Goal: Task Accomplishment & Management: Manage account settings

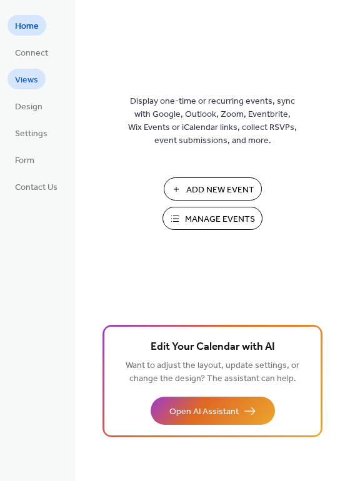
click at [41, 82] on link "Views" at bounding box center [26, 79] width 38 height 21
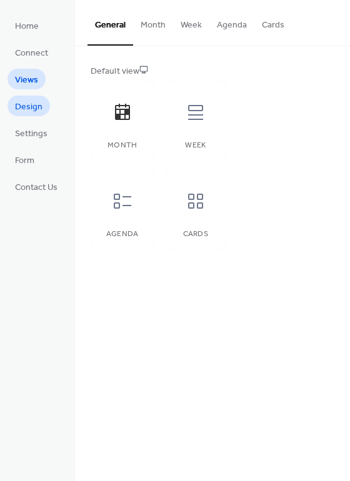
click at [27, 110] on span "Design" at bounding box center [28, 107] width 27 height 13
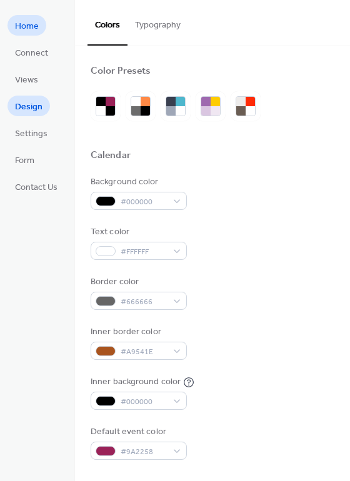
click at [21, 29] on span "Home" at bounding box center [27, 26] width 24 height 13
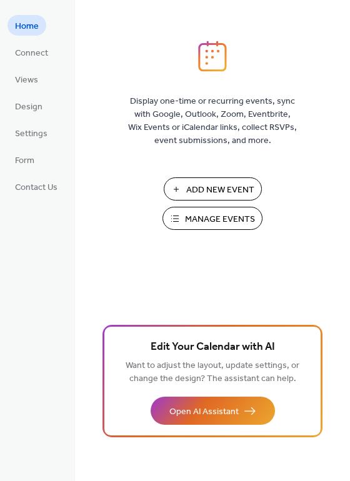
click at [199, 217] on span "Manage Events" at bounding box center [220, 219] width 70 height 13
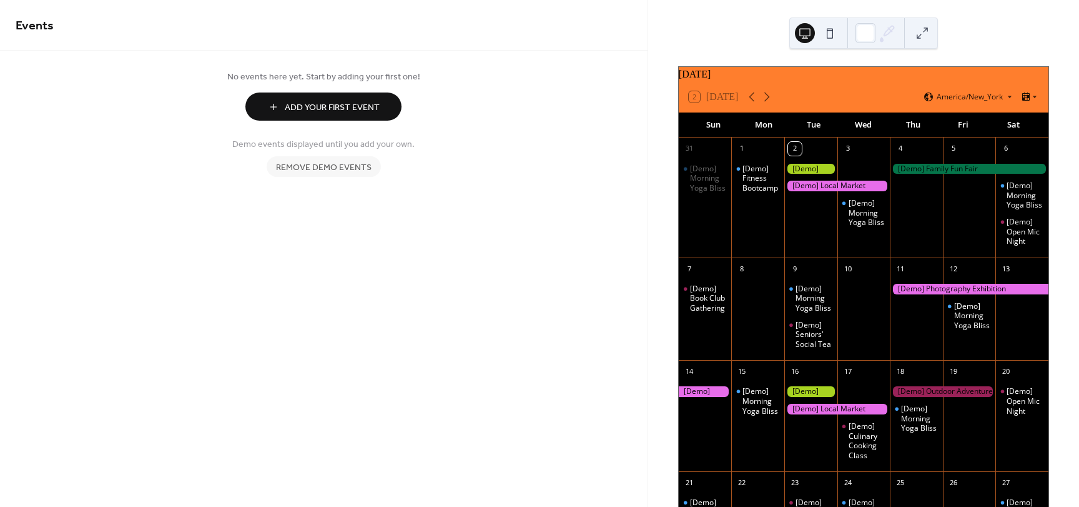
click at [815, 174] on div at bounding box center [811, 169] width 53 height 11
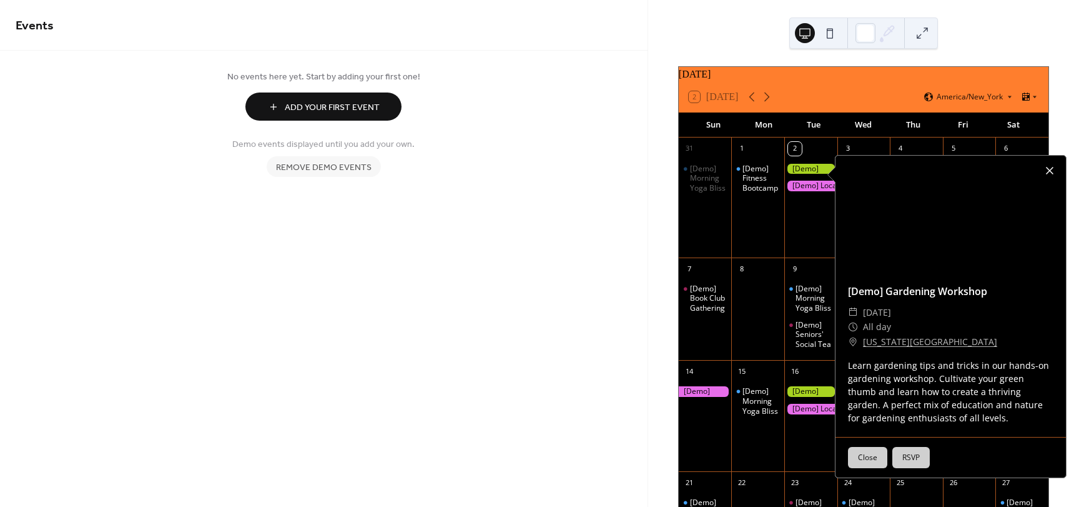
click at [1053, 171] on div at bounding box center [1049, 170] width 17 height 17
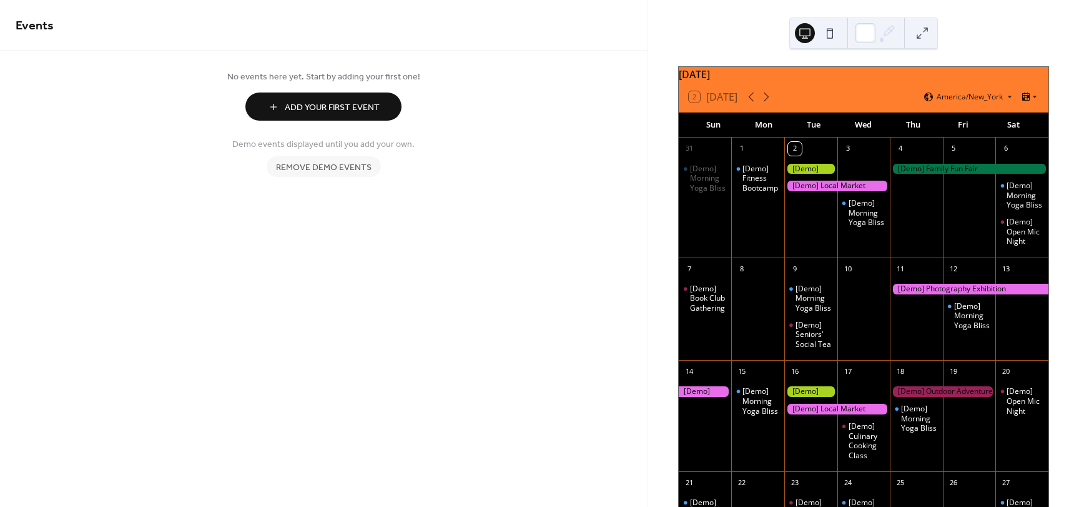
drag, startPoint x: 818, startPoint y: 177, endPoint x: 420, endPoint y: 156, distance: 399.1
click at [419, 156] on div "Demo events displayed until you add your own. Remove demo events" at bounding box center [324, 154] width 617 height 46
click at [1031, 101] on icon at bounding box center [1034, 96] width 7 height 7
click at [924, 33] on button at bounding box center [923, 33] width 20 height 20
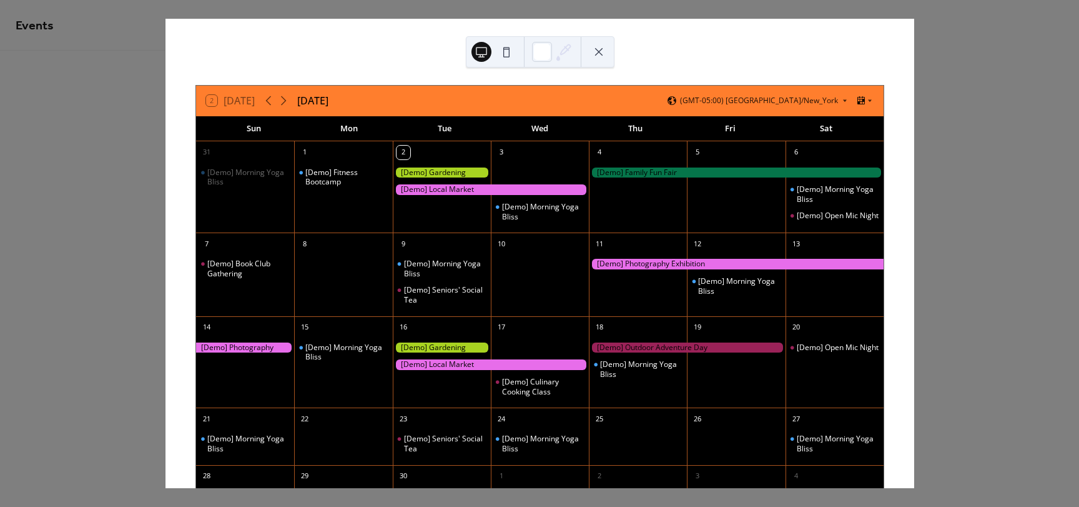
click at [485, 55] on button at bounding box center [482, 52] width 20 height 20
click at [547, 51] on div at bounding box center [542, 52] width 20 height 20
click at [698, 101] on div "2 Today September 2025 (GMT-05:00) America/New_York" at bounding box center [540, 101] width 688 height 30
click at [651, 174] on div at bounding box center [736, 172] width 295 height 11
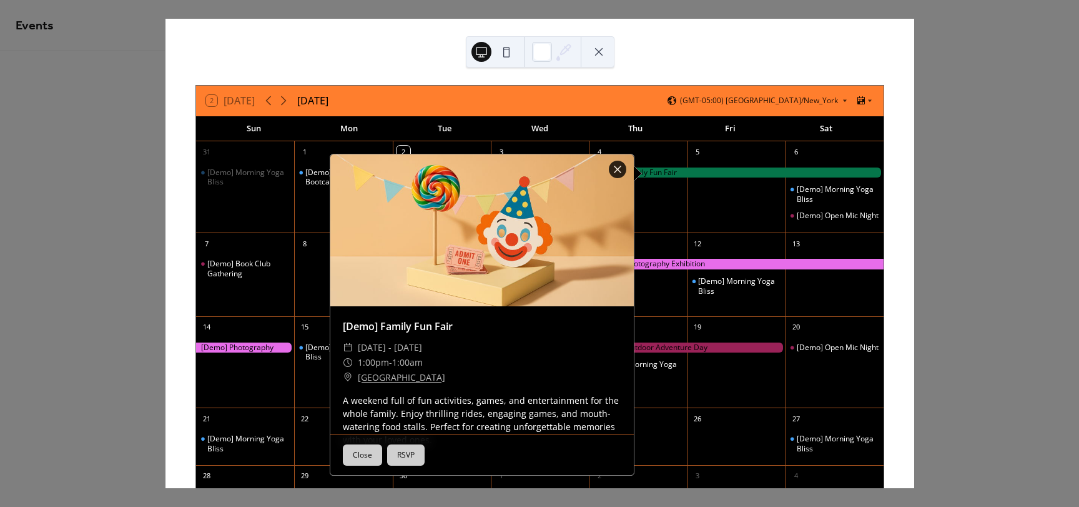
click at [355, 454] on button "Close" at bounding box center [362, 454] width 39 height 21
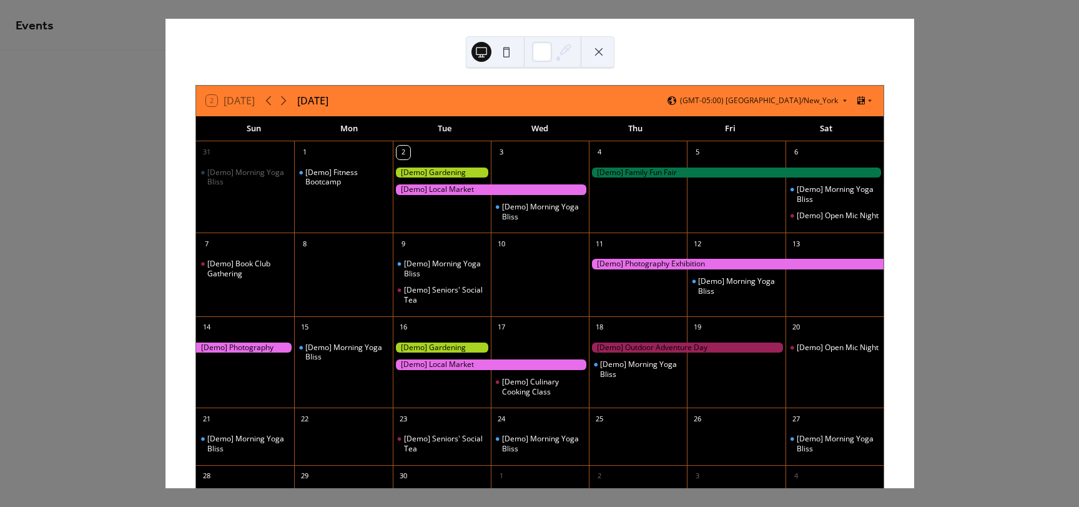
click at [650, 172] on div at bounding box center [736, 172] width 295 height 11
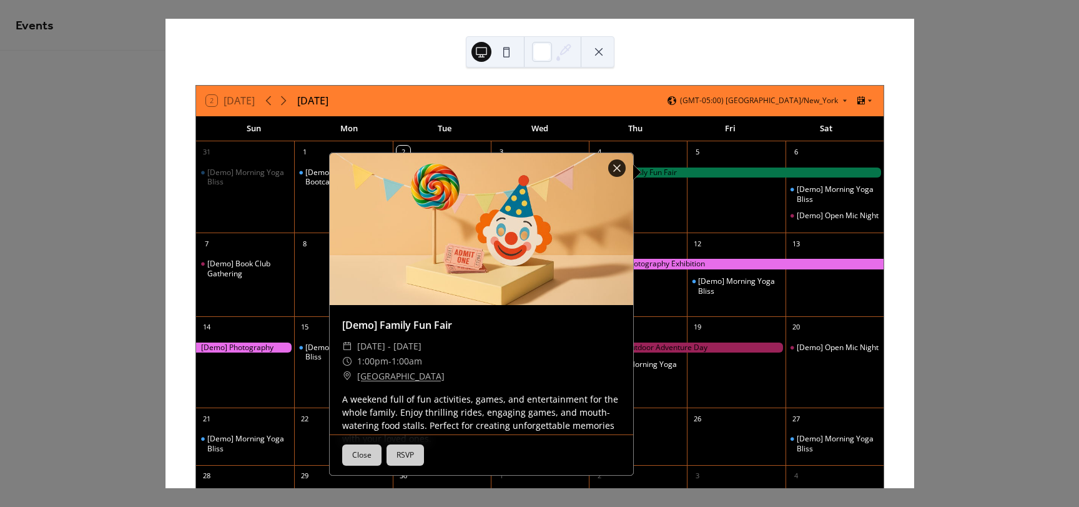
drag, startPoint x: 650, startPoint y: 172, endPoint x: 1023, endPoint y: 206, distance: 373.8
click at [915, 206] on div "2 Today September 2025 (GMT-05:00) America/New_York Sun Mon Tue Wed Thu Fri Sat…" at bounding box center [540, 253] width 750 height 469
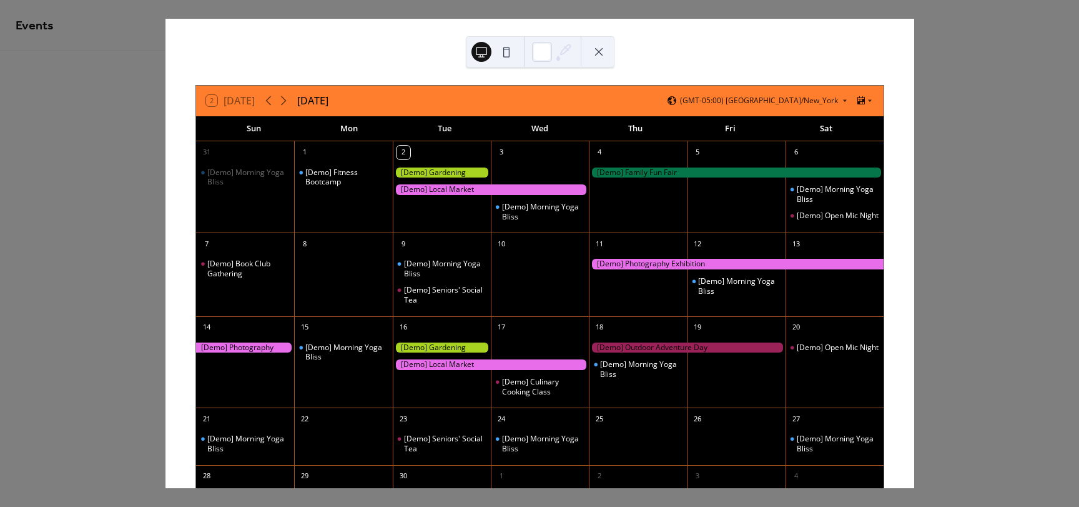
click at [693, 169] on div at bounding box center [736, 172] width 295 height 11
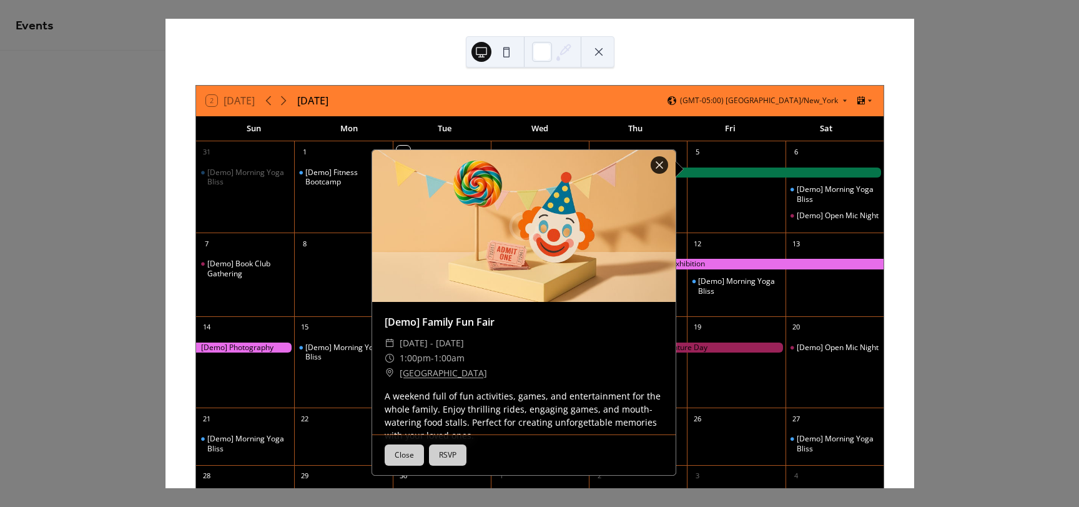
click at [693, 169] on div at bounding box center [736, 172] width 295 height 11
click at [653, 164] on div at bounding box center [659, 164] width 17 height 17
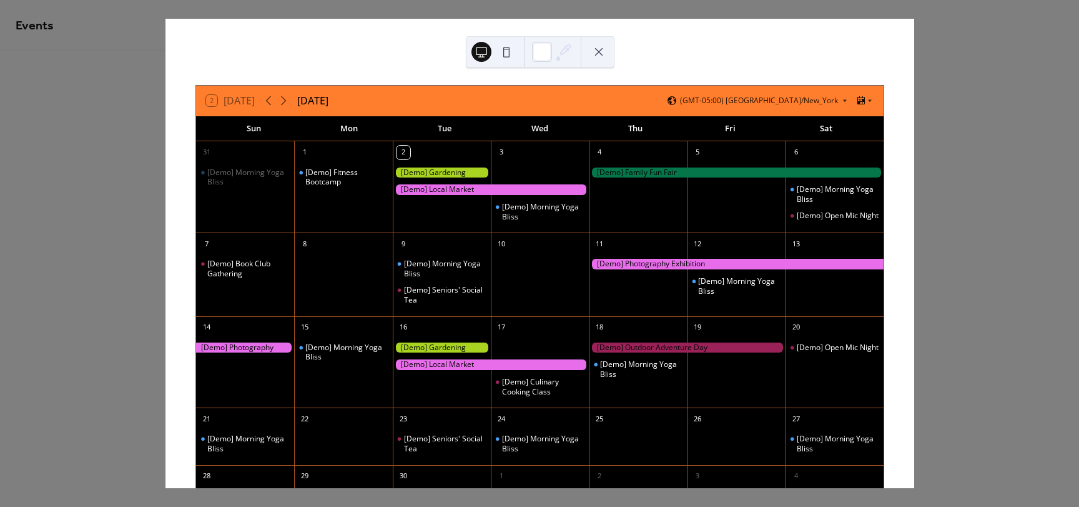
click at [594, 50] on button at bounding box center [599, 52] width 20 height 20
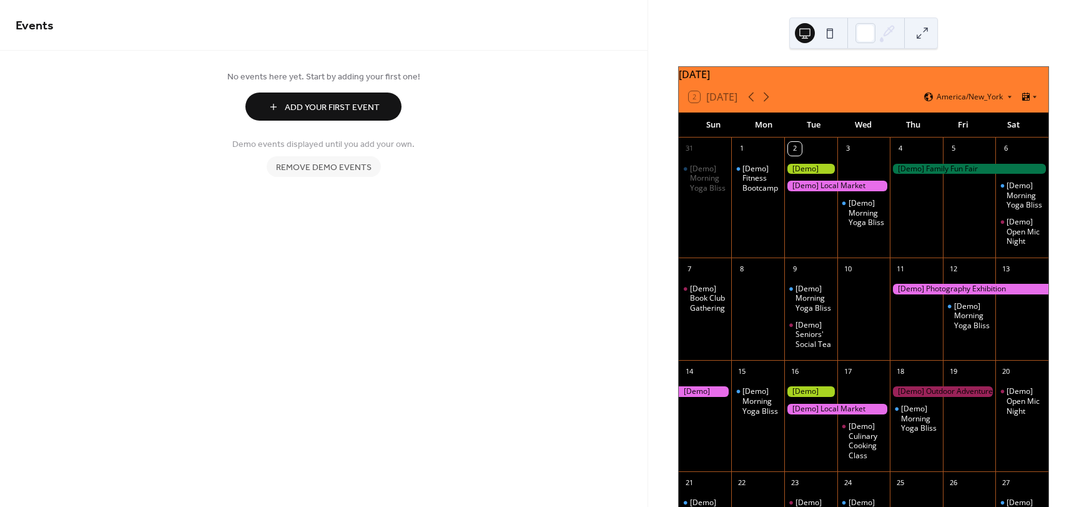
click at [314, 169] on span "Remove demo events" at bounding box center [324, 167] width 96 height 13
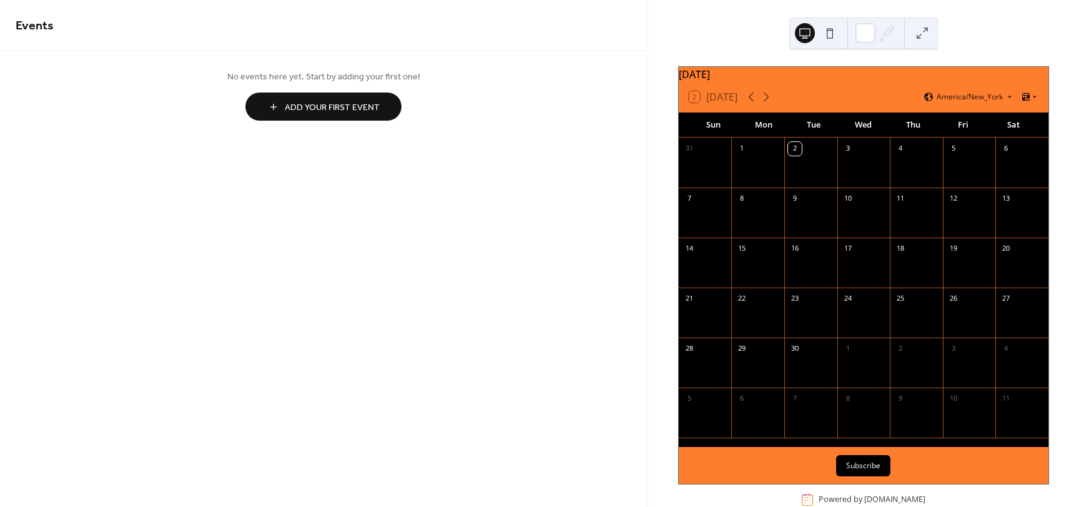
click at [959, 171] on div at bounding box center [969, 170] width 53 height 26
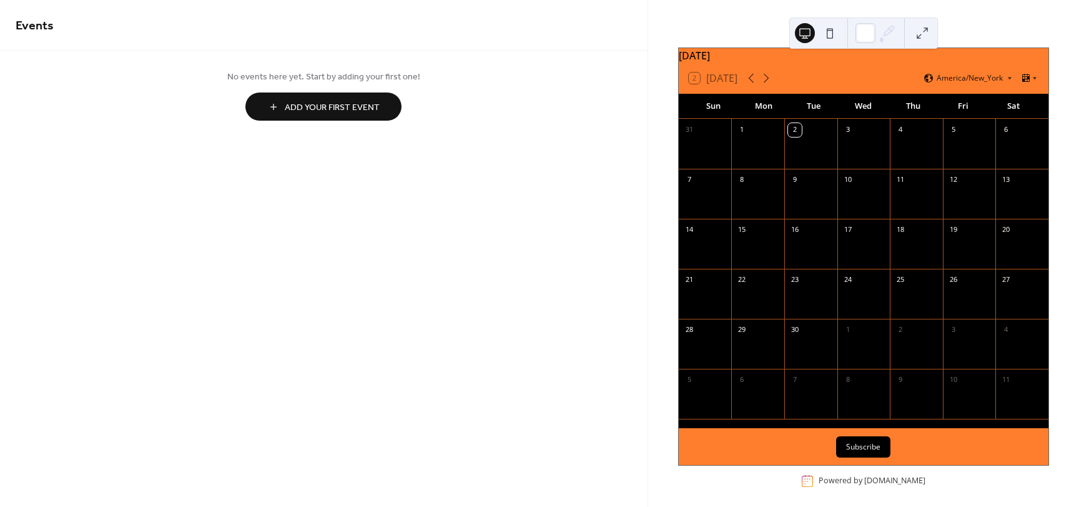
scroll to position [33, 0]
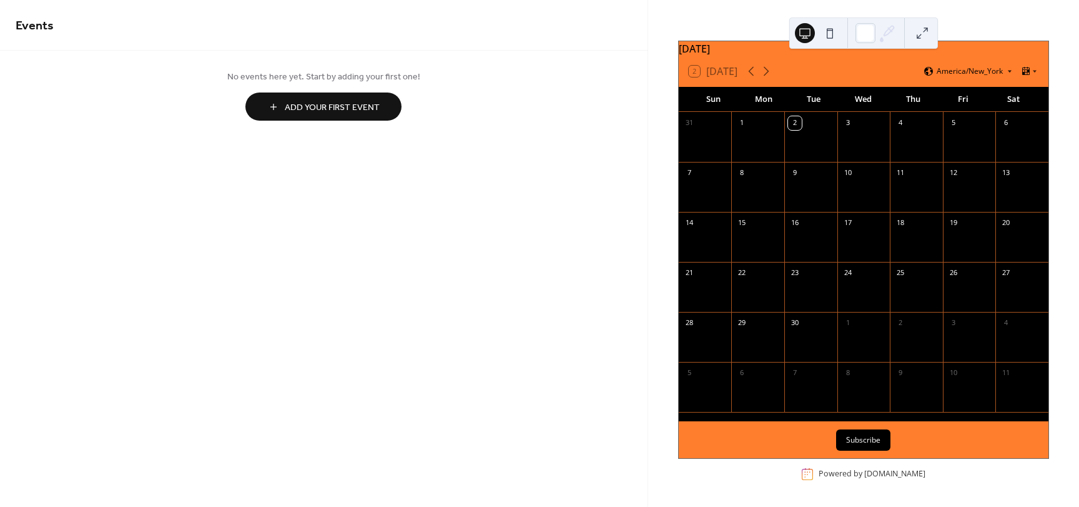
click at [1008, 70] on icon at bounding box center [1009, 70] width 7 height 7
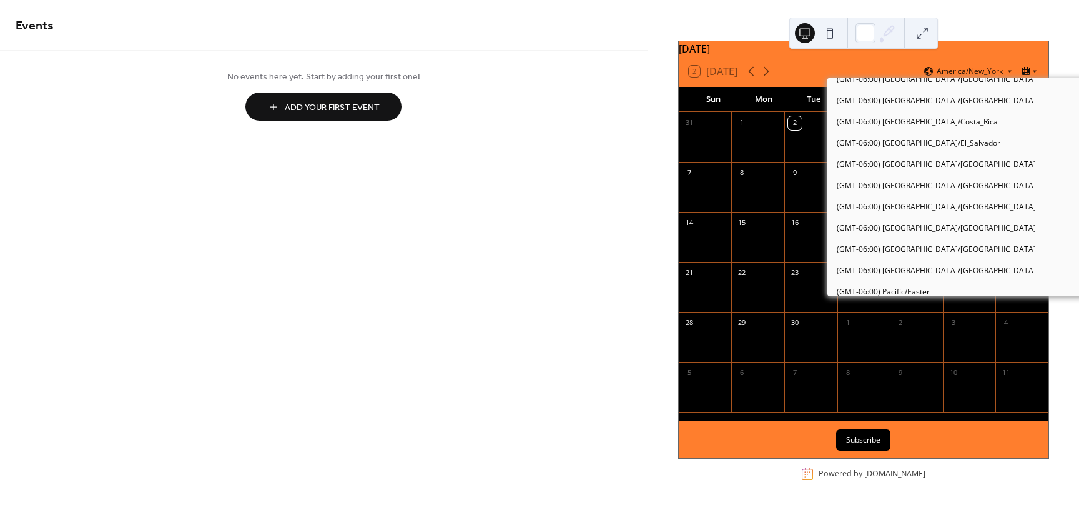
scroll to position [562, 0]
click at [353, 246] on div "Events No events here yet. Start by adding your first one! Add Your First Event…" at bounding box center [324, 253] width 648 height 507
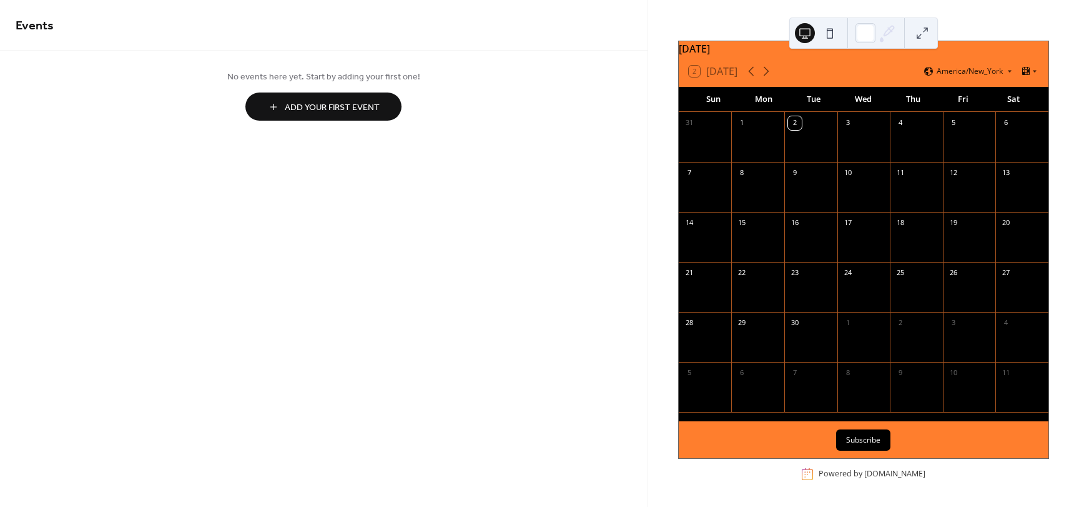
click at [950, 134] on div at bounding box center [969, 145] width 53 height 26
click at [332, 92] on button "Add Your First Event" at bounding box center [323, 106] width 156 height 28
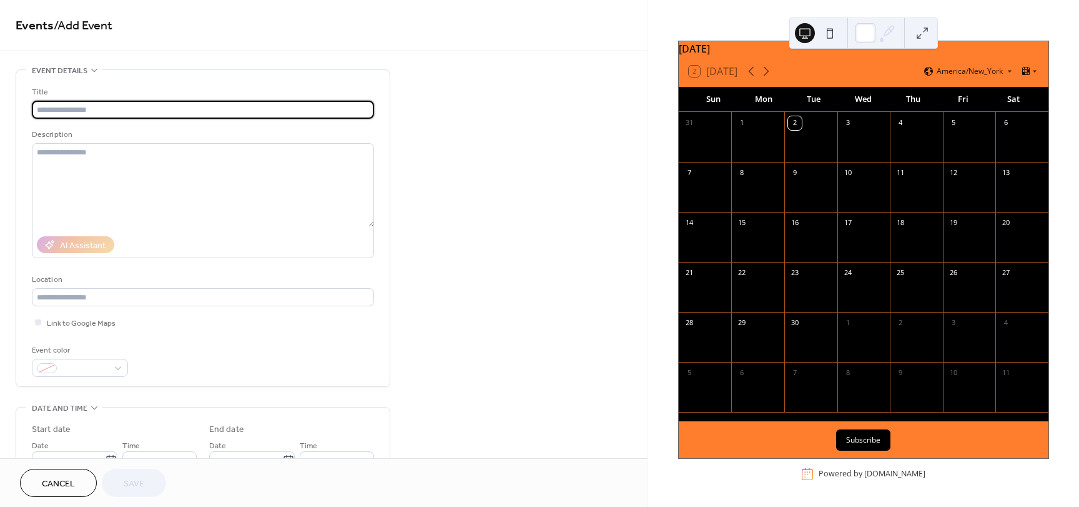
click at [80, 109] on input "text" at bounding box center [203, 110] width 342 height 18
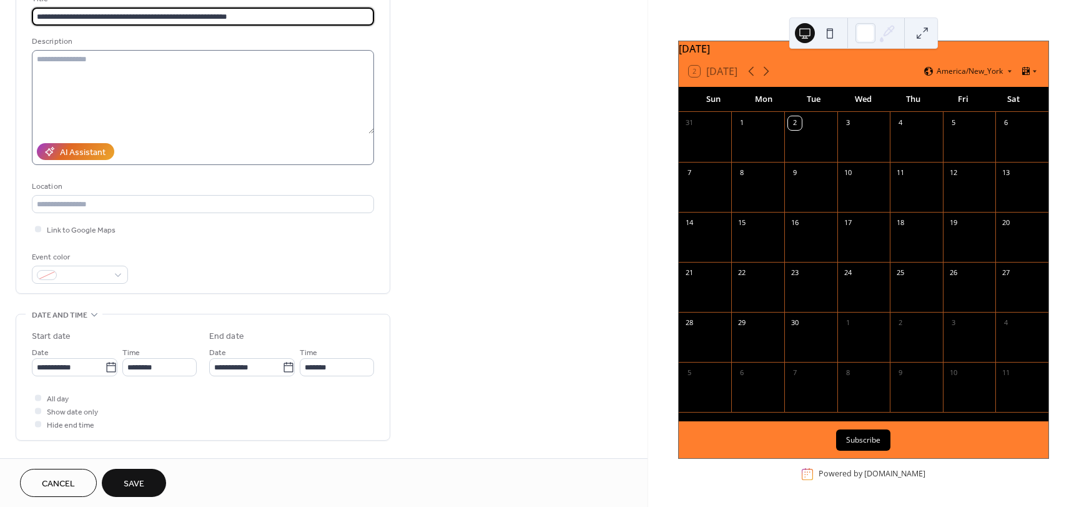
scroll to position [125, 0]
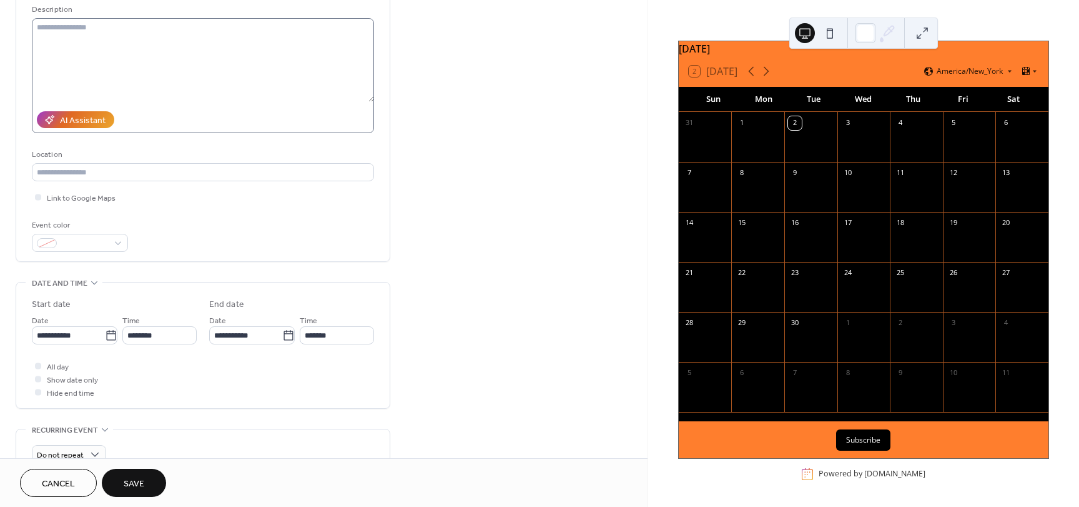
type input "**********"
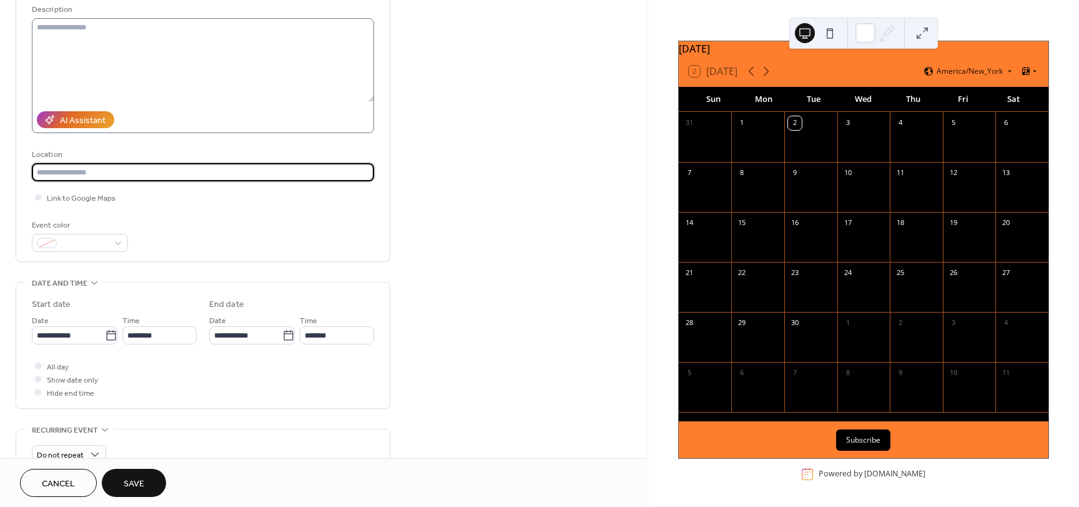
click at [207, 174] on input "text" at bounding box center [203, 172] width 342 height 18
type input "**********"
click at [109, 244] on div at bounding box center [80, 243] width 96 height 18
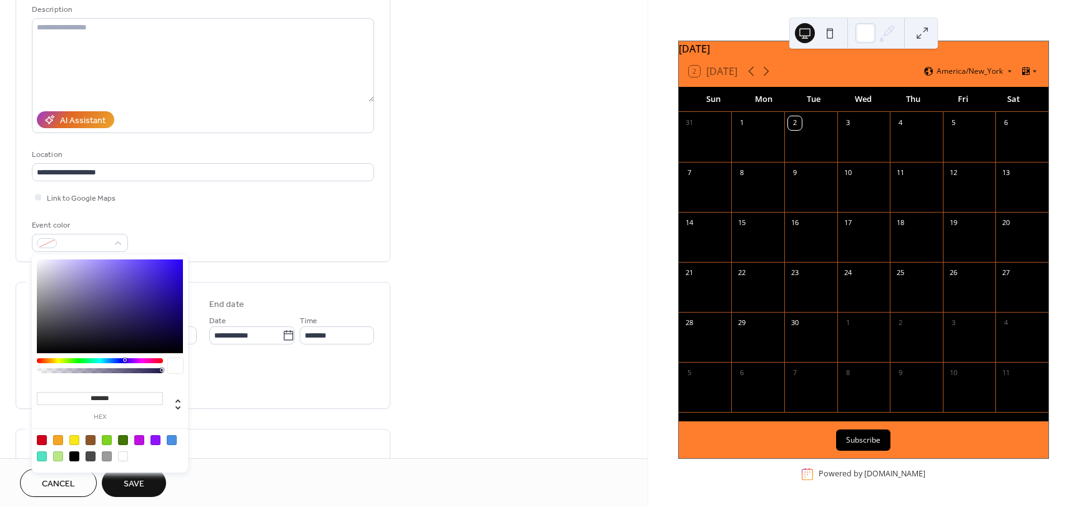
click at [74, 439] on div at bounding box center [74, 440] width 10 height 10
type input "*******"
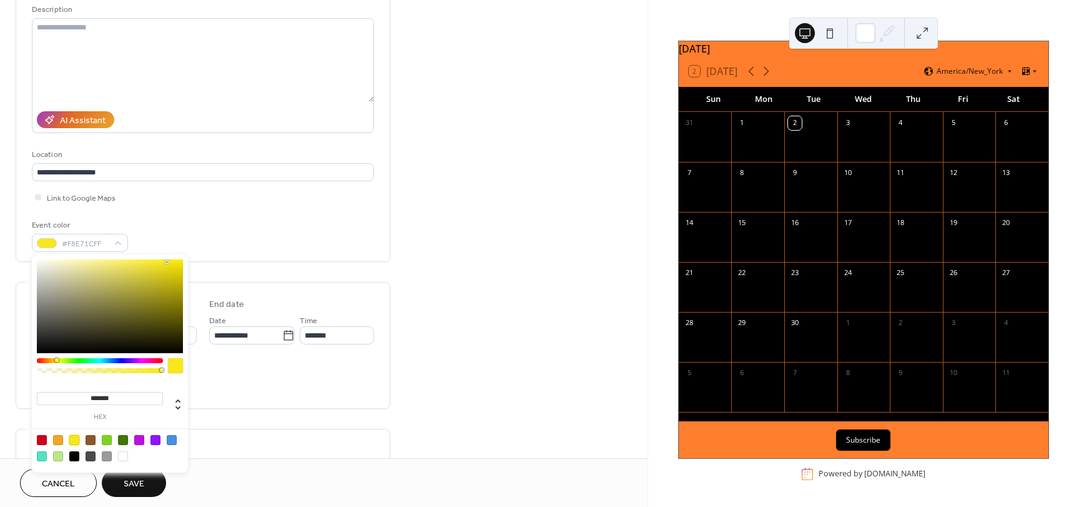
click at [240, 391] on div "All day Show date only Hide end time" at bounding box center [203, 378] width 342 height 39
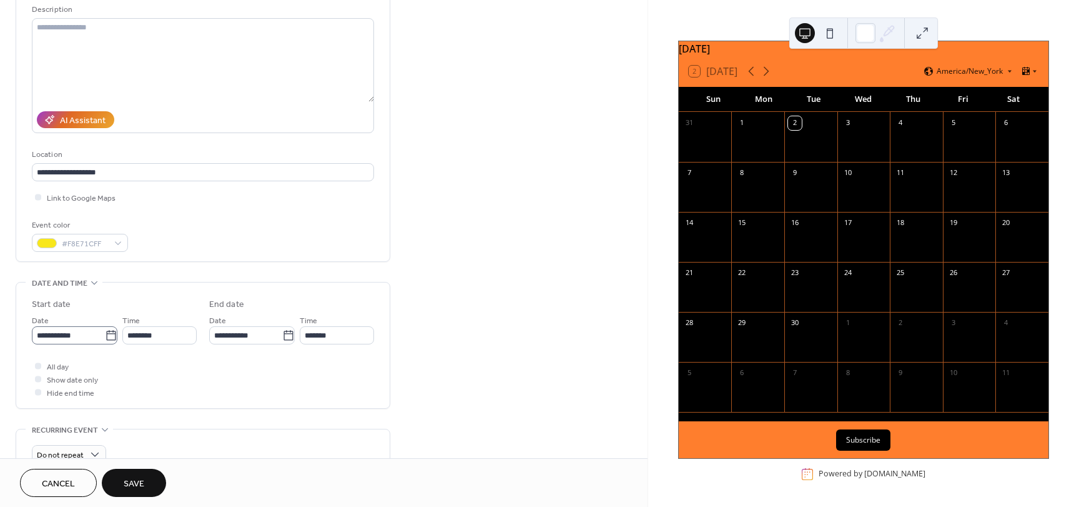
click at [106, 335] on icon at bounding box center [111, 335] width 12 height 12
click at [105, 335] on input "**********" at bounding box center [68, 335] width 73 height 18
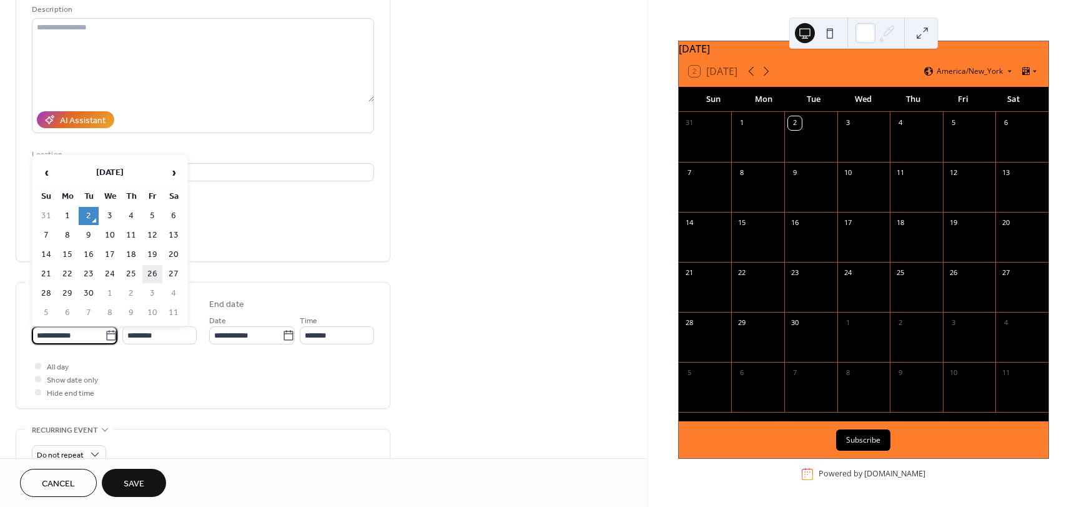
click at [151, 273] on td "26" at bounding box center [152, 274] width 20 height 18
type input "**********"
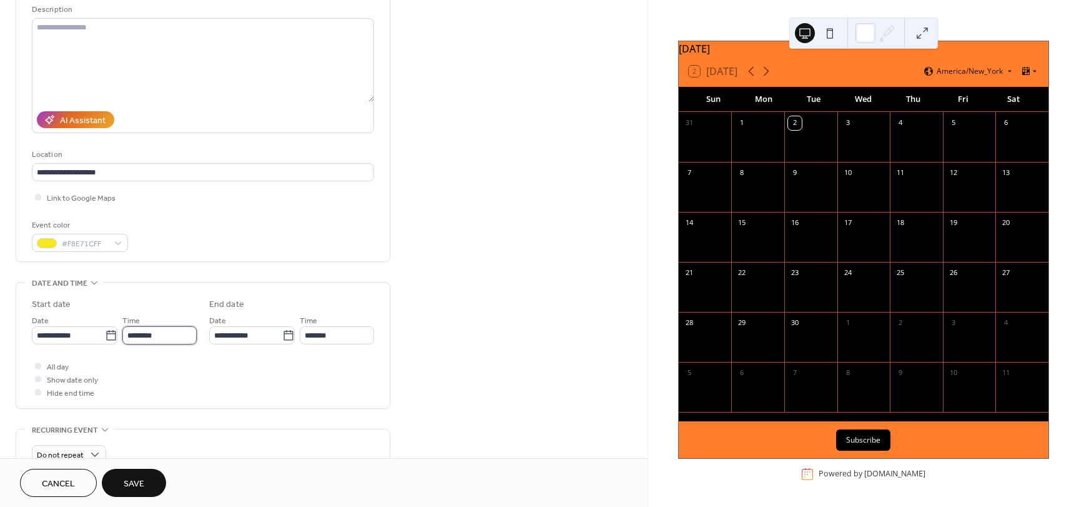
click at [159, 335] on input "********" at bounding box center [159, 335] width 74 height 18
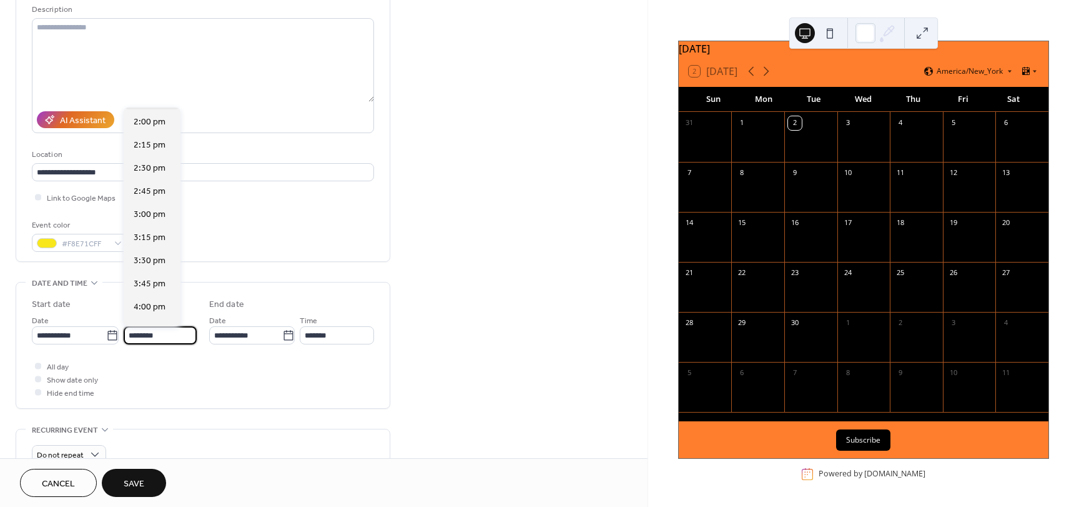
scroll to position [1297, 0]
click at [143, 300] on span "4:00 pm" at bounding box center [150, 302] width 32 height 13
type input "*******"
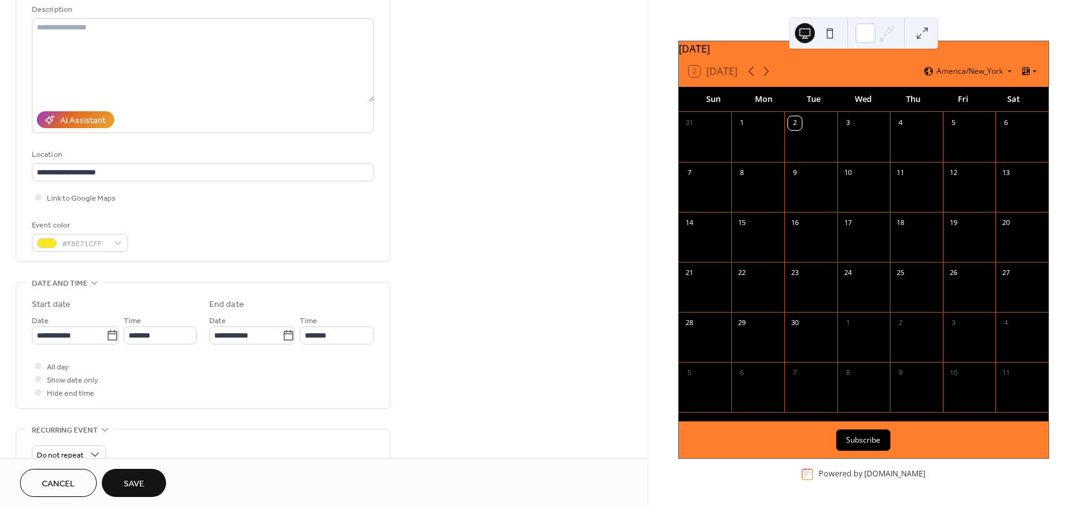
scroll to position [0, 0]
click at [335, 336] on input "*******" at bounding box center [337, 335] width 74 height 18
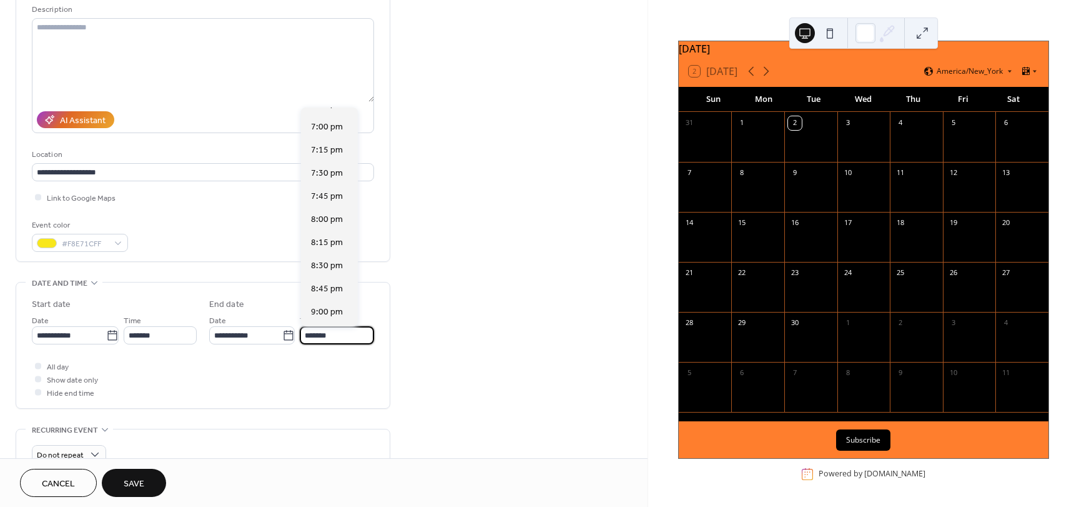
scroll to position [250, 0]
click at [322, 219] on span "8:00 pm" at bounding box center [327, 217] width 32 height 13
type input "*******"
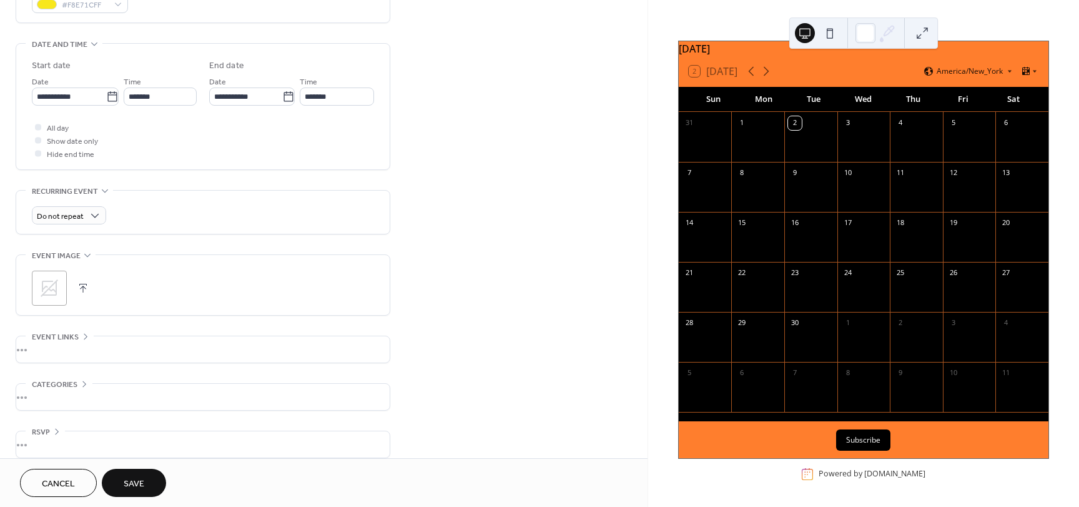
scroll to position [375, 0]
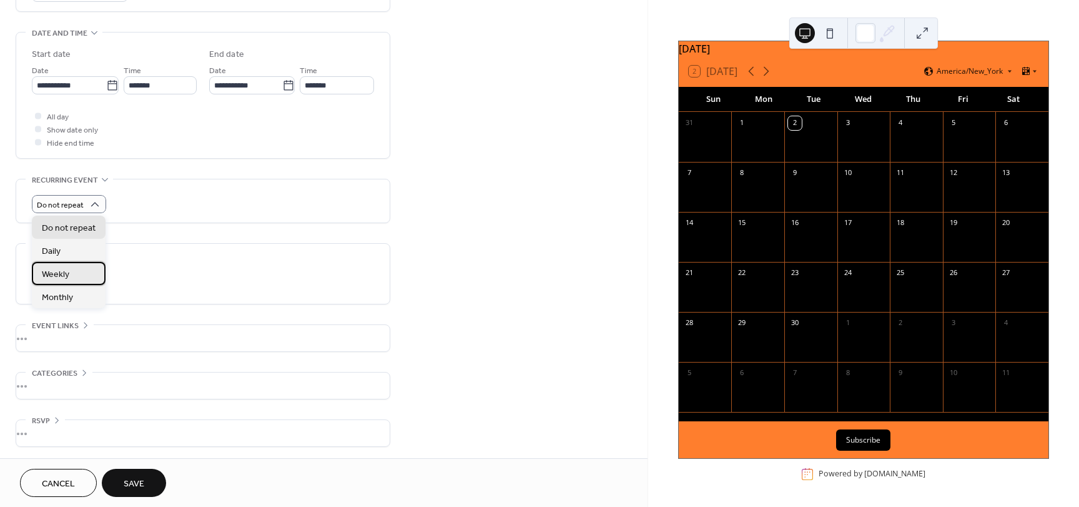
click at [79, 280] on div "Weekly" at bounding box center [69, 273] width 74 height 23
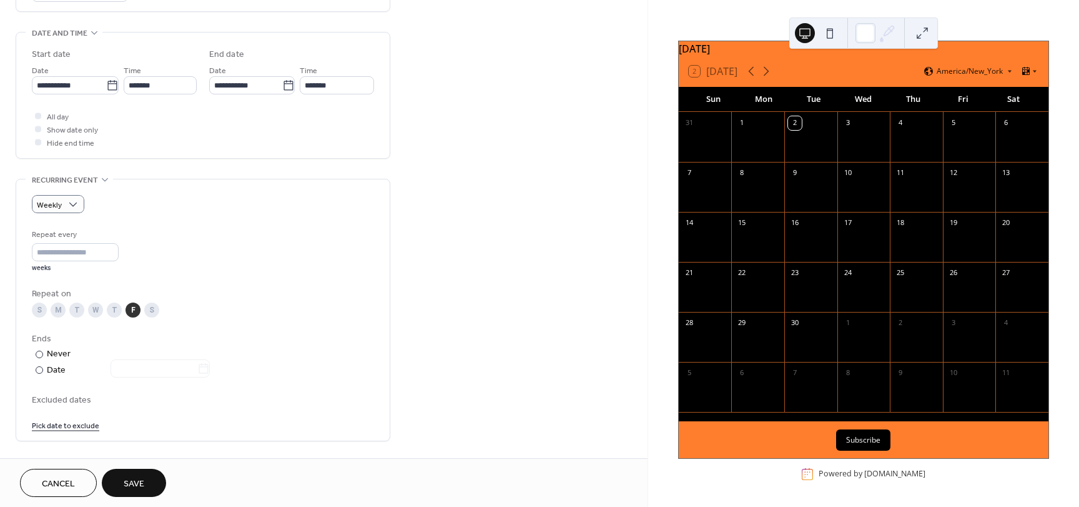
click at [136, 314] on div "F" at bounding box center [133, 309] width 15 height 15
click at [37, 370] on div at bounding box center [39, 369] width 7 height 7
click at [210, 369] on icon at bounding box center [203, 368] width 12 height 12
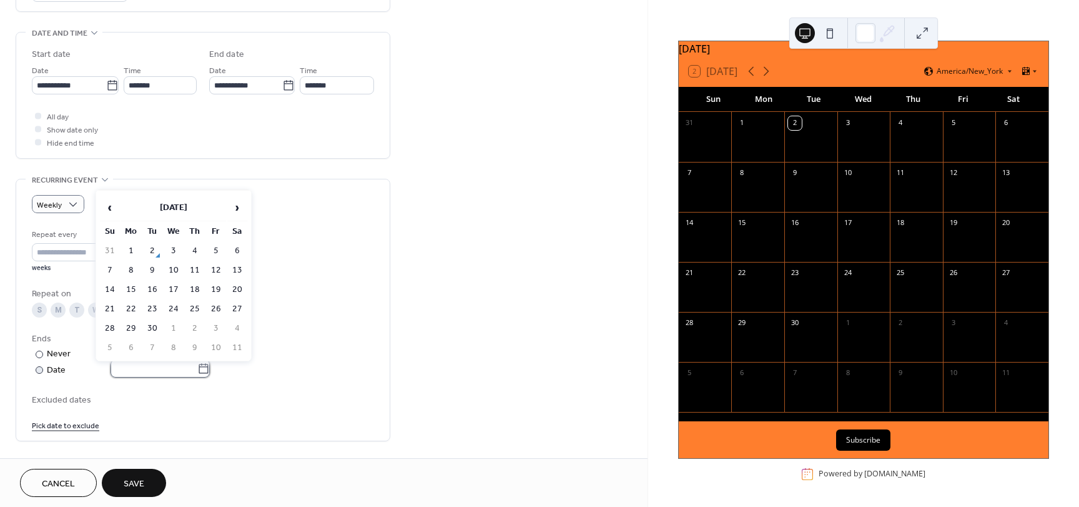
click at [197, 369] on input "text" at bounding box center [154, 368] width 87 height 18
click at [237, 215] on span "›" at bounding box center [237, 207] width 19 height 25
click at [219, 331] on td "31" at bounding box center [216, 328] width 20 height 18
type input "**********"
click at [134, 312] on div "F" at bounding box center [133, 309] width 15 height 15
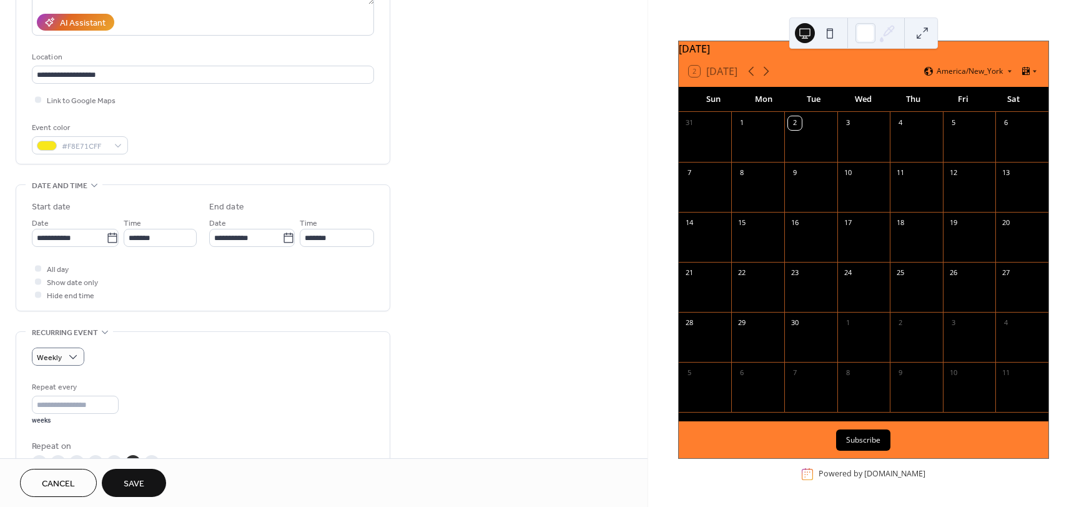
scroll to position [219, 0]
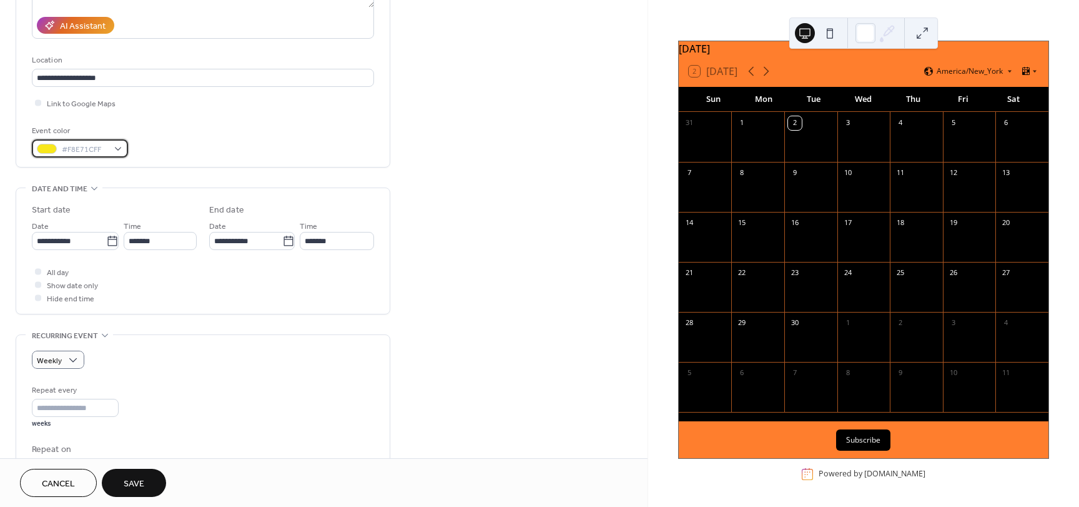
click at [117, 149] on div "#F8E71CFF" at bounding box center [80, 148] width 96 height 18
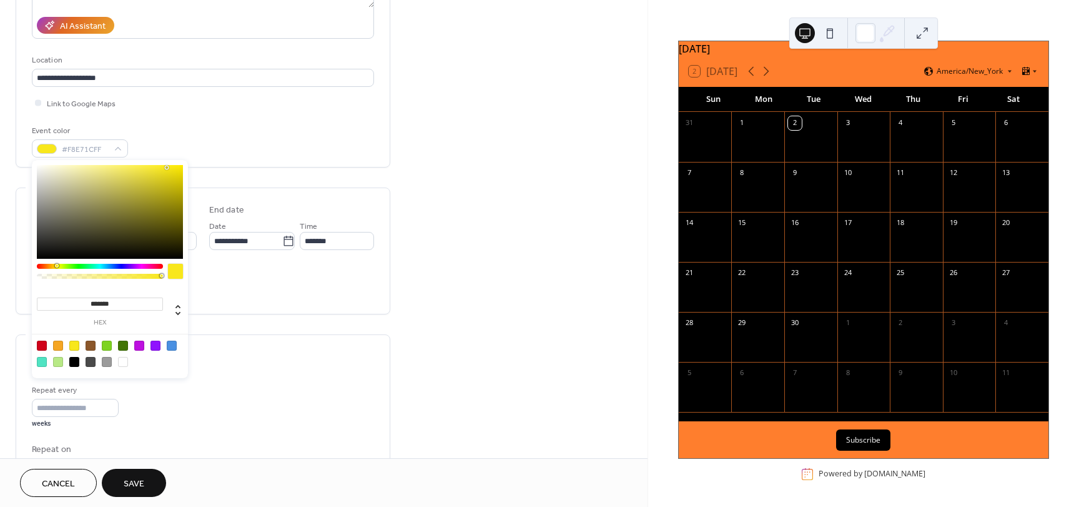
click at [124, 345] on div at bounding box center [123, 345] width 10 height 10
type input "*******"
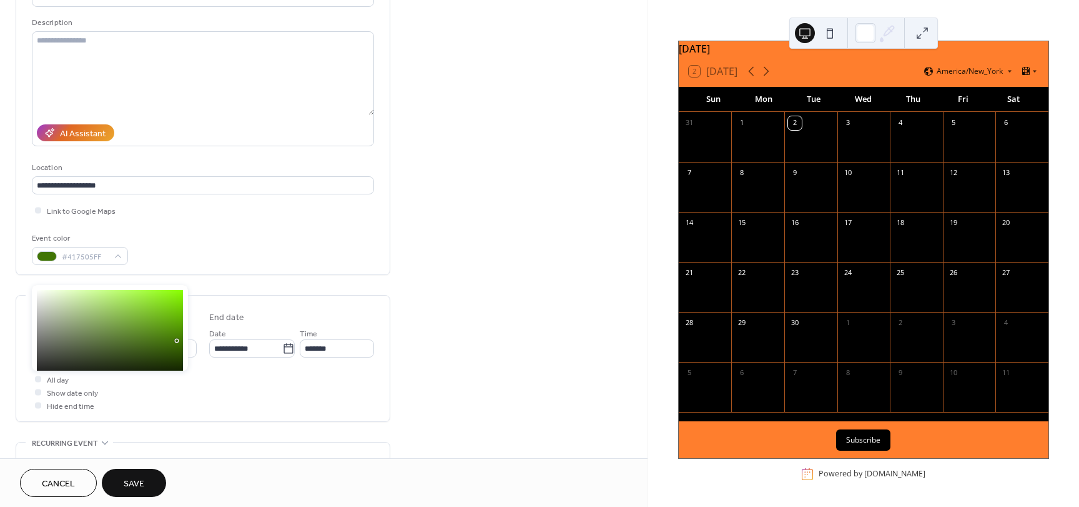
scroll to position [125, 0]
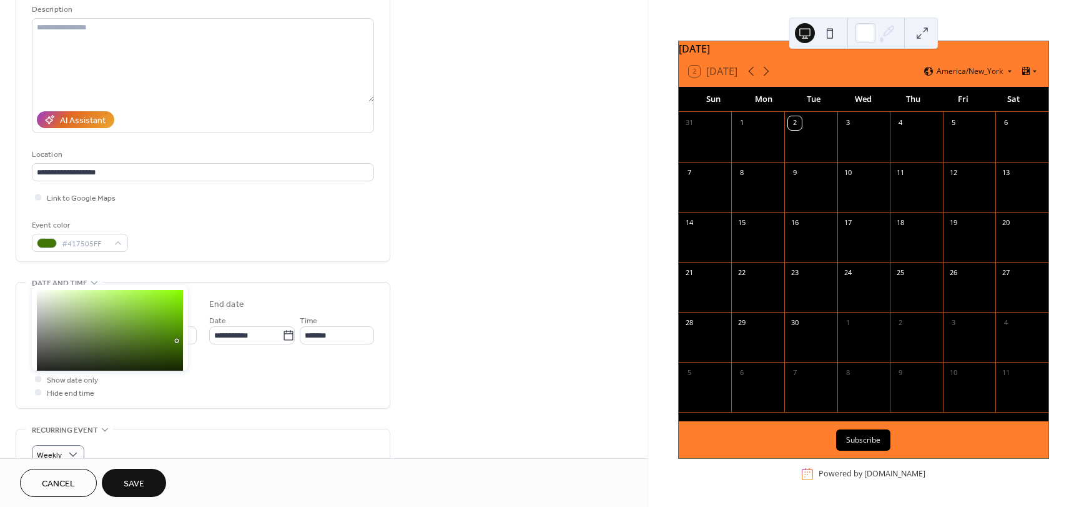
click at [241, 364] on div "All day Show date only Hide end time" at bounding box center [203, 378] width 342 height 39
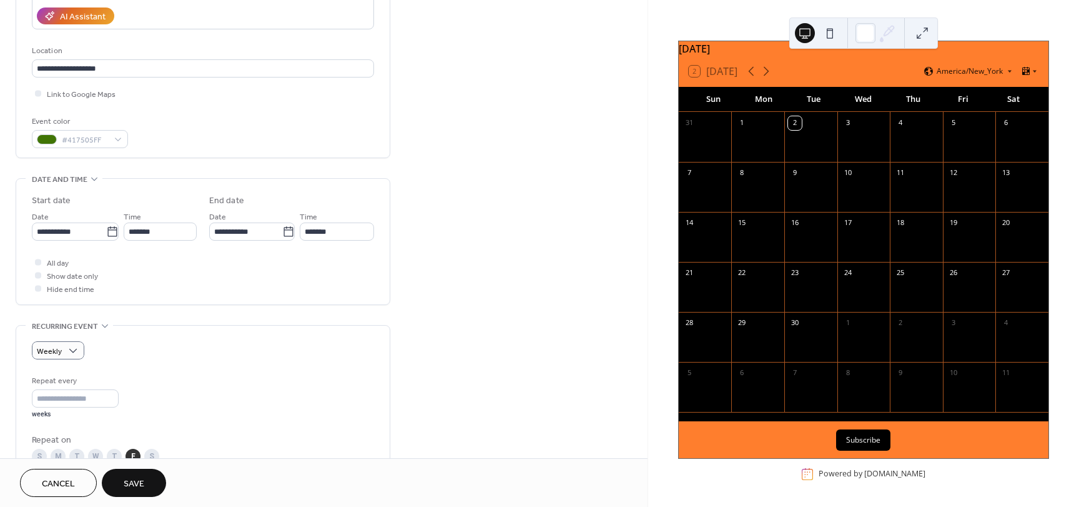
scroll to position [250, 0]
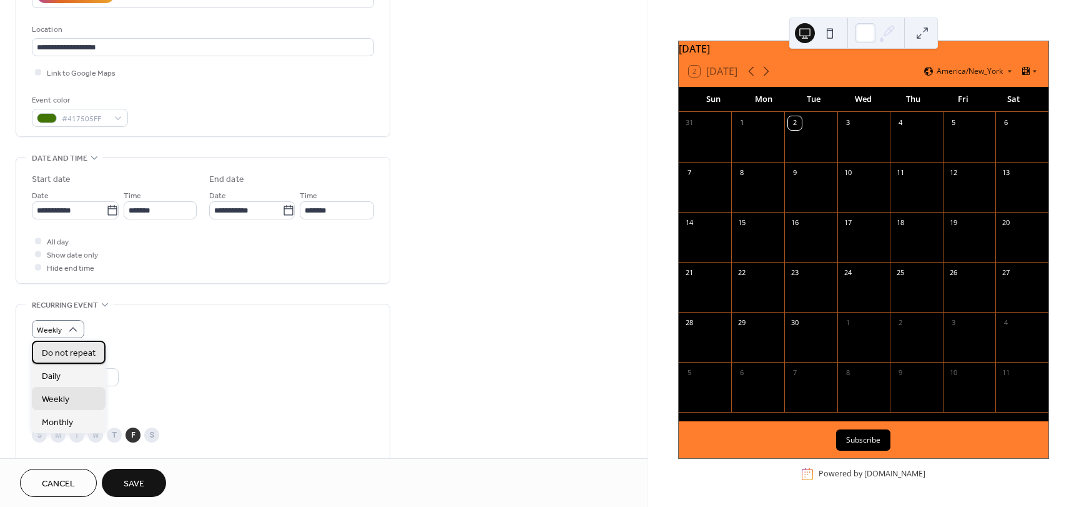
click at [72, 353] on span "Do not repeat" at bounding box center [69, 353] width 54 height 13
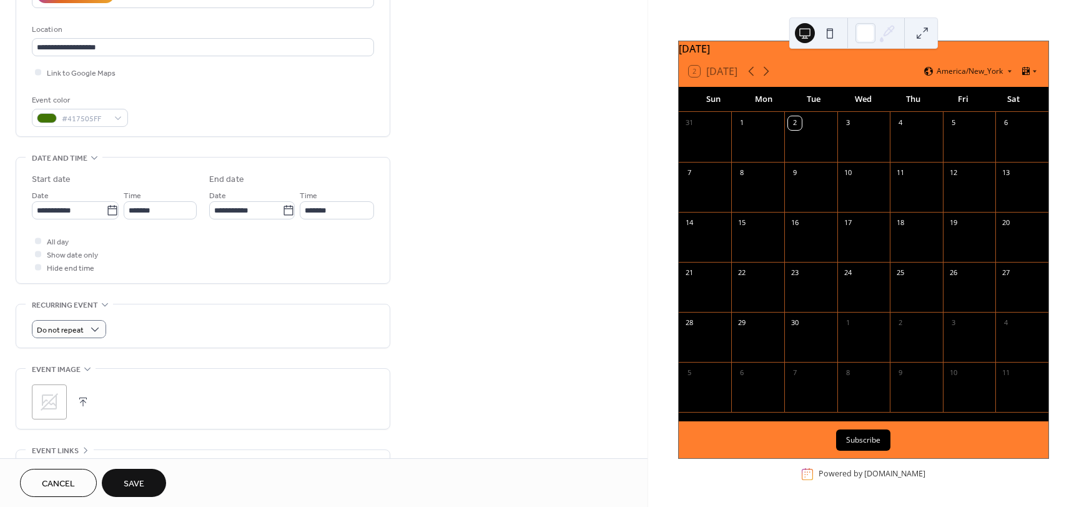
click at [126, 474] on button "Save" at bounding box center [134, 483] width 64 height 28
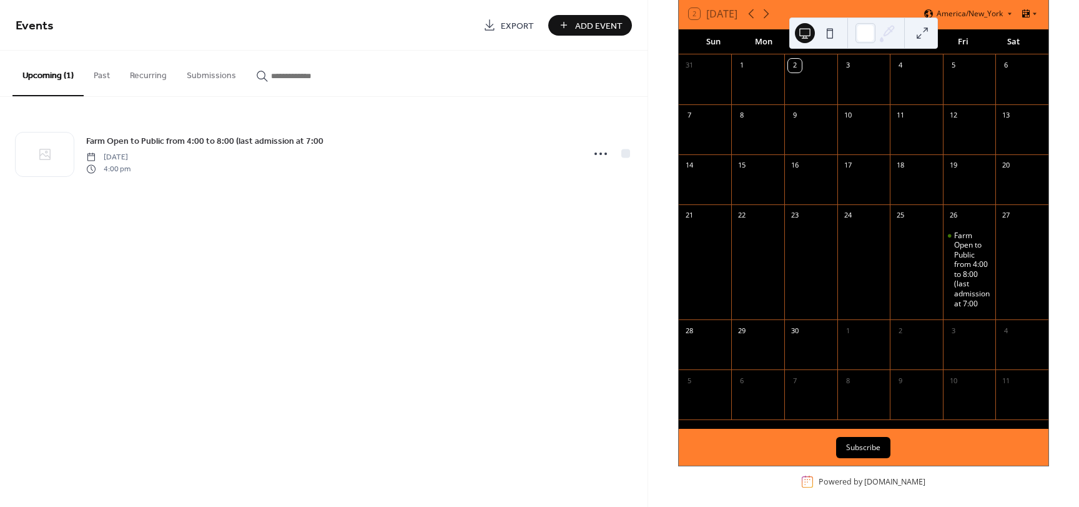
scroll to position [98, 0]
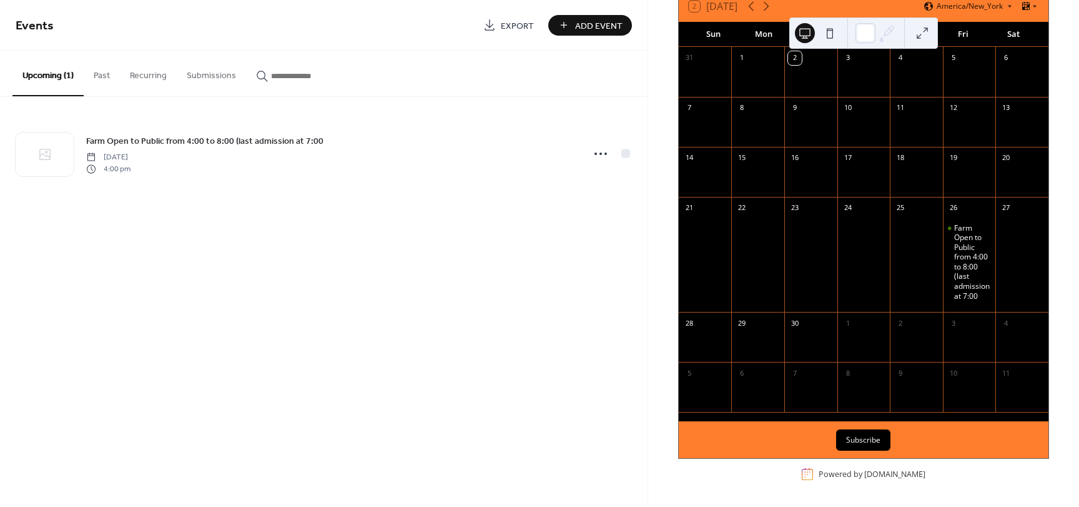
click at [871, 442] on button "Subscribe" at bounding box center [863, 439] width 54 height 21
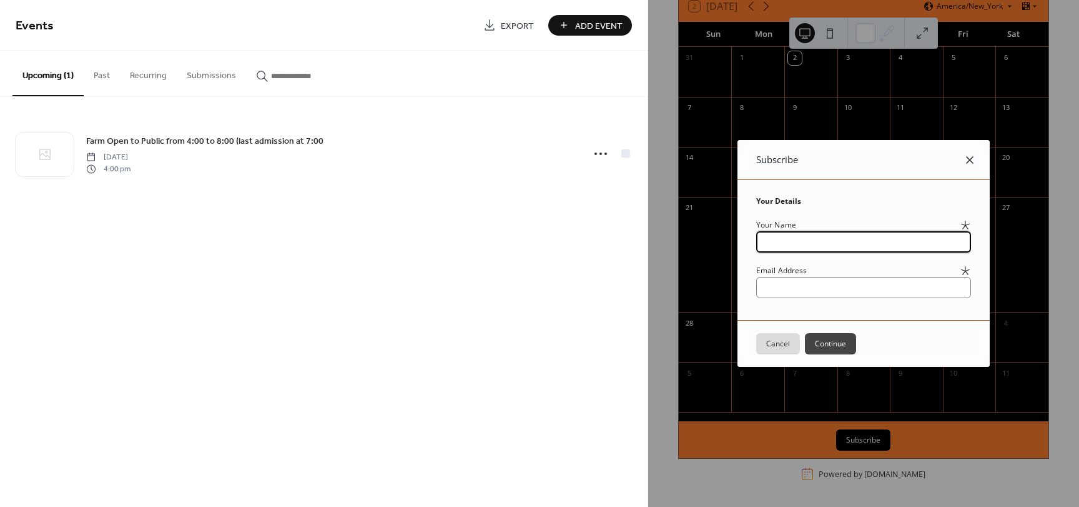
click at [975, 160] on icon at bounding box center [970, 159] width 15 height 15
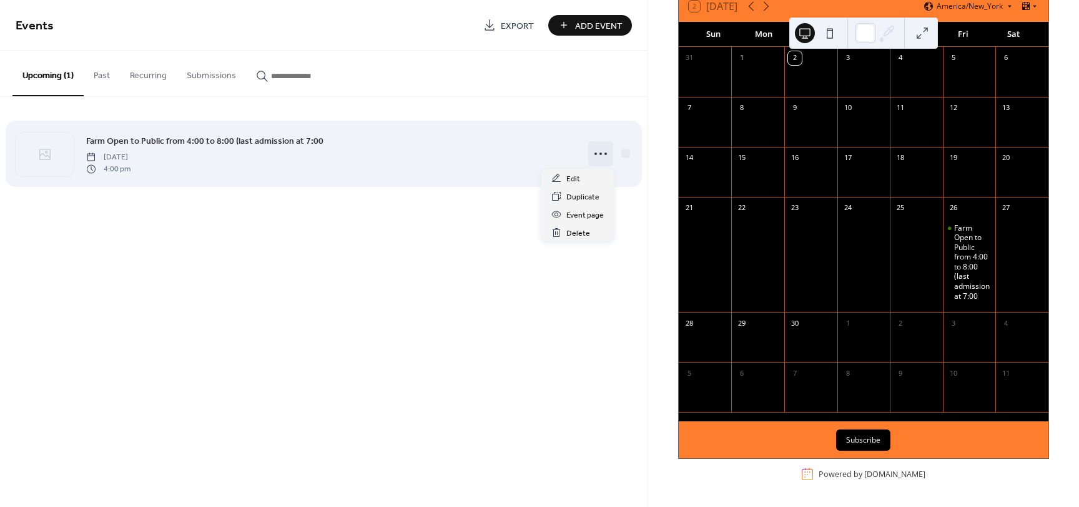
click at [592, 152] on icon at bounding box center [601, 154] width 20 height 20
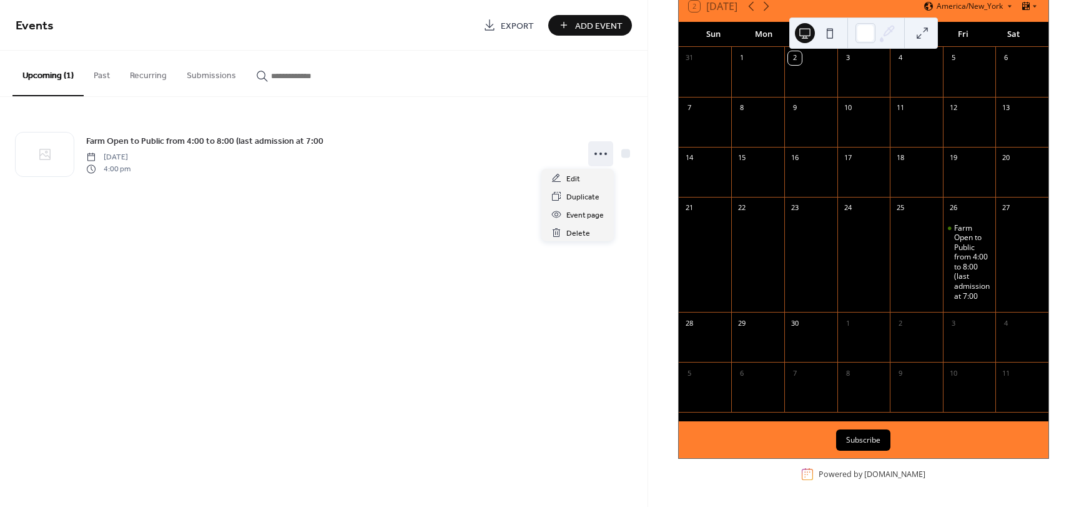
click at [373, 415] on div "Events Export Add Event Upcoming (1) Past Recurring Submissions Farm Open to Pu…" at bounding box center [324, 253] width 648 height 507
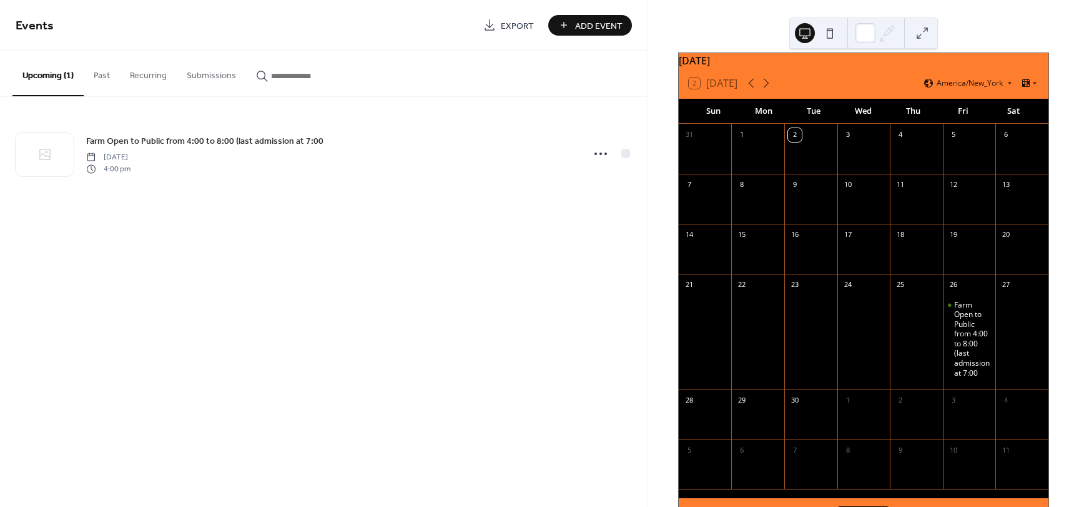
scroll to position [0, 0]
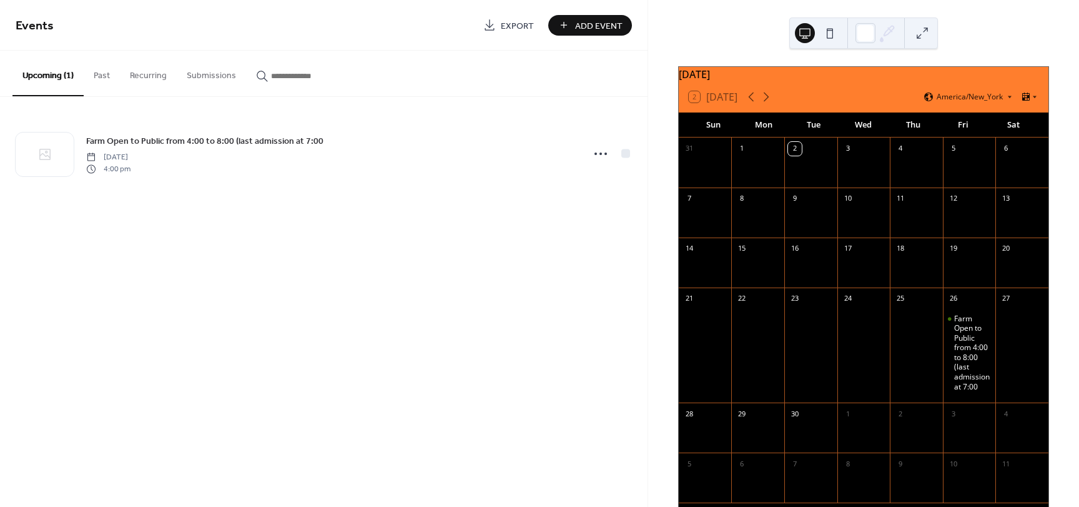
click at [515, 27] on span "Export" at bounding box center [517, 25] width 33 height 13
click at [968, 355] on div "Farm Open to Public from 4:00 to 8:00 (last admission at 7:00" at bounding box center [973, 353] width 37 height 78
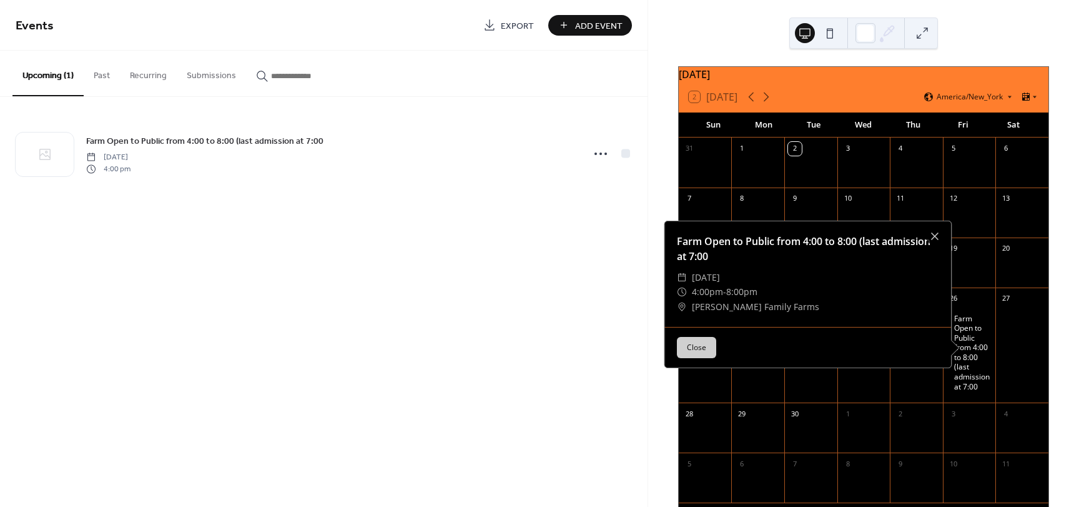
click at [699, 356] on button "Close" at bounding box center [696, 347] width 39 height 21
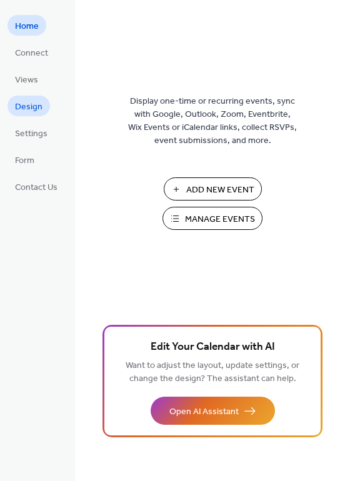
click at [36, 106] on span "Design" at bounding box center [28, 107] width 27 height 13
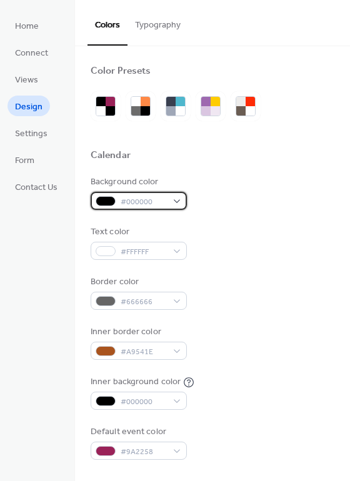
click at [177, 202] on div "#000000" at bounding box center [139, 201] width 96 height 18
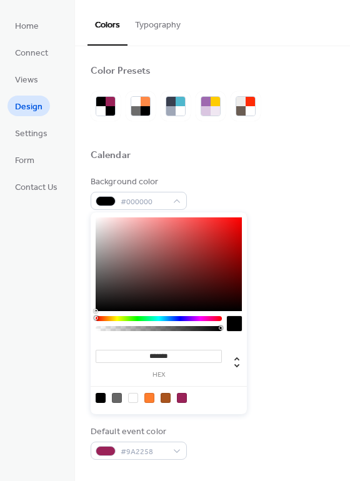
click at [167, 397] on div at bounding box center [166, 398] width 10 height 10
type input "*******"
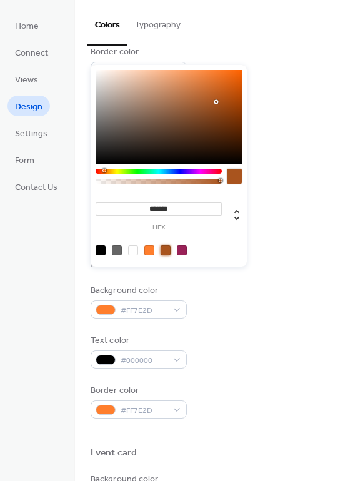
scroll to position [250, 0]
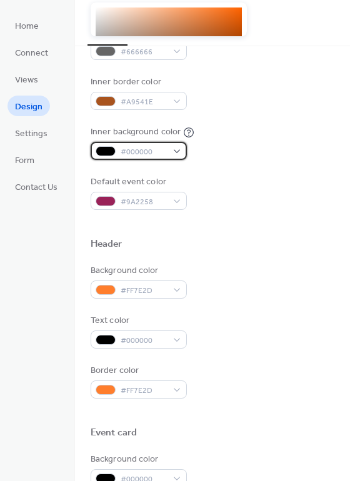
click at [176, 147] on div "#000000" at bounding box center [139, 151] width 96 height 18
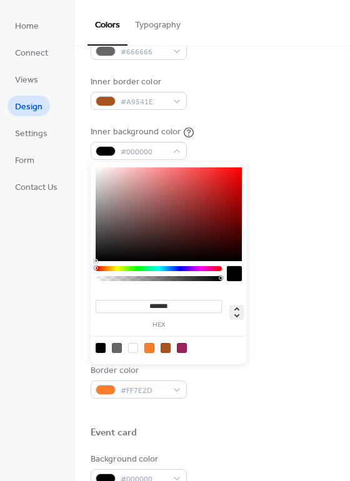
click at [238, 317] on icon at bounding box center [236, 312] width 15 height 15
type input "*"
click at [238, 317] on icon at bounding box center [236, 312] width 15 height 15
type input "**"
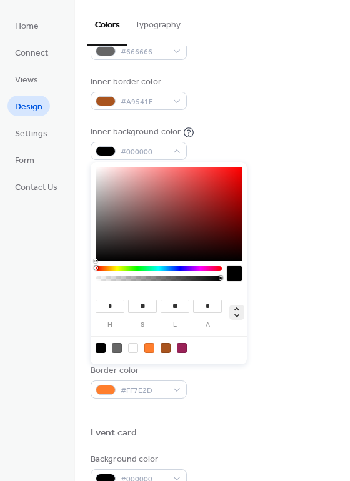
click at [238, 317] on icon at bounding box center [236, 312] width 15 height 15
type input "*"
click at [238, 317] on icon at bounding box center [236, 312] width 15 height 15
type input "**"
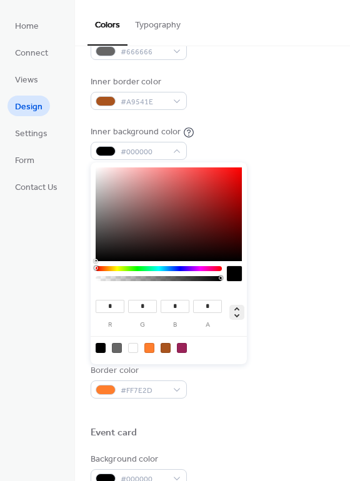
type input "**"
click at [238, 317] on icon at bounding box center [236, 312] width 15 height 15
click at [130, 347] on div at bounding box center [133, 348] width 10 height 10
type input "*******"
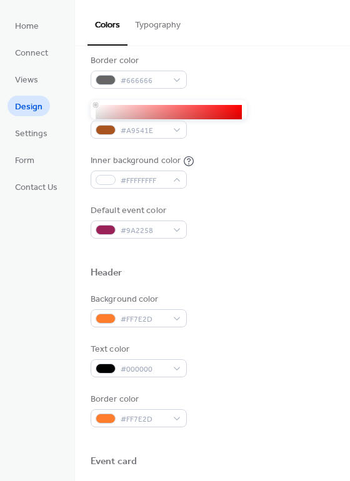
scroll to position [187, 0]
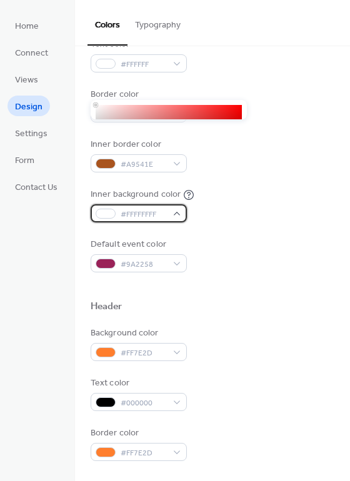
click at [179, 216] on div "#FFFFFFFF" at bounding box center [139, 213] width 96 height 18
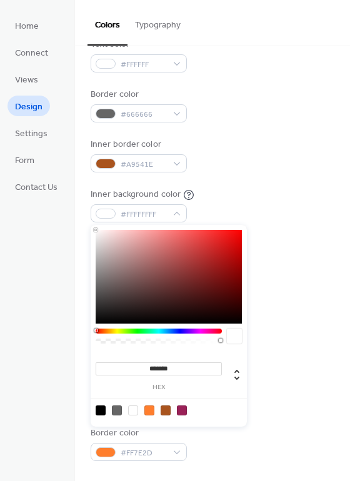
click at [151, 412] on div at bounding box center [149, 410] width 10 height 10
type input "*******"
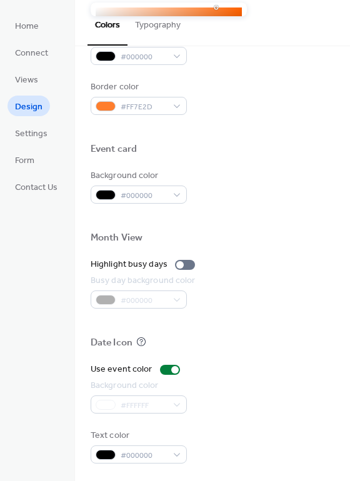
scroll to position [535, 0]
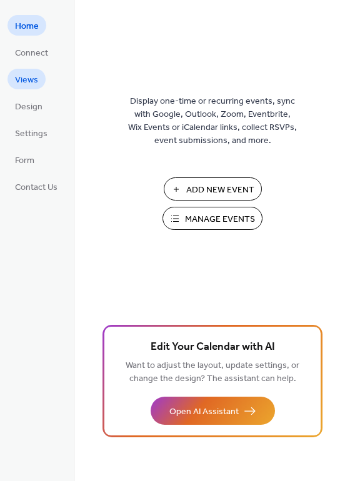
click at [34, 77] on span "Views" at bounding box center [26, 80] width 23 height 13
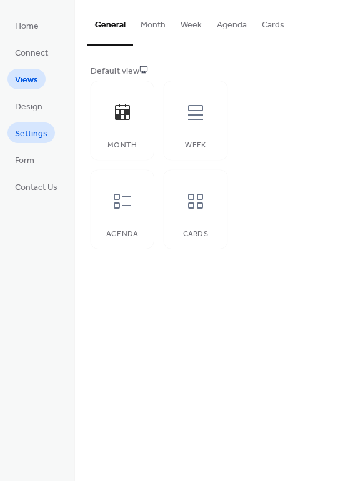
click at [27, 132] on span "Settings" at bounding box center [31, 133] width 32 height 13
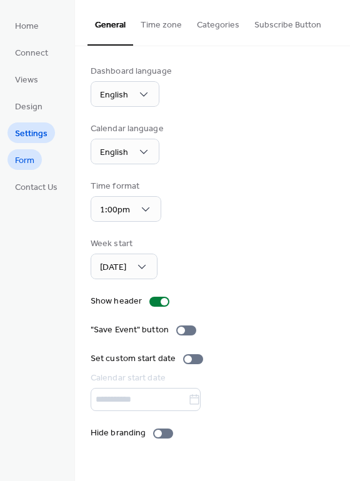
click at [27, 161] on span "Form" at bounding box center [24, 160] width 19 height 13
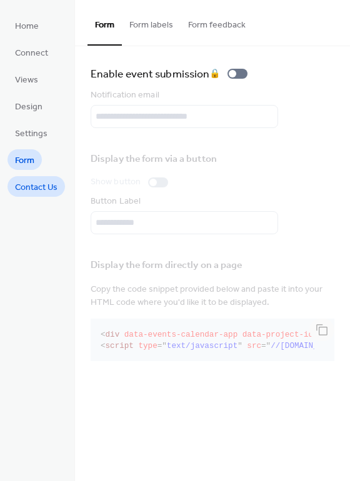
click at [36, 189] on span "Contact Us" at bounding box center [36, 187] width 42 height 13
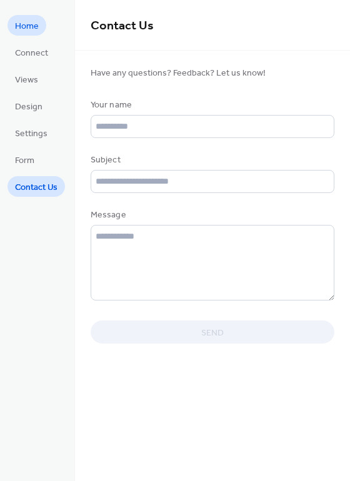
click at [32, 31] on span "Home" at bounding box center [27, 26] width 24 height 13
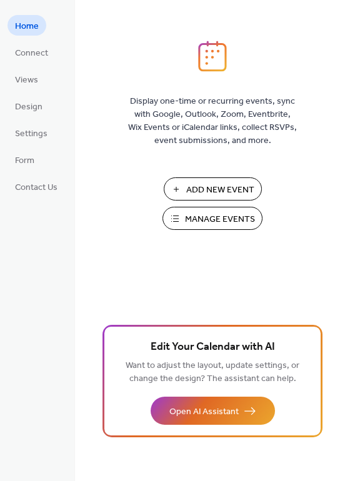
click at [211, 189] on span "Add New Event" at bounding box center [220, 190] width 68 height 13
click at [242, 216] on span "Manage Events" at bounding box center [220, 219] width 70 height 13
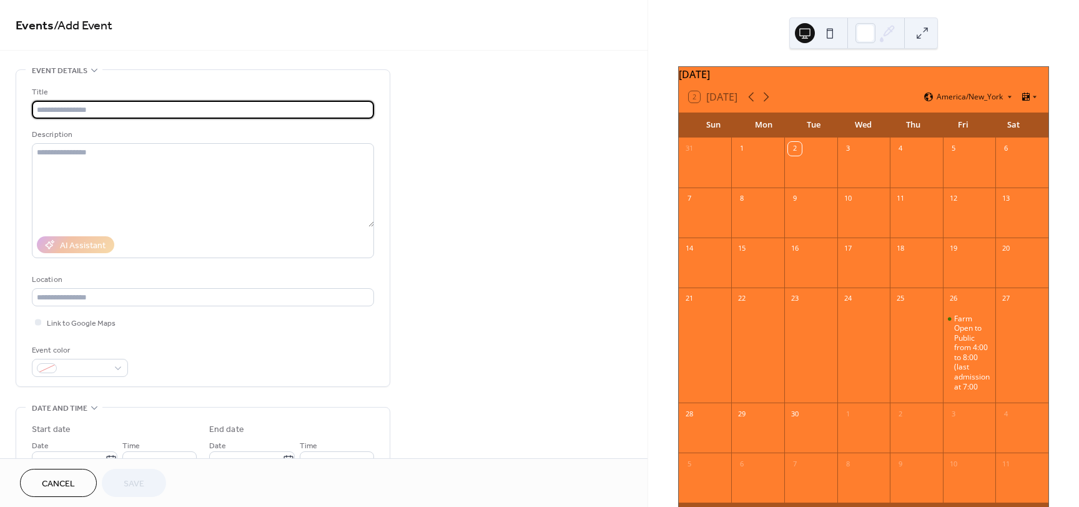
click at [114, 106] on input "text" at bounding box center [203, 110] width 342 height 18
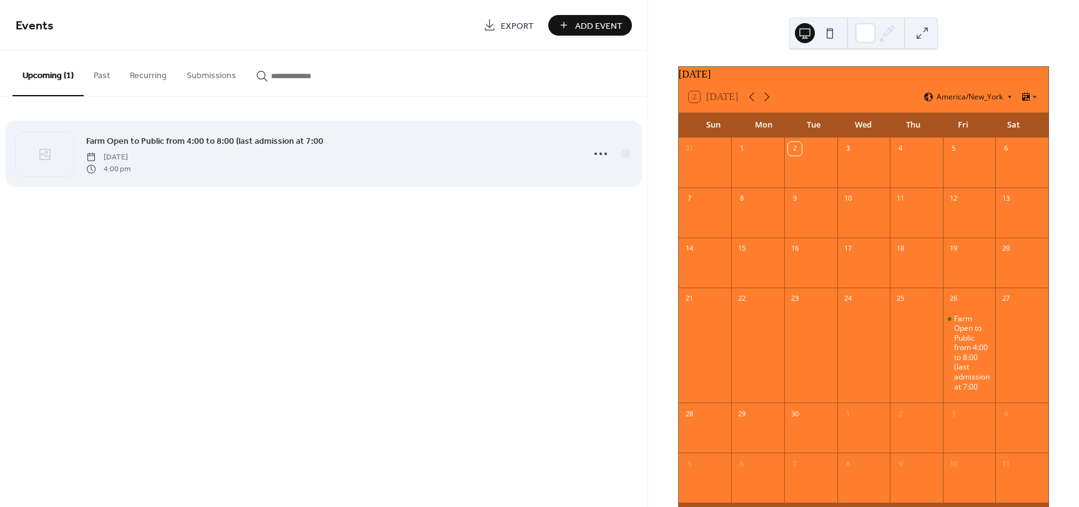
click at [236, 143] on span "Farm Open to Public from 4:00 to 8:00 (last admission at 7:00" at bounding box center [204, 141] width 237 height 13
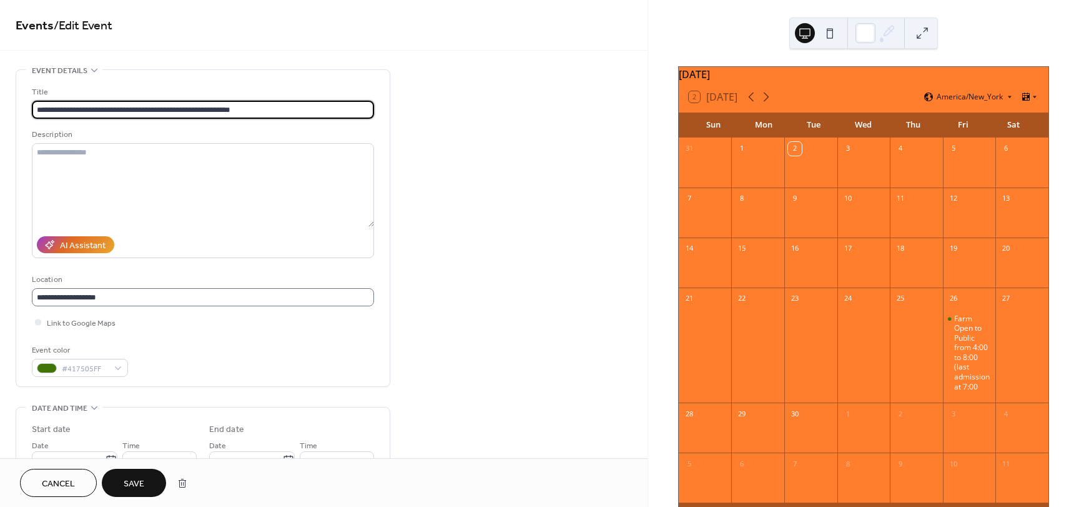
scroll to position [1, 0]
type input "**********"
click at [227, 340] on div "**********" at bounding box center [203, 231] width 342 height 291
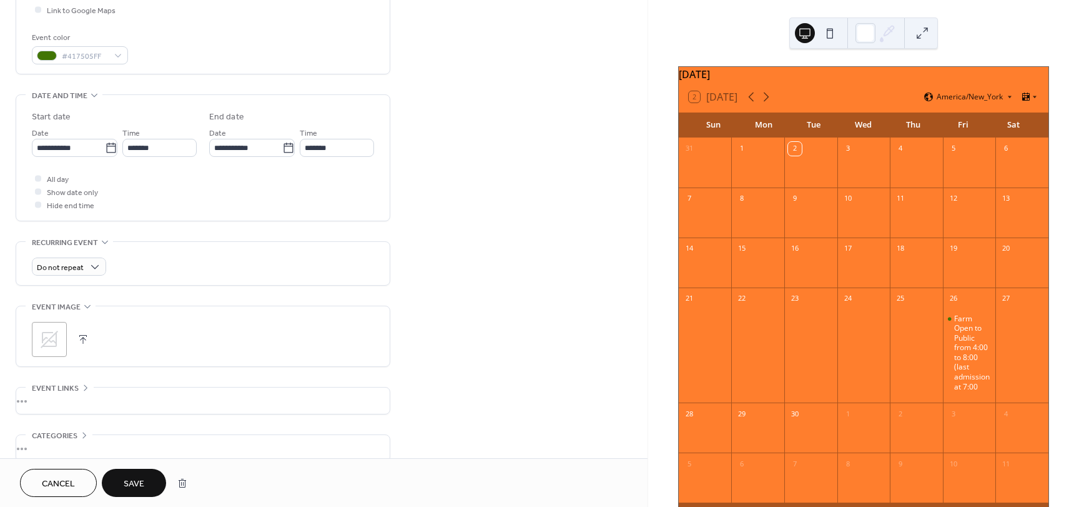
scroll to position [375, 0]
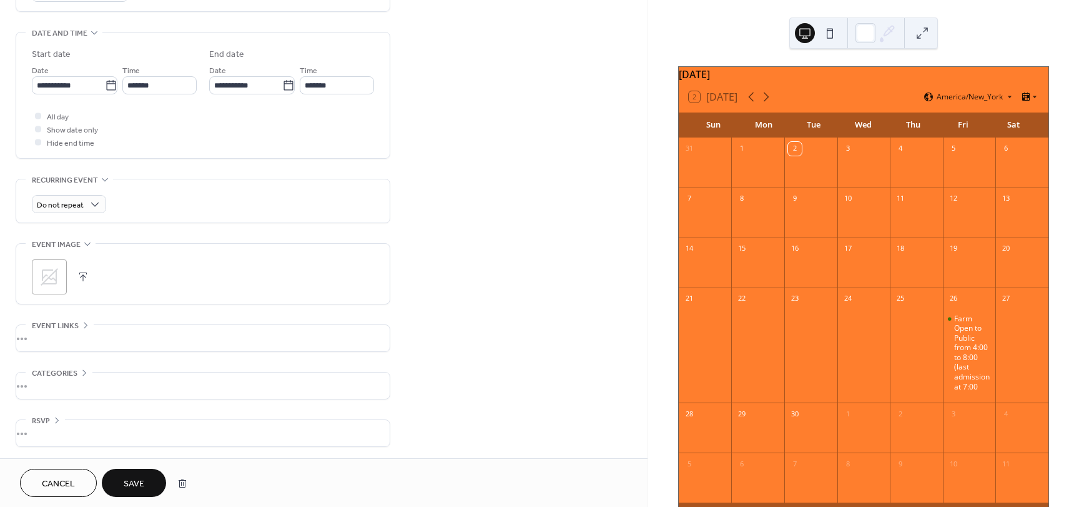
click at [236, 387] on div "•••" at bounding box center [203, 385] width 374 height 26
click at [177, 329] on div "•••" at bounding box center [203, 338] width 374 height 26
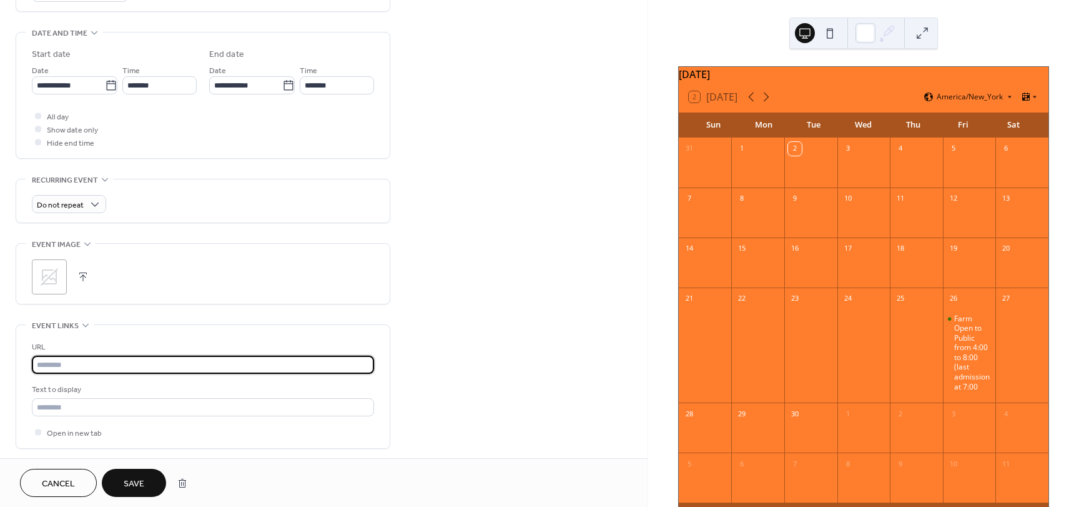
click at [99, 359] on input "text" at bounding box center [203, 364] width 342 height 18
click at [76, 361] on input "text" at bounding box center [203, 364] width 342 height 18
paste input "**********"
type input "**********"
click at [111, 409] on input "text" at bounding box center [203, 407] width 342 height 18
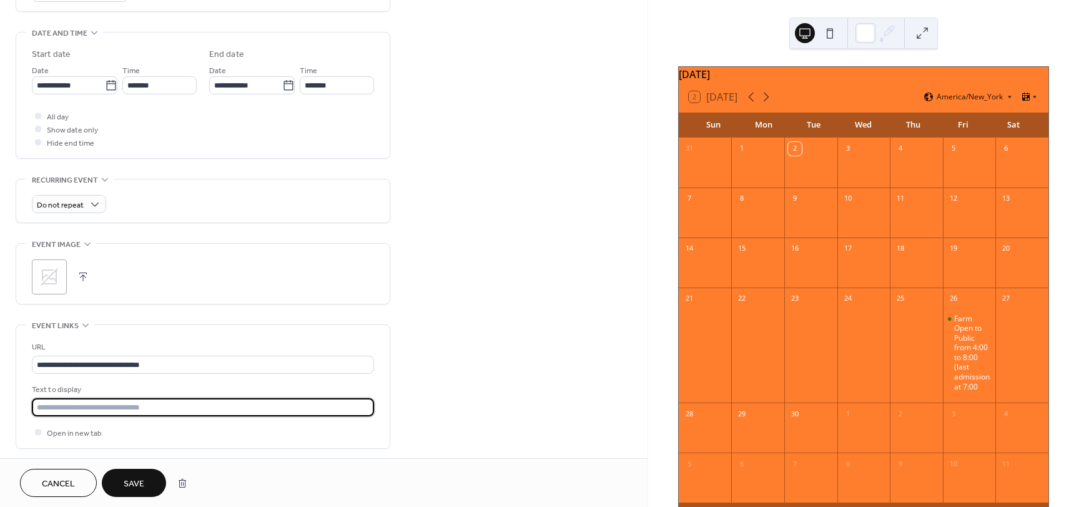
paste input "**********"
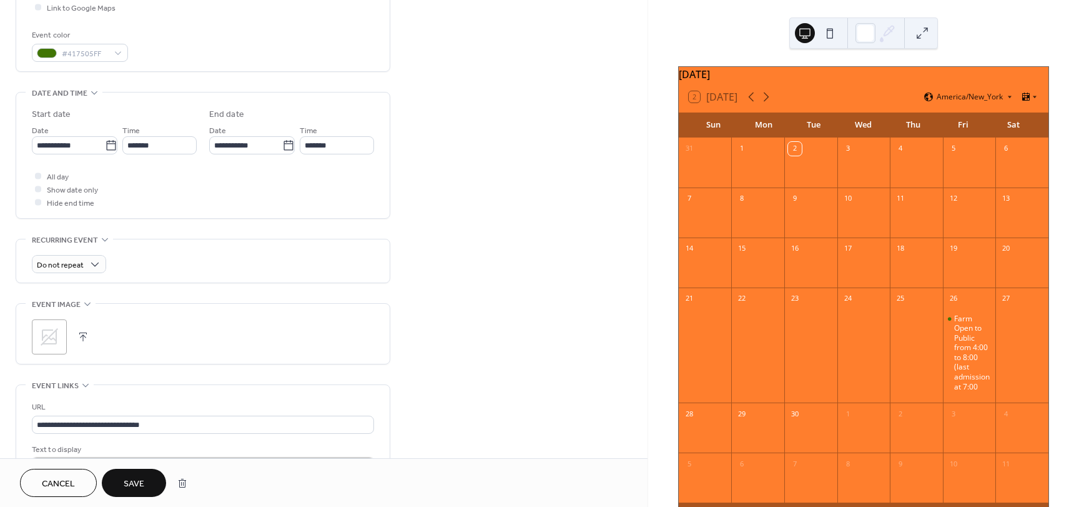
scroll to position [312, 0]
type input "**********"
click at [143, 480] on span "Save" at bounding box center [134, 483] width 21 height 13
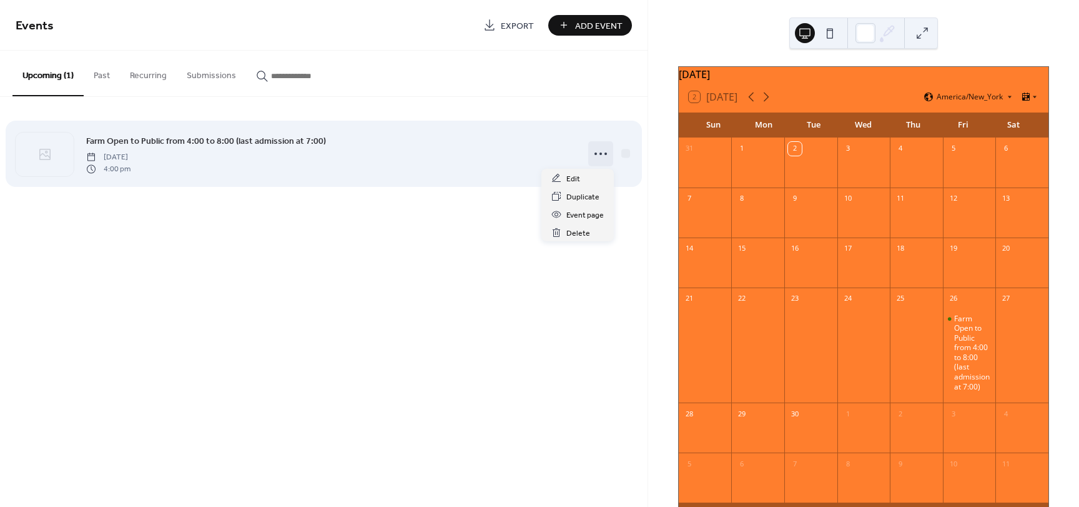
click at [601, 154] on circle at bounding box center [601, 153] width 2 height 2
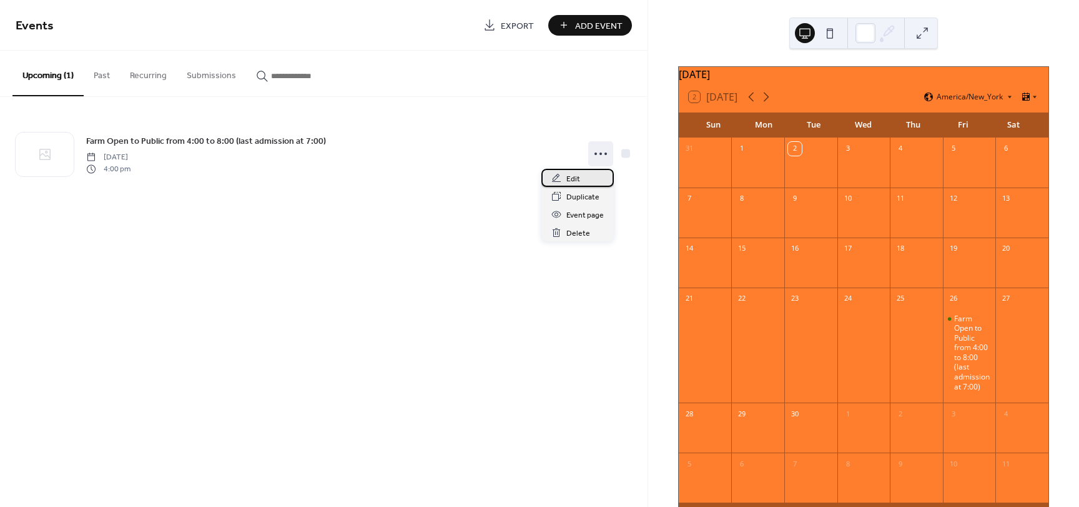
click at [585, 183] on div "Edit" at bounding box center [578, 178] width 72 height 18
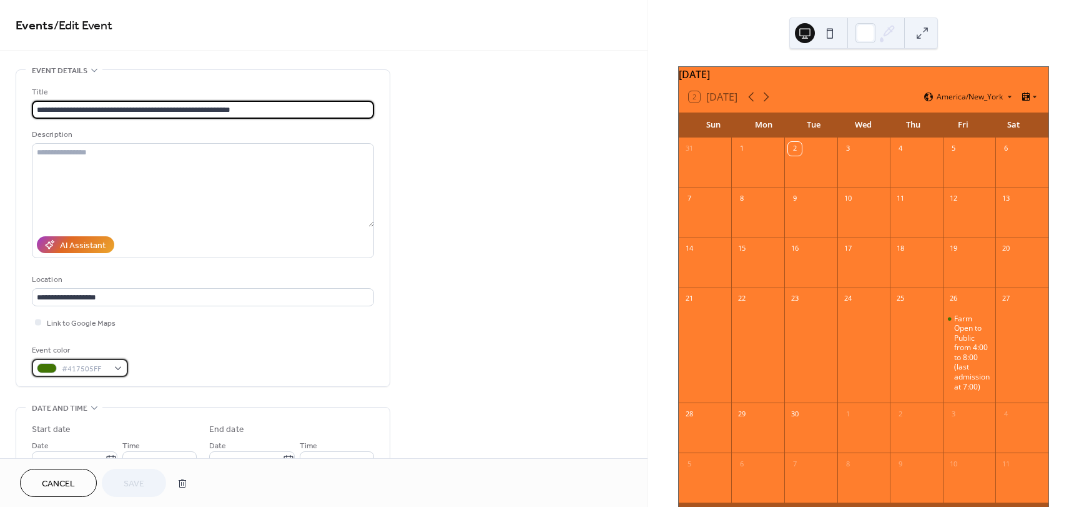
click at [119, 369] on div "#417505FF" at bounding box center [80, 368] width 96 height 18
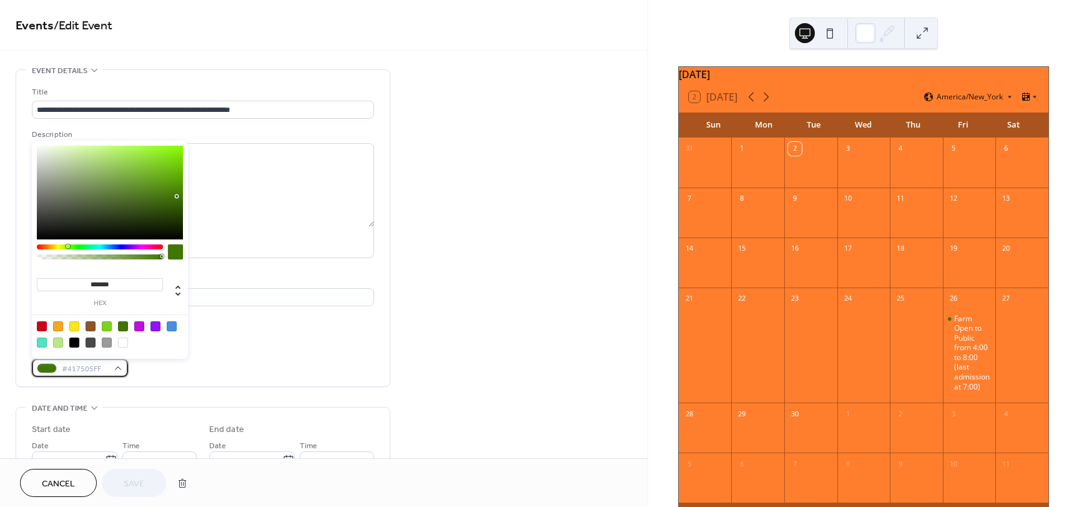
click at [119, 369] on div "#417505FF" at bounding box center [80, 368] width 96 height 18
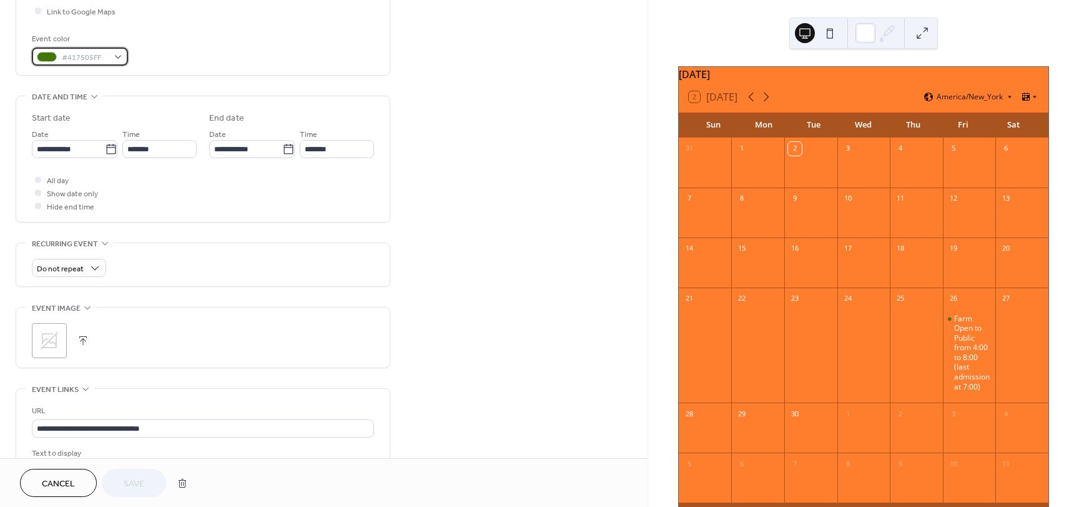
scroll to position [312, 0]
click at [79, 337] on button "button" at bounding box center [82, 338] width 17 height 17
click at [803, 82] on div "September 2025" at bounding box center [864, 74] width 370 height 15
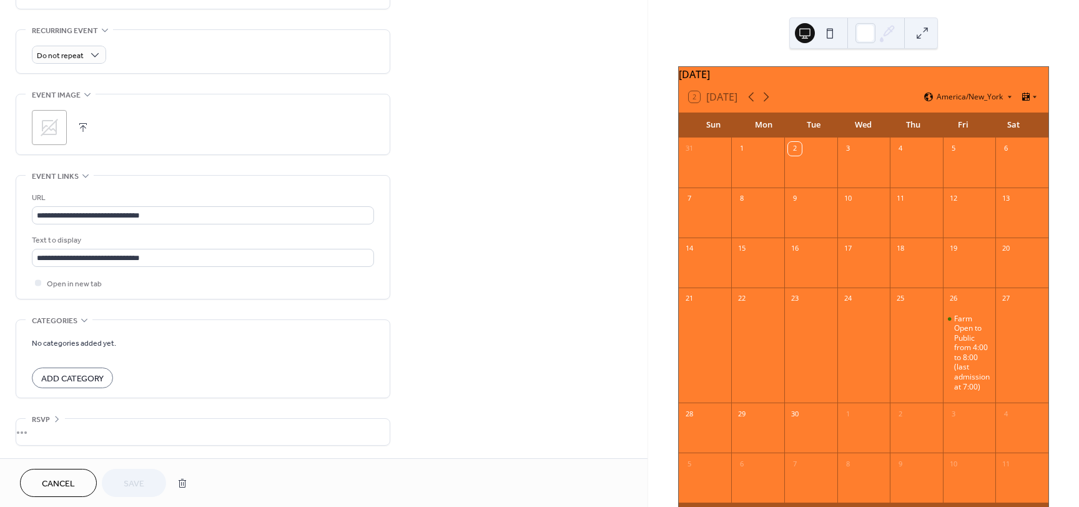
scroll to position [1, 0]
click at [131, 485] on div "Cancel Save" at bounding box center [107, 483] width 174 height 28
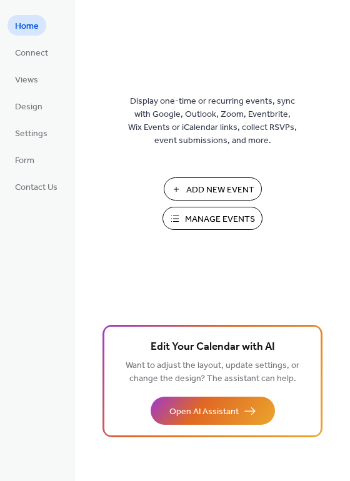
click at [215, 186] on span "Add New Event" at bounding box center [220, 190] width 68 height 13
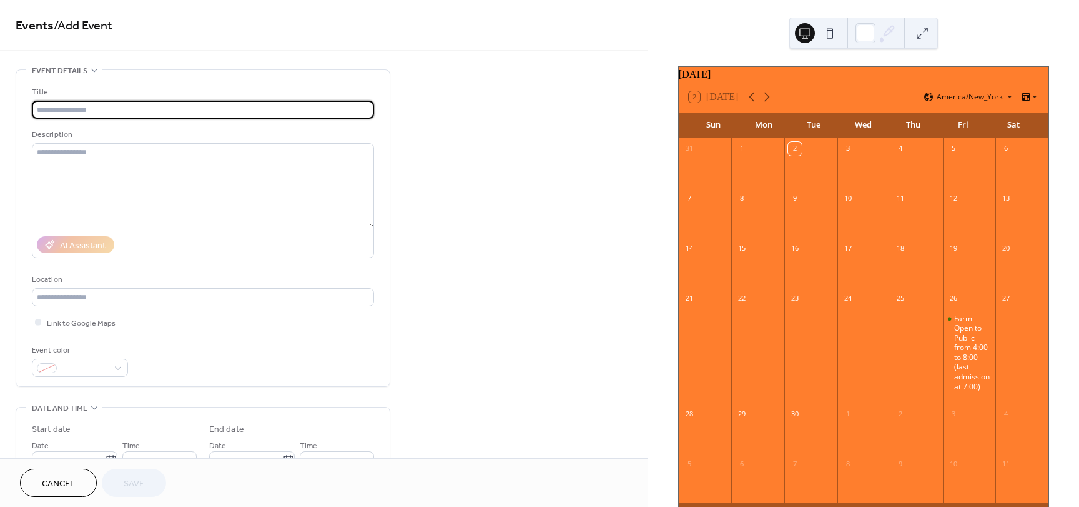
click at [112, 107] on input "text" at bounding box center [203, 110] width 342 height 18
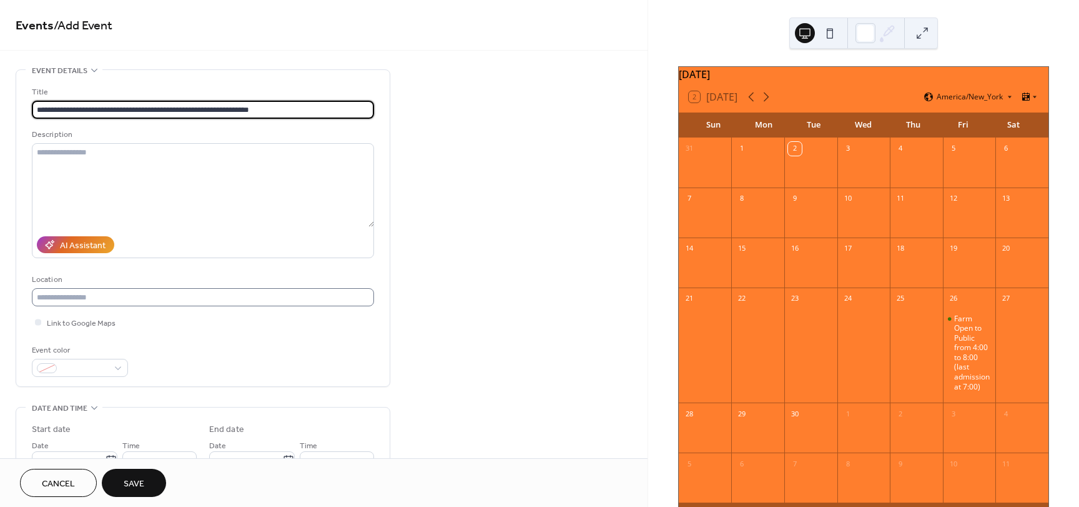
type input "**********"
click at [138, 293] on input "text" at bounding box center [203, 297] width 342 height 18
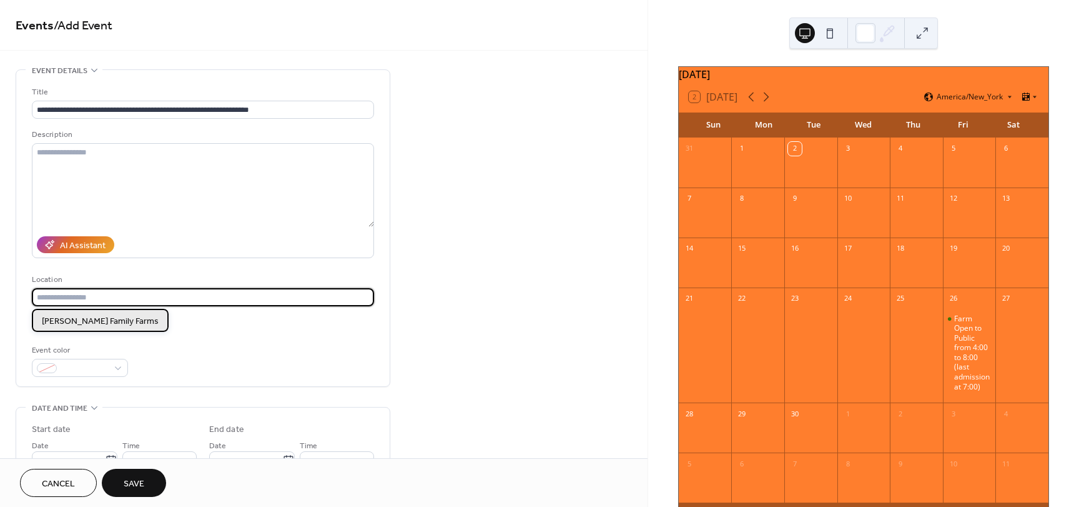
click at [108, 320] on span "Layman Family Farms" at bounding box center [100, 321] width 117 height 13
type input "**********"
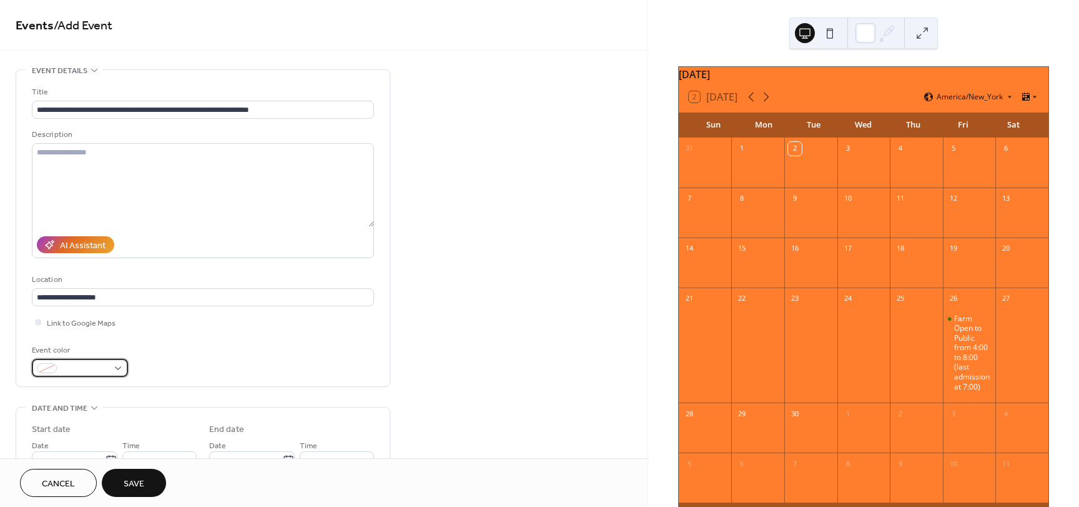
click at [122, 369] on div at bounding box center [80, 368] width 96 height 18
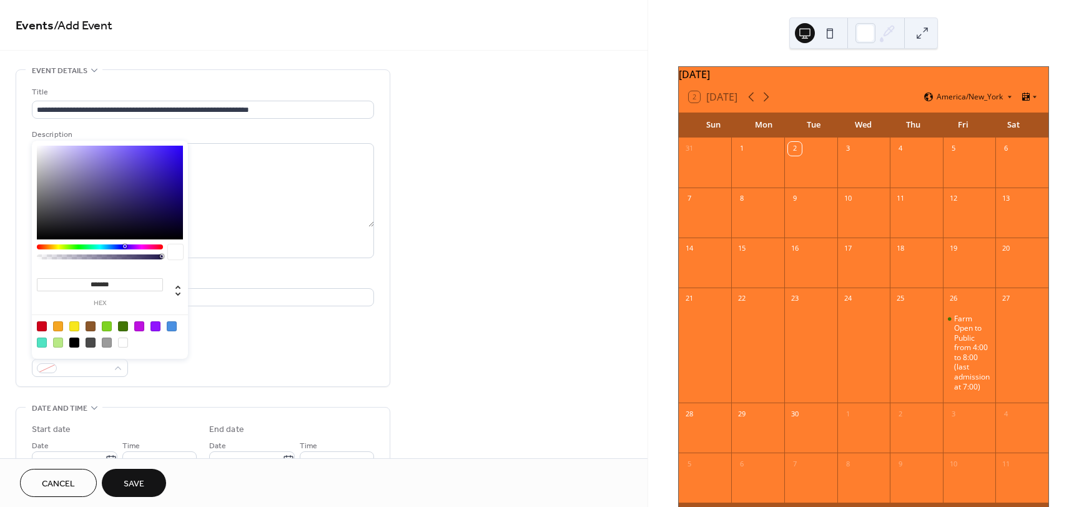
click at [172, 325] on div at bounding box center [172, 326] width 10 height 10
type input "*******"
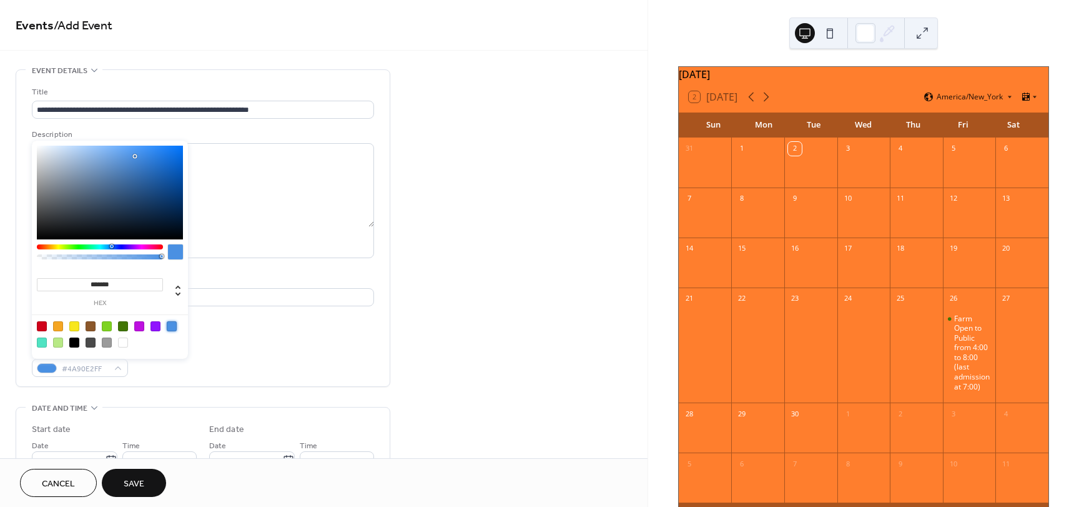
click at [174, 248] on div at bounding box center [175, 251] width 15 height 15
click at [253, 353] on div "Event color #4A90E2FF" at bounding box center [203, 360] width 342 height 33
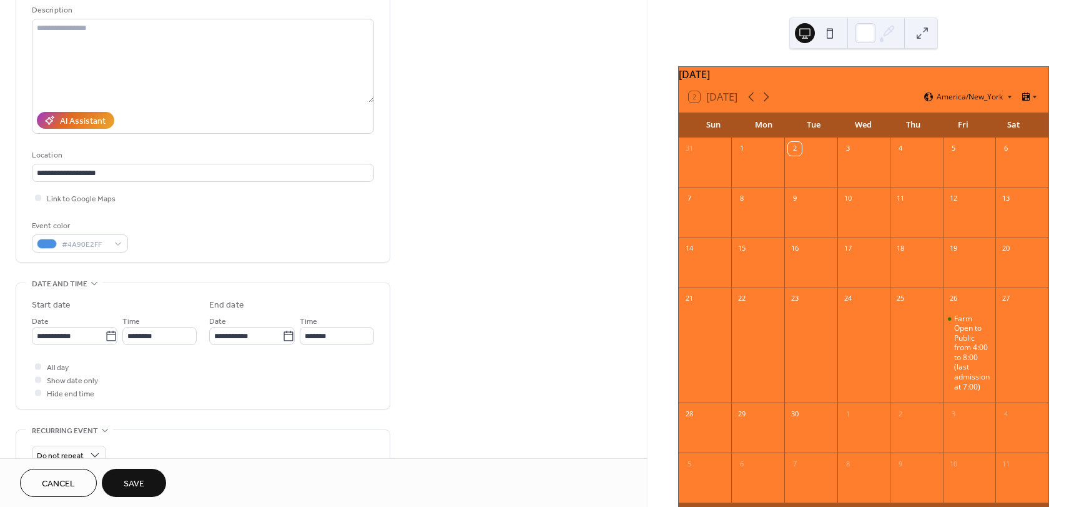
scroll to position [125, 0]
click at [110, 338] on icon at bounding box center [111, 335] width 12 height 12
click at [105, 338] on input "**********" at bounding box center [68, 335] width 73 height 18
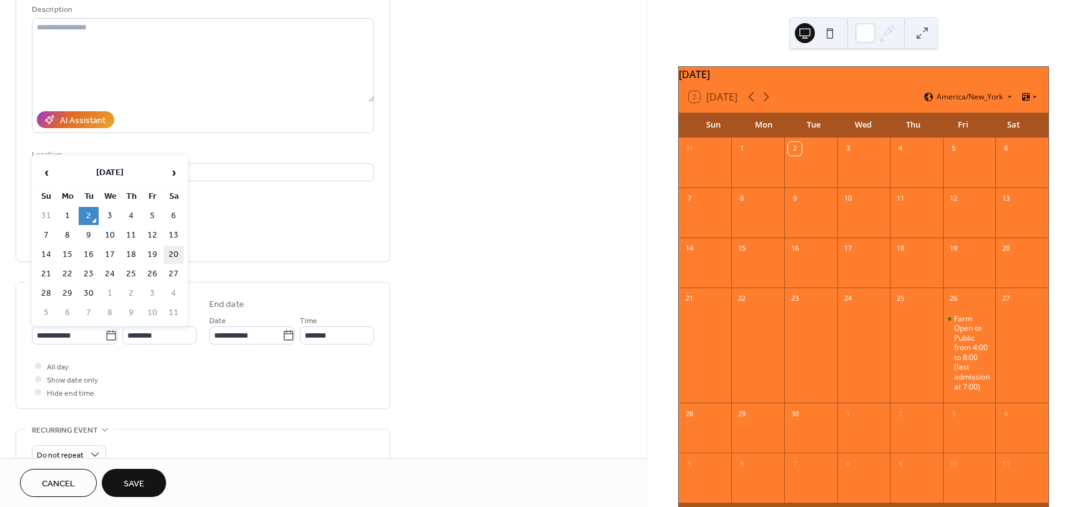
click at [174, 254] on td "20" at bounding box center [174, 254] width 20 height 18
type input "**********"
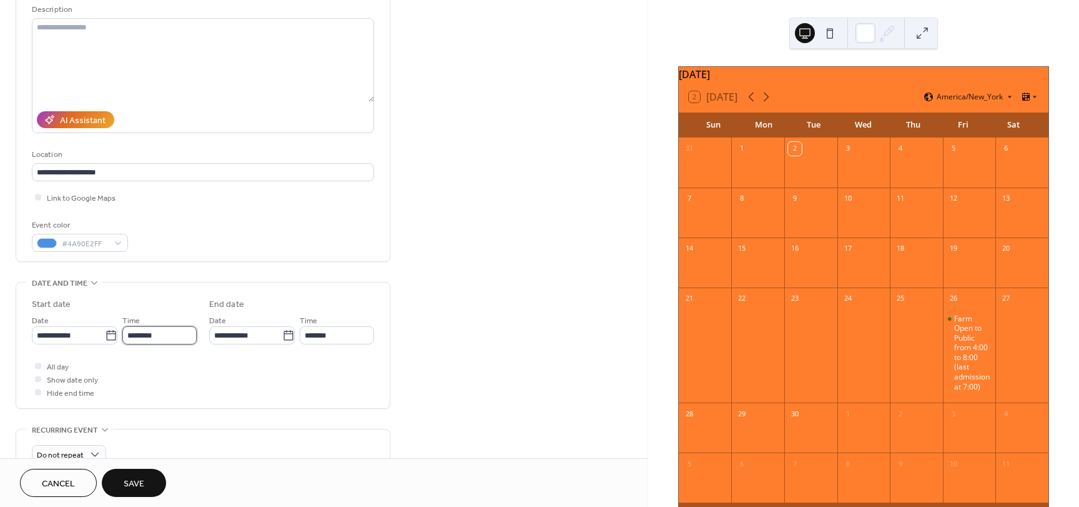
click at [176, 329] on input "********" at bounding box center [159, 335] width 74 height 18
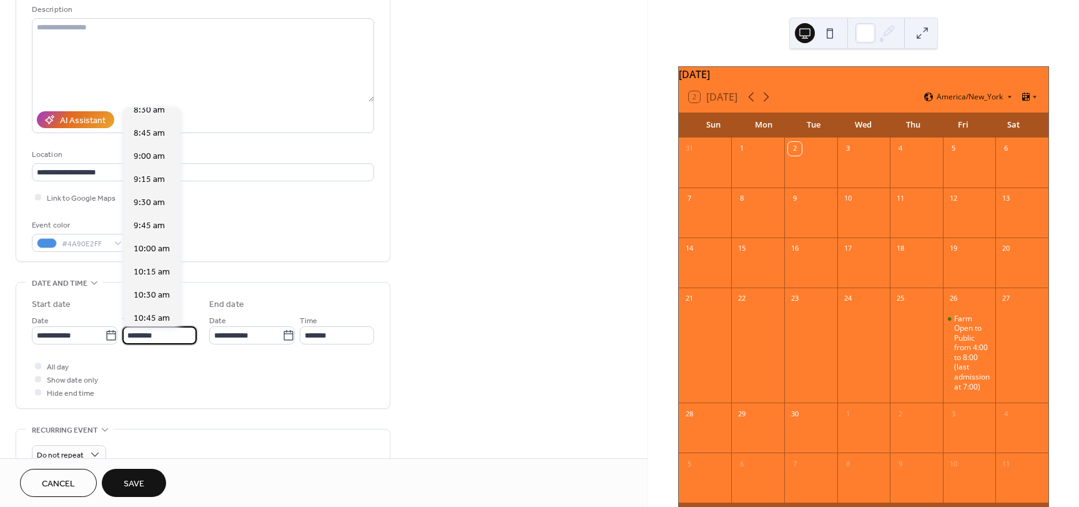
scroll to position [797, 0]
click at [147, 247] on span "10:00 am" at bounding box center [152, 247] width 36 height 13
type input "********"
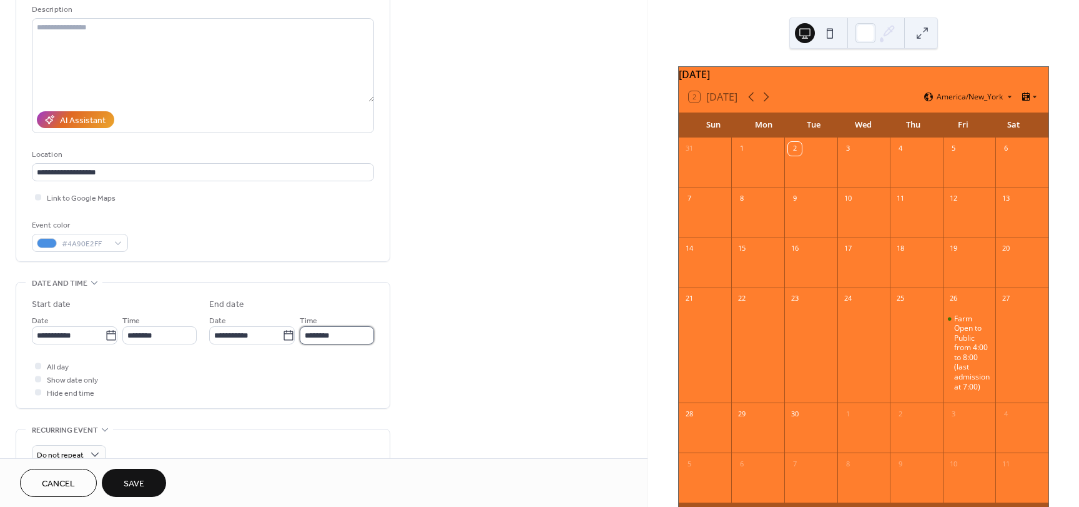
click at [338, 339] on input "********" at bounding box center [337, 335] width 74 height 18
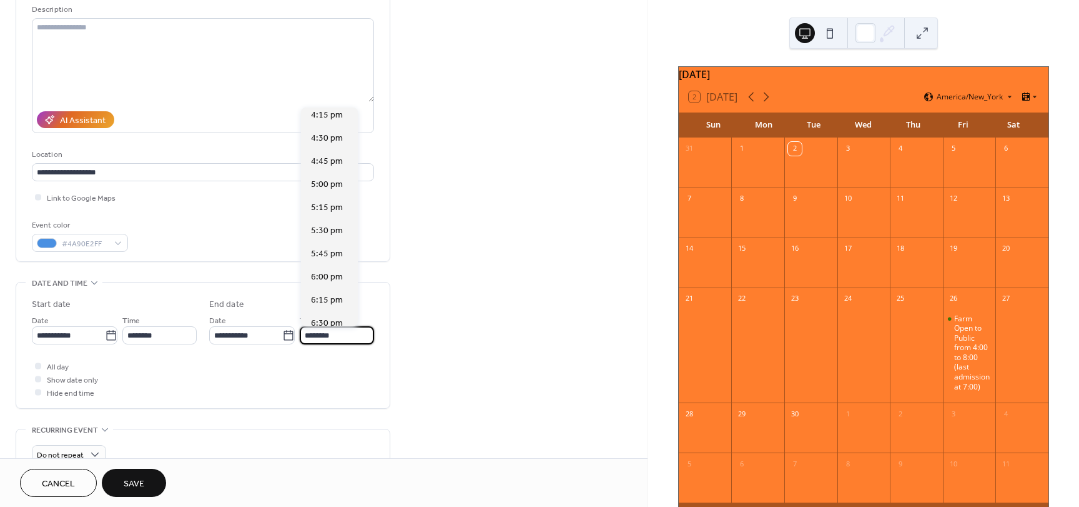
scroll to position [562, 0]
click at [330, 277] on span "6:00 pm" at bounding box center [327, 274] width 32 height 13
type input "*******"
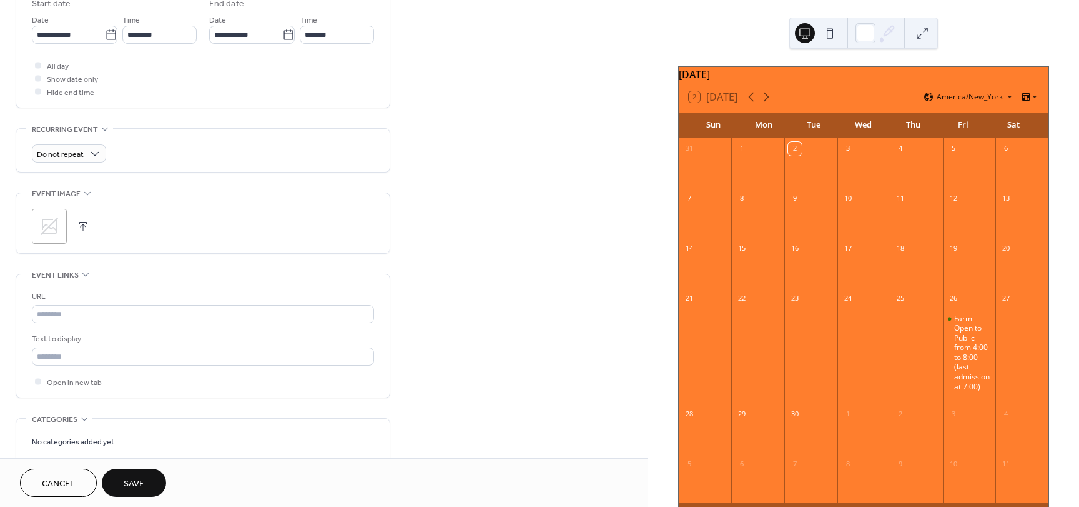
scroll to position [437, 0]
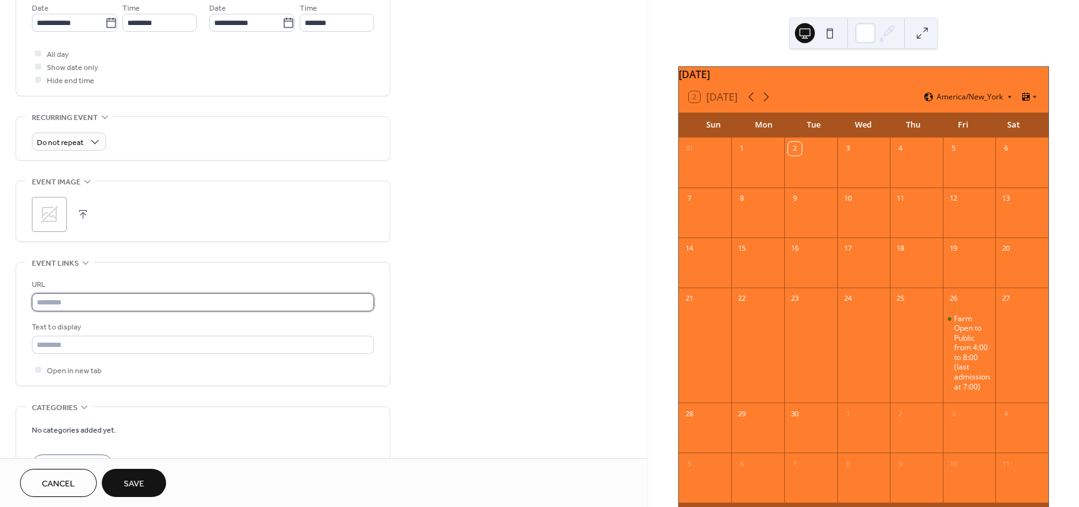
click at [64, 306] on input "text" at bounding box center [203, 302] width 342 height 18
type input "**********"
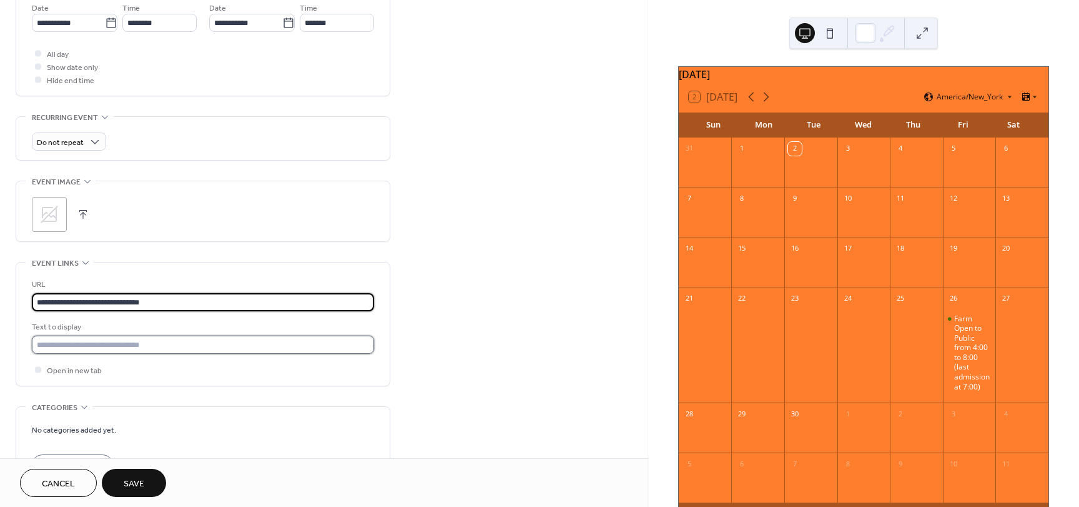
click at [86, 345] on input "text" at bounding box center [203, 344] width 342 height 18
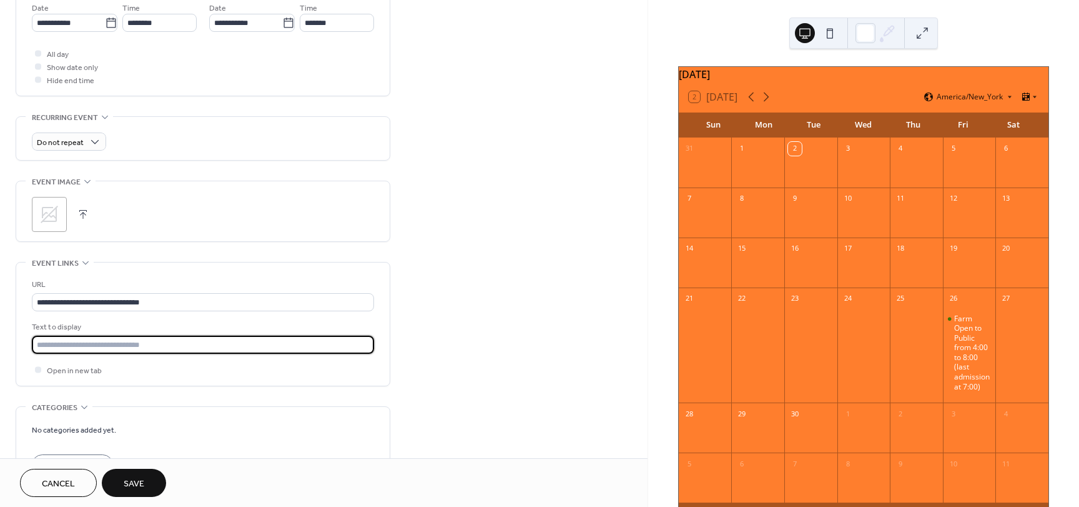
type input "**********"
click at [134, 484] on span "Save" at bounding box center [134, 483] width 21 height 13
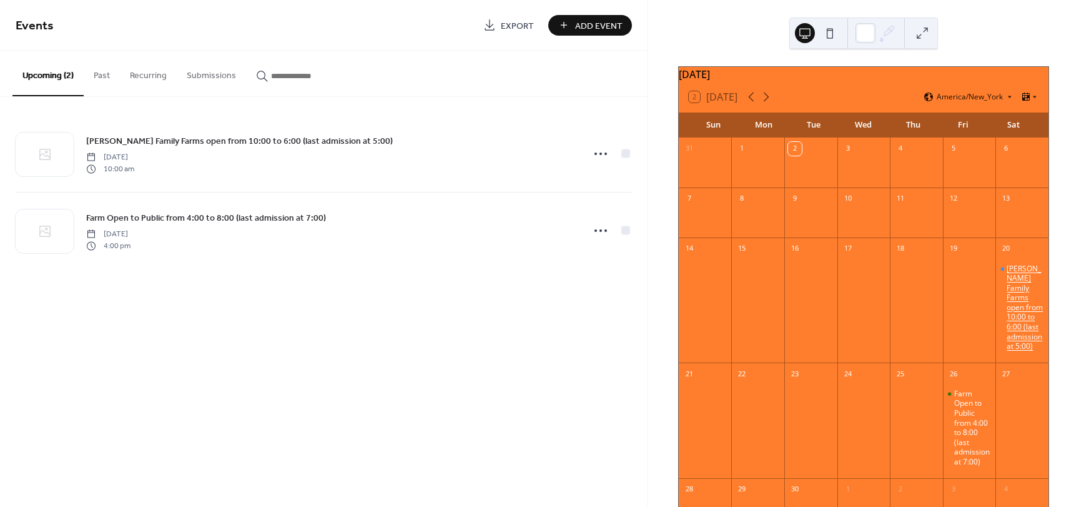
click at [1016, 316] on div "Layman Family Farms open from 10:00 to 6:00 (last admission at 5:00)" at bounding box center [1025, 307] width 37 height 87
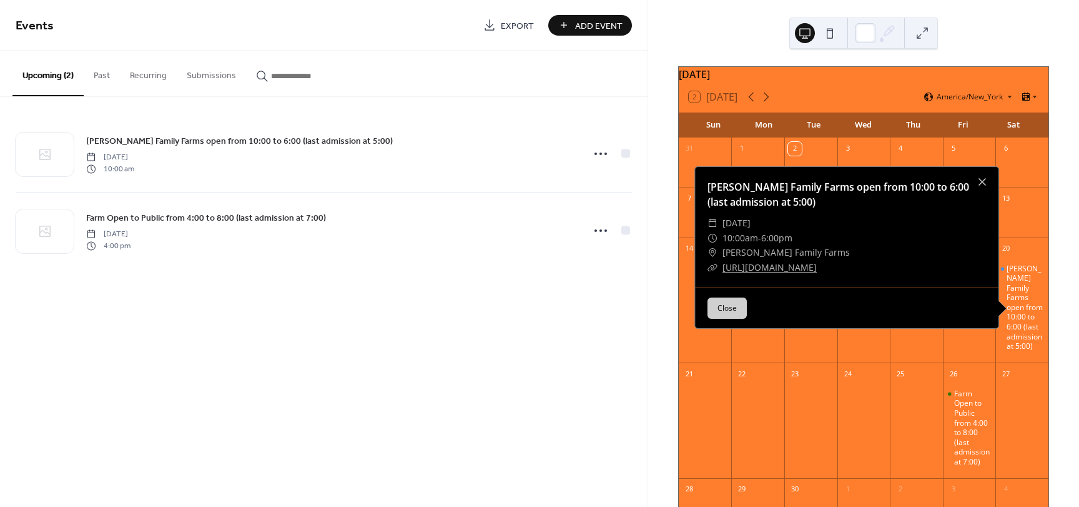
click at [332, 289] on div "Events Export Add Event Upcoming (2) Past Recurring Submissions Layman Family F…" at bounding box center [324, 253] width 648 height 507
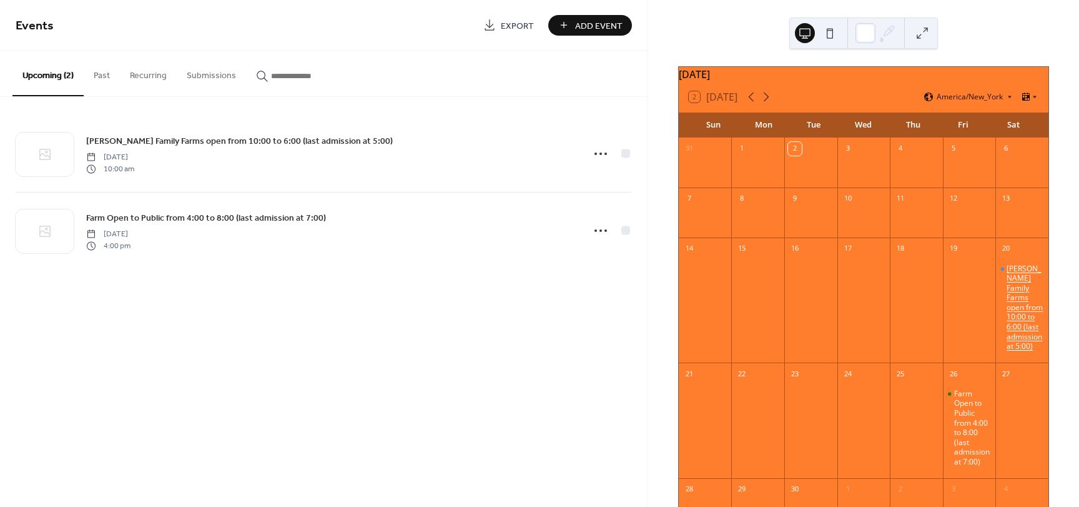
click at [1007, 304] on div "Layman Family Farms open from 10:00 to 6:00 (last admission at 5:00)" at bounding box center [1025, 307] width 37 height 87
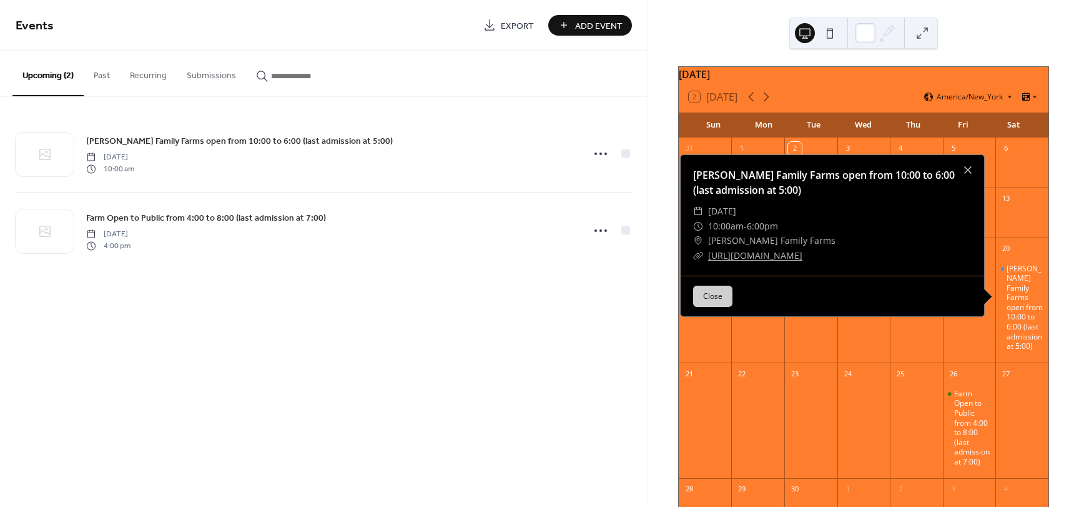
click at [243, 302] on div "Events Export Add Event Upcoming (2) Past Recurring Submissions Layman Family F…" at bounding box center [324, 253] width 648 height 507
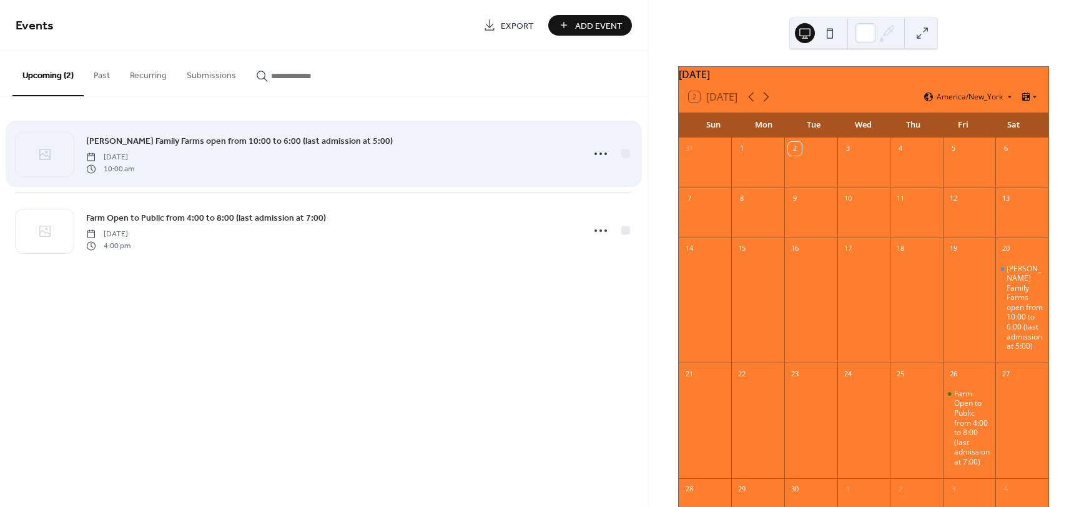
click at [472, 161] on div "Layman Family Farms open from 10:00 to 6:00 (last admission at 5:00) Saturday, …" at bounding box center [330, 154] width 489 height 40
click at [602, 150] on icon at bounding box center [601, 154] width 20 height 20
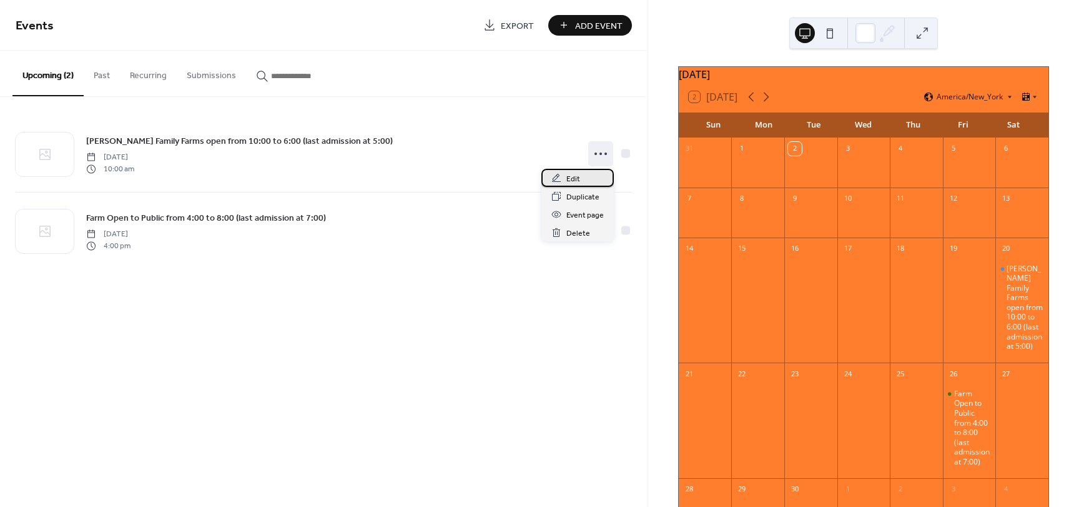
click at [583, 176] on div "Edit" at bounding box center [578, 178] width 72 height 18
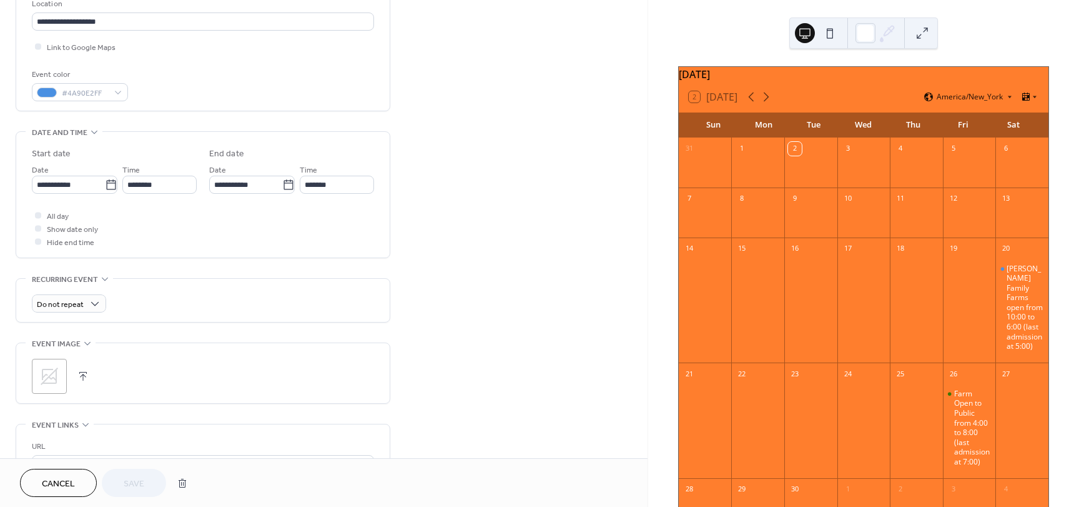
scroll to position [312, 0]
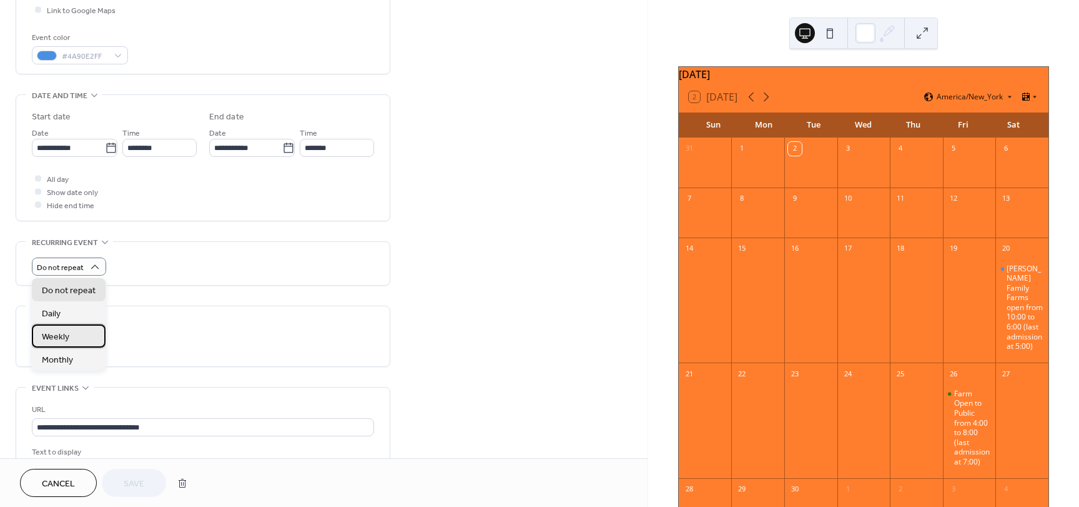
click at [76, 332] on div "Weekly" at bounding box center [69, 335] width 74 height 23
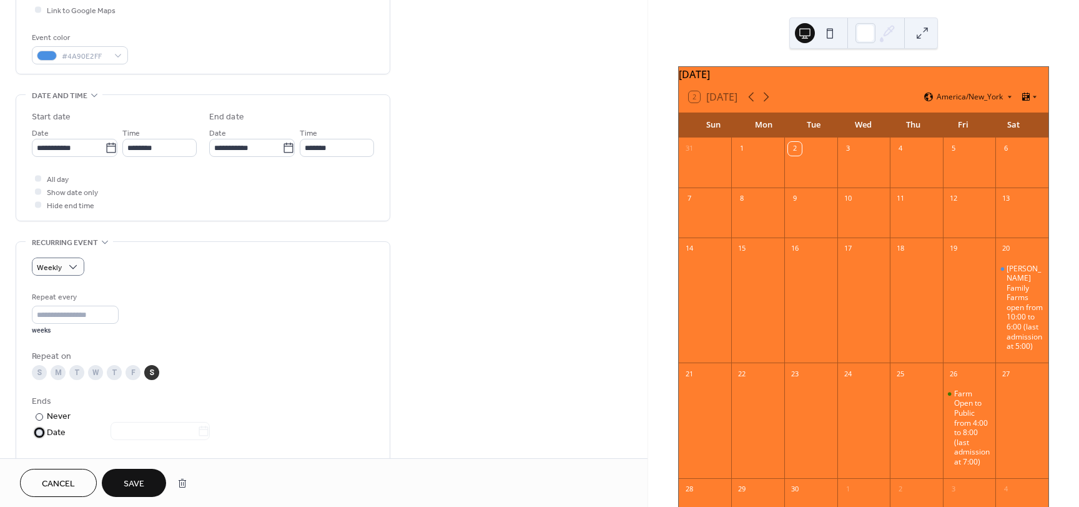
click at [56, 434] on div "Date" at bounding box center [128, 432] width 163 height 14
click at [209, 433] on icon at bounding box center [203, 431] width 12 height 12
click at [197, 433] on input "text" at bounding box center [154, 431] width 87 height 18
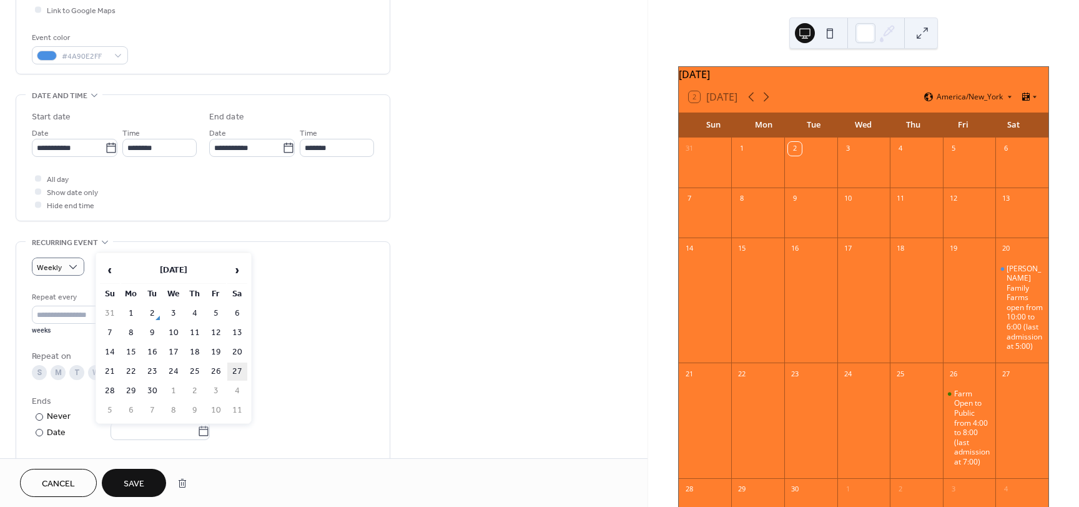
click at [239, 373] on td "27" at bounding box center [237, 371] width 20 height 18
type input "**********"
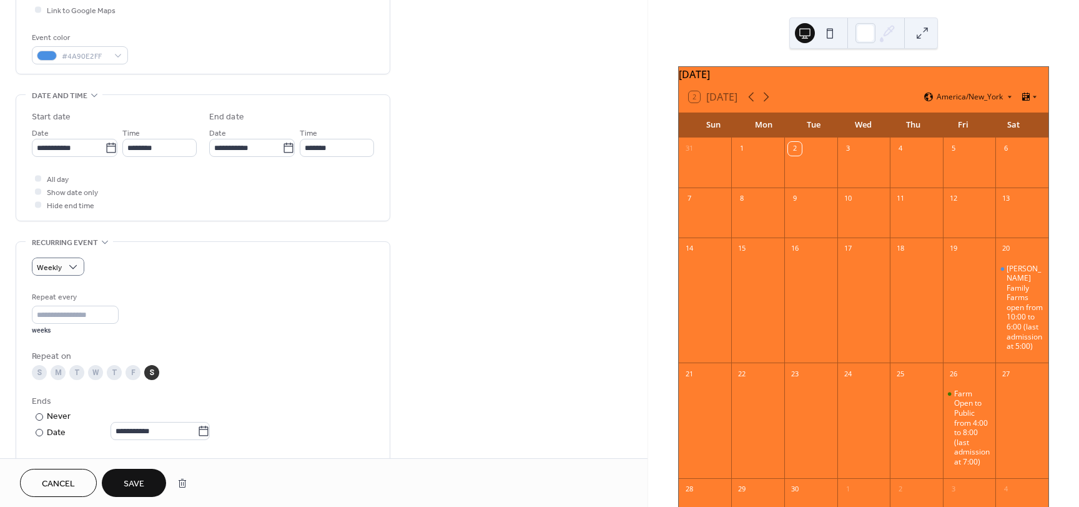
click at [137, 484] on span "Save" at bounding box center [134, 483] width 21 height 13
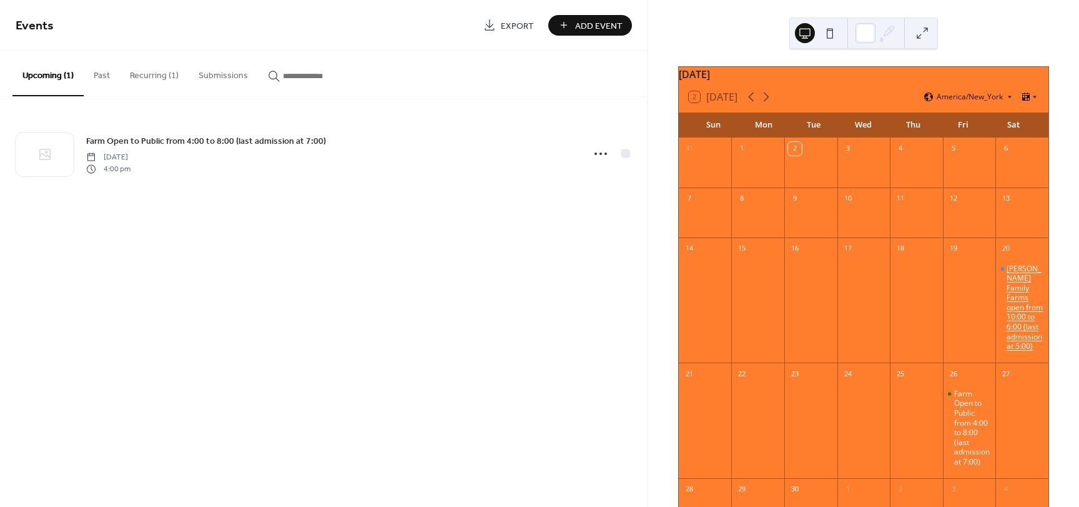
click at [1009, 319] on div "Layman Family Farms open from 10:00 to 6:00 (last admission at 5:00)" at bounding box center [1025, 307] width 37 height 87
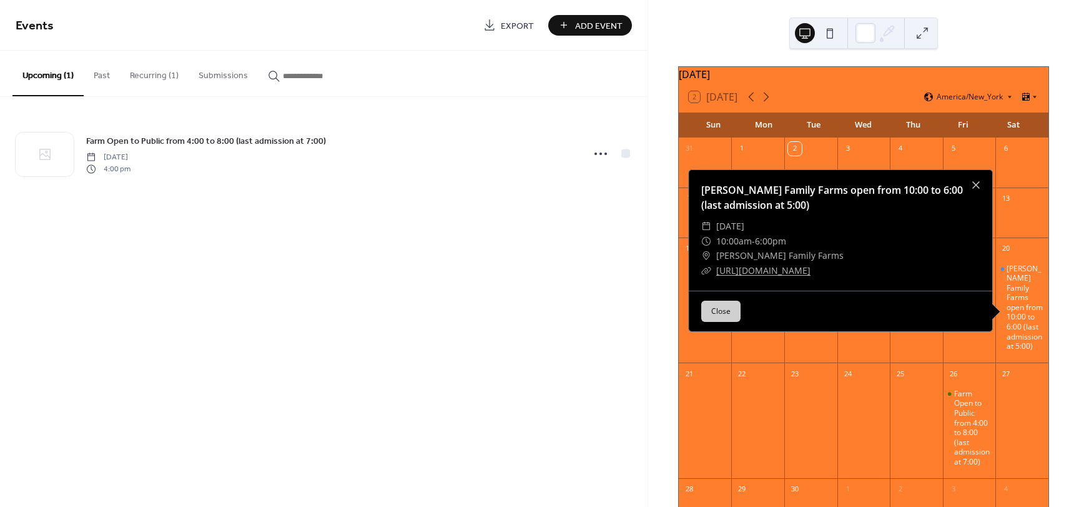
click at [334, 349] on div "Events Export Add Event Upcoming (1) Past Recurring (1) Submissions Farm Open t…" at bounding box center [324, 253] width 648 height 507
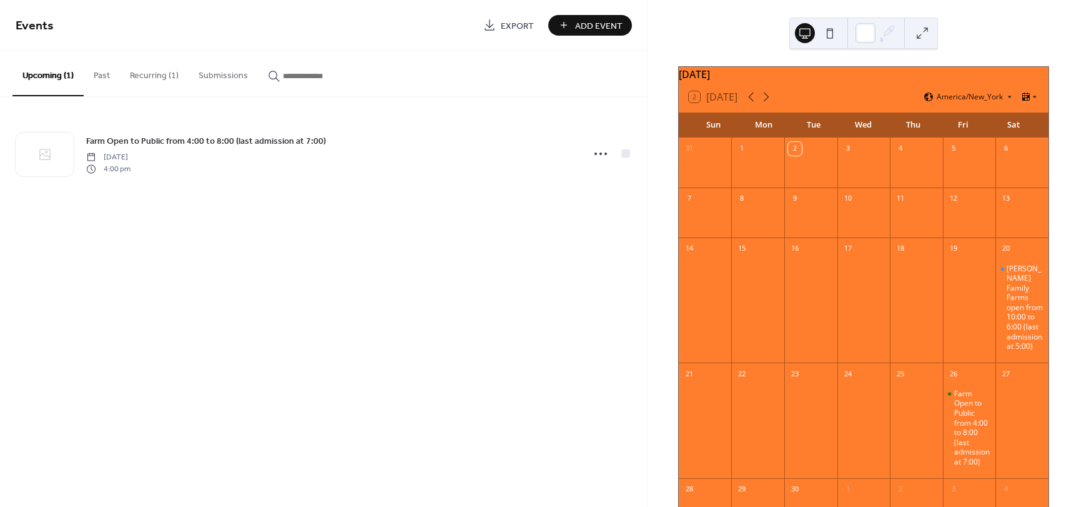
click at [166, 79] on button "Recurring (1)" at bounding box center [154, 73] width 69 height 44
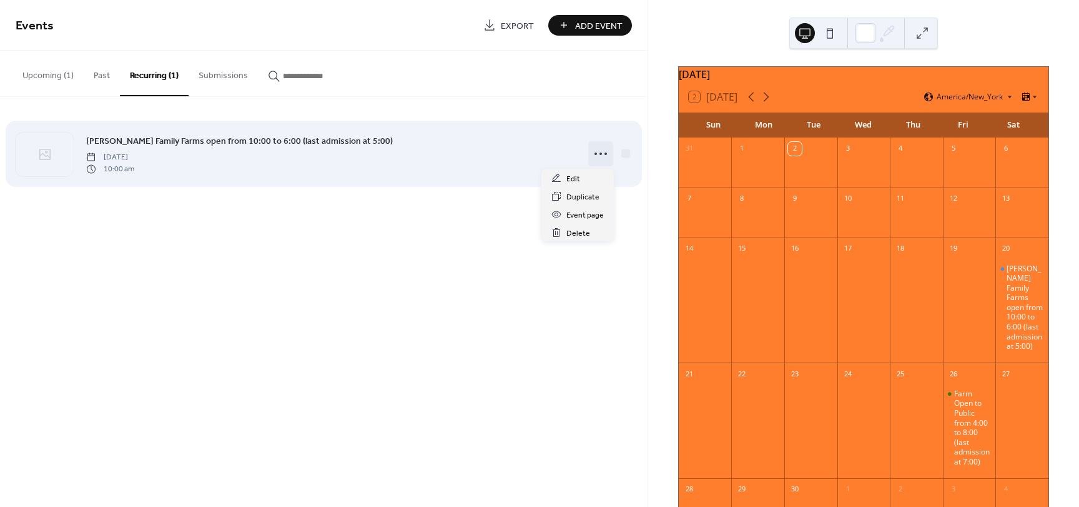
click at [602, 156] on icon at bounding box center [601, 154] width 20 height 20
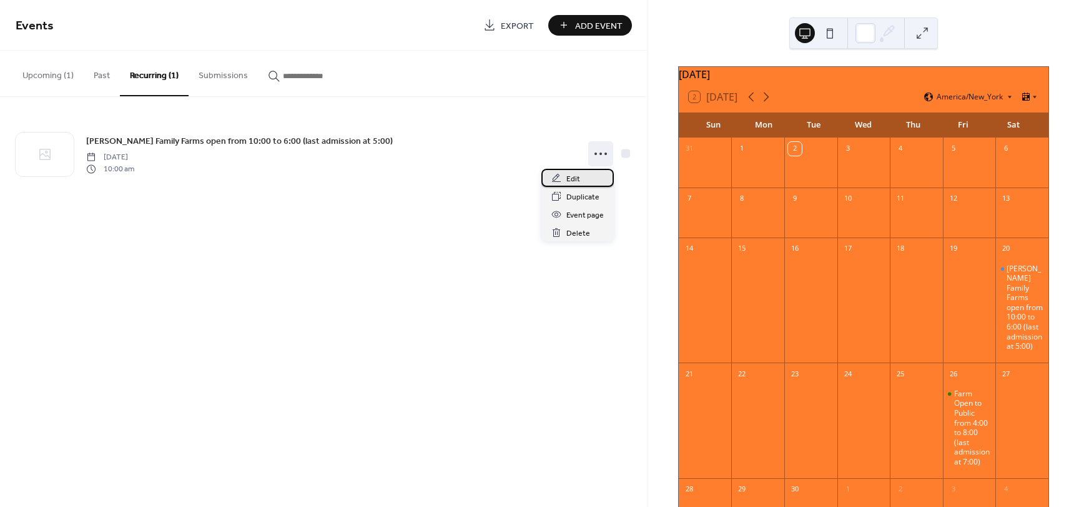
click at [593, 179] on div "Edit" at bounding box center [578, 178] width 72 height 18
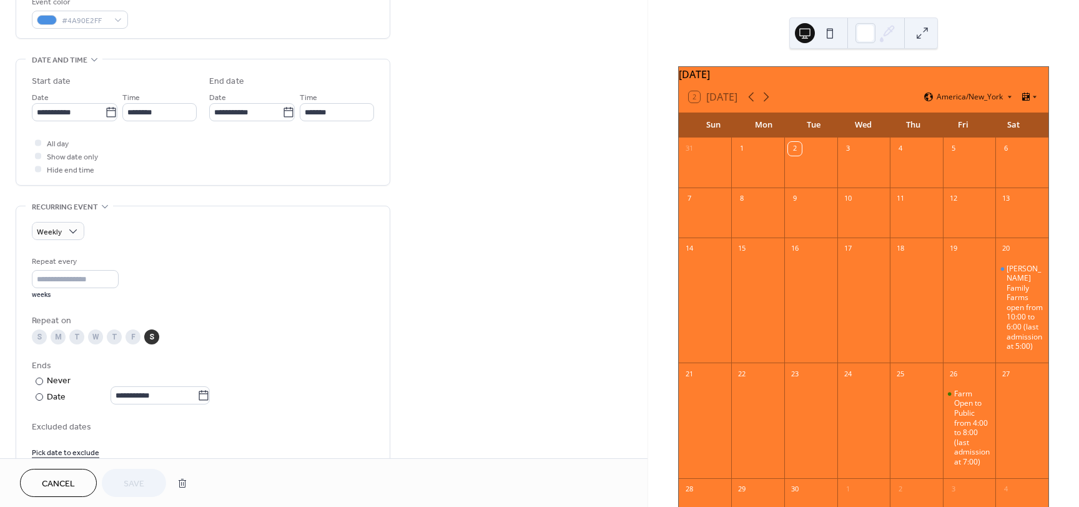
scroll to position [375, 0]
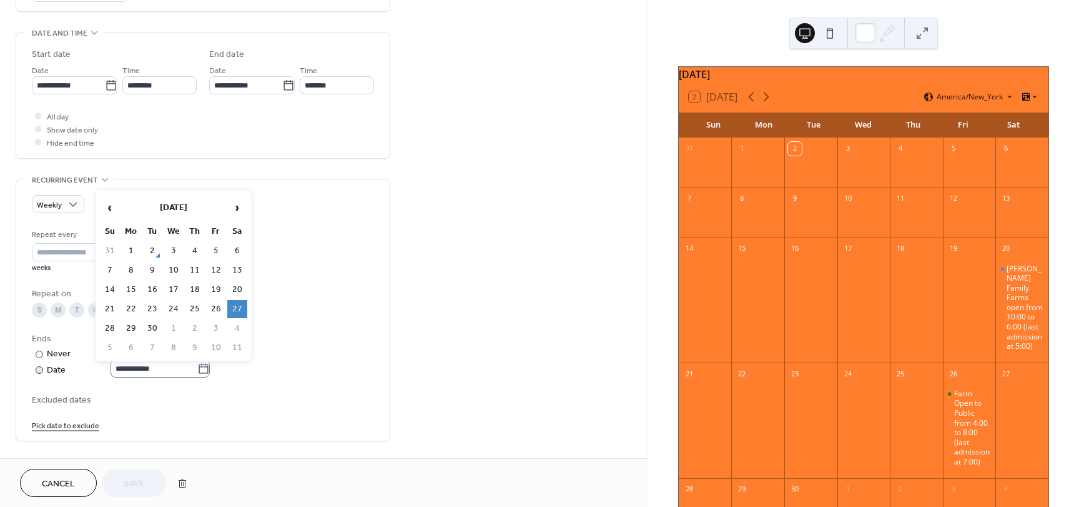
click at [210, 369] on icon at bounding box center [203, 368] width 12 height 12
click at [197, 369] on input "**********" at bounding box center [154, 368] width 87 height 18
click at [109, 328] on td "28" at bounding box center [110, 328] width 20 height 18
type input "**********"
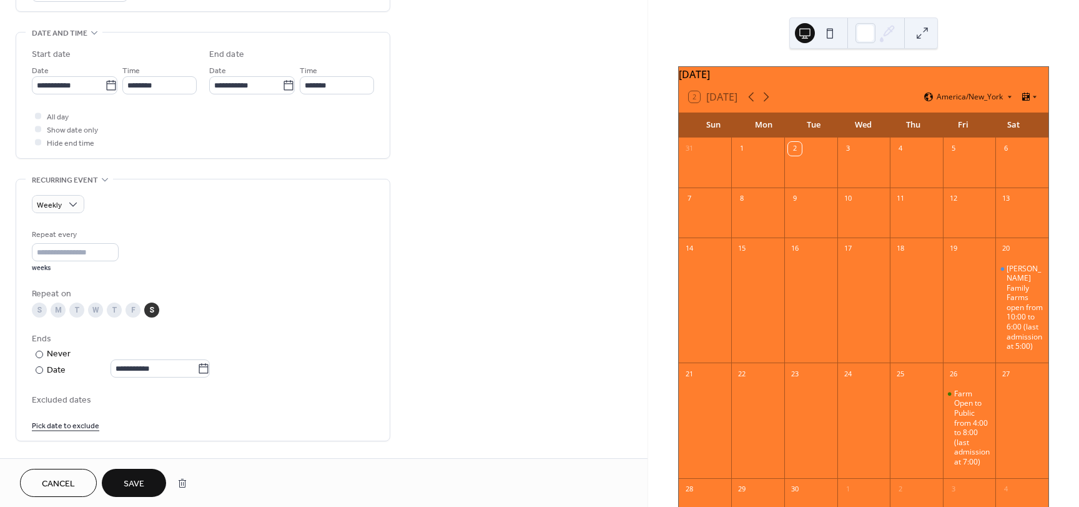
click at [136, 485] on span "Save" at bounding box center [134, 483] width 21 height 13
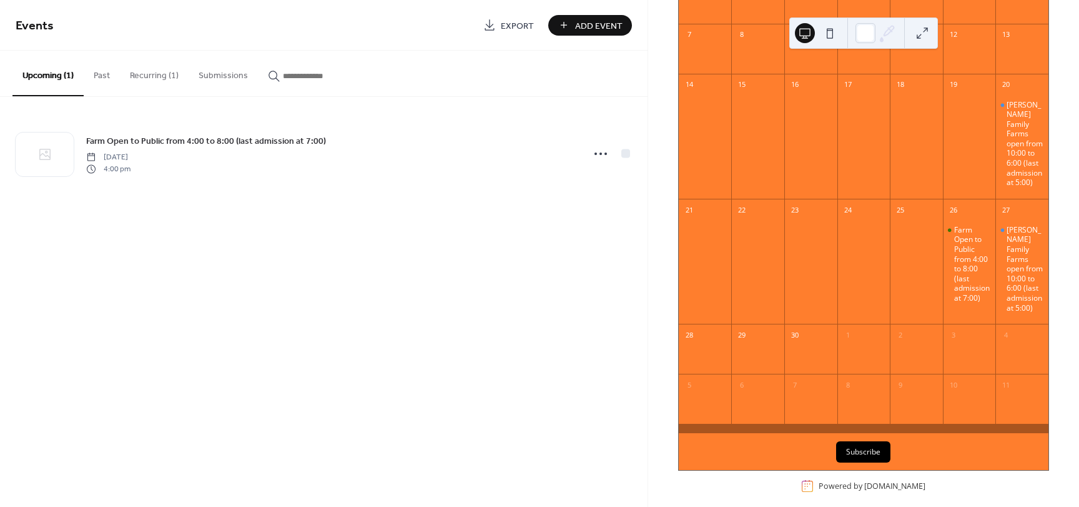
scroll to position [183, 0]
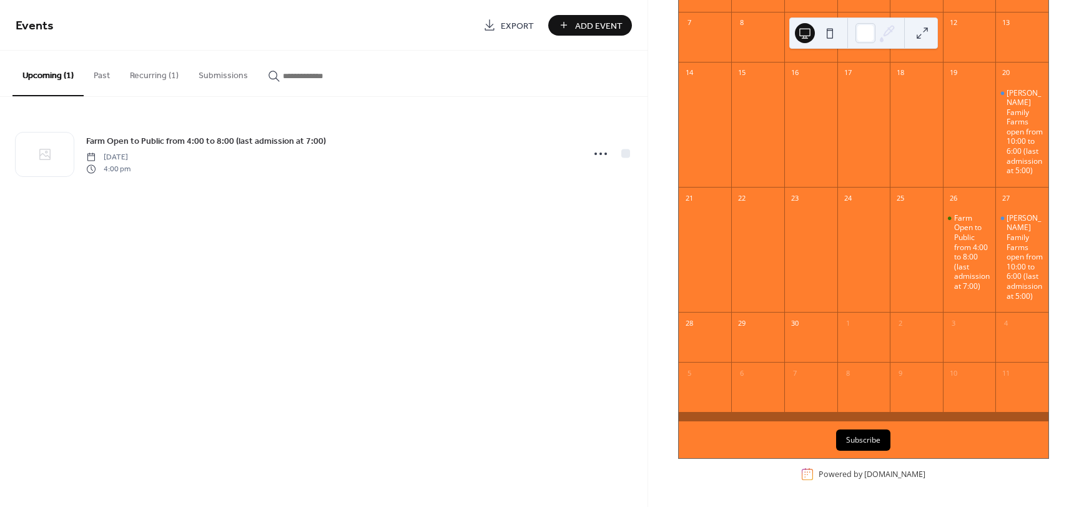
click at [852, 436] on button "Subscribe" at bounding box center [863, 439] width 54 height 21
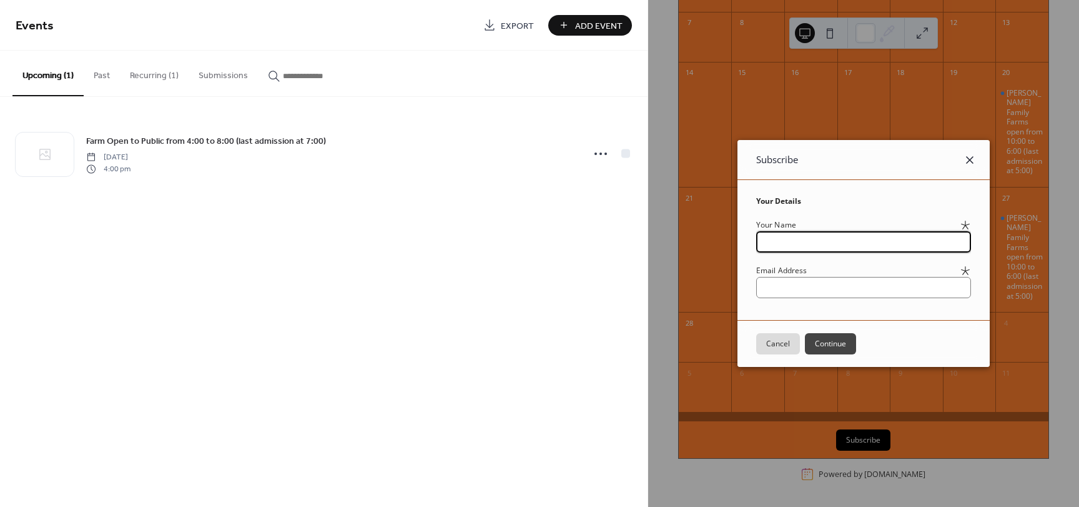
click at [974, 163] on icon at bounding box center [969, 159] width 7 height 7
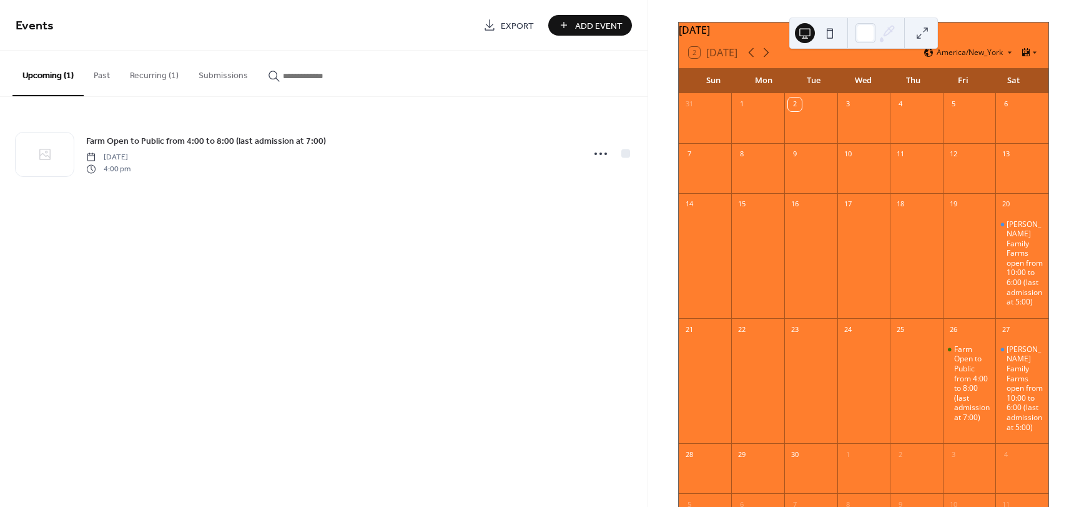
scroll to position [0, 0]
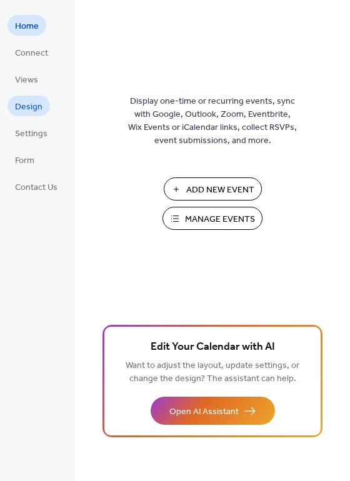
click at [33, 110] on span "Design" at bounding box center [28, 107] width 27 height 13
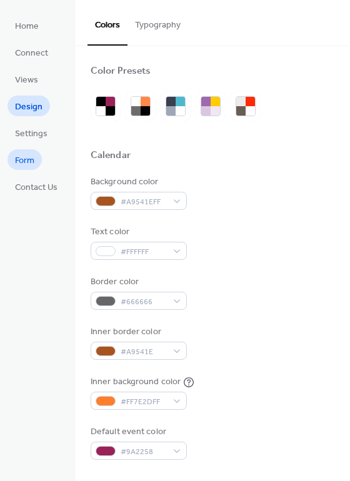
click at [28, 160] on span "Form" at bounding box center [24, 160] width 19 height 13
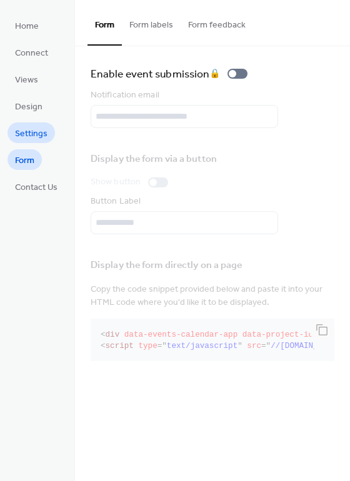
click at [29, 137] on span "Settings" at bounding box center [31, 133] width 32 height 13
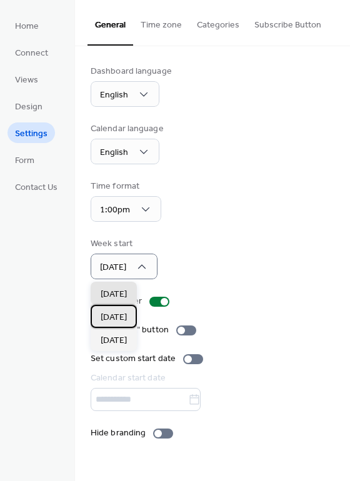
click at [118, 319] on span "[DATE]" at bounding box center [114, 317] width 26 height 13
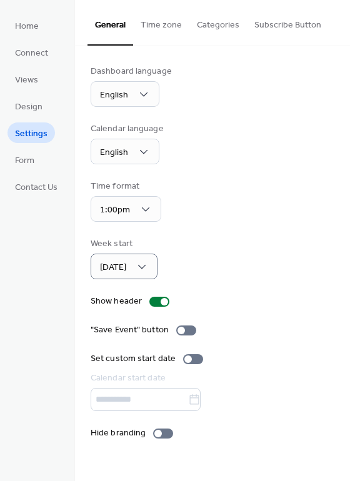
click at [206, 24] on button "Categories" at bounding box center [217, 22] width 57 height 44
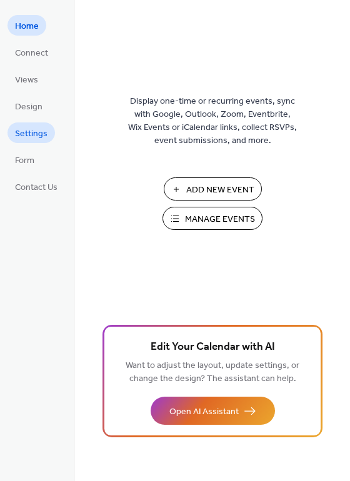
click at [32, 135] on span "Settings" at bounding box center [31, 133] width 32 height 13
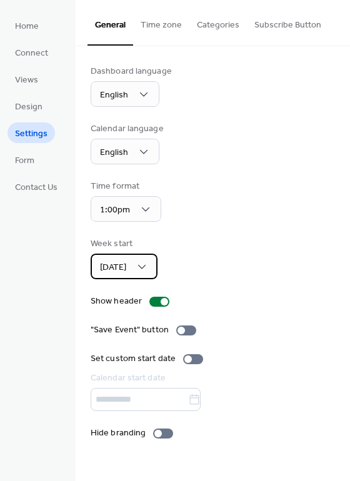
click at [135, 264] on div "[DATE]" at bounding box center [124, 267] width 67 height 26
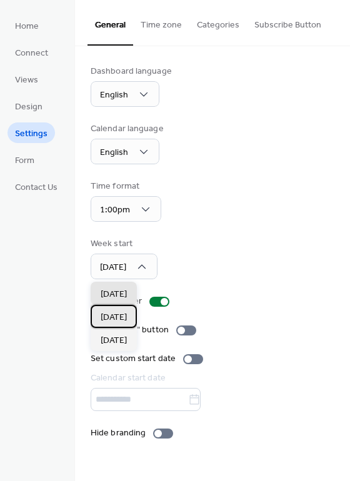
click at [125, 312] on span "Monday" at bounding box center [114, 317] width 26 height 13
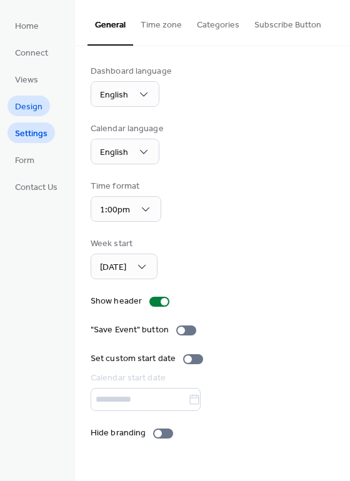
click at [31, 108] on span "Design" at bounding box center [28, 107] width 27 height 13
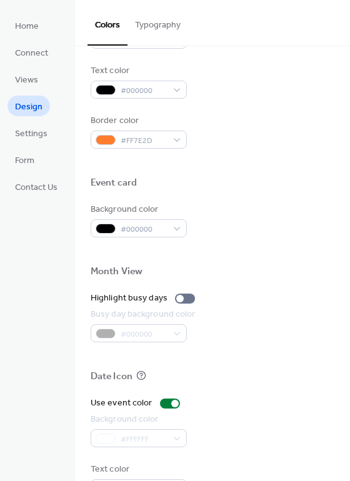
scroll to position [535, 0]
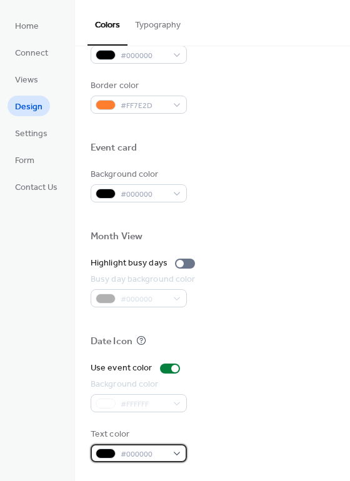
click at [181, 454] on div "#000000" at bounding box center [139, 453] width 96 height 18
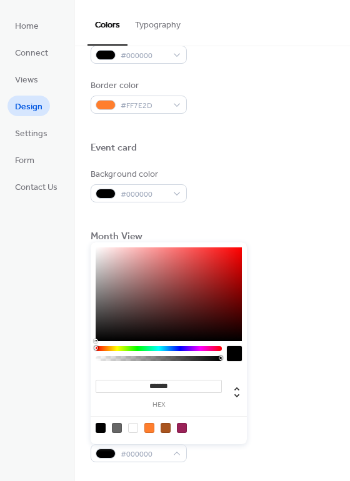
click at [127, 425] on div at bounding box center [168, 427] width 159 height 23
click at [135, 428] on div at bounding box center [133, 428] width 10 height 10
type input "*******"
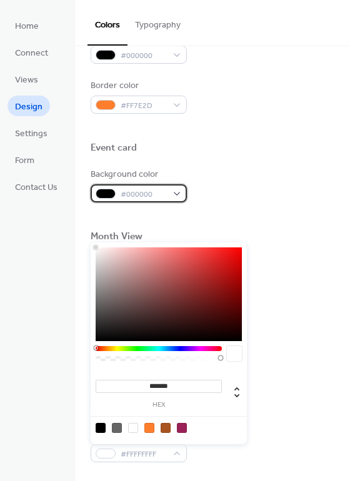
click at [179, 192] on div "#000000" at bounding box center [139, 193] width 96 height 18
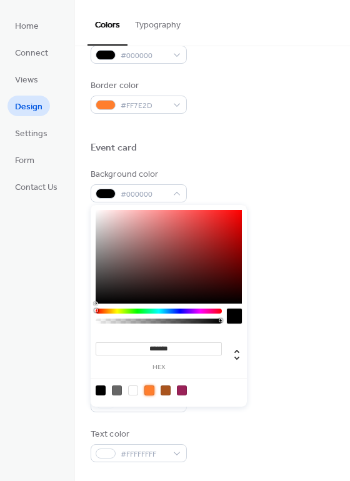
click at [149, 390] on div at bounding box center [149, 390] width 10 height 10
type input "*******"
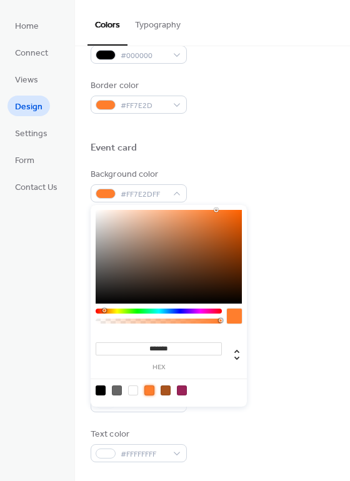
click at [303, 402] on div "Background color #FFFFFF" at bounding box center [213, 395] width 244 height 34
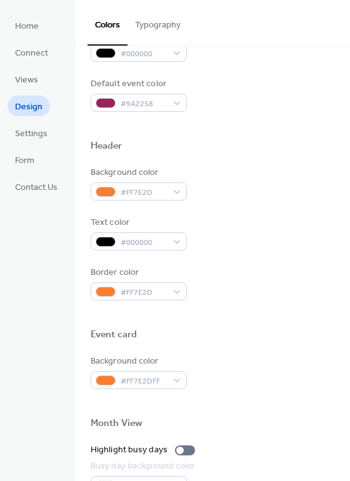
scroll to position [347, 0]
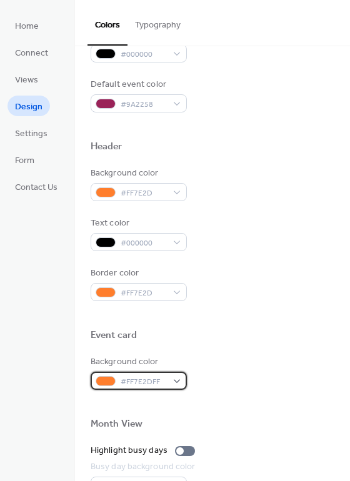
click at [176, 382] on div "#FF7E2DFF" at bounding box center [139, 381] width 96 height 18
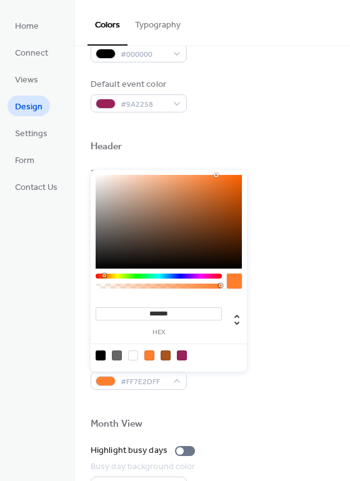
click at [118, 353] on div at bounding box center [117, 355] width 10 height 10
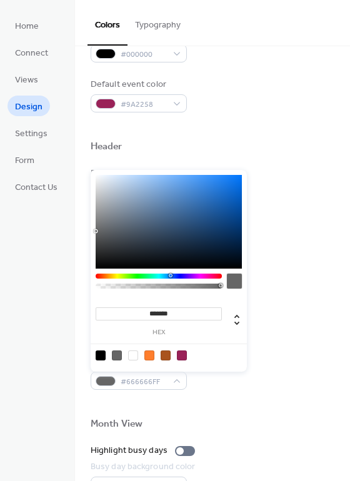
click at [170, 277] on div at bounding box center [159, 276] width 126 height 5
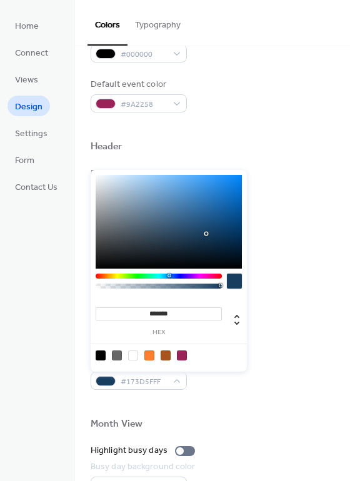
drag, startPoint x: 204, startPoint y: 188, endPoint x: 207, endPoint y: 234, distance: 46.3
click at [207, 234] on div at bounding box center [169, 222] width 146 height 94
click at [239, 283] on div at bounding box center [234, 281] width 15 height 15
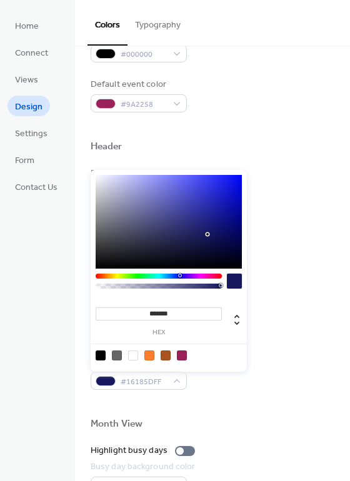
drag, startPoint x: 170, startPoint y: 274, endPoint x: 179, endPoint y: 275, distance: 9.5
click at [179, 275] on div at bounding box center [180, 276] width 4 height 4
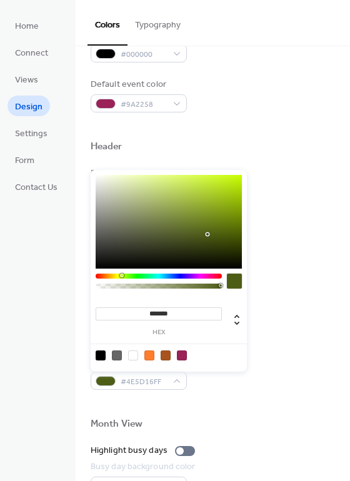
type input "*******"
drag, startPoint x: 179, startPoint y: 276, endPoint x: 122, endPoint y: 279, distance: 56.9
click at [122, 279] on div at bounding box center [159, 284] width 126 height 21
click at [281, 352] on div at bounding box center [213, 350] width 244 height 10
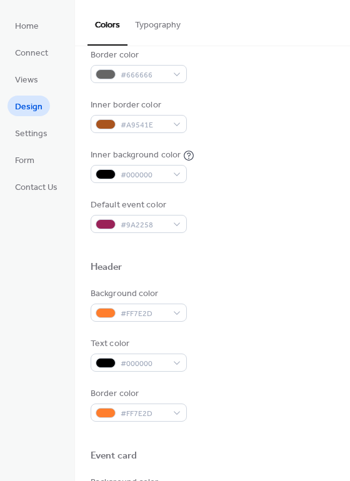
scroll to position [222, 0]
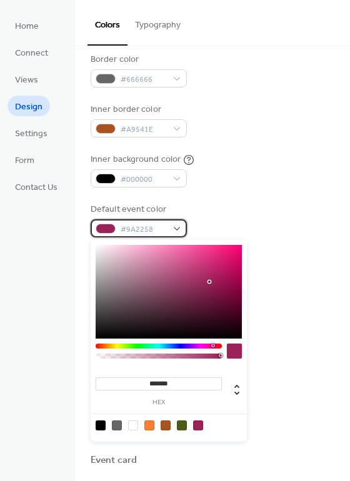
click at [176, 229] on div "#9A2258" at bounding box center [139, 228] width 96 height 18
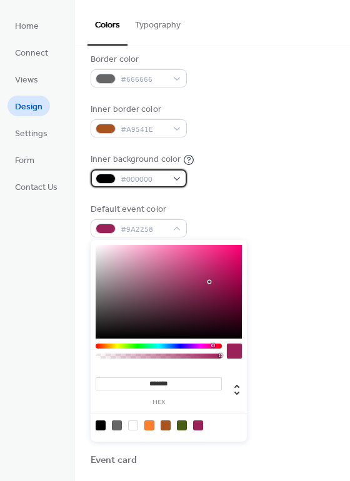
click at [173, 181] on div "#000000" at bounding box center [139, 178] width 96 height 18
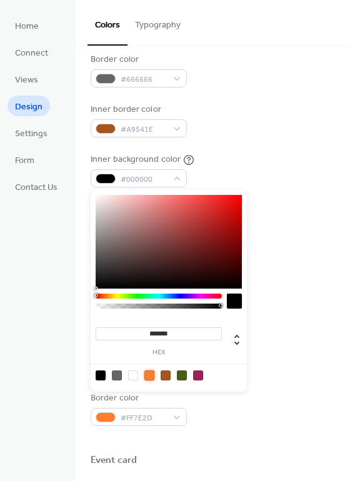
click at [152, 374] on div at bounding box center [149, 375] width 10 height 10
type input "*******"
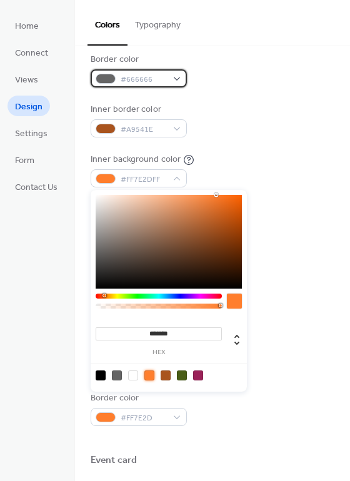
click at [174, 78] on div "#666666" at bounding box center [139, 78] width 96 height 18
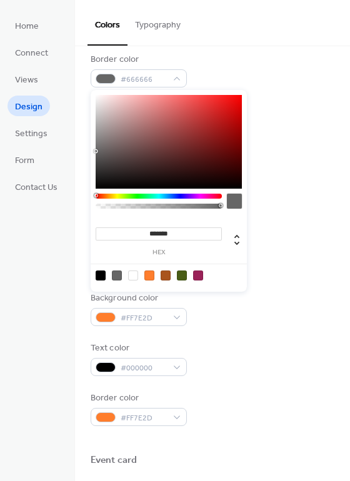
click at [147, 277] on div at bounding box center [149, 275] width 10 height 10
type input "*******"
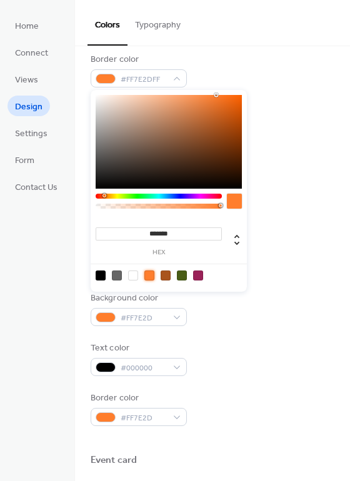
click at [148, 277] on div at bounding box center [149, 275] width 10 height 10
click at [286, 323] on div "Background color #FF7E2D" at bounding box center [213, 309] width 244 height 34
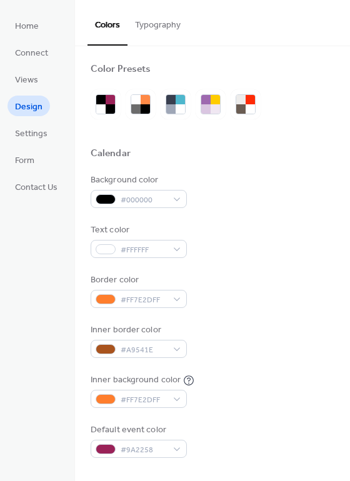
scroll to position [0, 0]
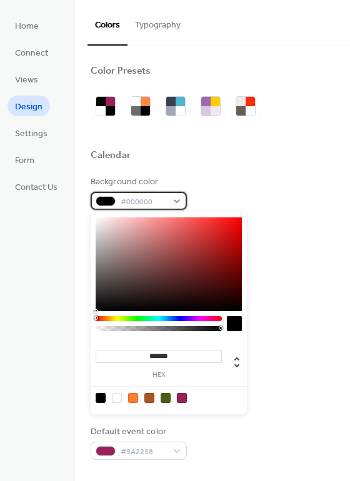
click at [167, 198] on div "#000000" at bounding box center [139, 201] width 96 height 18
click at [134, 397] on div at bounding box center [133, 398] width 10 height 10
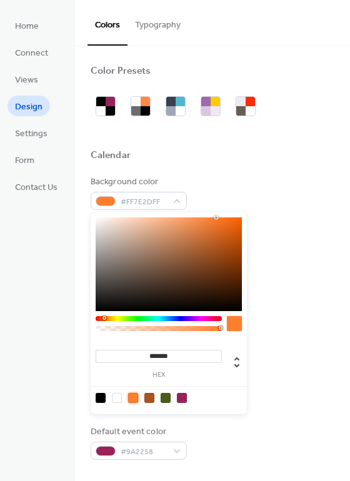
click at [164, 399] on div at bounding box center [166, 398] width 10 height 10
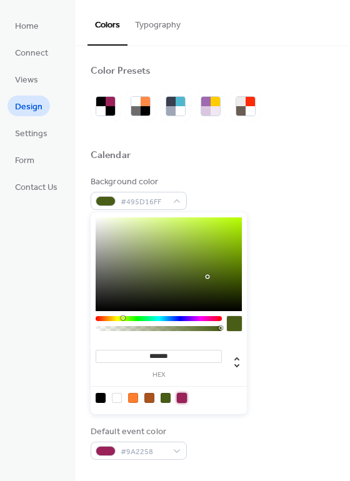
click at [181, 398] on div at bounding box center [182, 398] width 10 height 10
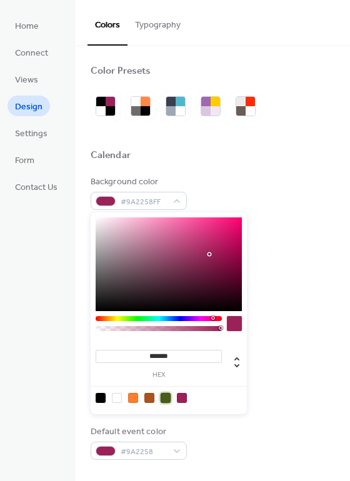
click at [167, 397] on div at bounding box center [166, 398] width 10 height 10
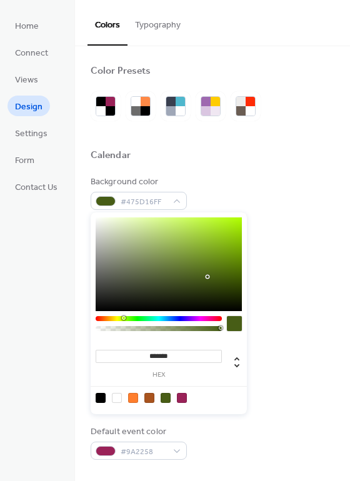
click at [123, 319] on div at bounding box center [124, 318] width 4 height 4
drag, startPoint x: 208, startPoint y: 276, endPoint x: 204, endPoint y: 239, distance: 37.7
click at [204, 239] on div at bounding box center [203, 238] width 2 height 2
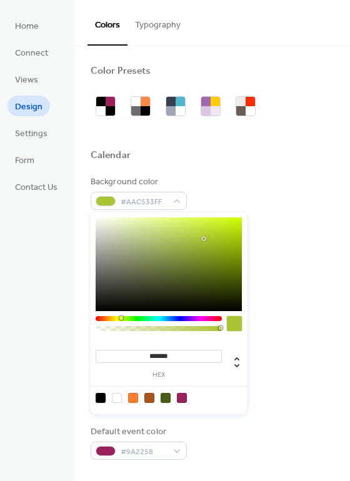
click at [121, 318] on div at bounding box center [121, 318] width 4 height 4
type input "*******"
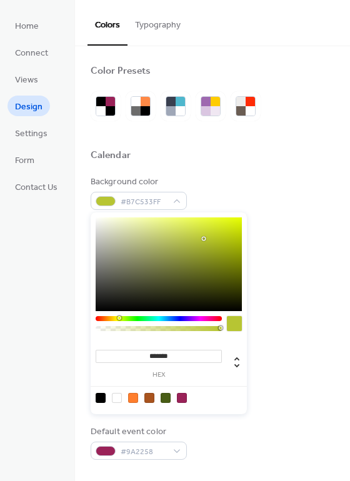
click at [119, 319] on div at bounding box center [119, 318] width 4 height 4
click at [181, 198] on div "#B7C533FF" at bounding box center [139, 201] width 96 height 18
type input "*******"
click at [117, 321] on div at bounding box center [159, 326] width 126 height 21
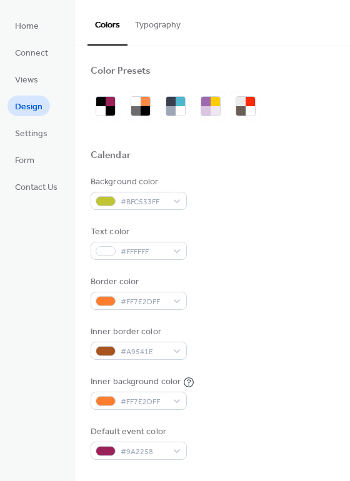
click at [317, 341] on div "Inner border color #A9541E" at bounding box center [213, 342] width 244 height 34
click at [171, 201] on div "#BFC533FF" at bounding box center [139, 201] width 96 height 18
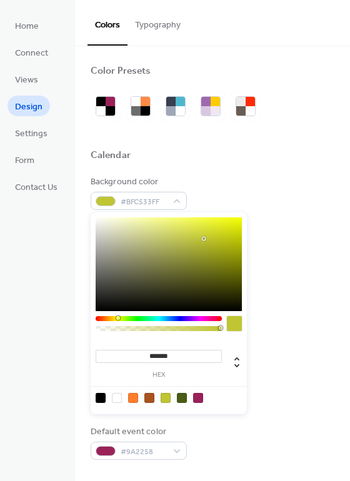
click at [236, 324] on div at bounding box center [234, 323] width 15 height 15
drag, startPoint x: 202, startPoint y: 233, endPoint x: 161, endPoint y: 279, distance: 61.9
click at [161, 279] on div at bounding box center [169, 264] width 146 height 94
drag, startPoint x: 161, startPoint y: 277, endPoint x: 127, endPoint y: 236, distance: 52.8
click at [127, 236] on div at bounding box center [169, 264] width 146 height 94
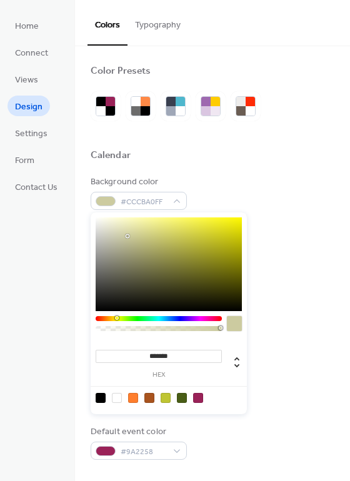
type input "*******"
click at [116, 319] on div at bounding box center [116, 318] width 4 height 4
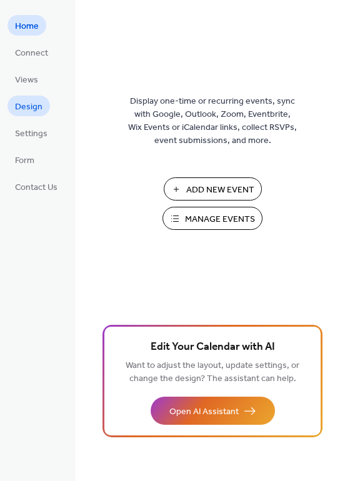
click at [36, 109] on span "Design" at bounding box center [28, 107] width 27 height 13
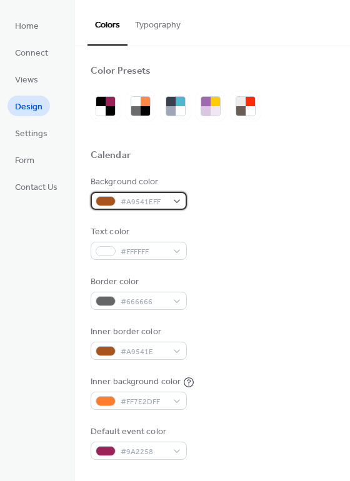
click at [182, 202] on div "#A9541EFF" at bounding box center [139, 201] width 96 height 18
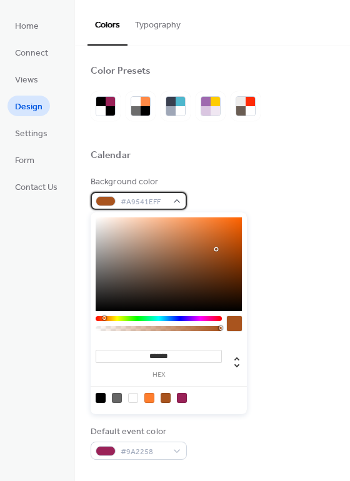
click at [182, 202] on div "#A9541EFF" at bounding box center [139, 201] width 96 height 18
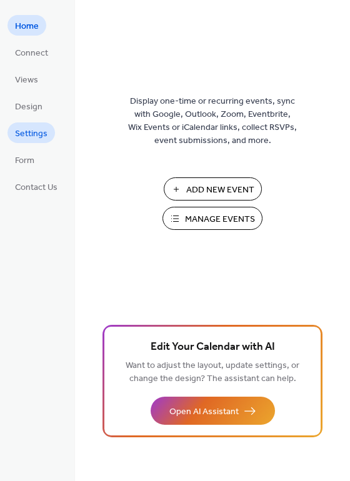
click at [29, 137] on span "Settings" at bounding box center [31, 133] width 32 height 13
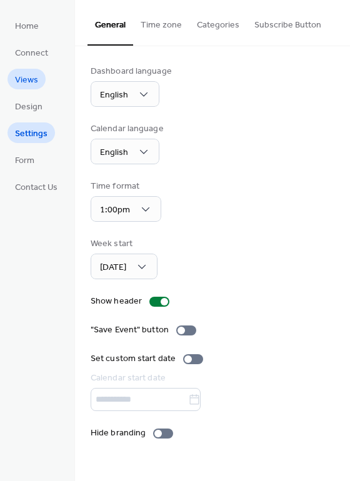
click at [31, 76] on span "Views" at bounding box center [26, 80] width 23 height 13
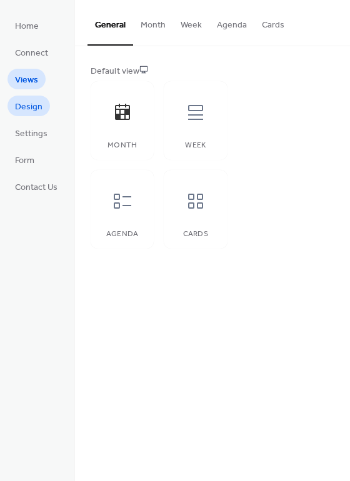
click at [32, 112] on span "Design" at bounding box center [28, 107] width 27 height 13
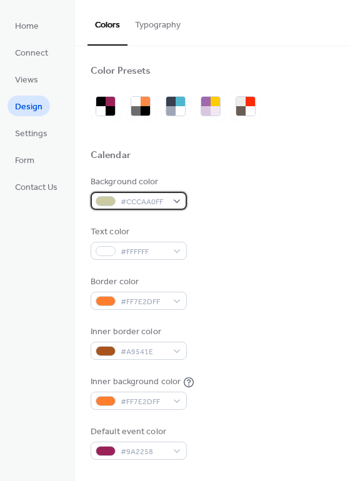
click at [179, 202] on div "#CCCAA0FF" at bounding box center [139, 201] width 96 height 18
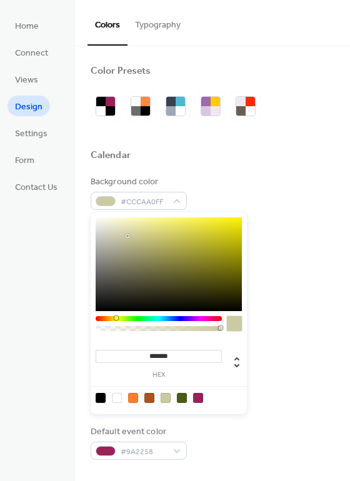
click at [149, 399] on div at bounding box center [149, 398] width 10 height 10
type input "*******"
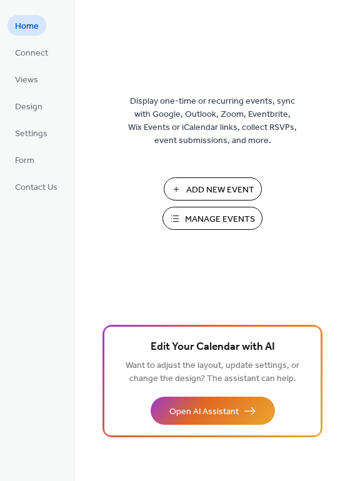
click at [238, 221] on span "Manage Events" at bounding box center [220, 219] width 70 height 13
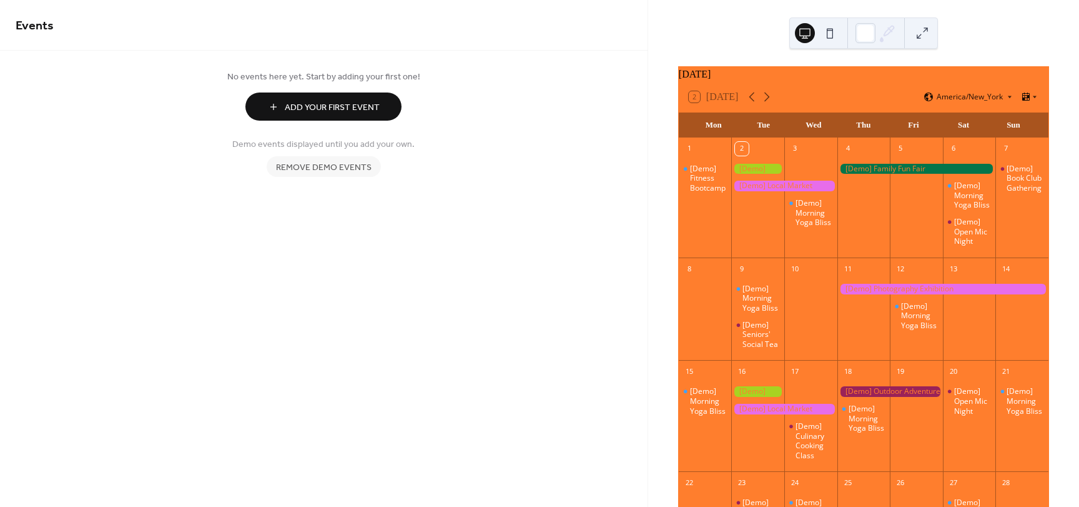
click at [354, 168] on span "Remove demo events" at bounding box center [324, 167] width 96 height 13
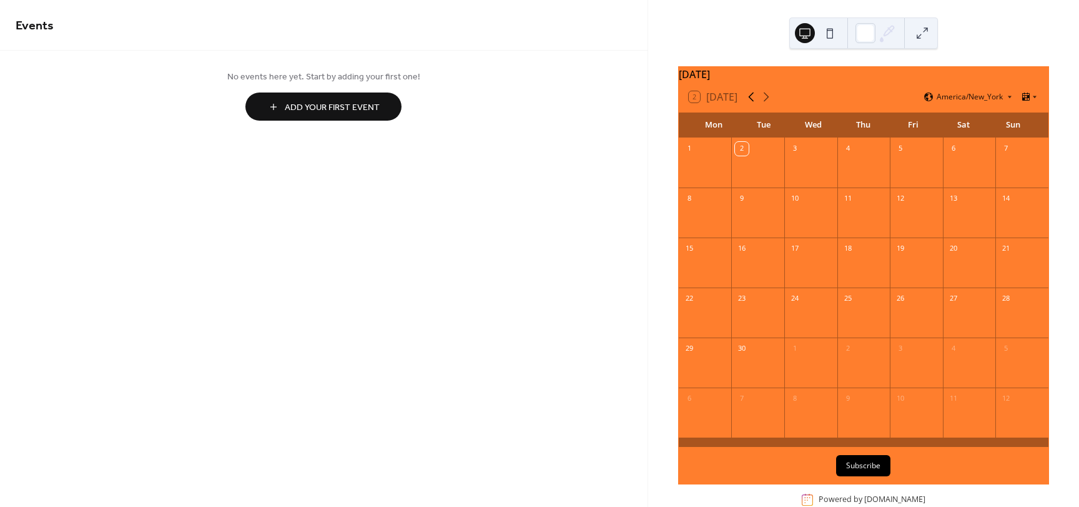
click at [755, 102] on icon at bounding box center [751, 96] width 15 height 15
click at [765, 104] on icon at bounding box center [766, 96] width 15 height 15
click at [765, 102] on icon at bounding box center [766, 96] width 15 height 15
click at [901, 170] on div at bounding box center [916, 170] width 53 height 26
click at [388, 109] on button "Add Your First Event" at bounding box center [323, 106] width 156 height 28
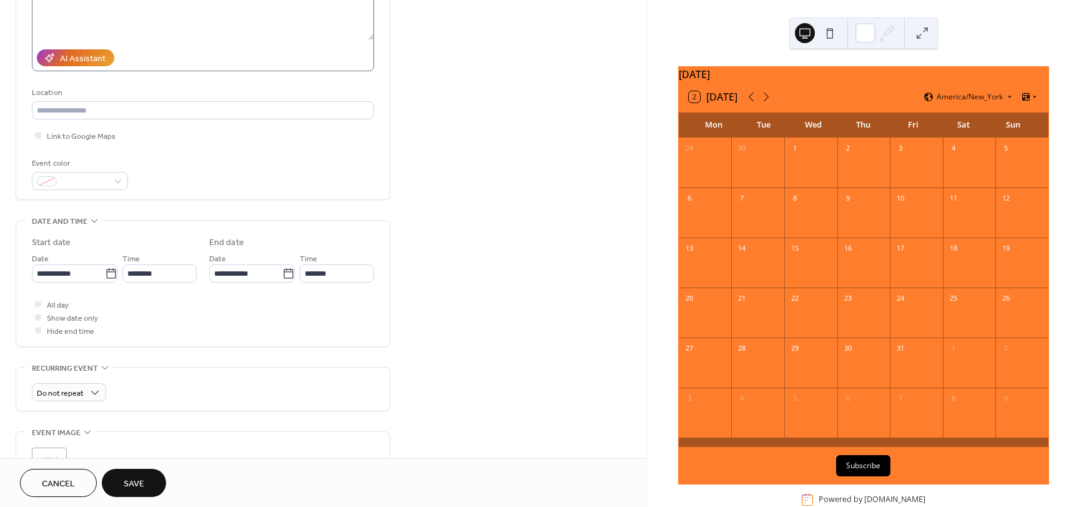
scroll to position [187, 0]
type input "**********"
click at [120, 182] on div at bounding box center [80, 180] width 96 height 18
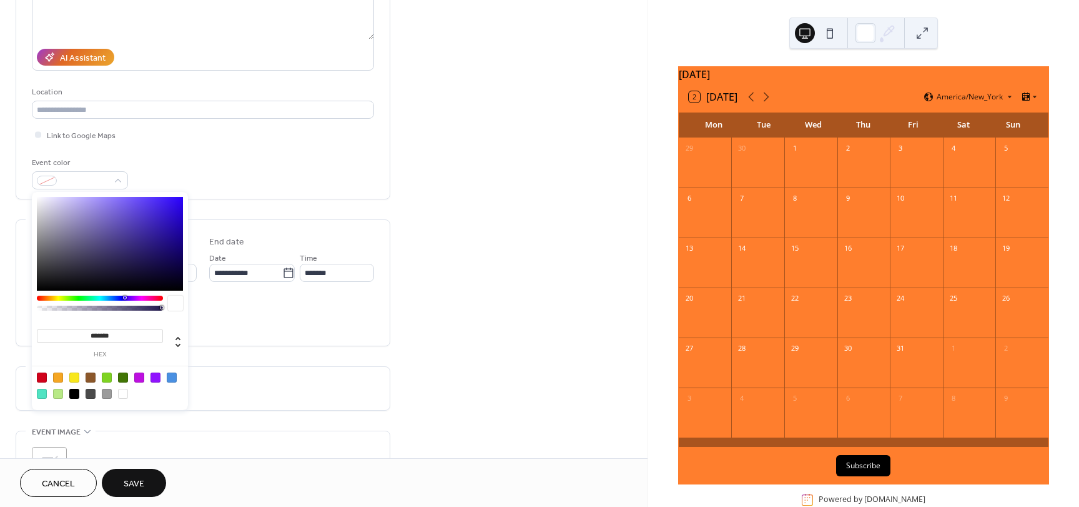
click at [171, 377] on div at bounding box center [172, 377] width 10 height 10
type input "*******"
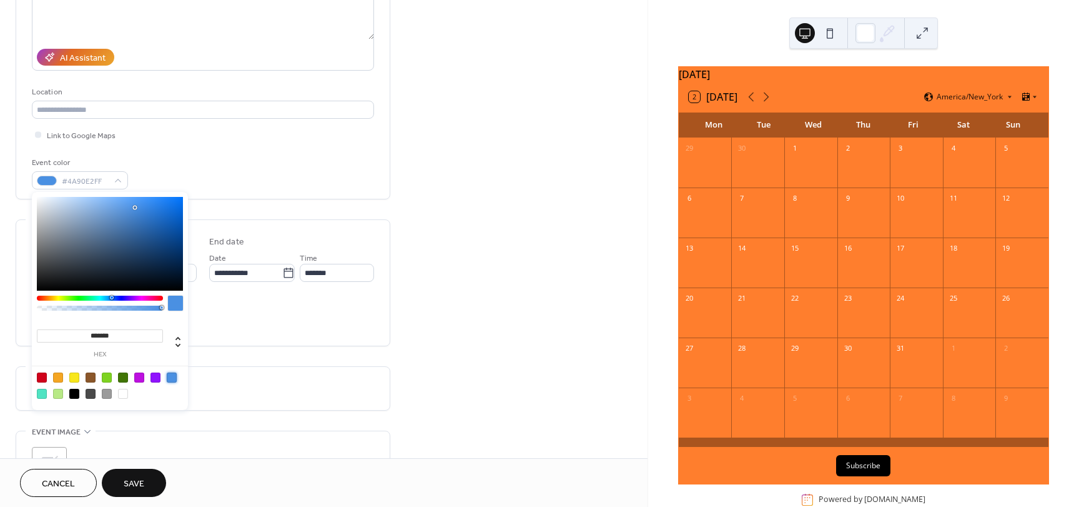
click at [254, 317] on div "All day Show date only Hide end time" at bounding box center [203, 316] width 342 height 39
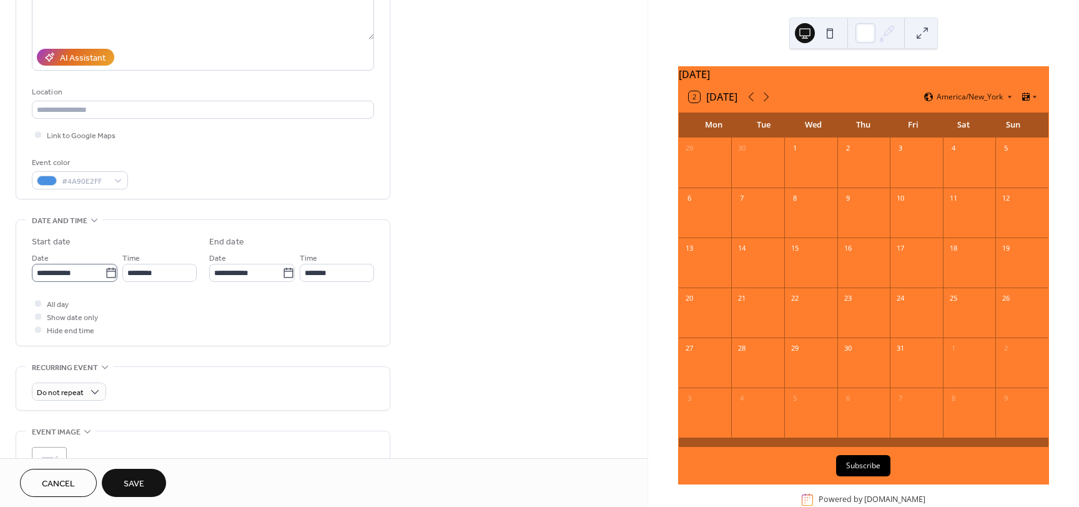
click at [108, 273] on icon at bounding box center [111, 273] width 12 height 12
click at [105, 273] on input "**********" at bounding box center [68, 273] width 73 height 18
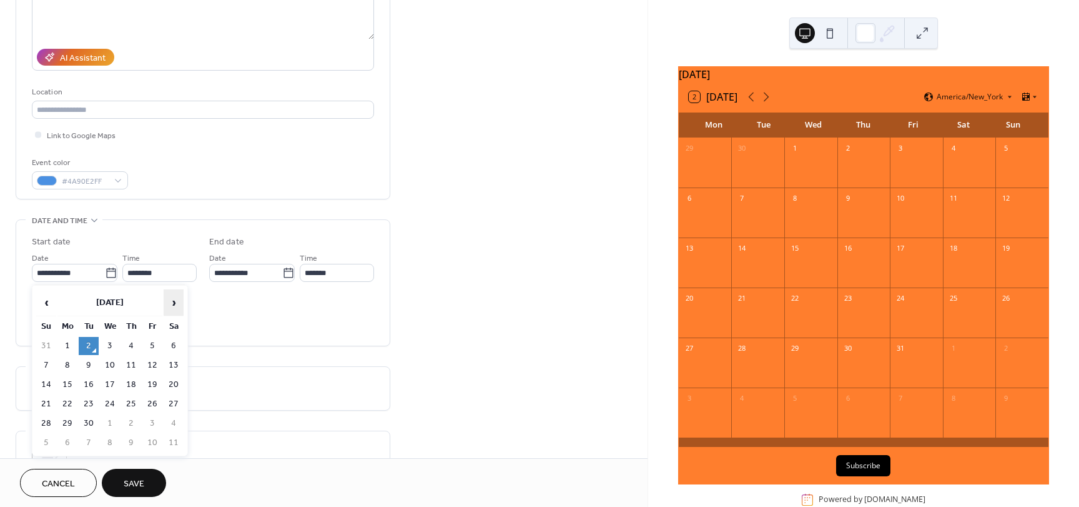
click at [172, 301] on span "›" at bounding box center [173, 302] width 19 height 25
click at [151, 344] on td "3" at bounding box center [152, 346] width 20 height 18
type input "**********"
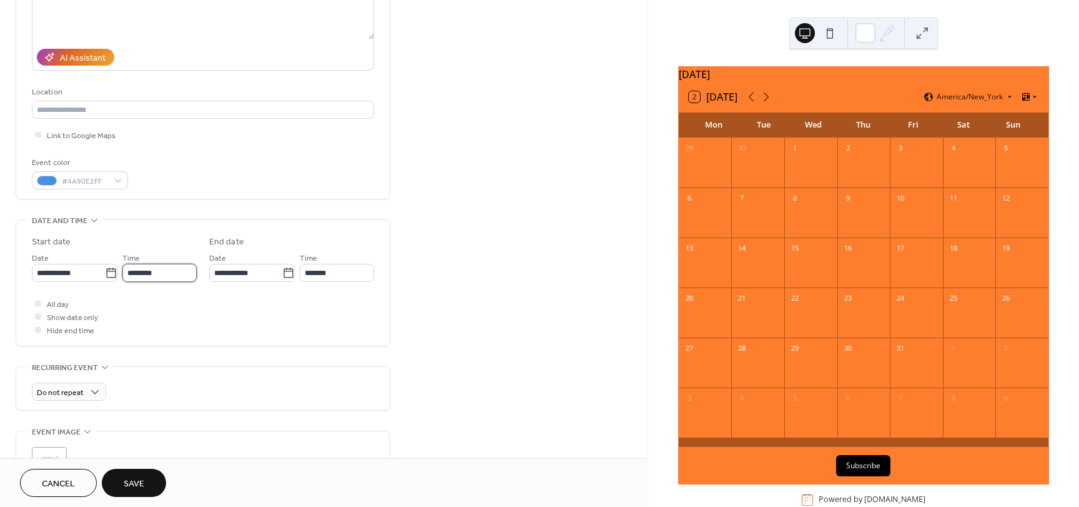
click at [166, 271] on input "********" at bounding box center [159, 273] width 74 height 18
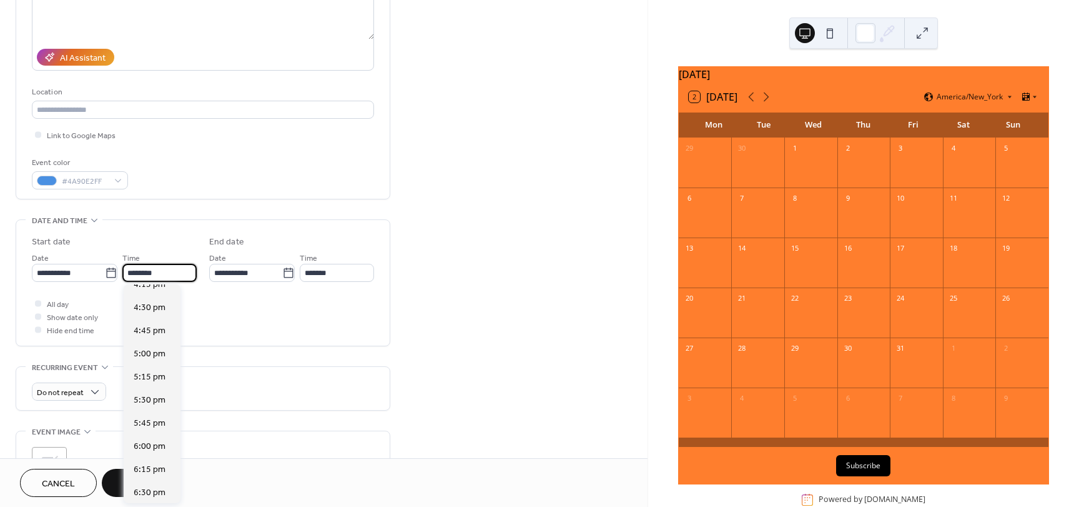
scroll to position [1484, 0]
click at [151, 295] on span "4:00 pm" at bounding box center [150, 291] width 32 height 13
type input "*******"
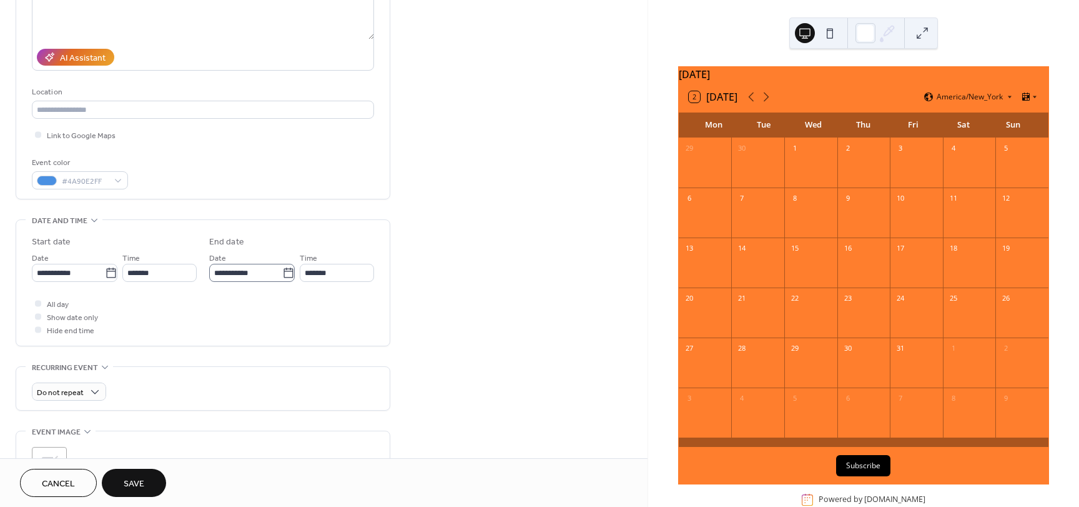
click at [290, 273] on icon at bounding box center [288, 273] width 12 height 12
click at [282, 273] on input "**********" at bounding box center [245, 273] width 73 height 18
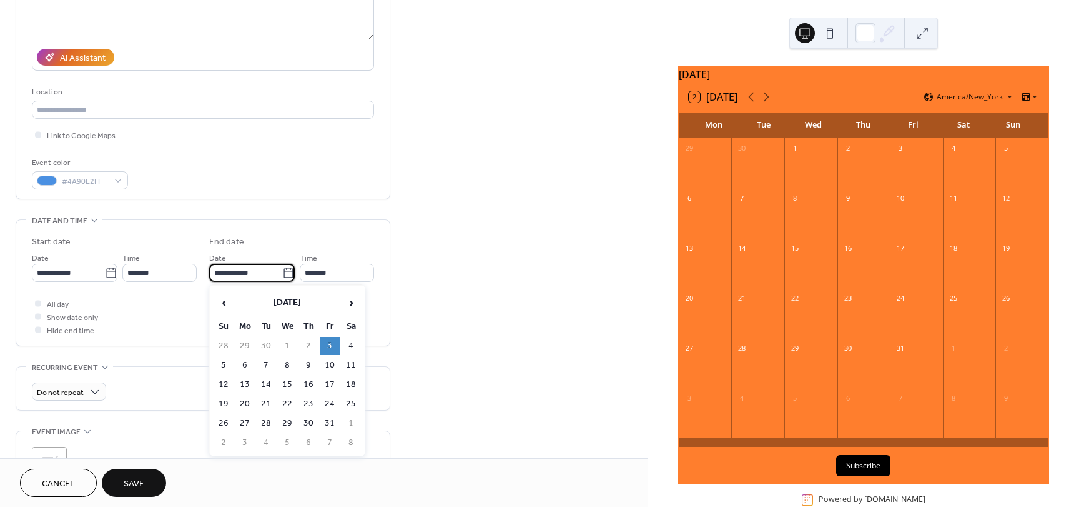
click at [332, 349] on td "3" at bounding box center [330, 346] width 20 height 18
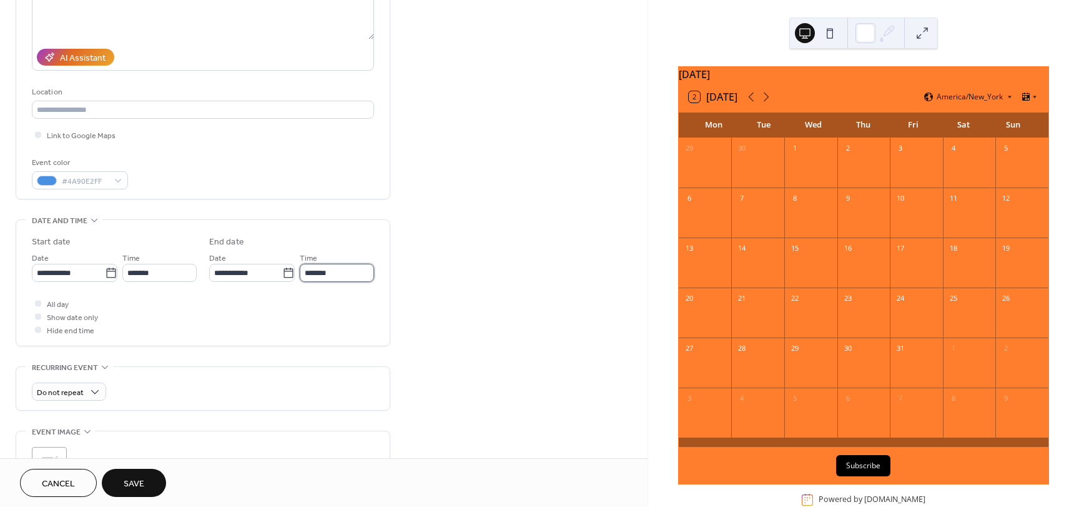
click at [334, 267] on input "*******" at bounding box center [337, 273] width 74 height 18
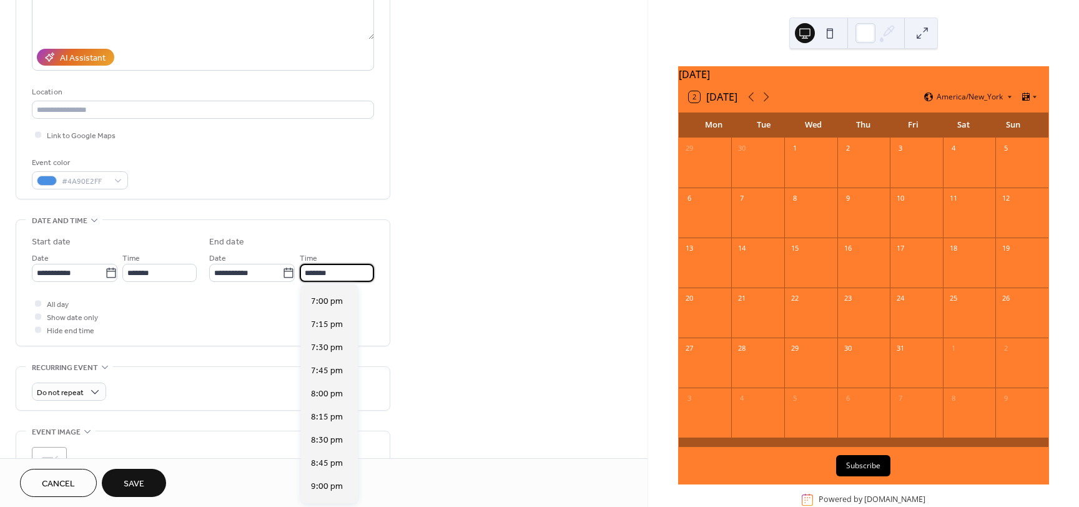
scroll to position [312, 0]
click at [330, 332] on span "8:00 pm" at bounding box center [327, 331] width 32 height 13
type input "*******"
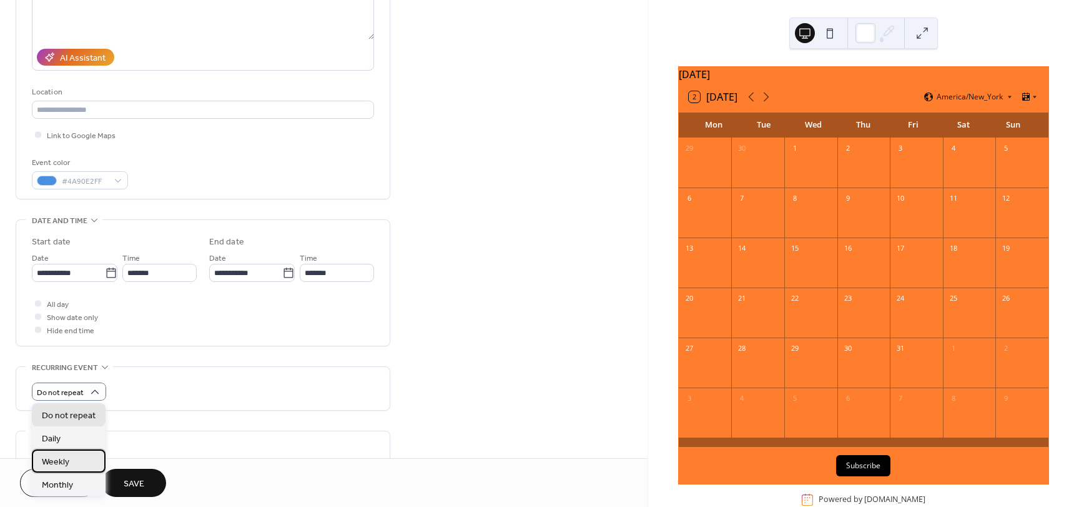
click at [61, 463] on span "Weekly" at bounding box center [55, 461] width 27 height 13
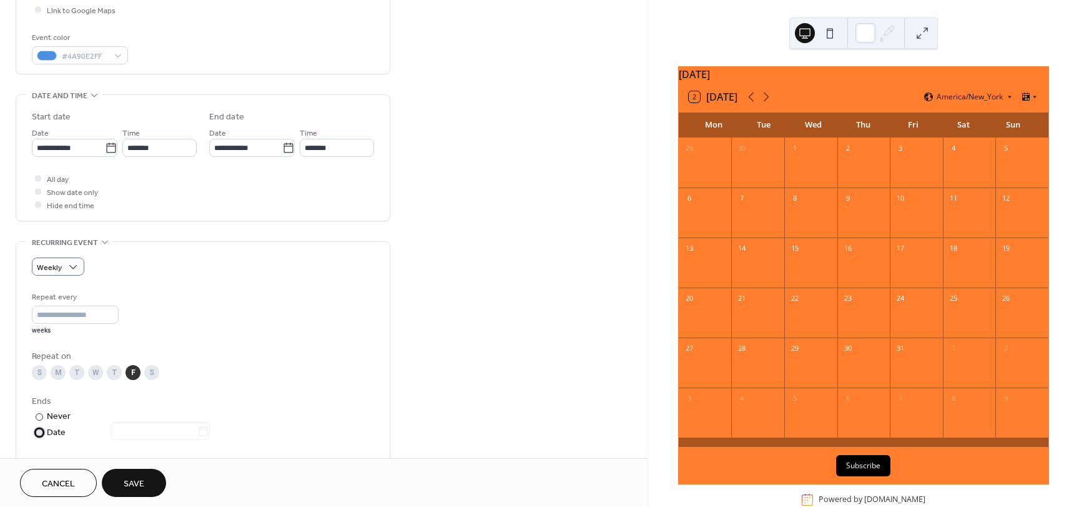
click at [41, 432] on div at bounding box center [39, 432] width 7 height 7
click at [207, 433] on icon at bounding box center [203, 431] width 12 height 12
click at [197, 433] on input "text" at bounding box center [154, 431] width 87 height 18
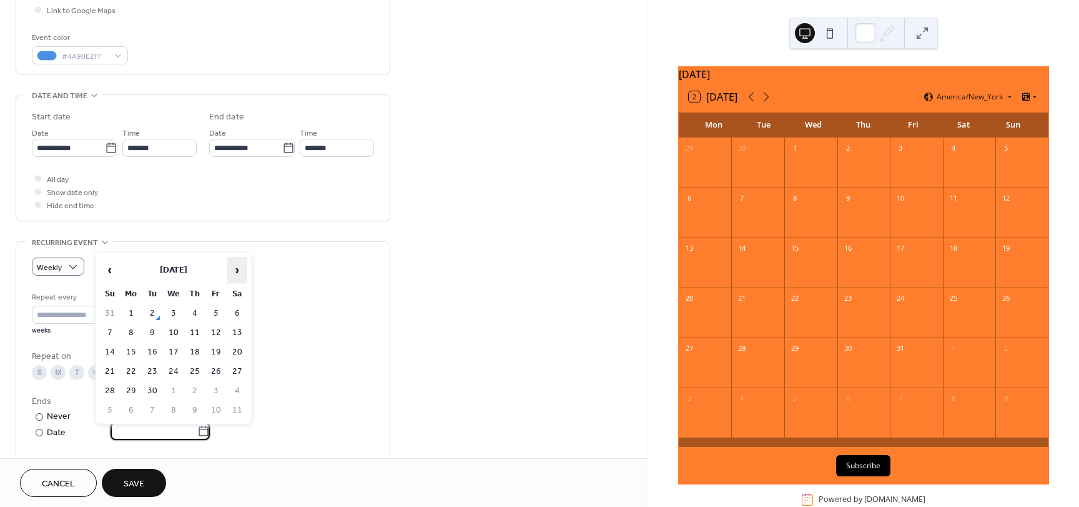
click at [236, 270] on span "›" at bounding box center [237, 269] width 19 height 25
click at [239, 309] on td "1" at bounding box center [237, 313] width 20 height 18
type input "**********"
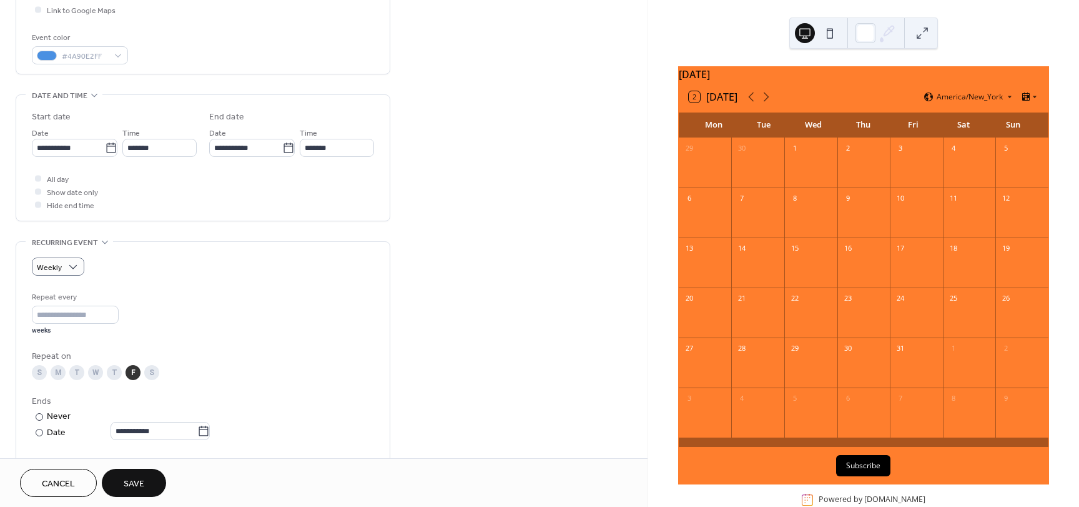
click at [138, 483] on span "Save" at bounding box center [134, 483] width 21 height 13
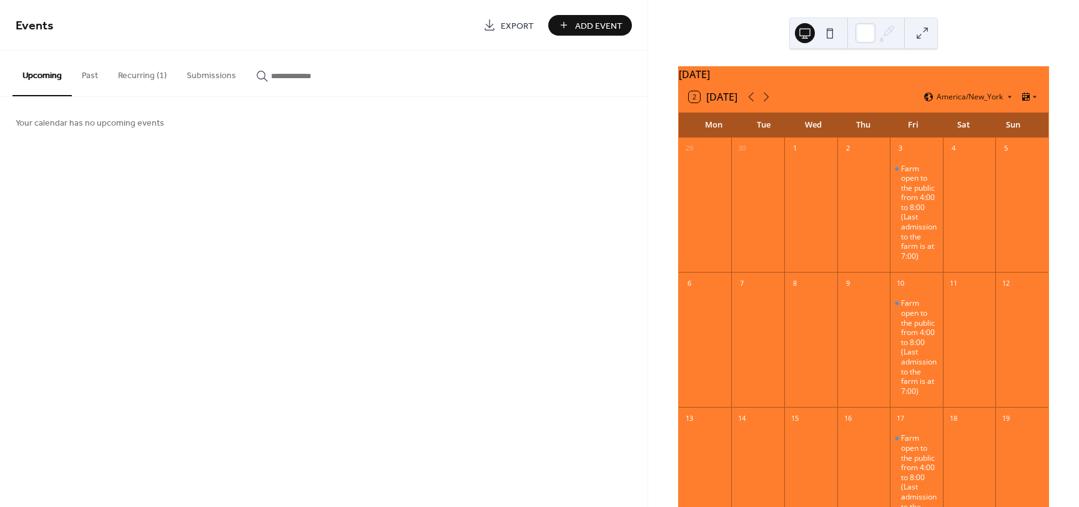
click at [716, 253] on div at bounding box center [705, 212] width 53 height 111
click at [925, 32] on button at bounding box center [923, 33] width 20 height 20
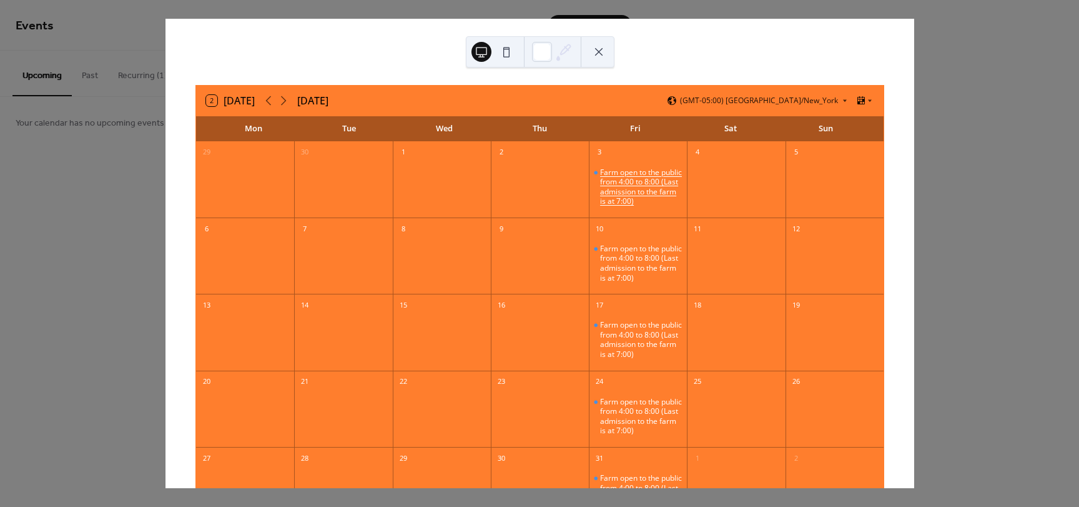
click at [616, 186] on div "Farm open to the public from 4:00 to 8:00 (Last admission to the farm is at 7:0…" at bounding box center [641, 186] width 82 height 39
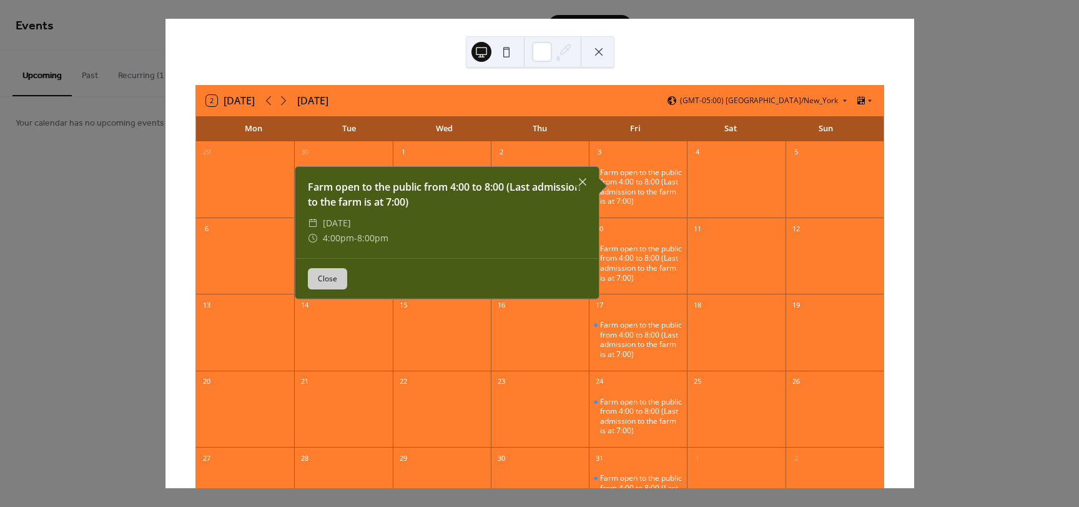
click at [334, 278] on button "Close" at bounding box center [327, 278] width 39 height 21
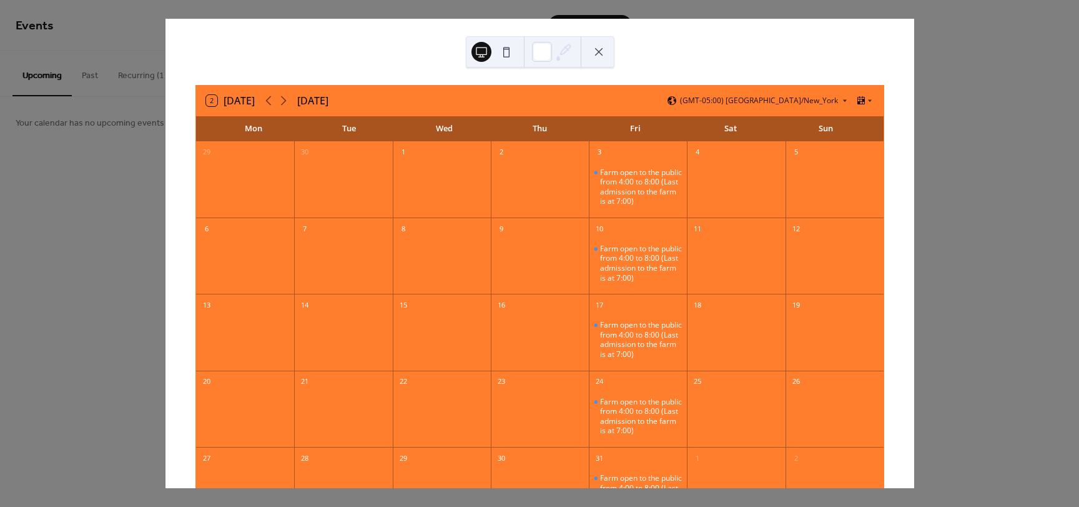
click at [165, 187] on div "2 Today October 2025 (GMT-05:00) America/New_York Mon Tue Wed Thu Fri Sat Sun 2…" at bounding box center [540, 253] width 750 height 469
click at [599, 52] on button at bounding box center [599, 52] width 20 height 20
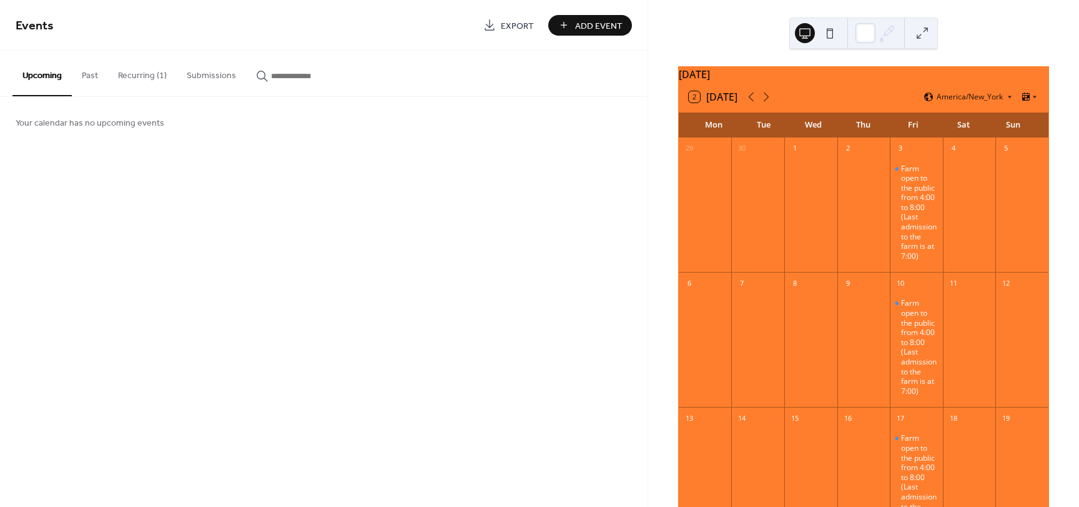
click at [953, 208] on div at bounding box center [969, 212] width 53 height 111
click at [738, 222] on div at bounding box center [757, 212] width 53 height 111
click at [913, 212] on div "Farm open to the public from 4:00 to 8:00 (Last admission to the farm is at 7:0…" at bounding box center [919, 212] width 37 height 97
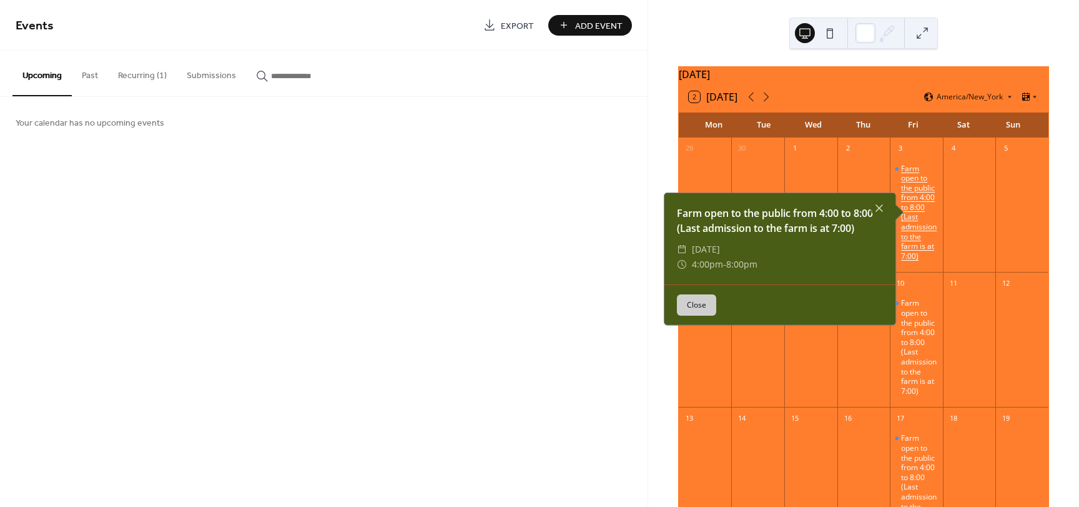
click at [913, 212] on div "Farm open to the public from 4:00 to 8:00 (Last admission to the farm is at 7:0…" at bounding box center [919, 212] width 37 height 97
click at [450, 202] on div "Events Export Add Event Upcoming Past Recurring (1) Submissions Your calendar h…" at bounding box center [324, 253] width 648 height 507
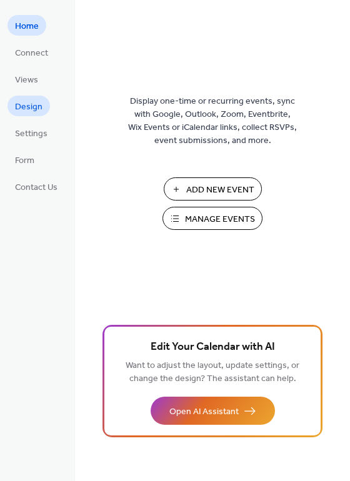
click at [29, 104] on span "Design" at bounding box center [28, 107] width 27 height 13
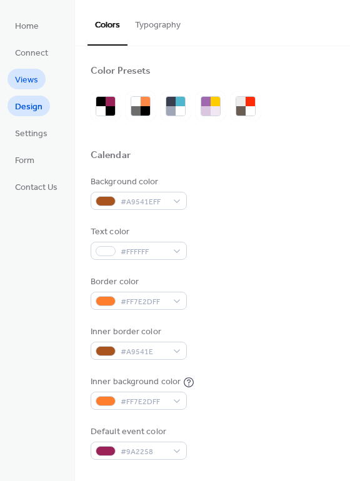
click at [33, 82] on span "Views" at bounding box center [26, 80] width 23 height 13
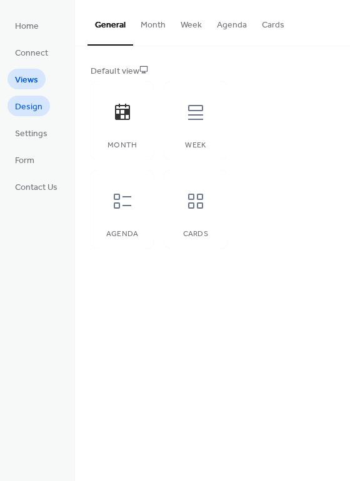
click at [31, 104] on span "Design" at bounding box center [28, 107] width 27 height 13
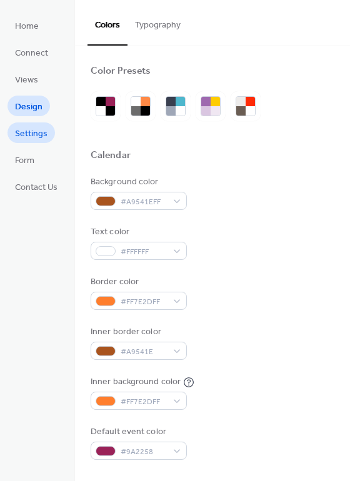
click at [31, 133] on span "Settings" at bounding box center [31, 133] width 32 height 13
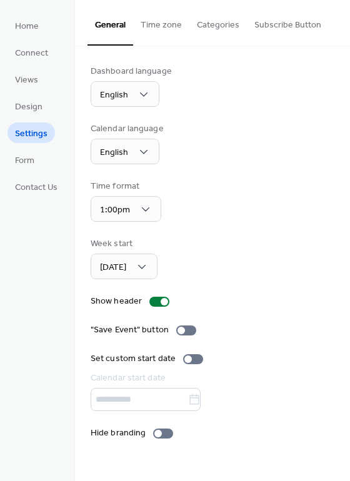
click at [136, 400] on div at bounding box center [213, 399] width 244 height 23
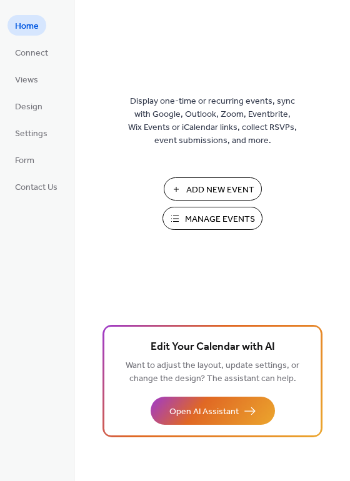
click at [214, 219] on span "Manage Events" at bounding box center [220, 219] width 70 height 13
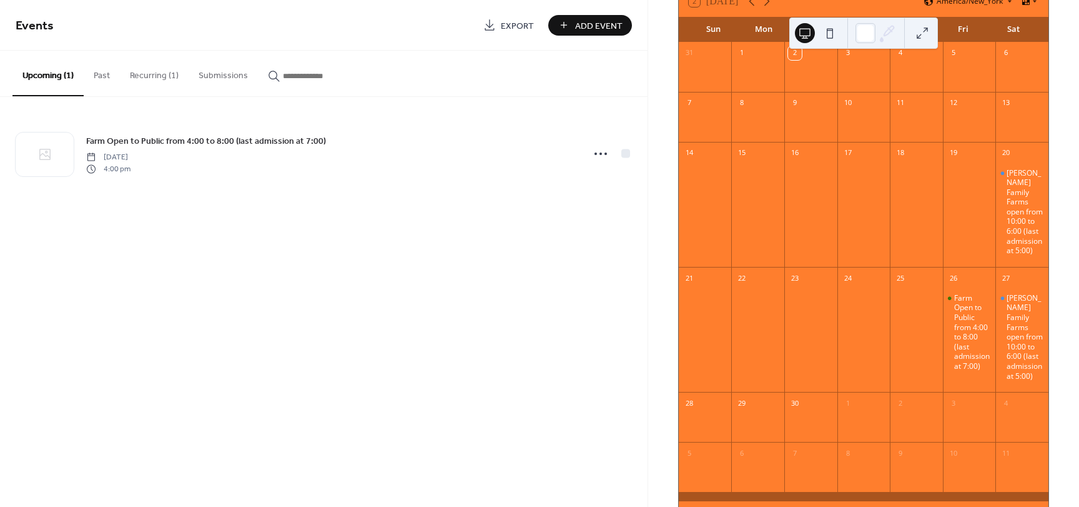
scroll to position [58, 0]
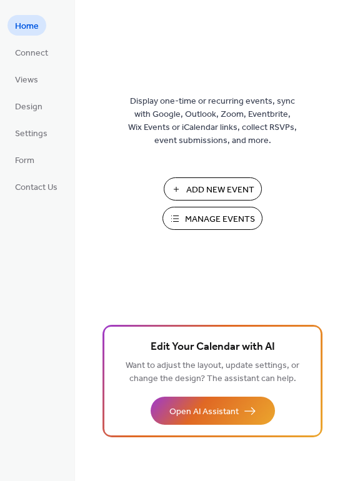
click at [209, 217] on span "Manage Events" at bounding box center [220, 219] width 70 height 13
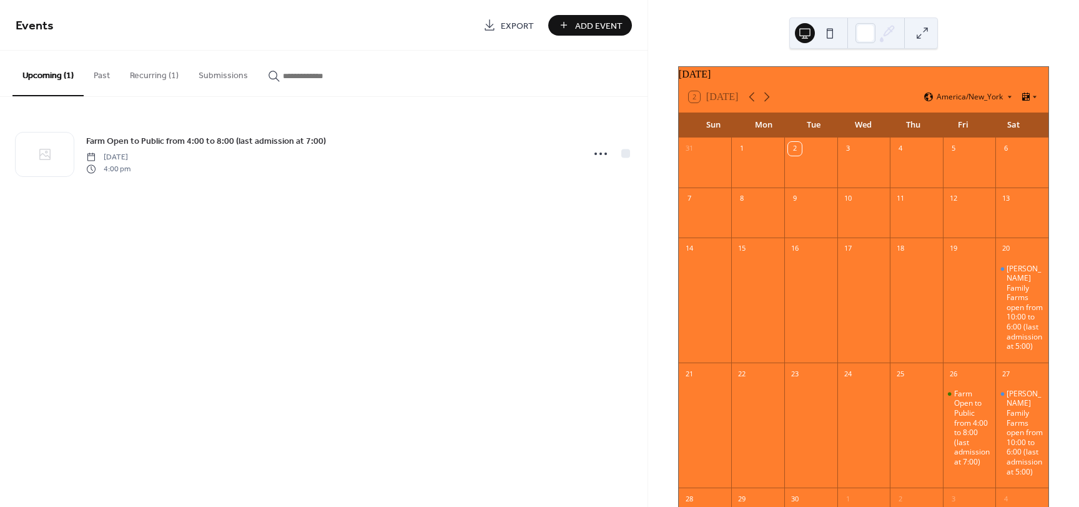
click at [153, 77] on button "Recurring (1)" at bounding box center [154, 73] width 69 height 44
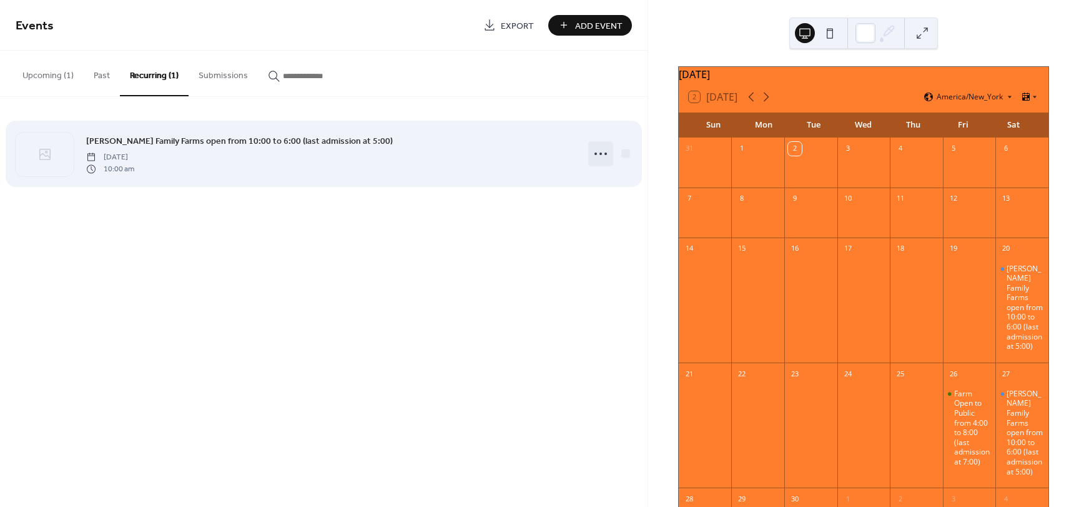
click at [603, 152] on icon at bounding box center [601, 154] width 20 height 20
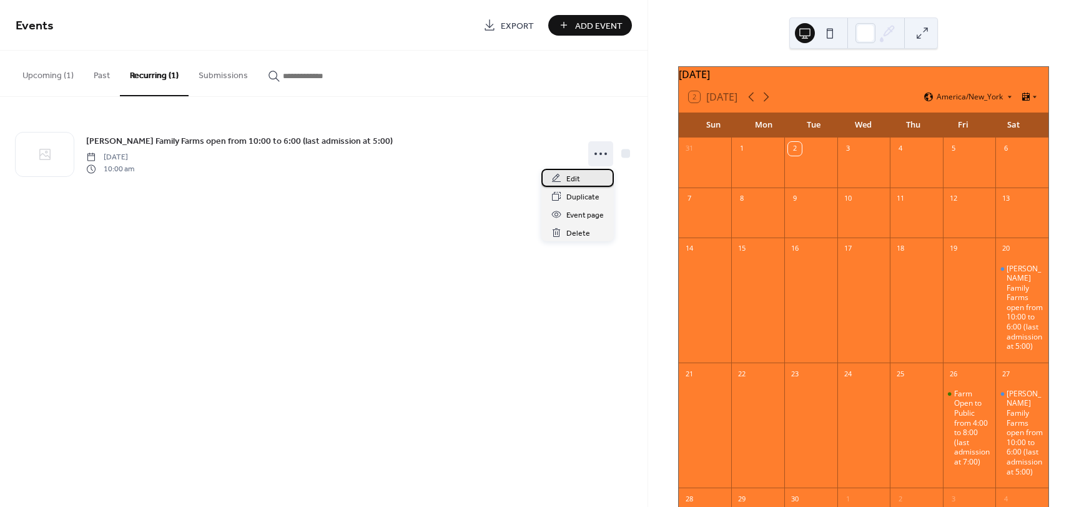
click at [592, 174] on div "Edit" at bounding box center [578, 178] width 72 height 18
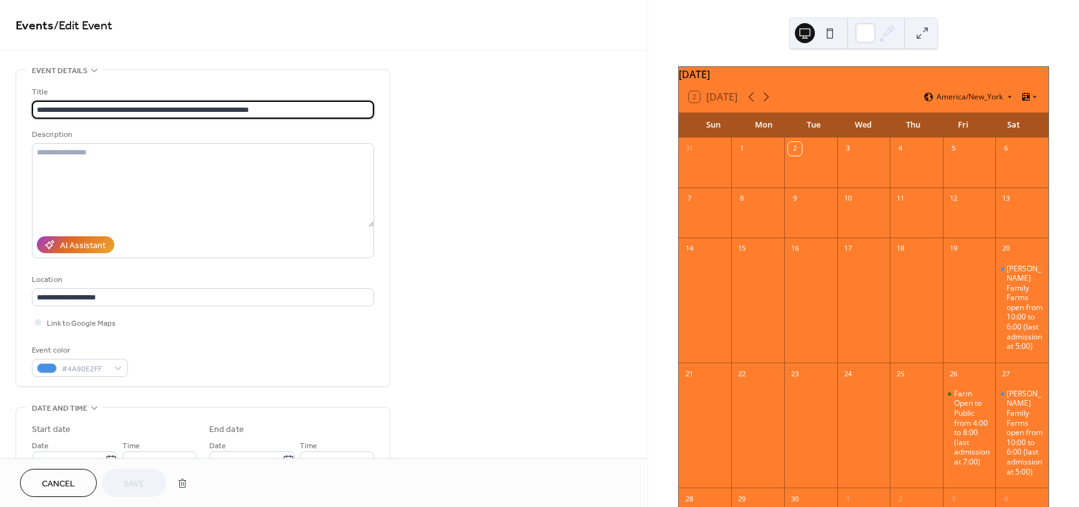
type input "**********"
click at [85, 107] on input "**********" at bounding box center [203, 110] width 342 height 18
click at [56, 109] on input "**********" at bounding box center [203, 110] width 342 height 18
click at [60, 110] on input "**********" at bounding box center [203, 110] width 342 height 18
click at [58, 108] on input "**********" at bounding box center [203, 110] width 342 height 18
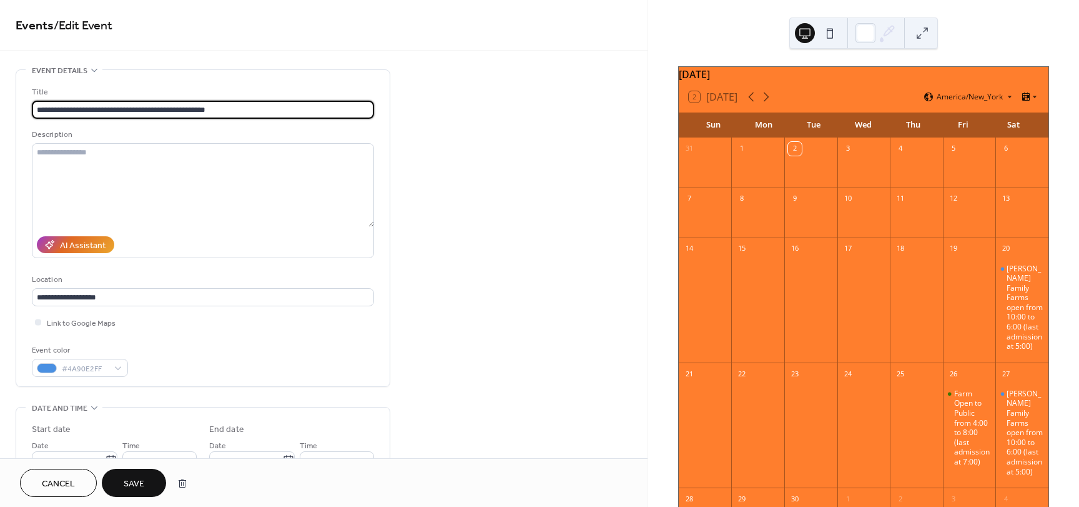
click at [91, 109] on input "**********" at bounding box center [203, 110] width 342 height 18
type input "**********"
click at [122, 487] on button "Save" at bounding box center [134, 483] width 64 height 28
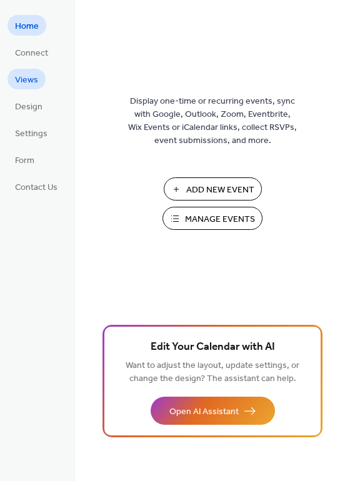
click at [32, 84] on span "Views" at bounding box center [26, 80] width 23 height 13
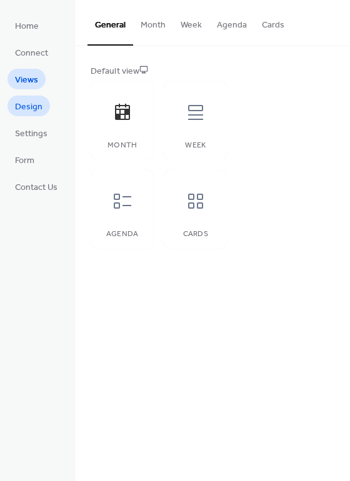
click at [33, 106] on span "Design" at bounding box center [28, 107] width 27 height 13
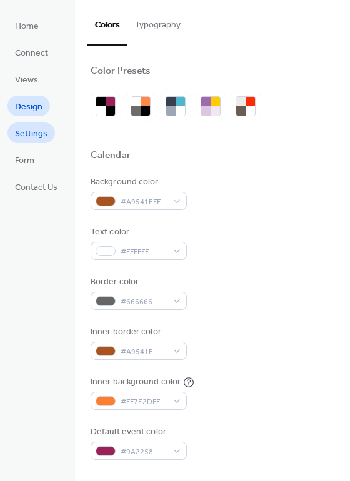
click at [40, 137] on span "Settings" at bounding box center [31, 133] width 32 height 13
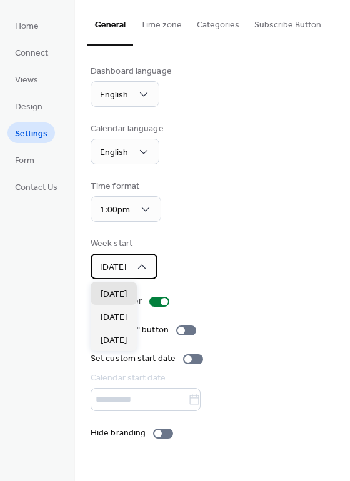
click at [151, 265] on div "Sunday" at bounding box center [124, 267] width 67 height 26
click at [121, 318] on span "[DATE]" at bounding box center [114, 317] width 26 height 13
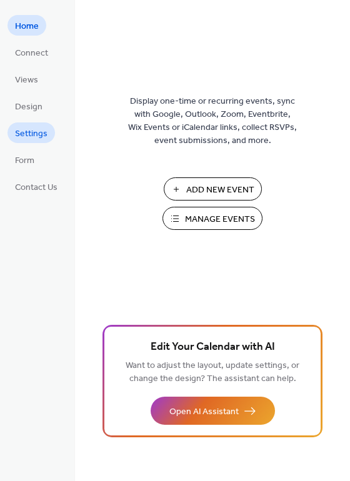
click at [39, 135] on span "Settings" at bounding box center [31, 133] width 32 height 13
click at [216, 216] on span "Manage Events" at bounding box center [220, 219] width 70 height 13
click at [216, 191] on span "Add New Event" at bounding box center [220, 190] width 68 height 13
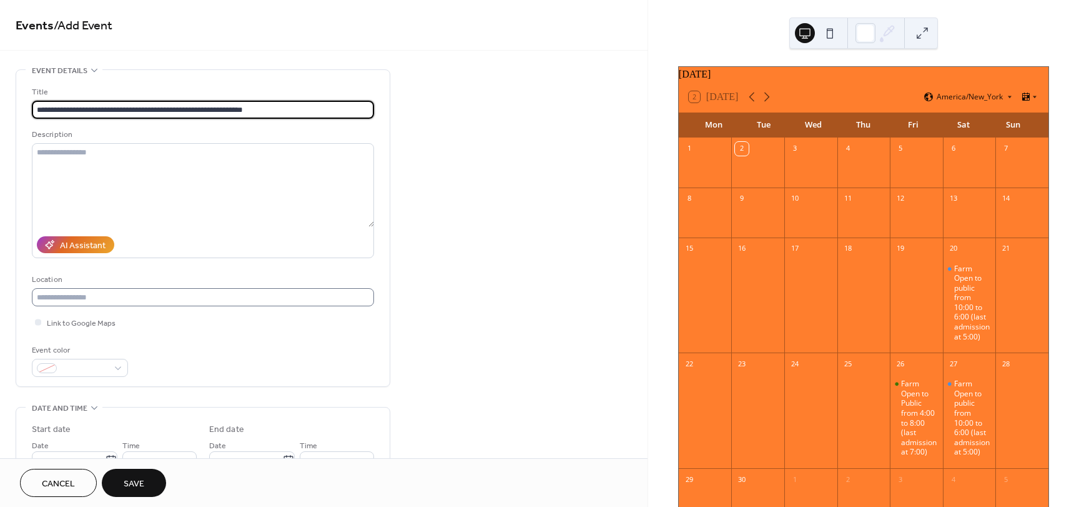
type input "**********"
click at [148, 295] on input "text" at bounding box center [203, 297] width 342 height 18
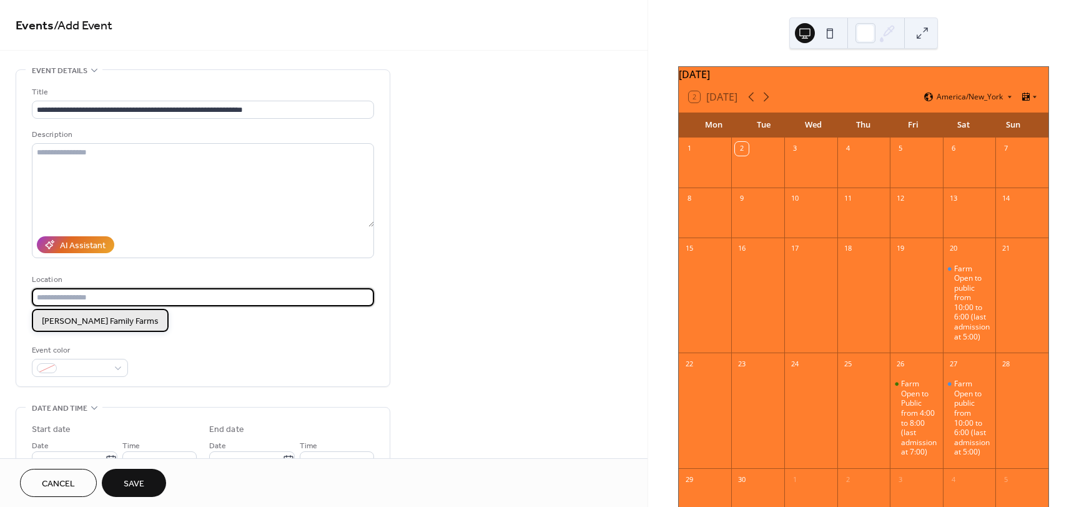
click at [104, 322] on span "Layman Family Farms" at bounding box center [100, 321] width 117 height 13
type input "**********"
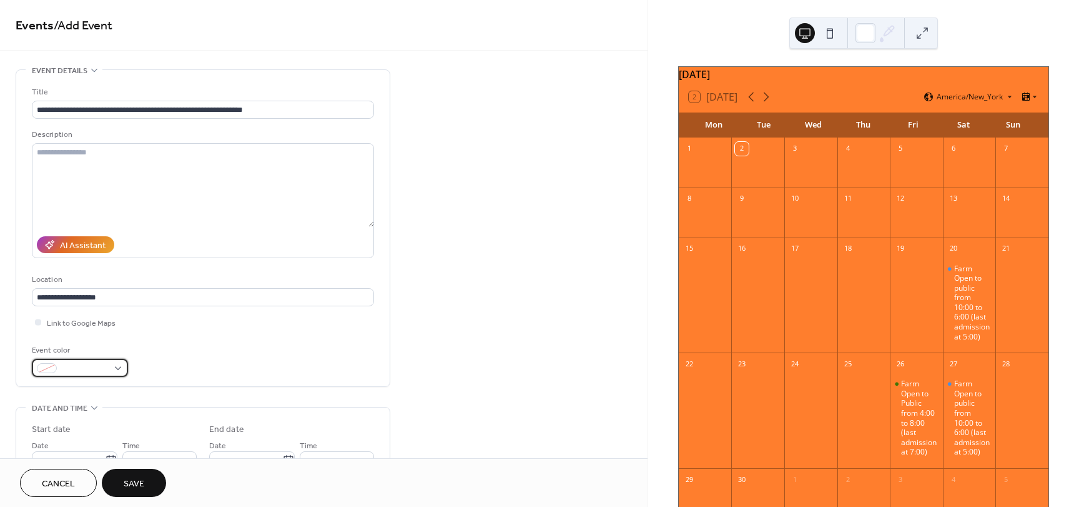
click at [120, 370] on div at bounding box center [80, 368] width 96 height 18
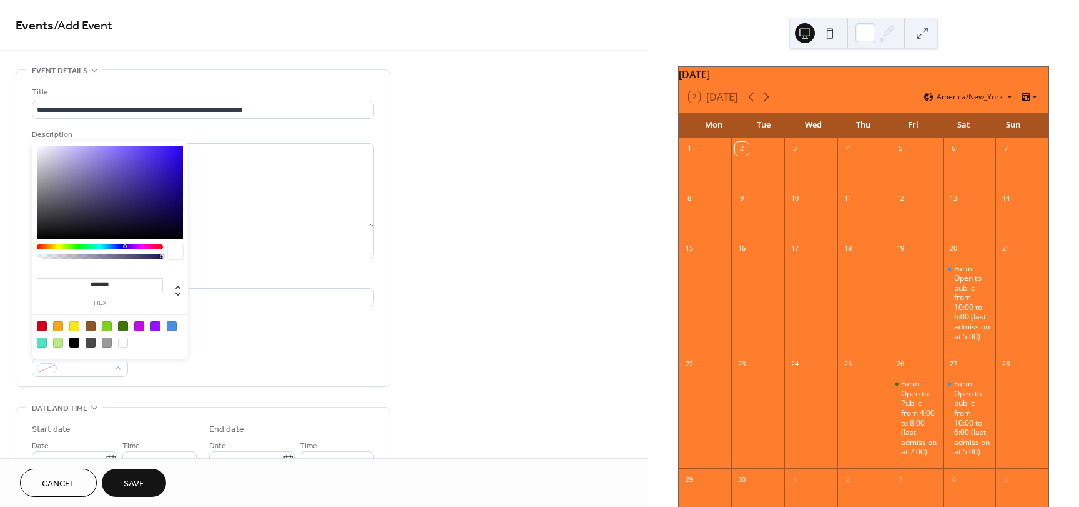
click at [77, 327] on div at bounding box center [74, 326] width 10 height 10
type input "*******"
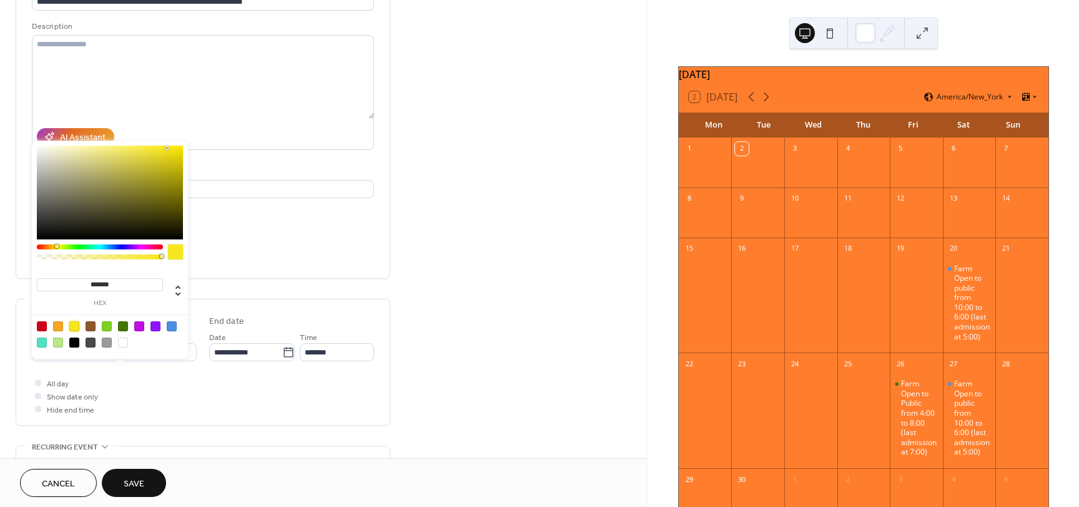
scroll to position [125, 0]
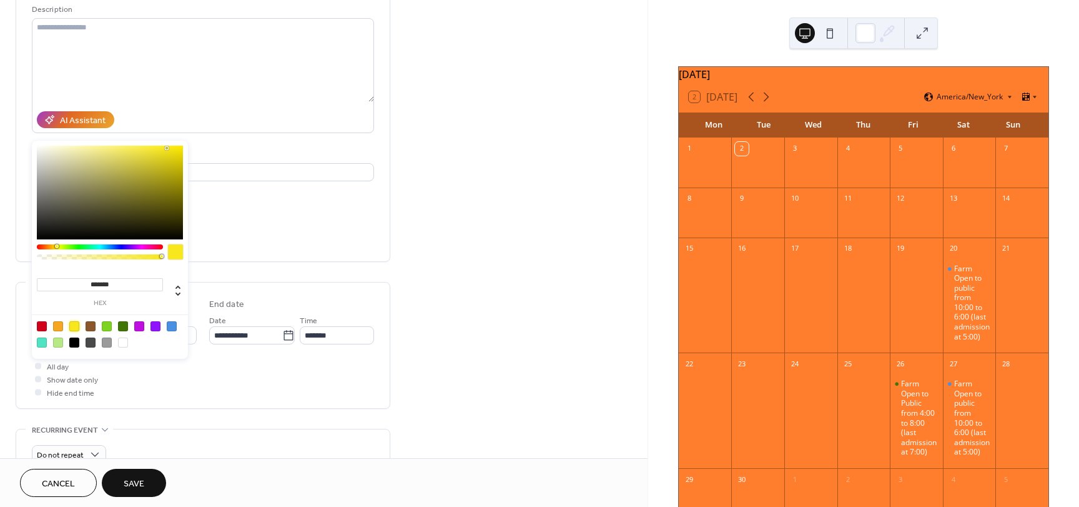
click at [477, 275] on div "**********" at bounding box center [324, 400] width 648 height 913
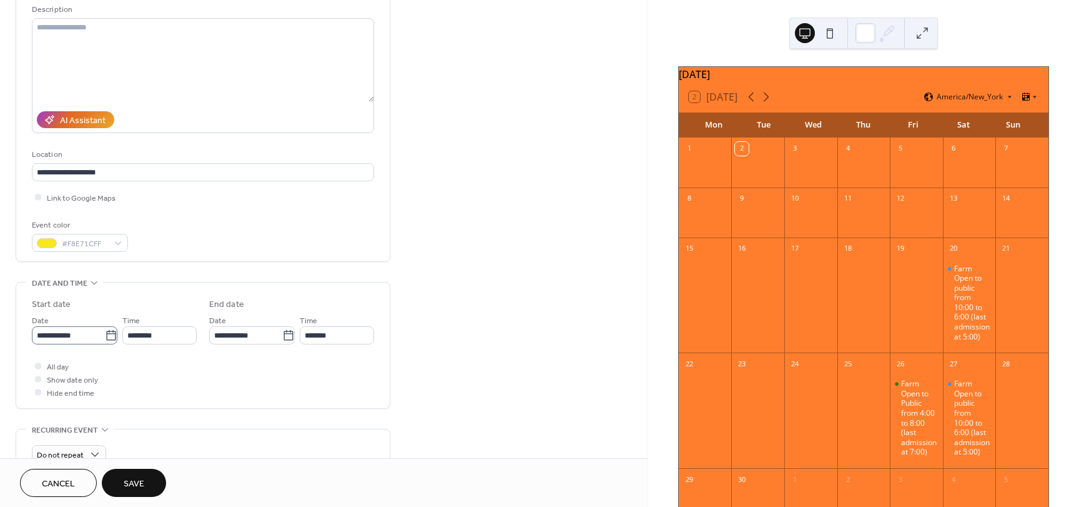
click at [105, 334] on icon at bounding box center [111, 335] width 12 height 12
click at [104, 334] on input "**********" at bounding box center [68, 335] width 73 height 18
click at [44, 273] on td "21" at bounding box center [46, 274] width 20 height 18
type input "**********"
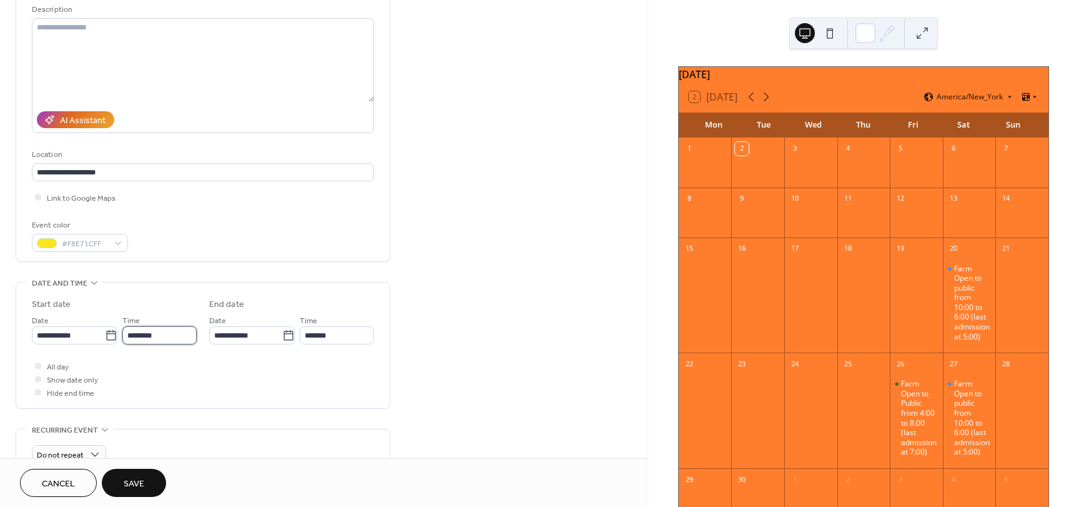
click at [159, 332] on input "********" at bounding box center [159, 335] width 74 height 18
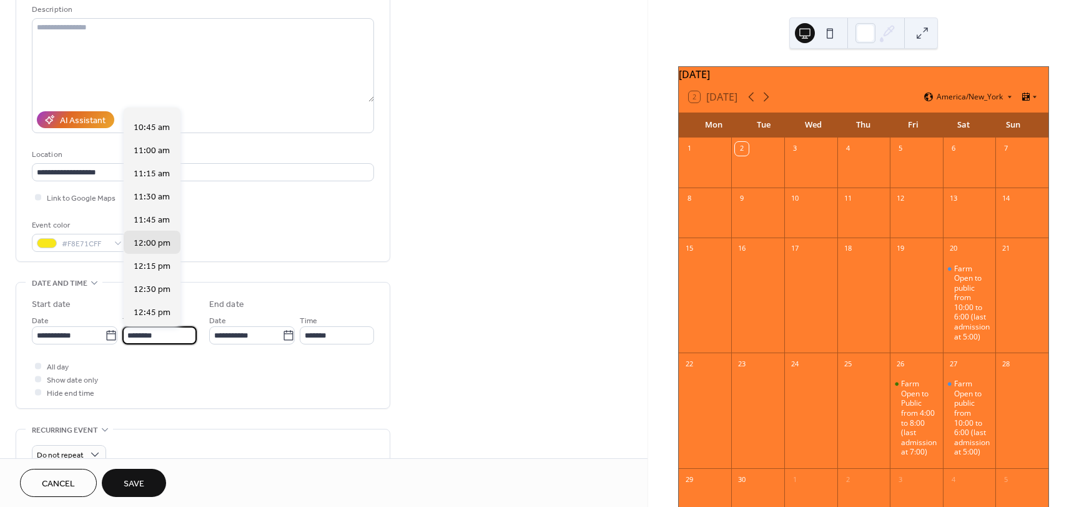
scroll to position [984, 0]
click at [146, 156] on span "11:00 am" at bounding box center [152, 152] width 36 height 13
type input "********"
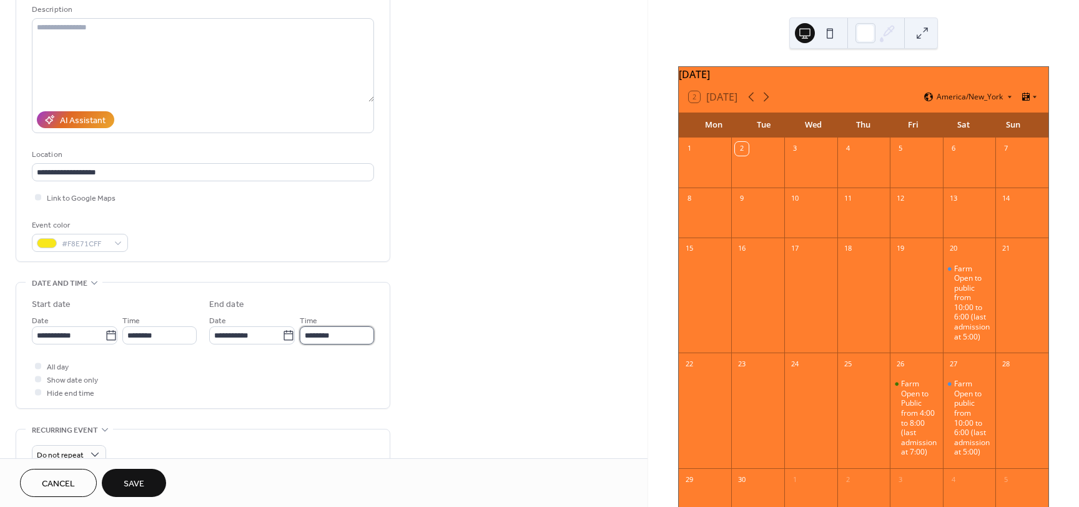
click at [321, 337] on input "********" at bounding box center [337, 335] width 74 height 18
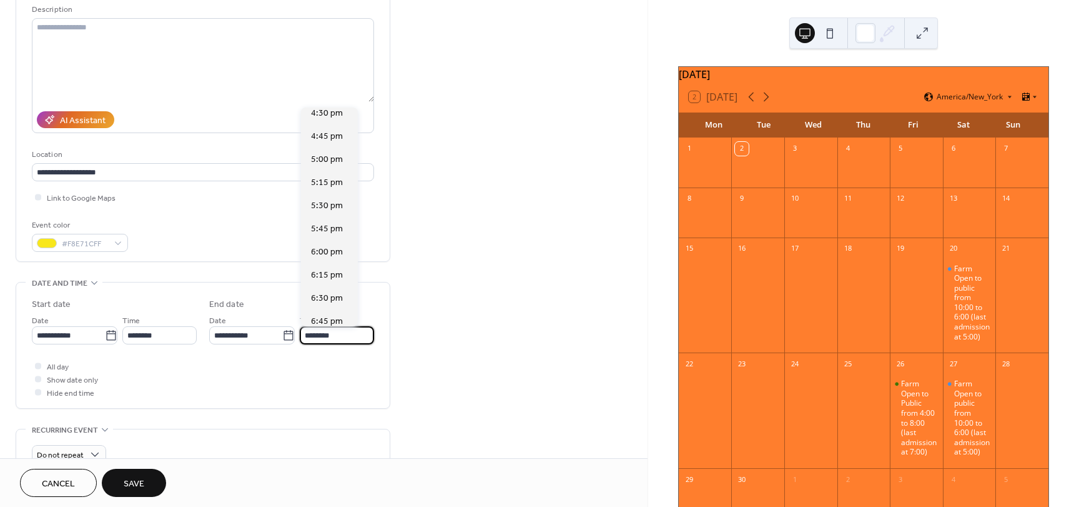
scroll to position [500, 0]
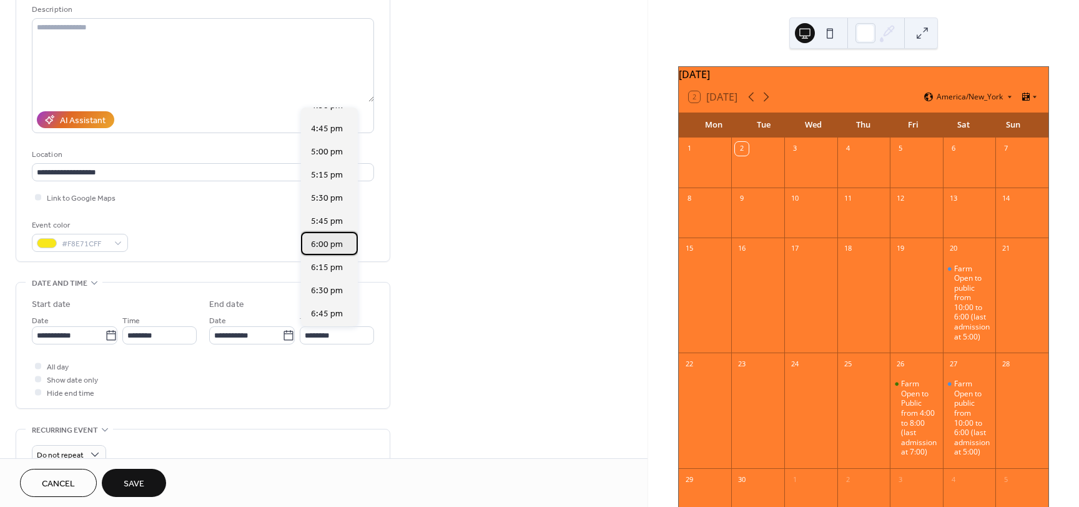
click at [329, 249] on span "6:00 pm" at bounding box center [327, 244] width 32 height 13
type input "*******"
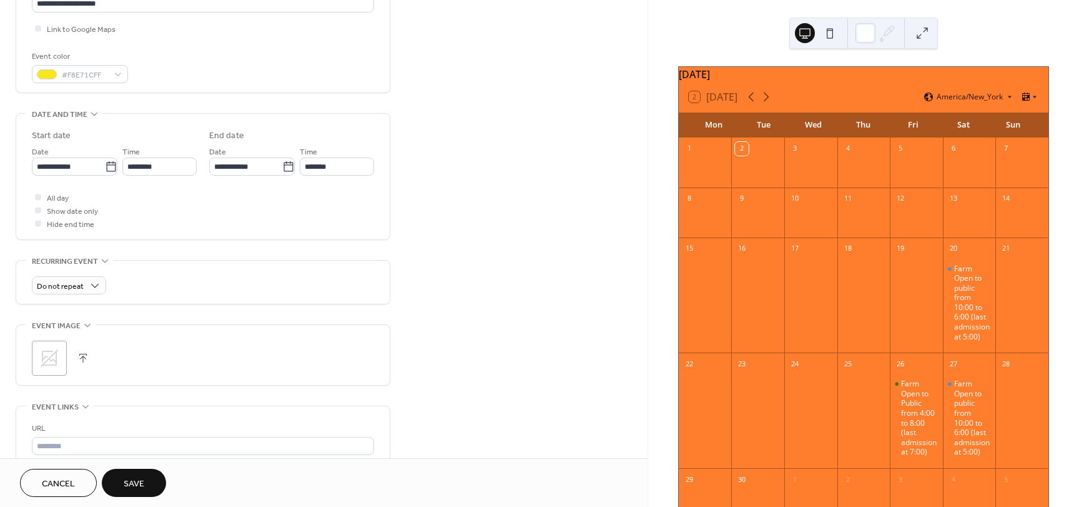
scroll to position [312, 0]
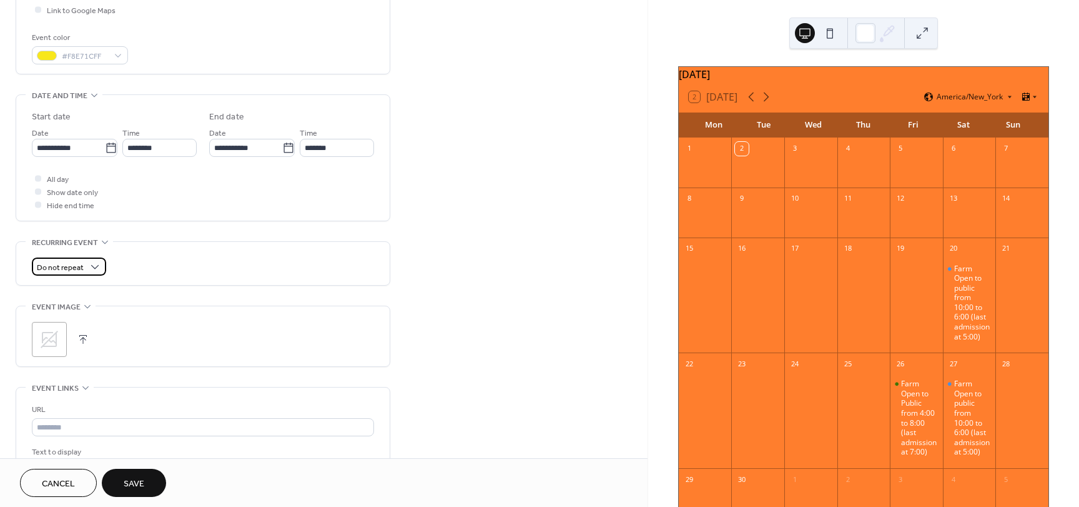
click at [87, 267] on div "Do not repeat" at bounding box center [69, 266] width 74 height 18
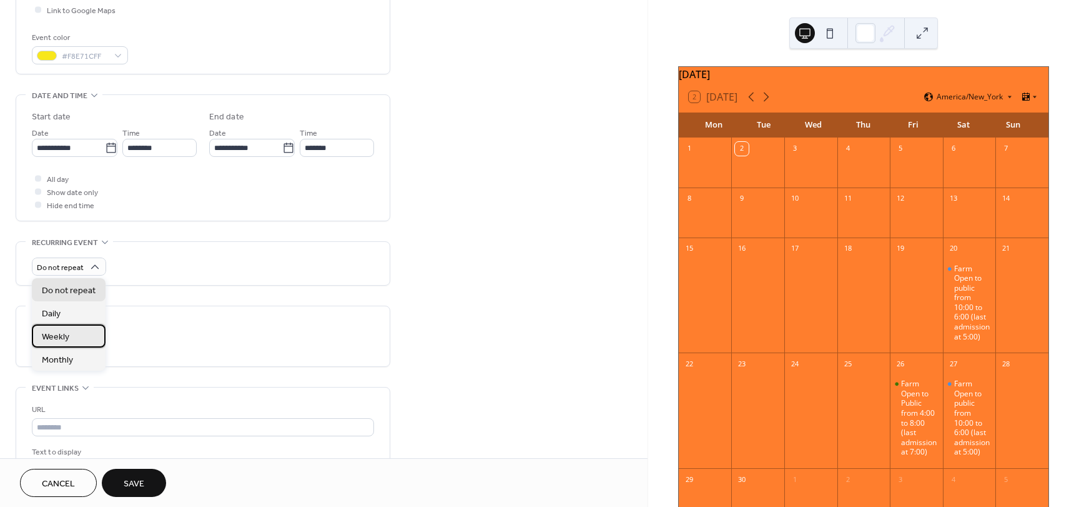
click at [77, 335] on div "Weekly" at bounding box center [69, 335] width 74 height 23
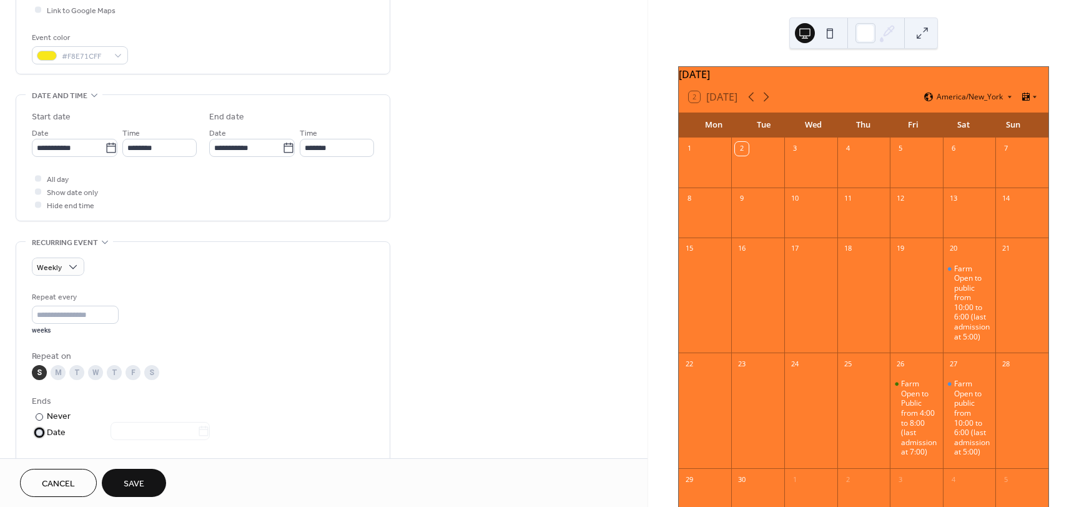
click at [37, 433] on div at bounding box center [39, 432] width 7 height 7
click at [206, 434] on icon at bounding box center [203, 431] width 12 height 12
click at [197, 434] on input "text" at bounding box center [154, 431] width 87 height 18
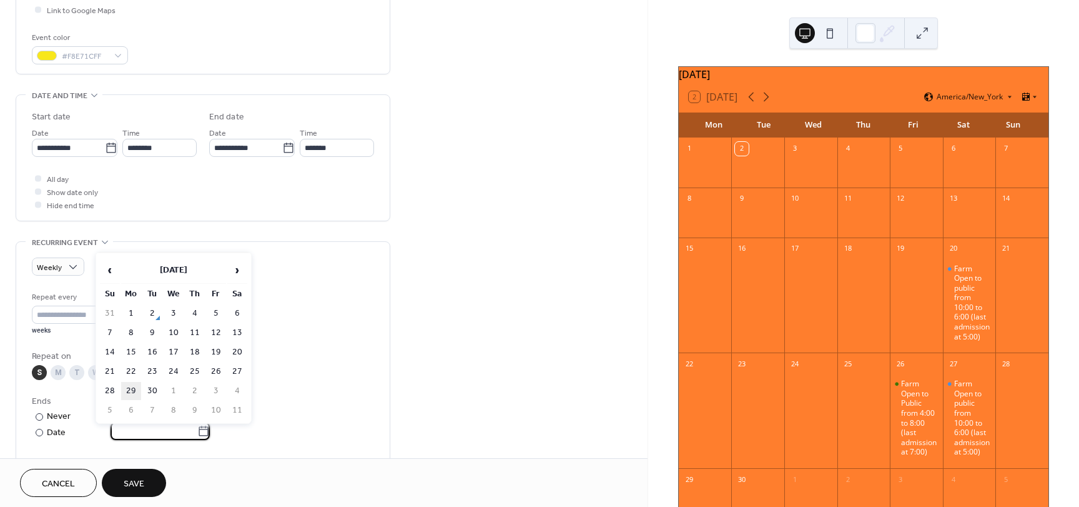
click at [129, 390] on td "29" at bounding box center [131, 391] width 20 height 18
type input "**********"
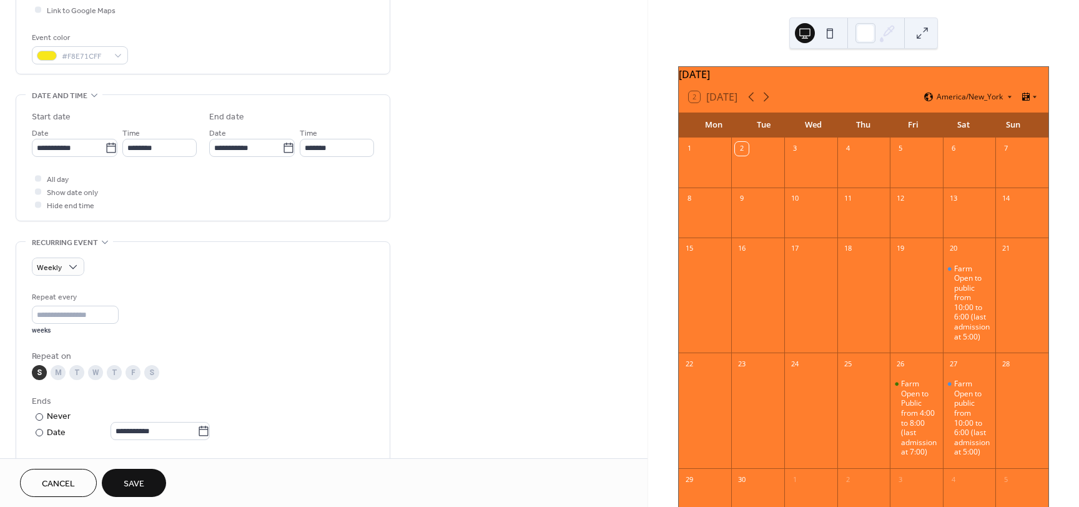
click at [129, 480] on span "Save" at bounding box center [134, 483] width 21 height 13
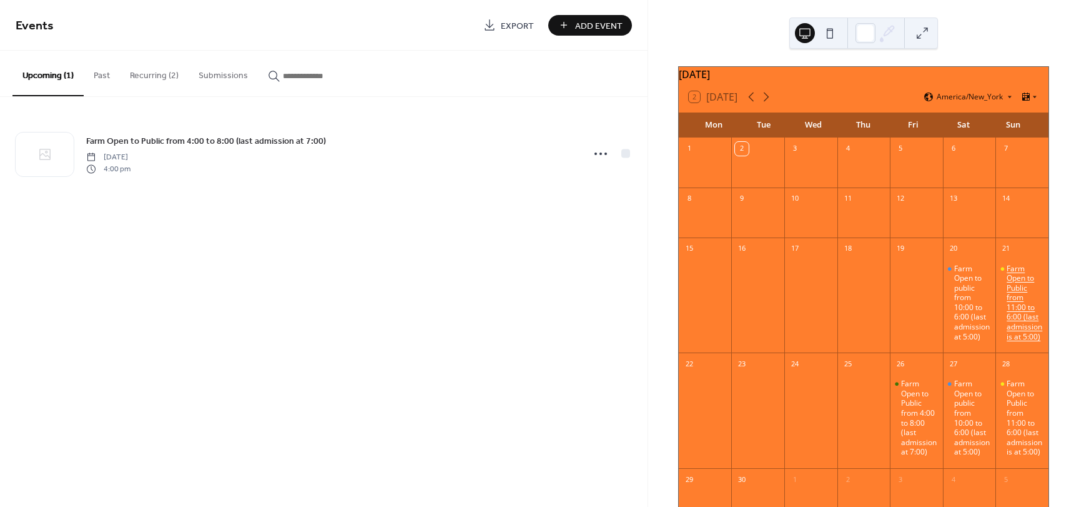
click at [1007, 310] on div "Farm Open to Public from 11:00 to 6:00 (last admission is at 5:00)" at bounding box center [1025, 303] width 37 height 78
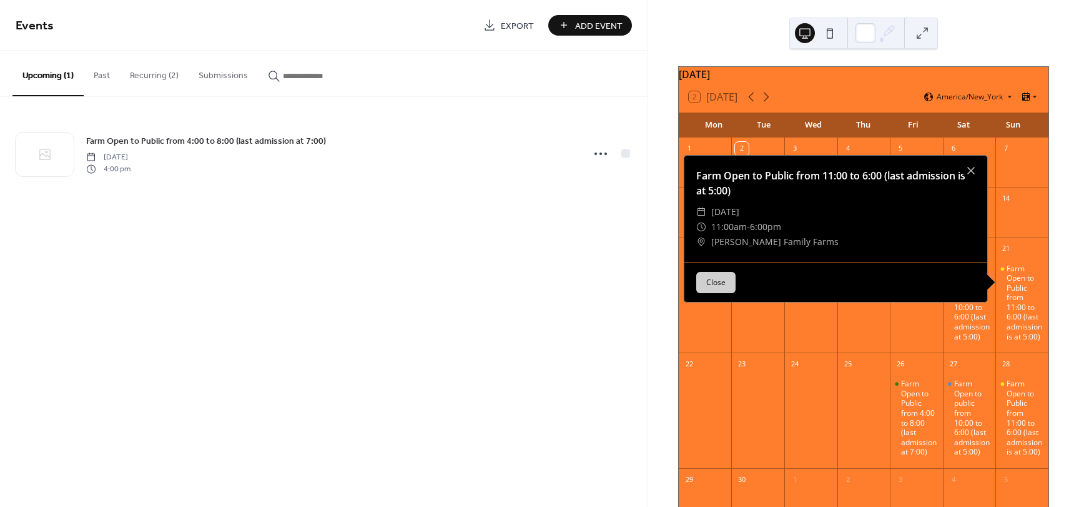
click at [335, 247] on div "Events Export Add Event Upcoming (1) Past Recurring (2) Submissions Farm Open t…" at bounding box center [324, 253] width 648 height 507
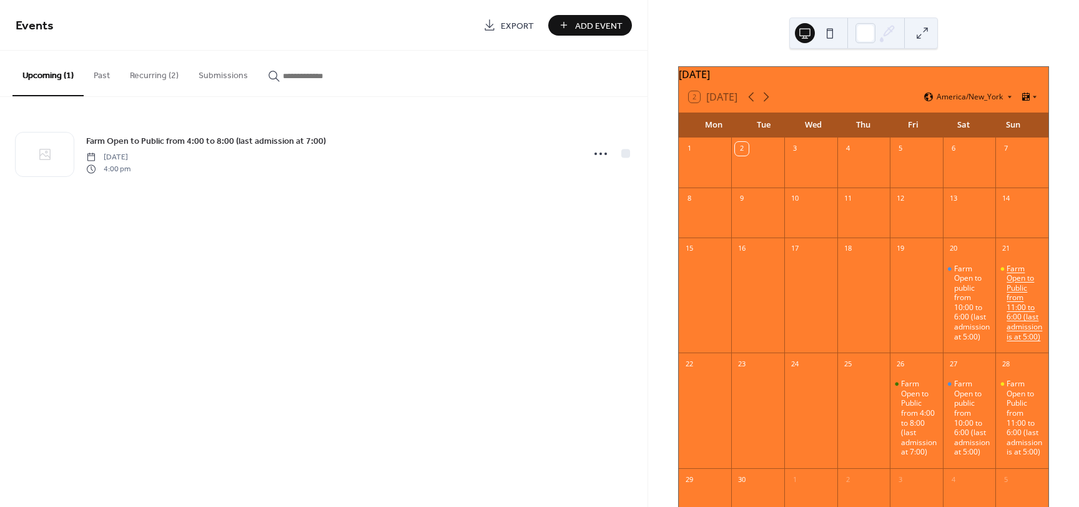
click at [1018, 327] on div "Farm Open to Public from 11:00 to 6:00 (last admission is at 5:00)" at bounding box center [1025, 303] width 37 height 78
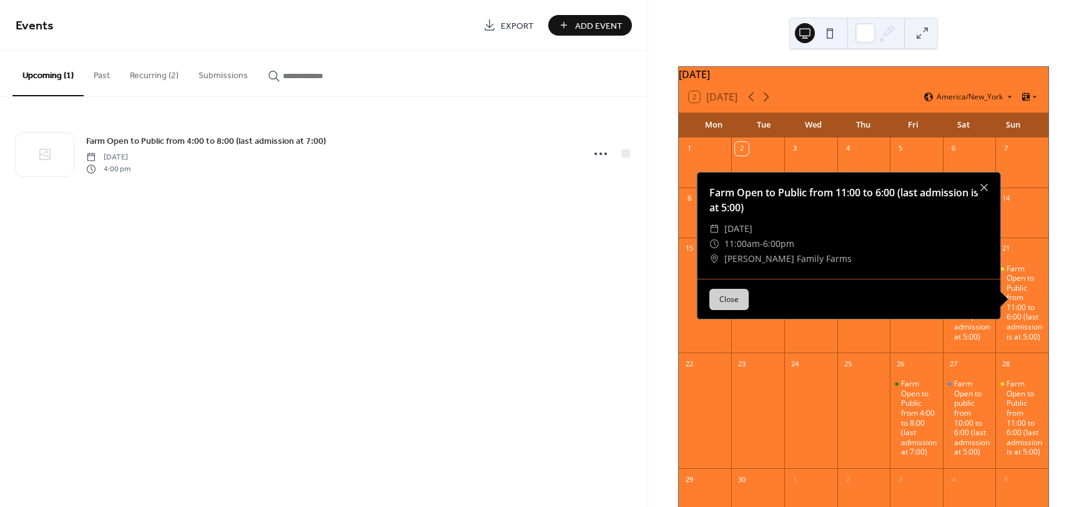
click at [132, 78] on button "Recurring (2)" at bounding box center [154, 73] width 69 height 44
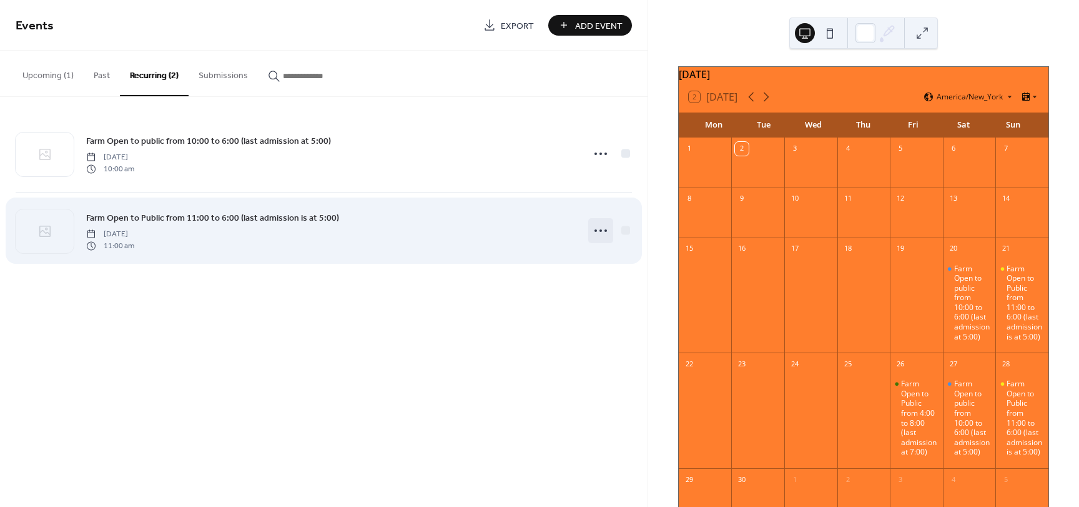
click at [599, 232] on icon at bounding box center [601, 231] width 20 height 20
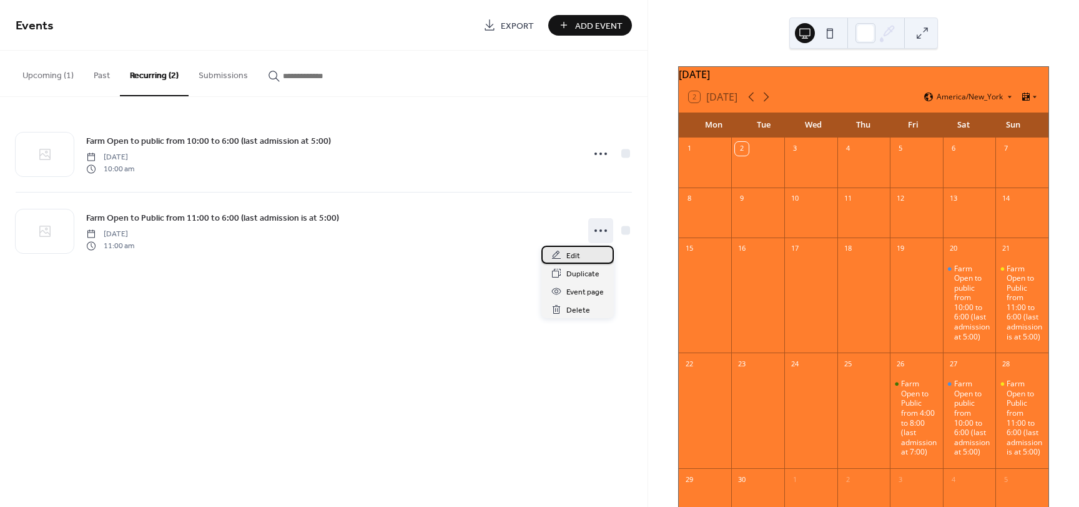
click at [595, 249] on div "Edit" at bounding box center [578, 254] width 72 height 18
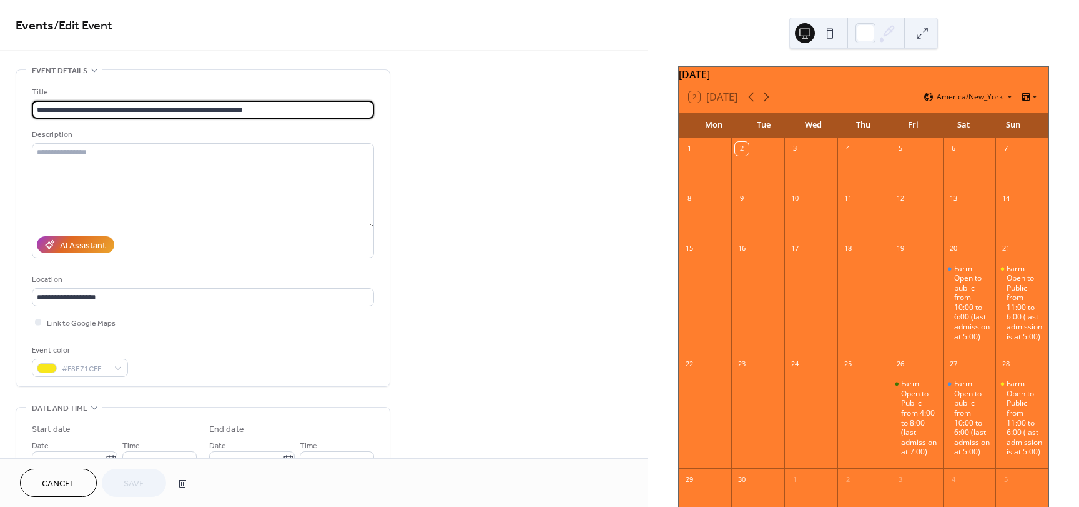
type input "**********"
click at [223, 111] on input "**********" at bounding box center [203, 110] width 342 height 18
type input "**********"
click at [128, 488] on span "Save" at bounding box center [134, 483] width 21 height 13
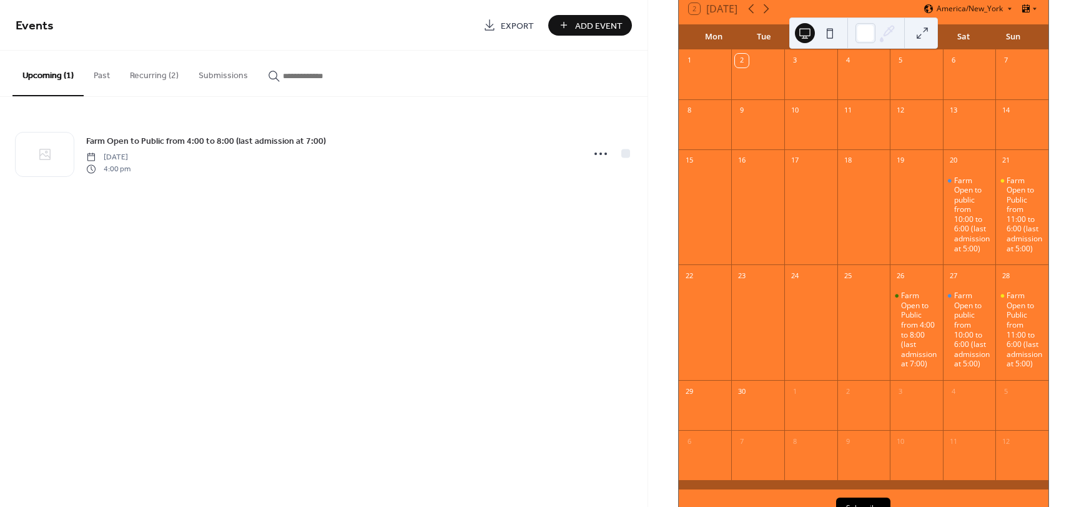
scroll to position [125, 0]
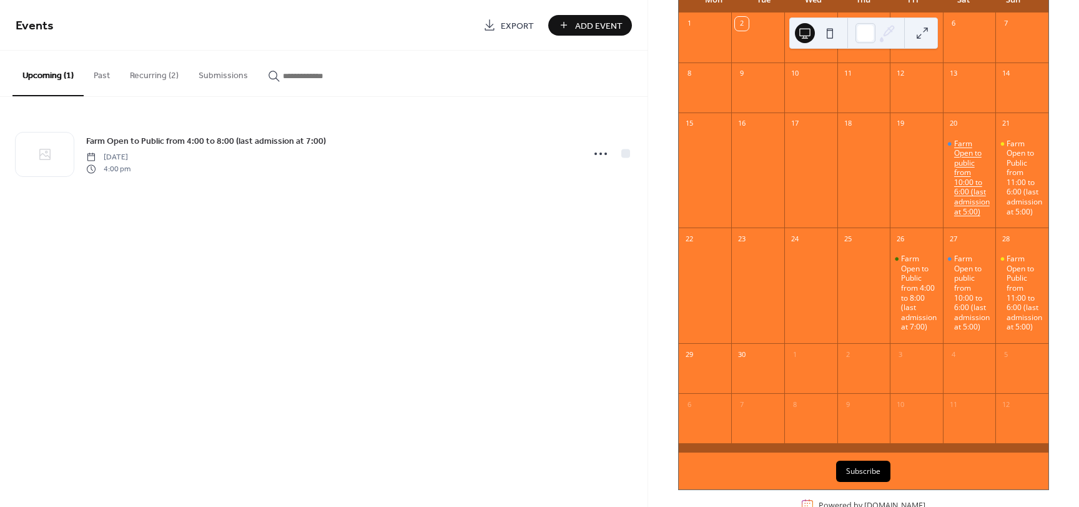
click at [961, 199] on div "Farm Open to public from 10:00 to 6:00 (last admission at 5:00)" at bounding box center [973, 178] width 37 height 78
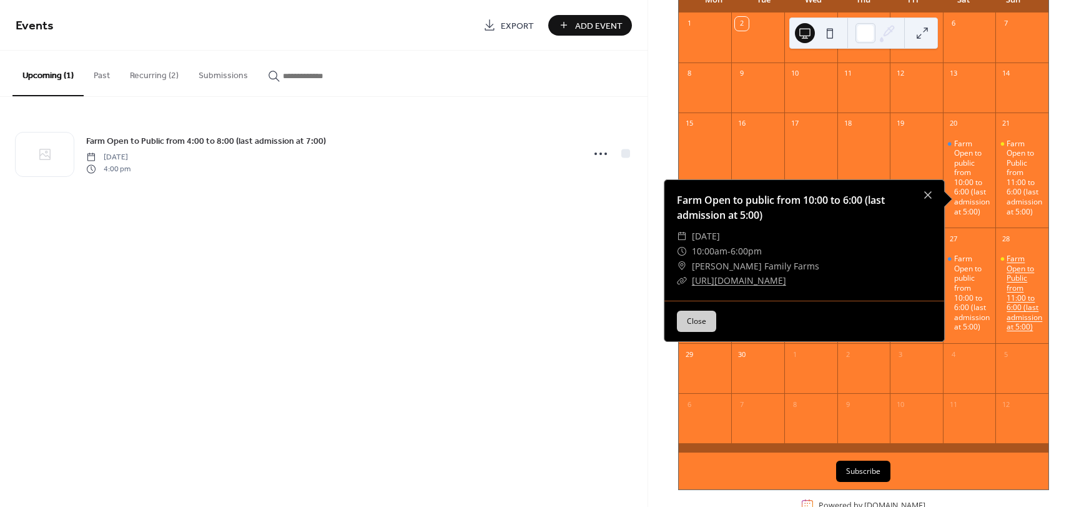
click at [1011, 282] on div "Farm Open to Public from 11:00 to 6:00 (last admission at 5:00)" at bounding box center [1025, 293] width 37 height 78
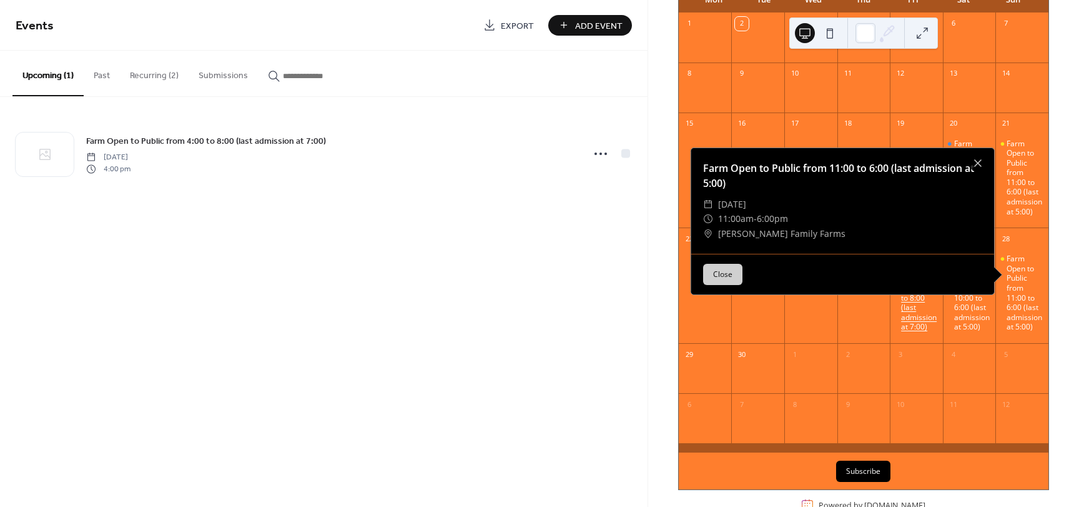
click at [913, 318] on div "Farm Open to Public from 4:00 to 8:00 (last admission at 7:00)" at bounding box center [919, 293] width 37 height 78
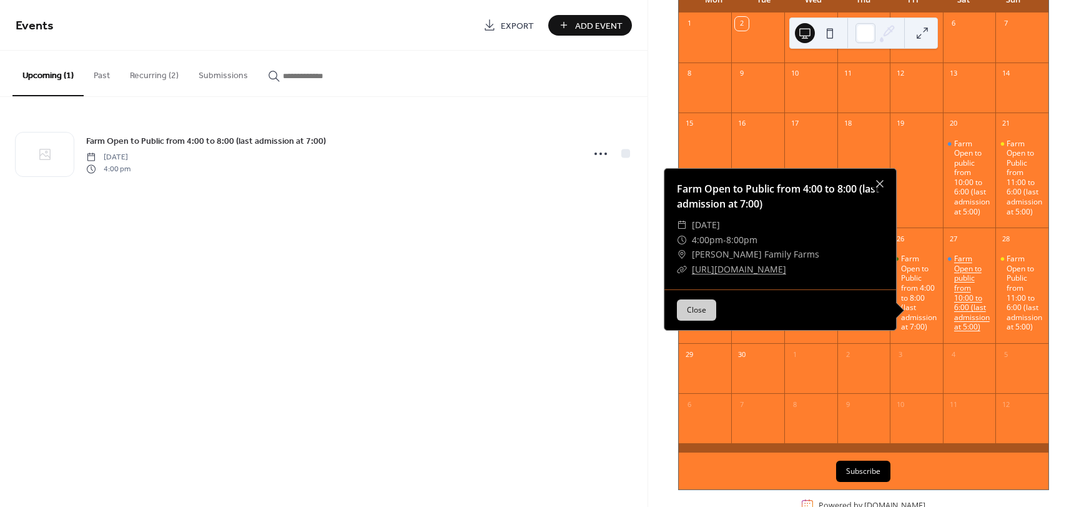
click at [955, 312] on div "Farm Open to public from 10:00 to 6:00 (last admission at 5:00)" at bounding box center [973, 293] width 37 height 78
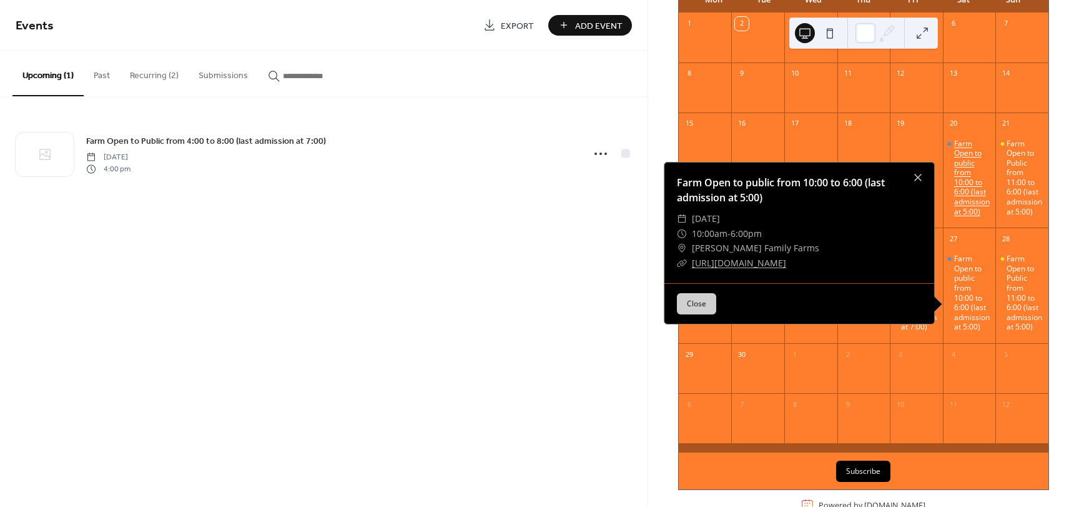
click at [958, 203] on div "Farm Open to public from 10:00 to 6:00 (last admission at 5:00)" at bounding box center [973, 178] width 37 height 78
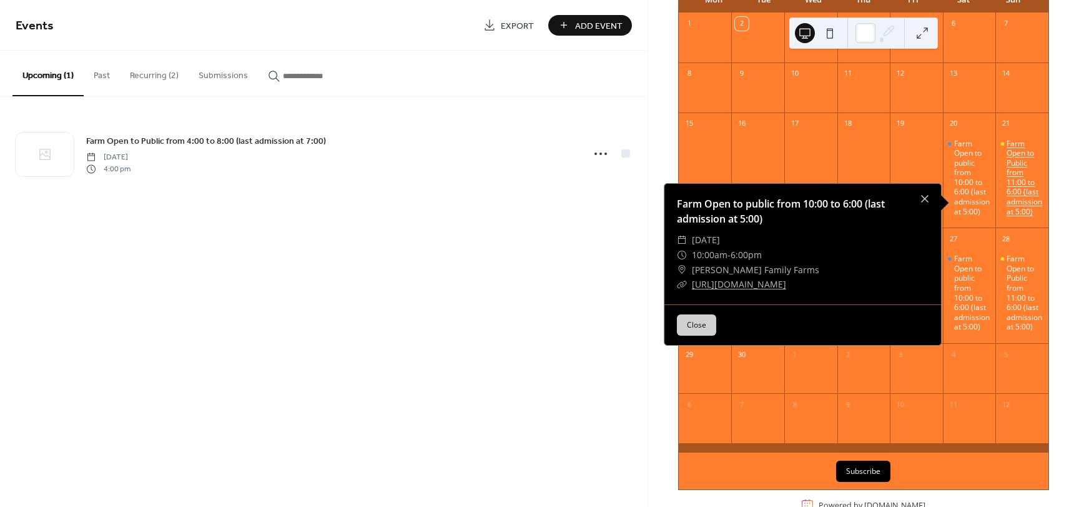
click at [1008, 186] on div "Farm Open to Public from 11:00 to 6:00 (last admission at 5:00)" at bounding box center [1025, 178] width 37 height 78
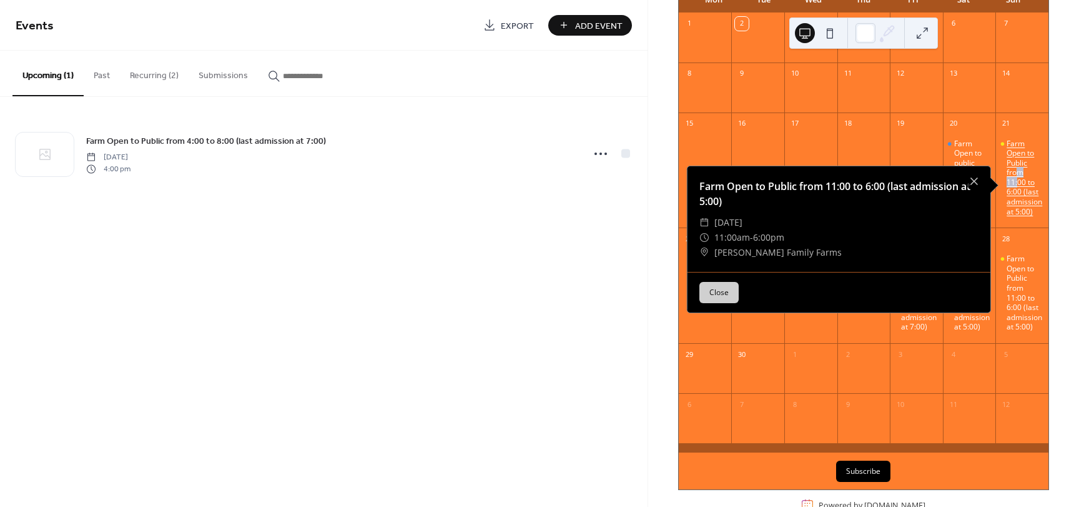
click at [1008, 186] on div "Farm Open to Public from 11:00 to 6:00 (last admission at 5:00)" at bounding box center [1025, 178] width 37 height 78
click at [156, 72] on button "Recurring (2)" at bounding box center [154, 73] width 69 height 44
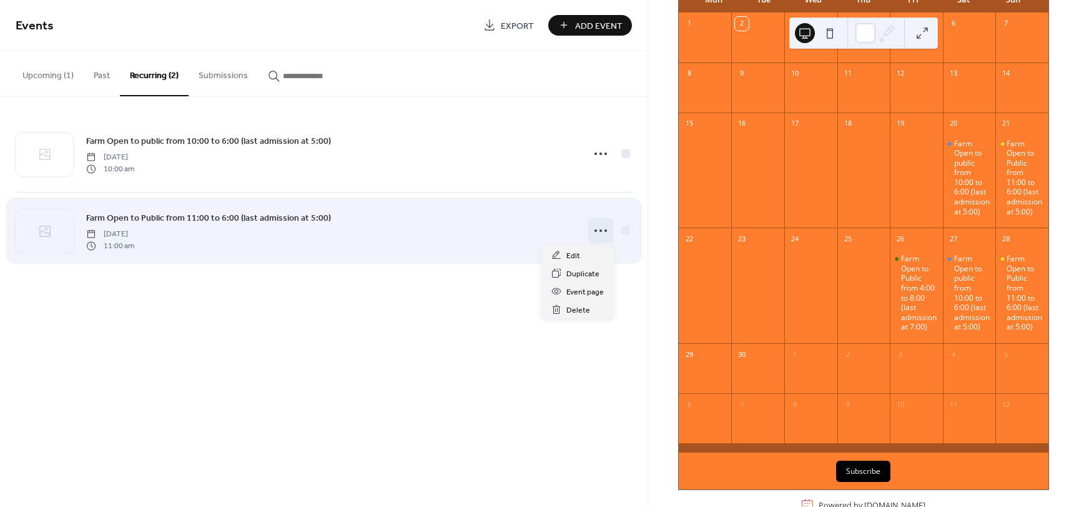
click at [604, 232] on icon at bounding box center [601, 231] width 20 height 20
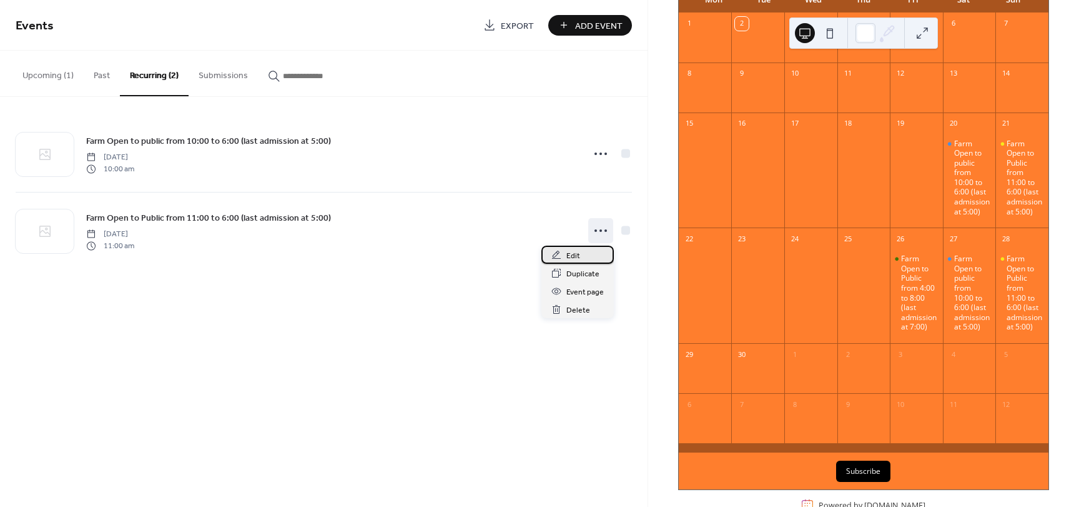
click at [588, 253] on div "Edit" at bounding box center [578, 254] width 72 height 18
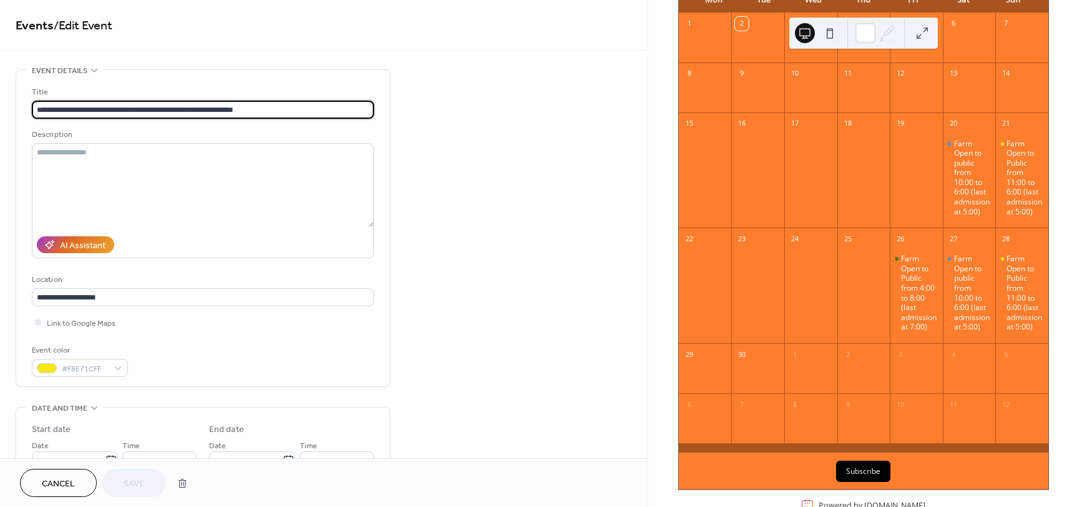
type input "**********"
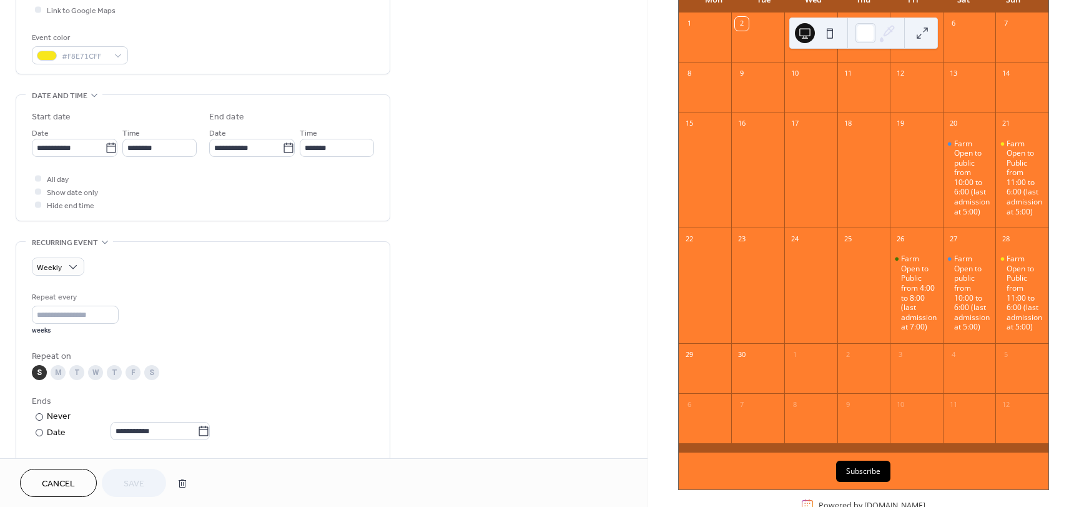
scroll to position [625, 0]
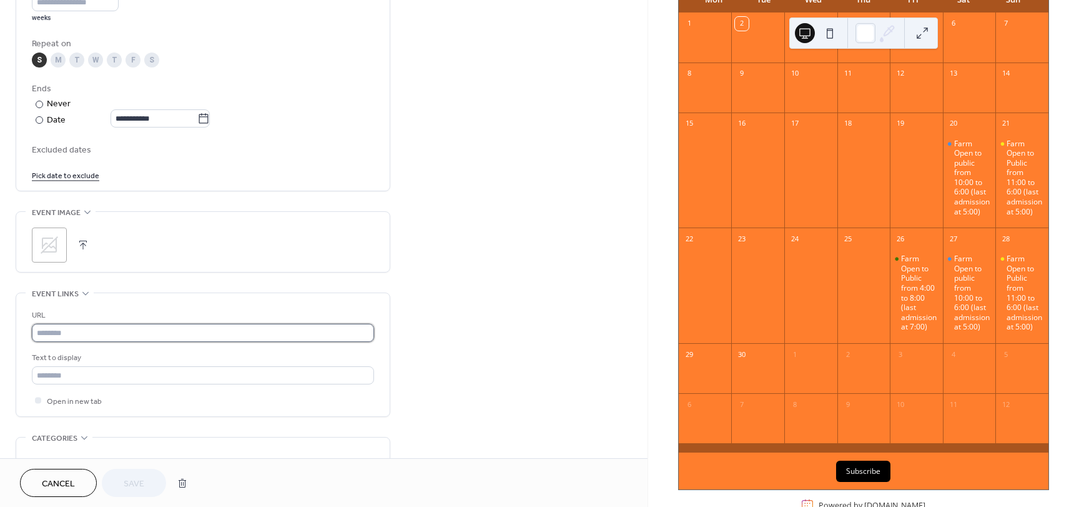
click at [98, 330] on input "text" at bounding box center [203, 333] width 342 height 18
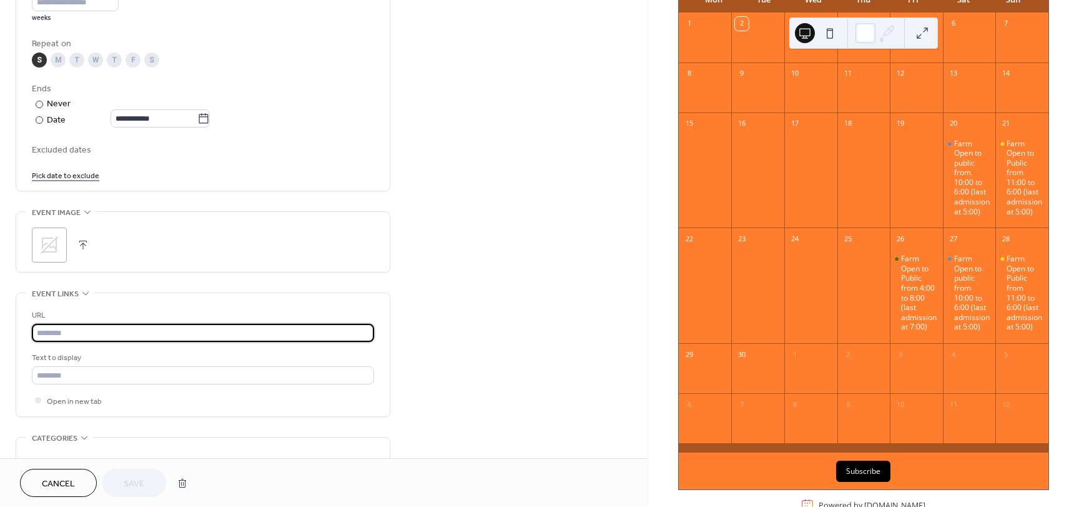
type input "**********"
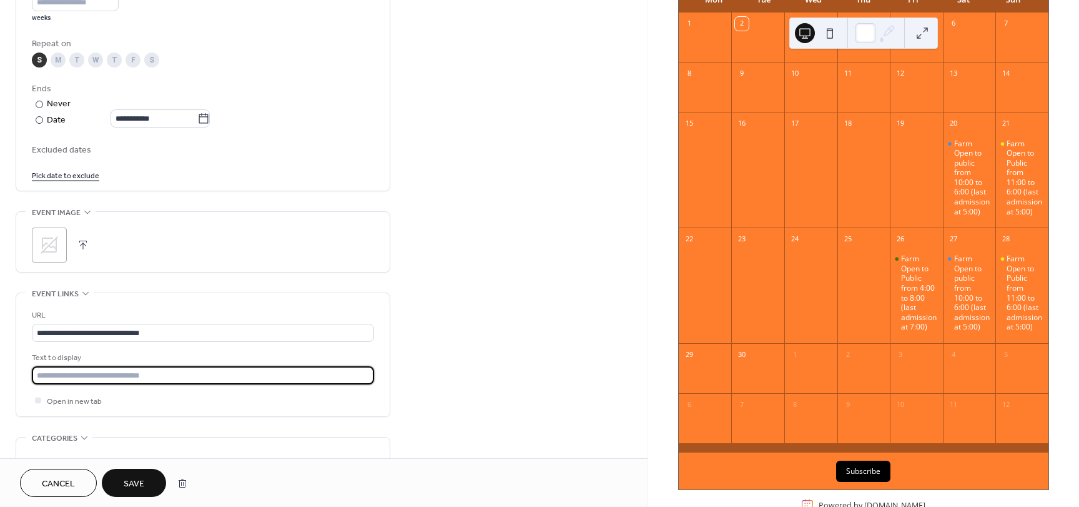
click at [54, 378] on input "text" at bounding box center [203, 375] width 342 height 18
type input "**********"
click at [131, 485] on span "Save" at bounding box center [134, 483] width 21 height 13
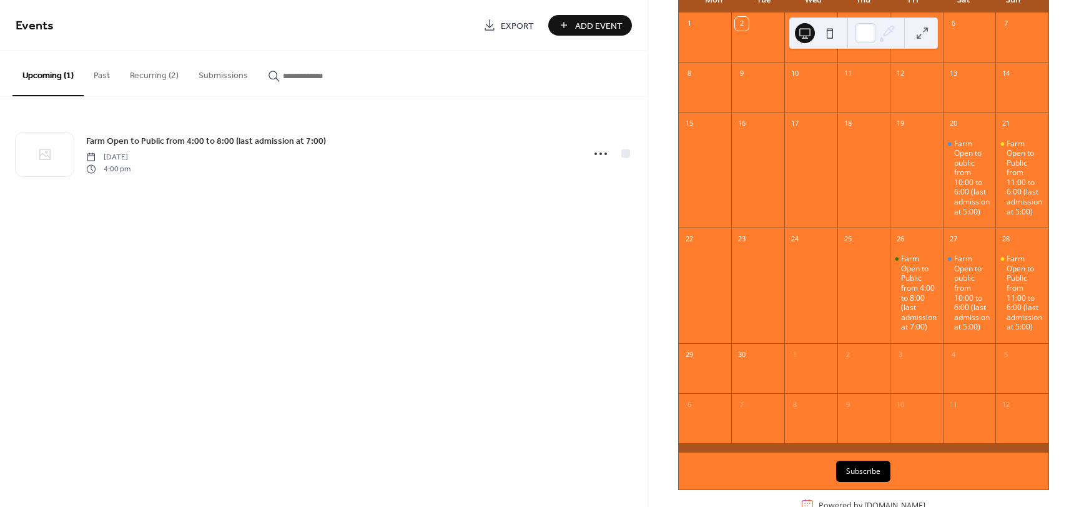
scroll to position [125, 0]
click at [911, 247] on div "26" at bounding box center [916, 237] width 53 height 20
drag, startPoint x: 911, startPoint y: 249, endPoint x: 426, endPoint y: 280, distance: 485.8
click at [426, 282] on div "Events Export Add Event Upcoming (1) Past Recurring (2) Submissions Farm Open t…" at bounding box center [324, 253] width 648 height 507
click at [931, 28] on button at bounding box center [923, 33] width 20 height 20
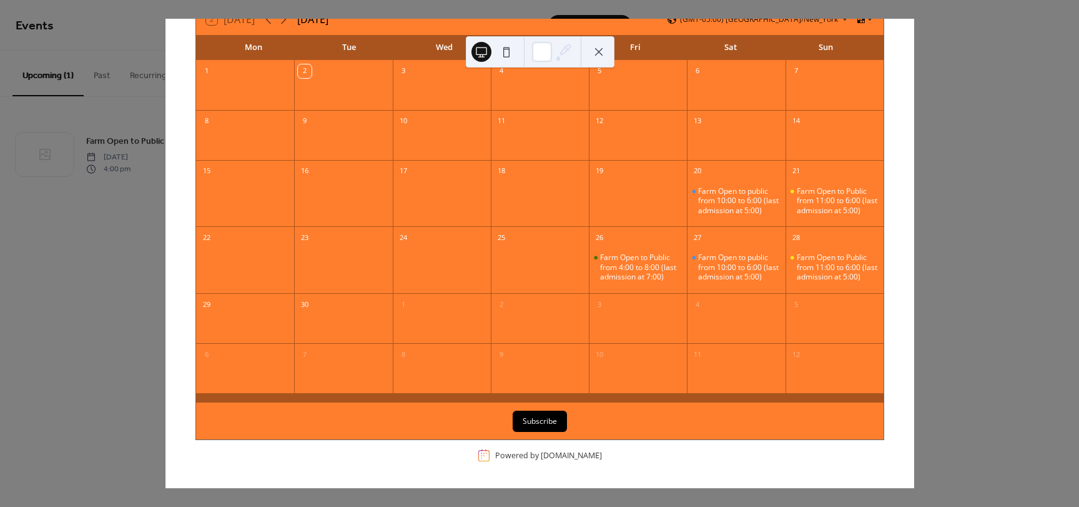
scroll to position [101, 0]
click at [709, 160] on div "20" at bounding box center [736, 170] width 98 height 20
click at [715, 180] on div "Farm Open to public from 10:00 to 6:00 (last admission at 5:00)" at bounding box center [736, 201] width 98 height 42
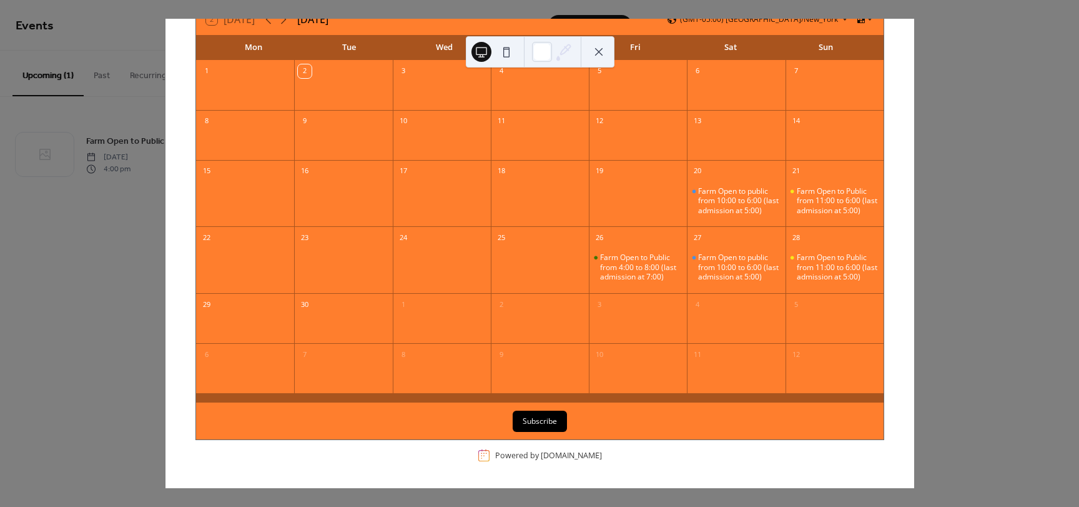
drag, startPoint x: 715, startPoint y: 164, endPoint x: 988, endPoint y: 163, distance: 272.4
click at [915, 163] on div "2 Today September 2025 (GMT-05:00) America/New_York Mon Tue Wed Thu Fri Sat Sun…" at bounding box center [540, 253] width 750 height 469
click at [604, 52] on button at bounding box center [599, 52] width 20 height 20
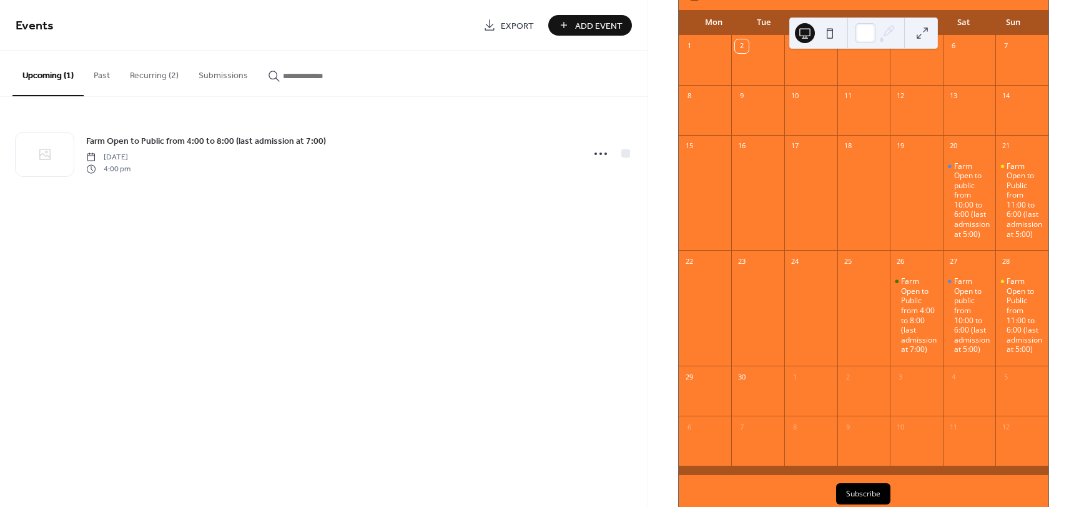
scroll to position [125, 0]
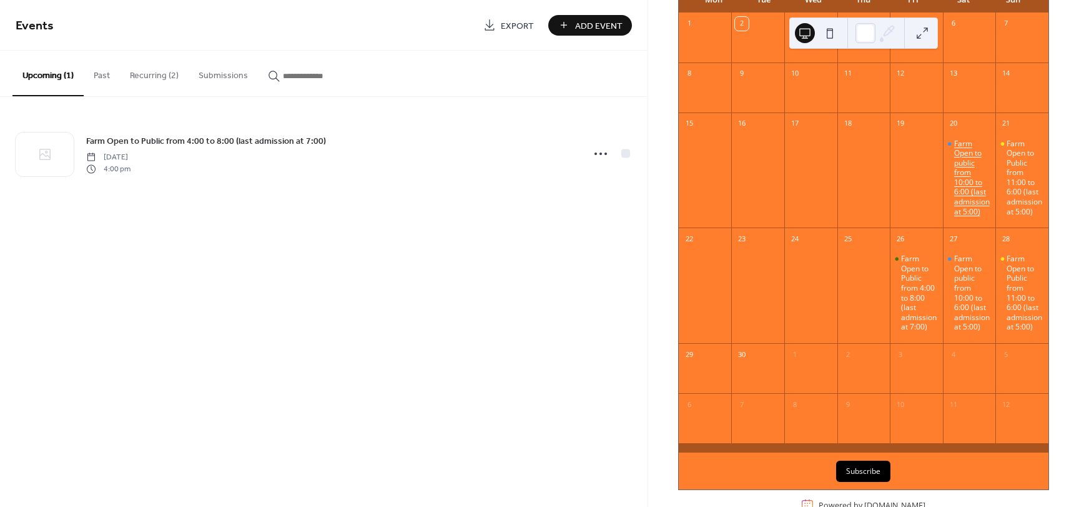
click at [955, 182] on div "Farm Open to public from 10:00 to 6:00 (last admission at 5:00)" at bounding box center [973, 178] width 37 height 78
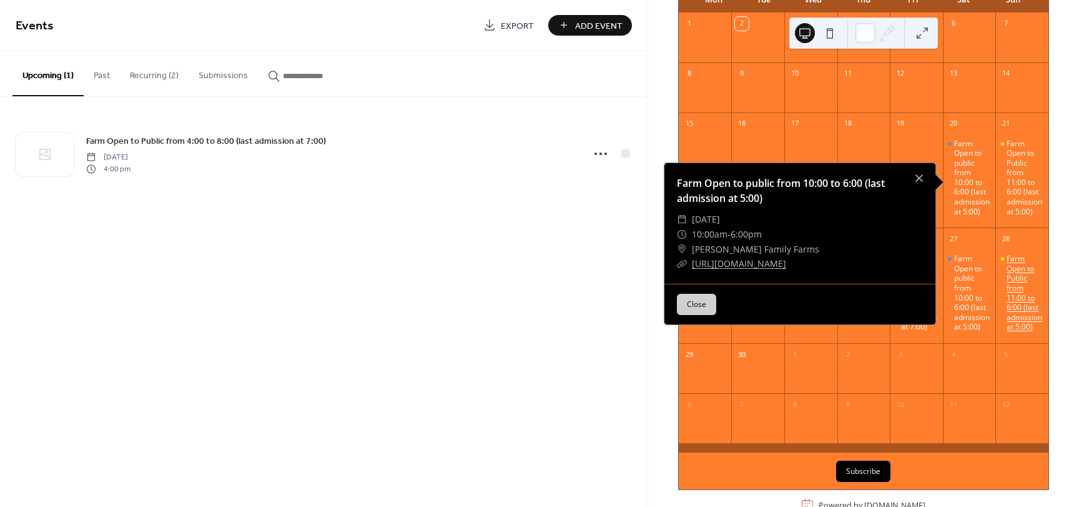
click at [1028, 282] on div "Farm Open to Public from 11:00 to 6:00 (last admission at 5:00)" at bounding box center [1025, 293] width 37 height 78
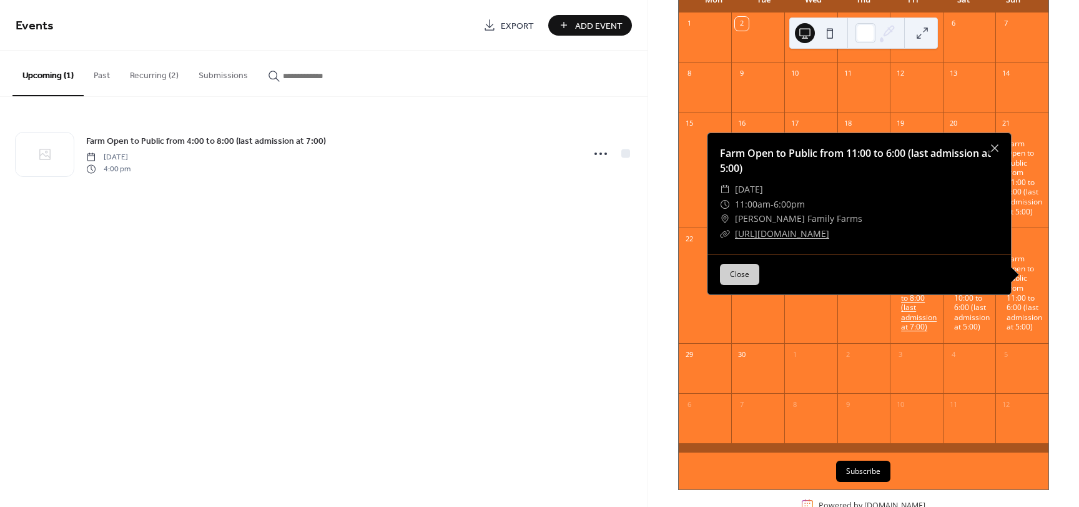
click at [915, 320] on div "Farm Open to Public from 4:00 to 8:00 (last admission at 7:00)" at bounding box center [919, 293] width 37 height 78
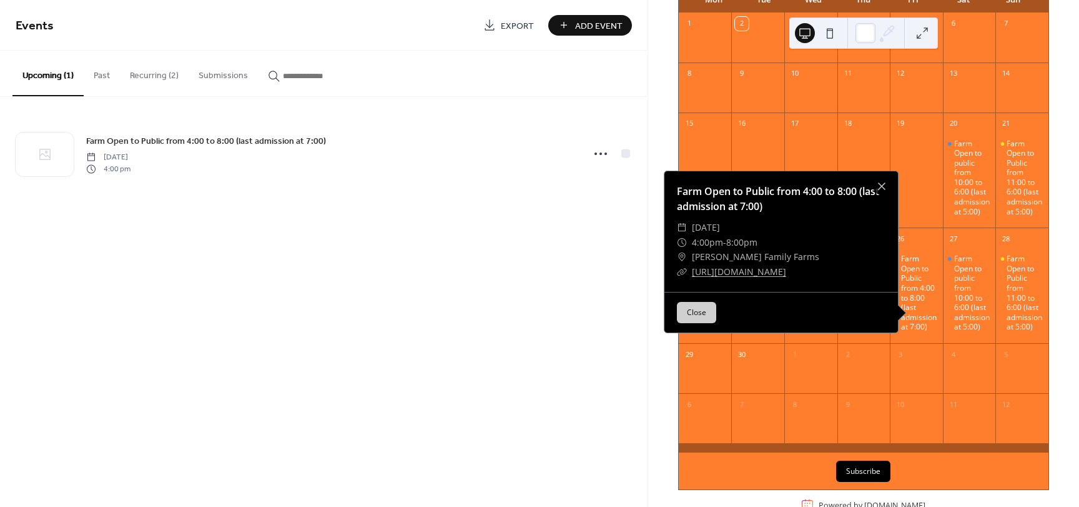
click at [695, 321] on button "Close" at bounding box center [696, 312] width 39 height 21
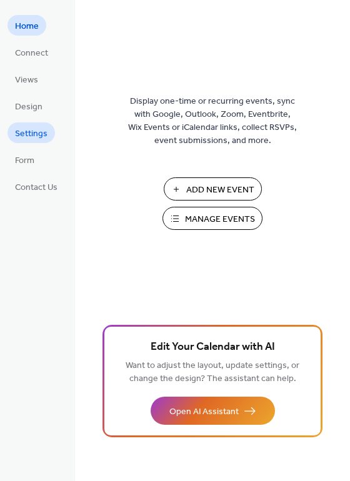
click at [44, 133] on span "Settings" at bounding box center [31, 133] width 32 height 13
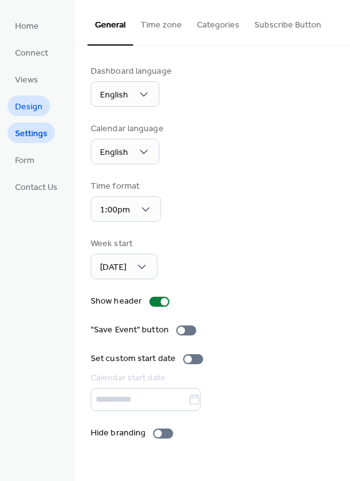
click at [34, 106] on span "Design" at bounding box center [28, 107] width 27 height 13
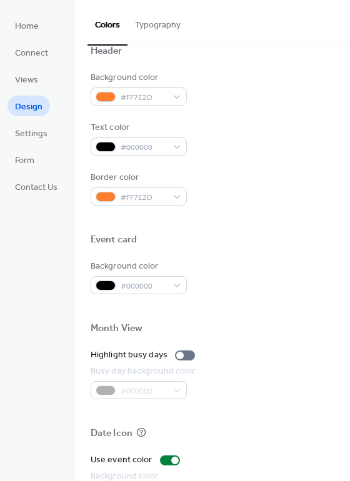
scroll to position [500, 0]
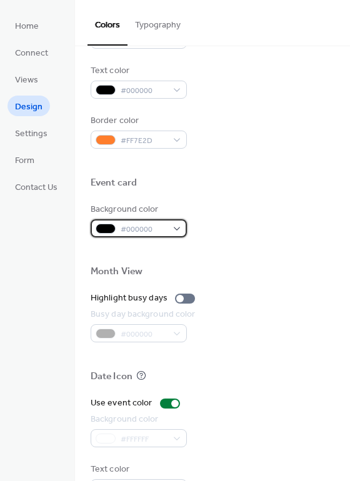
click at [182, 229] on div "#000000" at bounding box center [139, 228] width 96 height 18
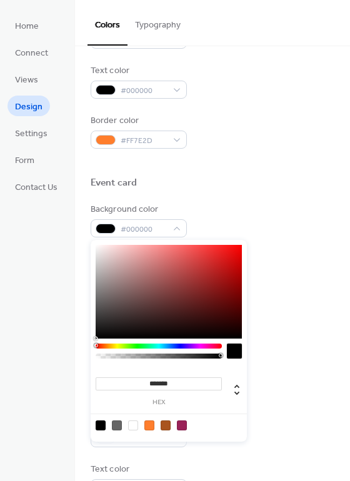
click at [121, 348] on div at bounding box center [159, 346] width 126 height 5
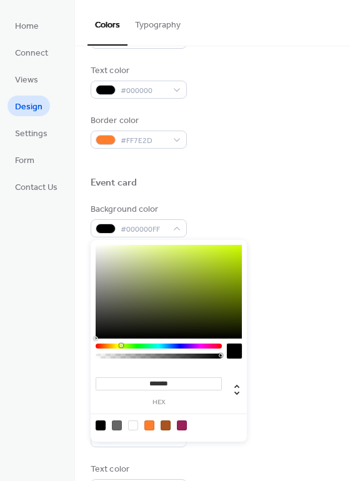
click at [119, 348] on div at bounding box center [159, 346] width 126 height 5
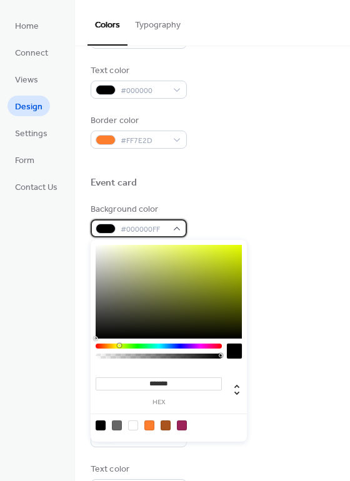
click at [181, 231] on div "#000000FF" at bounding box center [139, 228] width 96 height 18
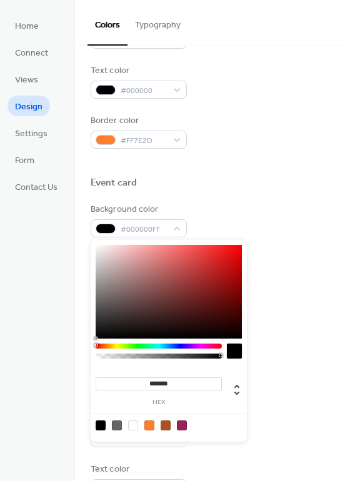
click at [116, 347] on div at bounding box center [159, 346] width 126 height 5
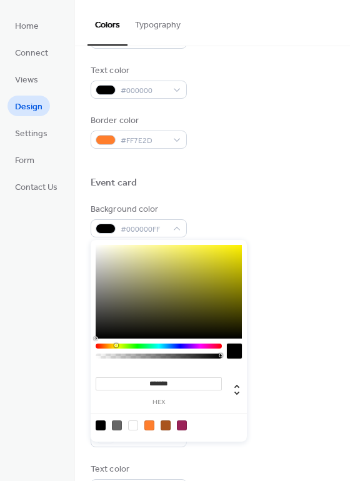
click at [116, 347] on div at bounding box center [116, 346] width 4 height 4
click at [119, 348] on div at bounding box center [159, 346] width 126 height 5
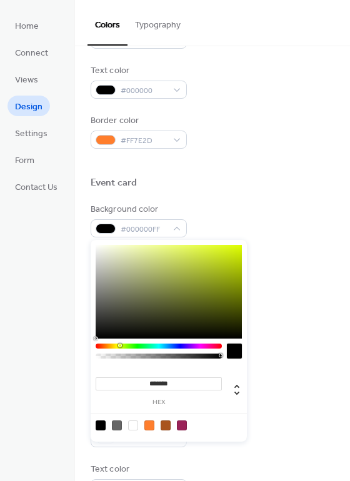
click at [120, 348] on div at bounding box center [159, 346] width 126 height 5
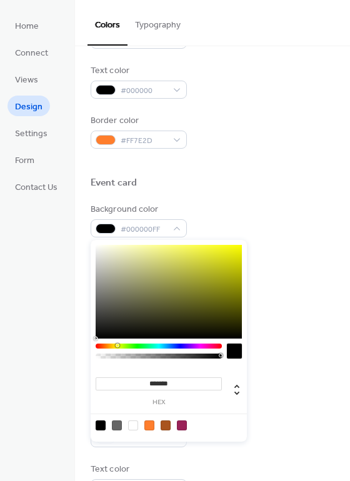
click at [117, 350] on div at bounding box center [159, 354] width 126 height 21
click at [236, 395] on icon at bounding box center [236, 389] width 15 height 15
click at [237, 387] on icon at bounding box center [236, 390] width 5 height 11
type input "**"
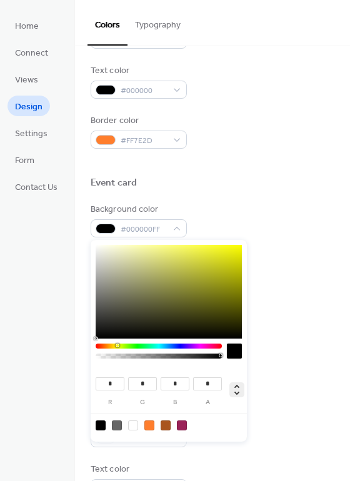
type input "**"
click at [237, 387] on icon at bounding box center [236, 390] width 5 height 11
type input "**"
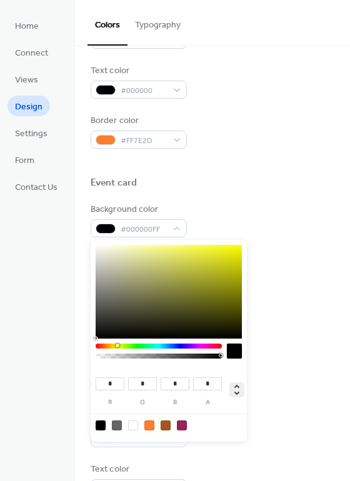
type input "**"
type input "***"
click at [173, 305] on div at bounding box center [169, 292] width 146 height 94
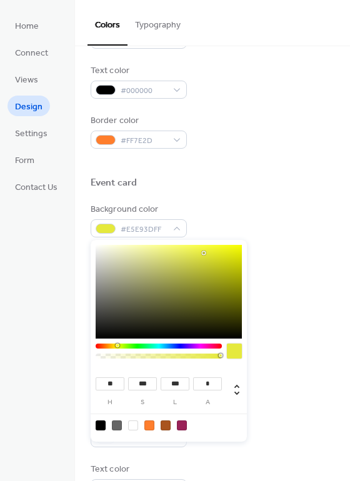
type input "***"
click at [204, 254] on div at bounding box center [169, 292] width 146 height 94
type input "***"
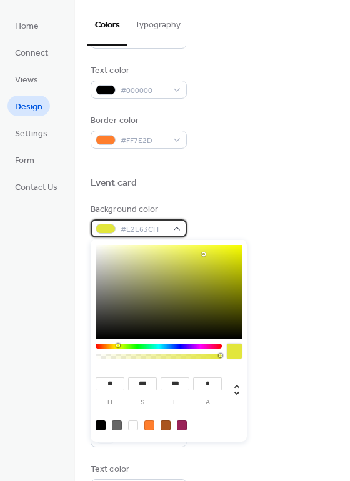
click at [184, 226] on div "#E2E63CFF" at bounding box center [139, 228] width 96 height 18
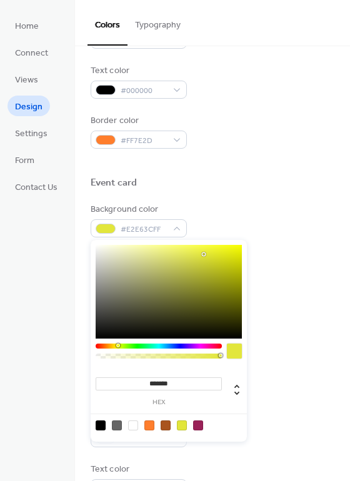
click at [232, 252] on div at bounding box center [169, 292] width 146 height 94
click at [232, 252] on div at bounding box center [232, 251] width 2 height 2
type input "*******"
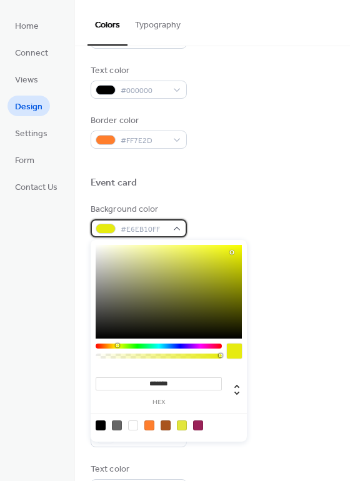
click at [174, 222] on div "#E6EB10FF" at bounding box center [139, 228] width 96 height 18
click at [233, 250] on div at bounding box center [169, 292] width 146 height 94
type input "*******"
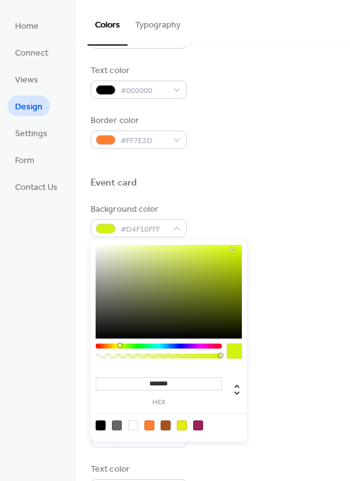
click at [119, 345] on div at bounding box center [120, 346] width 4 height 4
click at [300, 280] on div "Month View" at bounding box center [213, 273] width 244 height 16
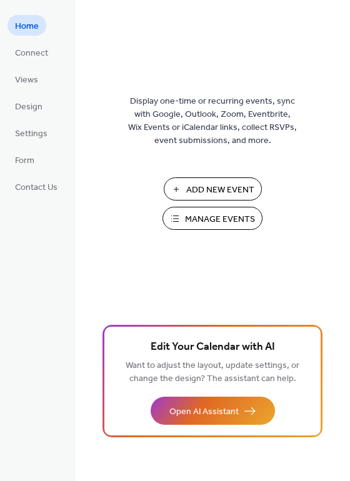
click at [229, 219] on span "Manage Events" at bounding box center [220, 219] width 70 height 13
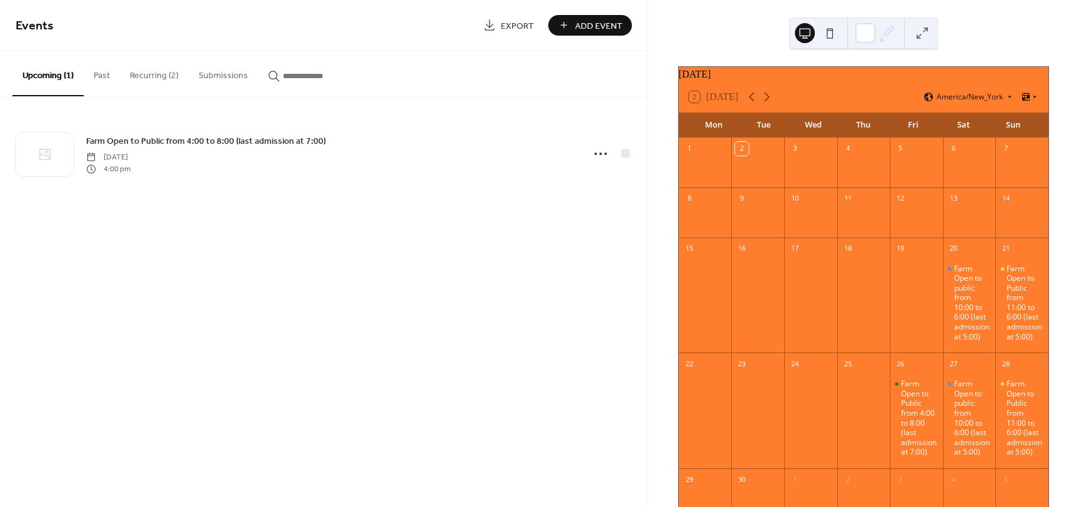
click at [159, 72] on button "Recurring (2)" at bounding box center [154, 73] width 69 height 44
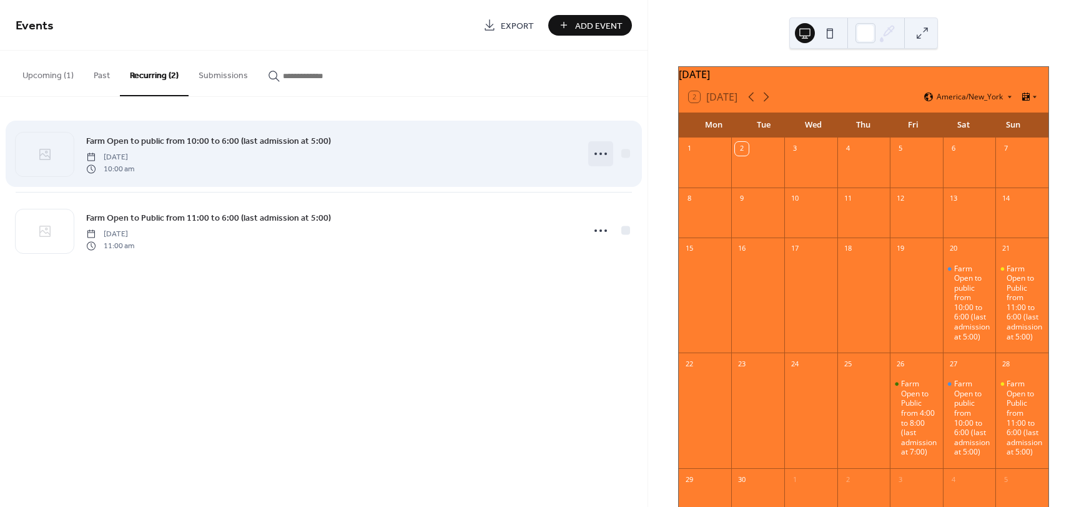
click at [592, 152] on icon at bounding box center [601, 154] width 20 height 20
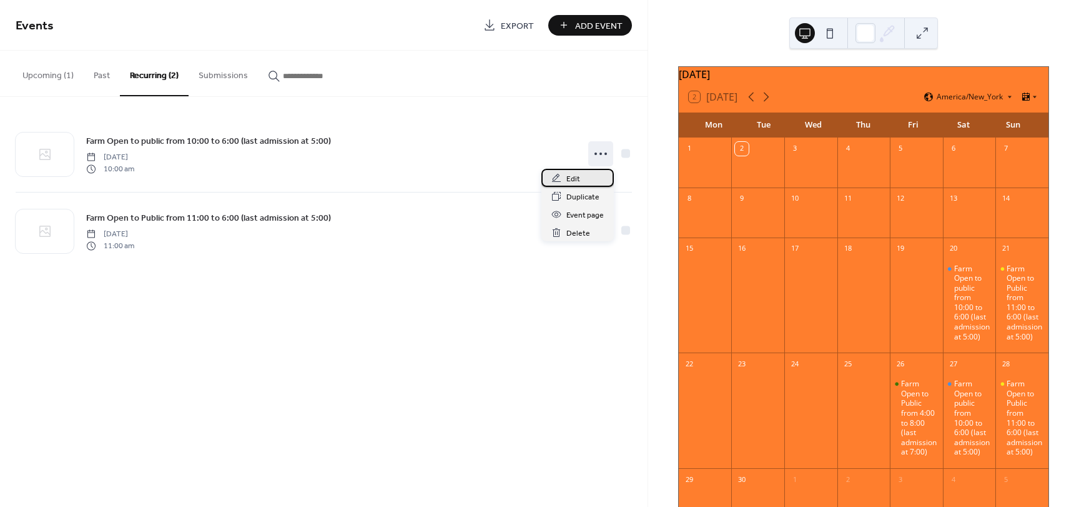
click at [593, 179] on div "Edit" at bounding box center [578, 178] width 72 height 18
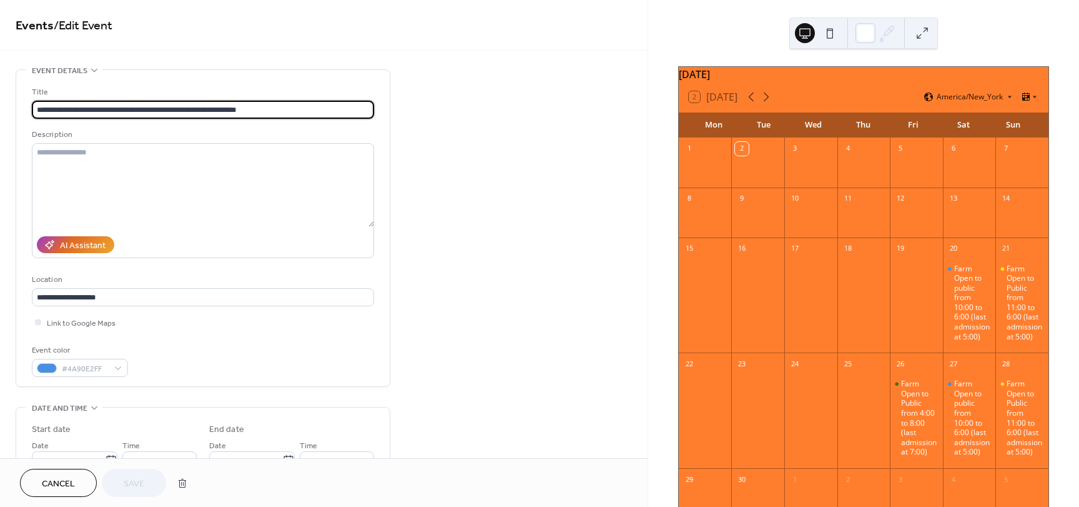
type input "**********"
click at [87, 111] on input "**********" at bounding box center [203, 110] width 342 height 18
type input "**********"
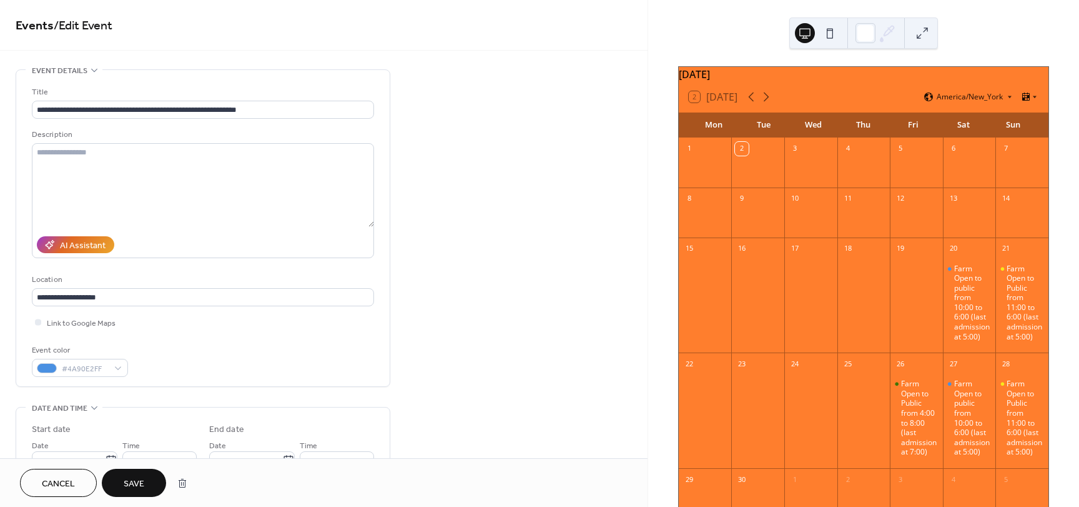
click at [117, 484] on button "Save" at bounding box center [134, 483] width 64 height 28
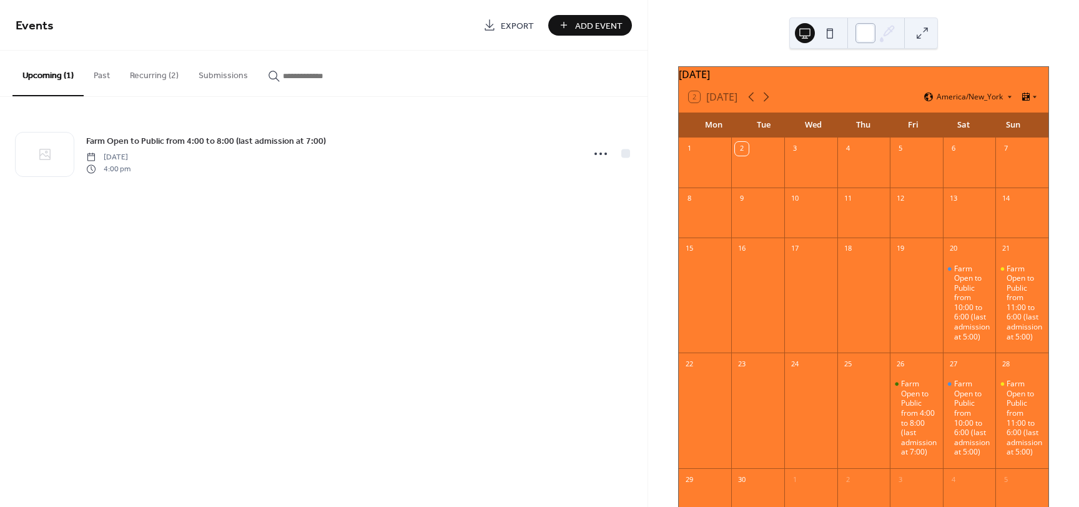
click at [866, 36] on div at bounding box center [866, 33] width 20 height 20
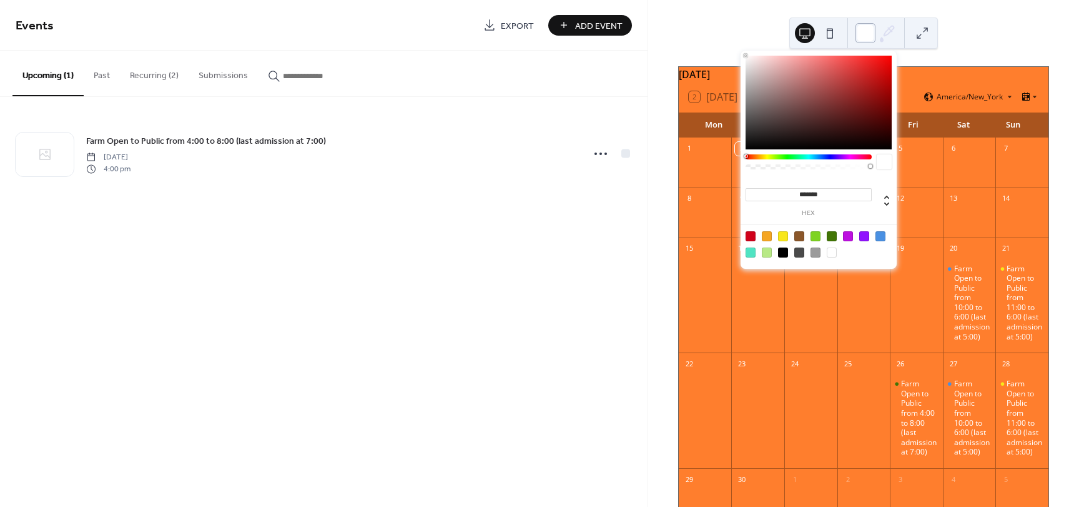
click at [866, 36] on div at bounding box center [866, 33] width 20 height 20
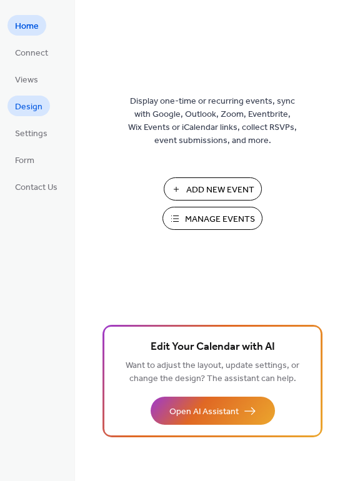
click at [21, 104] on span "Design" at bounding box center [28, 107] width 27 height 13
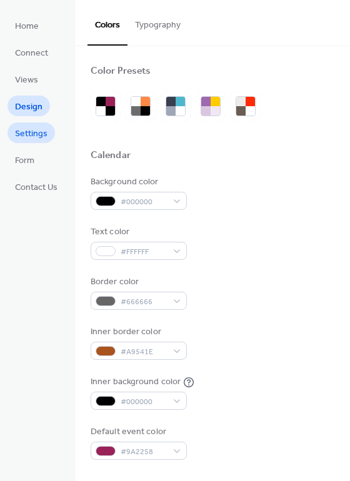
click at [28, 136] on span "Settings" at bounding box center [31, 133] width 32 height 13
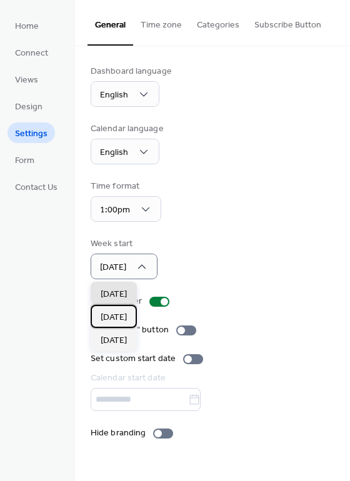
click at [132, 317] on div "[DATE]" at bounding box center [114, 316] width 46 height 23
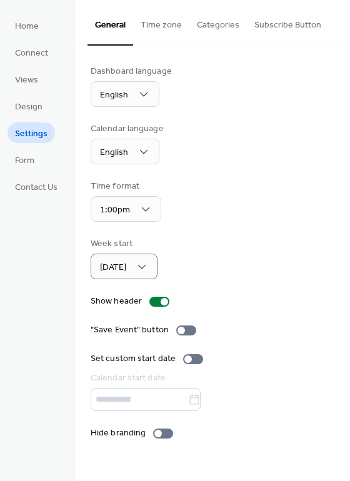
click at [113, 401] on div at bounding box center [213, 399] width 244 height 23
click at [198, 361] on div at bounding box center [193, 359] width 20 height 10
click at [199, 398] on icon at bounding box center [194, 399] width 9 height 10
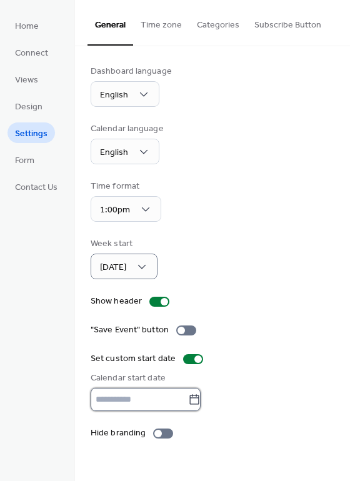
click at [188, 398] on input "text" at bounding box center [139, 399] width 97 height 23
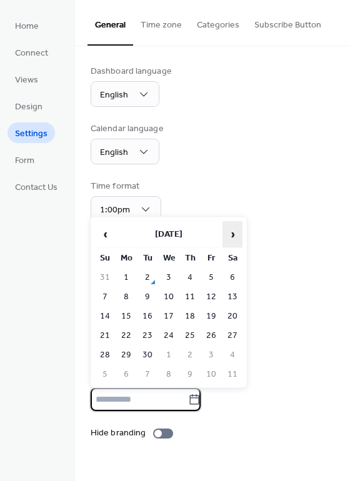
click at [234, 241] on span "›" at bounding box center [232, 234] width 19 height 25
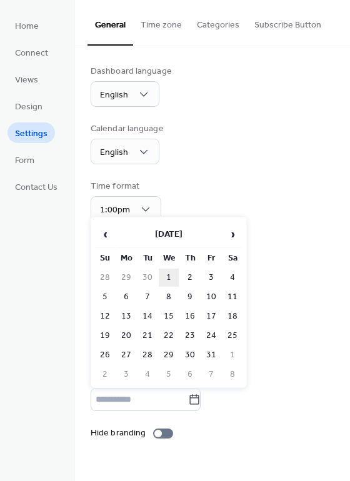
click at [169, 274] on td "1" at bounding box center [169, 278] width 20 height 18
type input "*********"
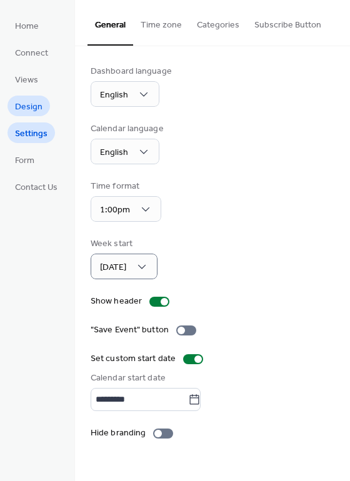
click at [28, 106] on span "Design" at bounding box center [28, 107] width 27 height 13
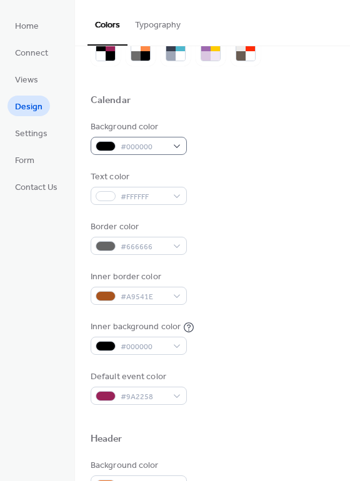
scroll to position [62, 0]
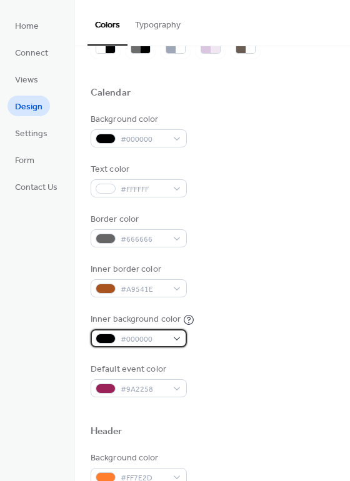
click at [156, 340] on span "#000000" at bounding box center [144, 339] width 46 height 13
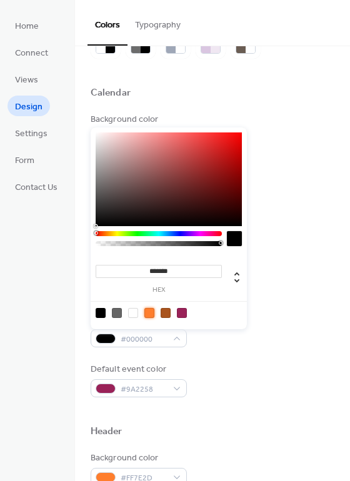
click at [149, 315] on div at bounding box center [149, 313] width 10 height 10
type input "*******"
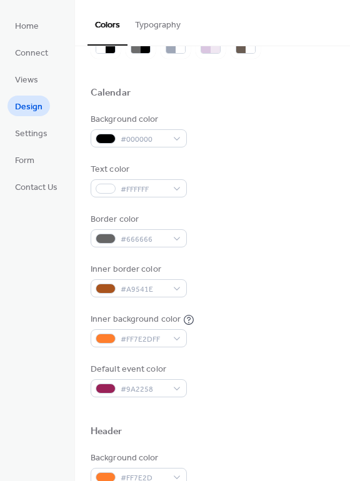
click at [258, 84] on div at bounding box center [213, 73] width 244 height 28
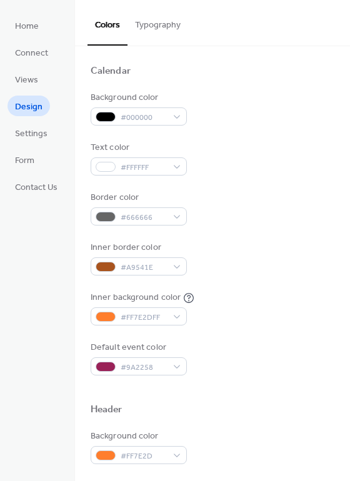
scroll to position [125, 0]
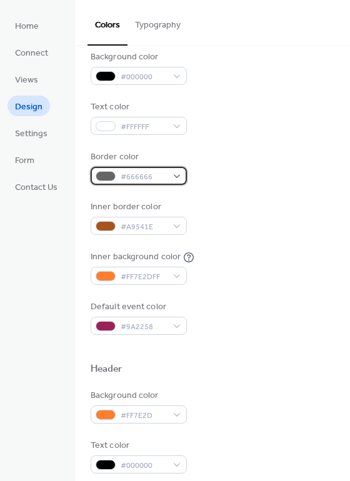
click at [174, 177] on div "#666666" at bounding box center [139, 176] width 96 height 18
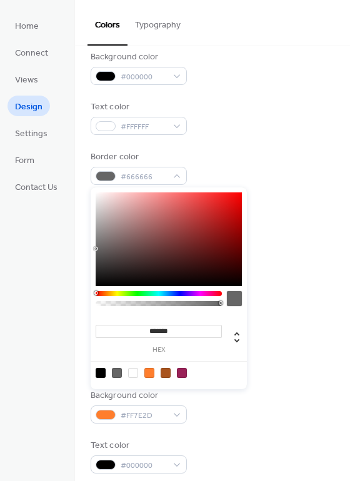
click at [167, 376] on div at bounding box center [166, 373] width 10 height 10
type input "*******"
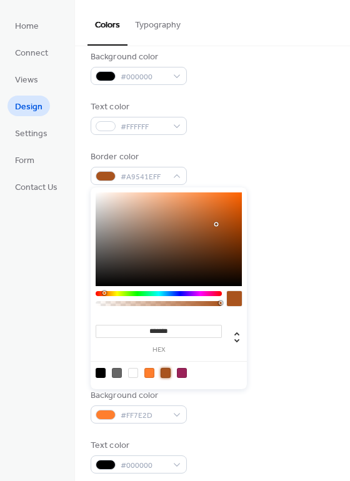
click at [166, 374] on div at bounding box center [166, 373] width 10 height 10
click at [175, 413] on div "#FF7E2D" at bounding box center [139, 414] width 96 height 18
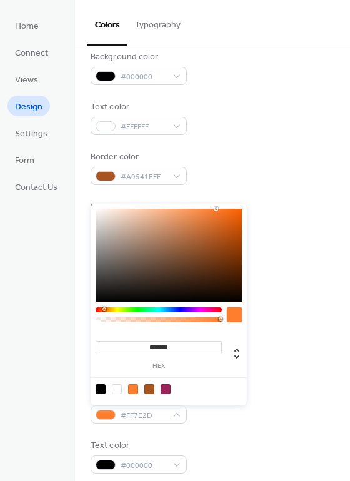
click at [146, 390] on div at bounding box center [149, 389] width 10 height 10
type input "*******"
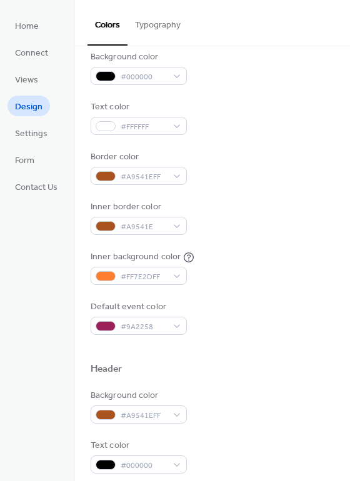
click at [304, 382] on div at bounding box center [213, 384] width 244 height 10
click at [177, 415] on div "#A9541EFF" at bounding box center [139, 414] width 96 height 18
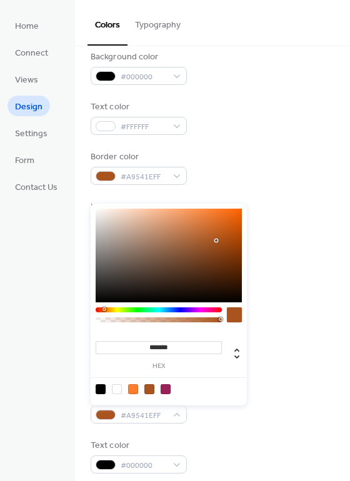
click at [131, 388] on div at bounding box center [133, 389] width 10 height 10
type input "*******"
click at [309, 405] on div "Background color #FF7E2DFF" at bounding box center [213, 406] width 244 height 34
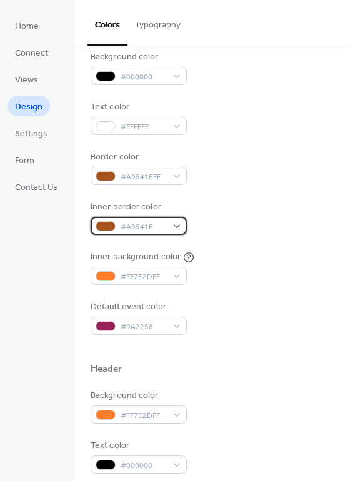
click at [177, 224] on div "#A9541E" at bounding box center [139, 226] width 96 height 18
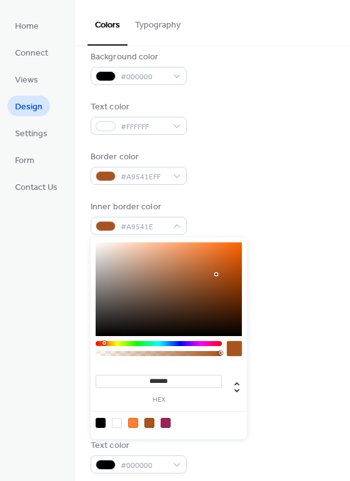
click at [151, 422] on div at bounding box center [149, 423] width 10 height 10
click at [309, 360] on div at bounding box center [213, 349] width 244 height 28
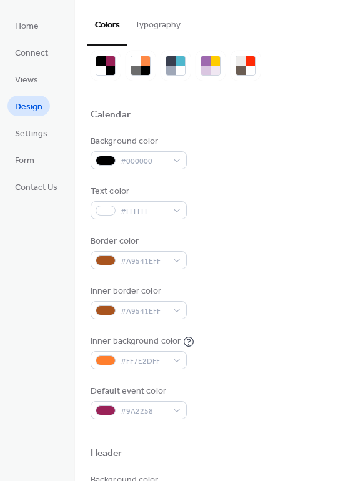
scroll to position [35, 0]
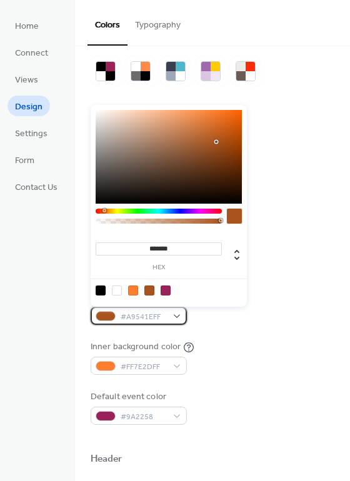
click at [179, 315] on div "#A9541EFF" at bounding box center [139, 316] width 96 height 18
click at [150, 289] on div at bounding box center [149, 290] width 10 height 10
click at [306, 347] on div "Inner background color #FF7E2DFF" at bounding box center [213, 357] width 244 height 34
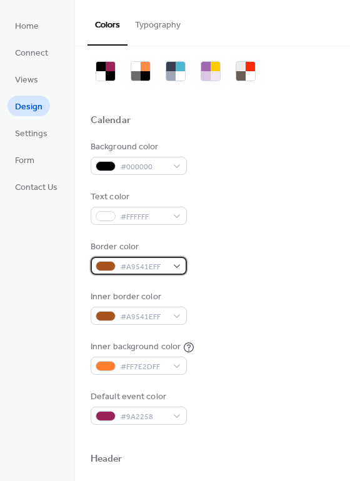
click at [174, 268] on div "#A9541EFF" at bounding box center [139, 266] width 96 height 18
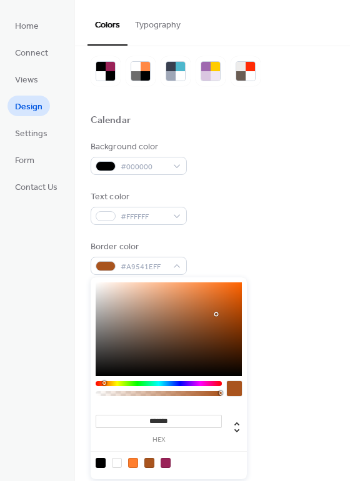
click at [149, 462] on div at bounding box center [149, 463] width 10 height 10
click at [249, 206] on div "Text color #FFFFFF" at bounding box center [213, 208] width 244 height 34
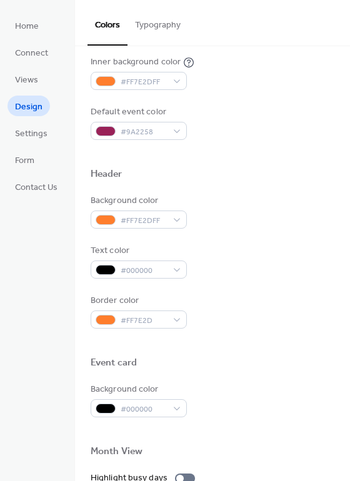
scroll to position [347, 0]
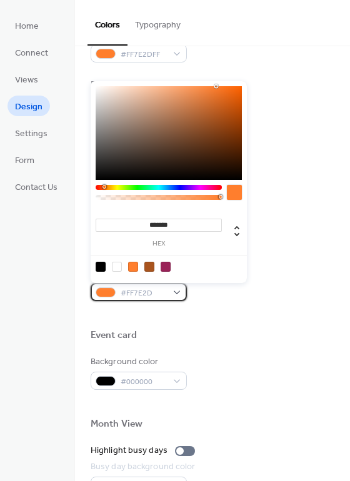
click at [177, 295] on div "#FF7E2D" at bounding box center [139, 292] width 96 height 18
click at [147, 265] on div at bounding box center [149, 267] width 10 height 10
type input "*******"
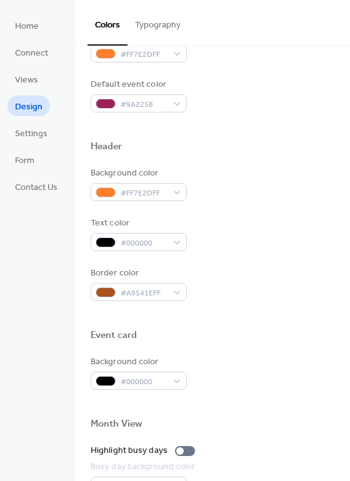
click at [223, 335] on div "Event card" at bounding box center [213, 337] width 244 height 16
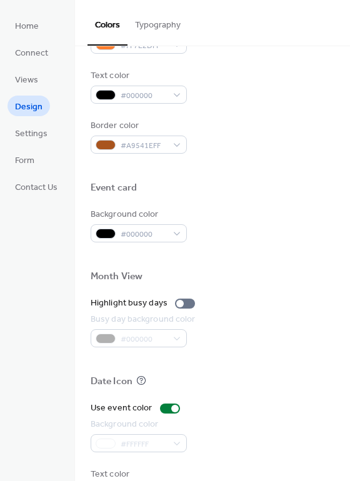
scroll to position [535, 0]
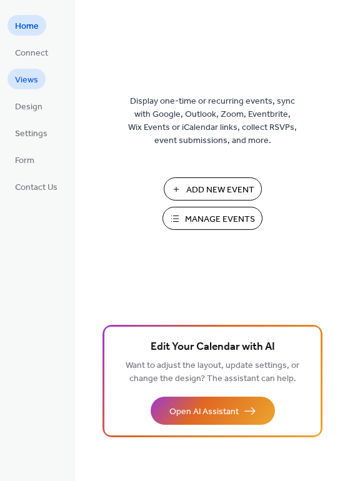
click at [27, 82] on span "Views" at bounding box center [26, 80] width 23 height 13
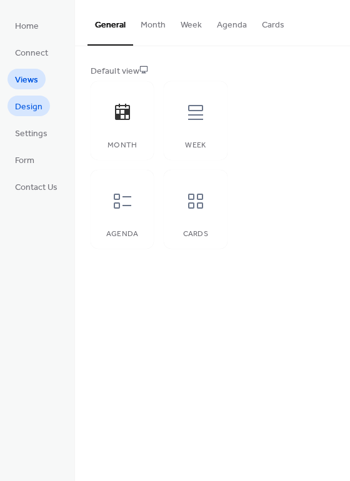
click at [29, 102] on span "Design" at bounding box center [28, 107] width 27 height 13
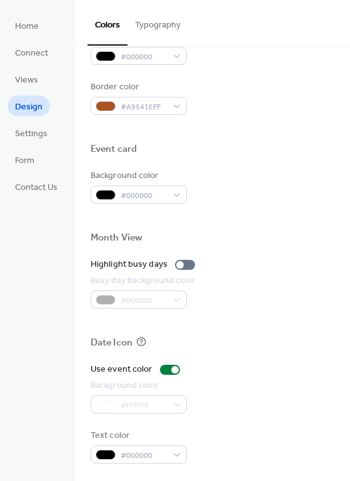
scroll to position [535, 0]
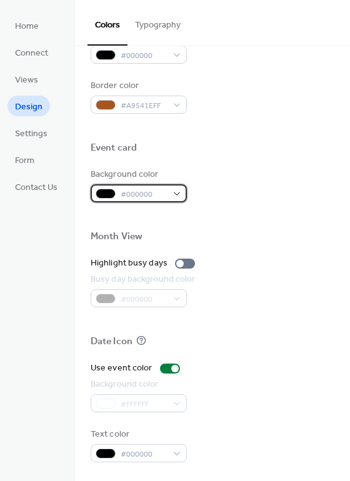
click at [172, 192] on div "#000000" at bounding box center [139, 193] width 96 height 18
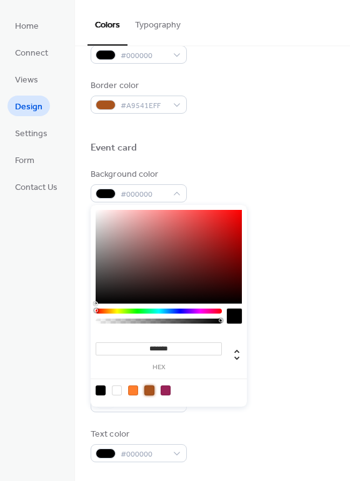
click at [149, 392] on div at bounding box center [149, 390] width 10 height 10
type input "*******"
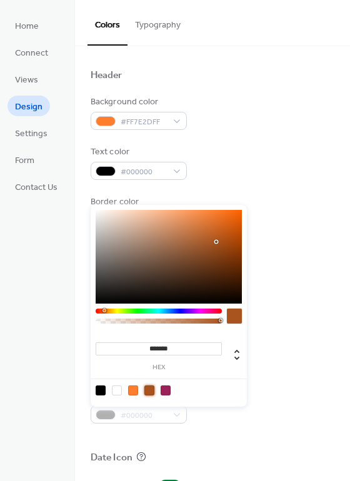
scroll to position [472, 0]
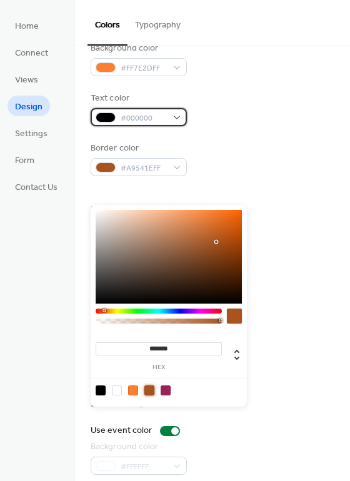
click at [173, 118] on div "#000000" at bounding box center [139, 117] width 96 height 18
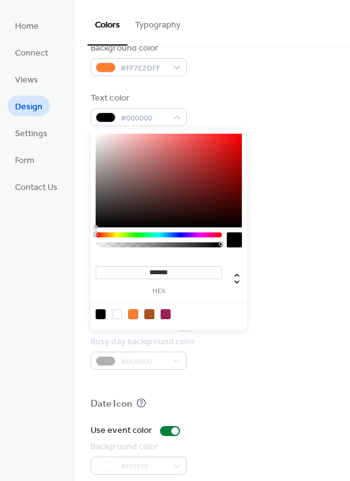
click at [114, 315] on div at bounding box center [117, 314] width 10 height 10
type input "*******"
click at [285, 339] on div "Busy day background color #000000" at bounding box center [213, 352] width 244 height 34
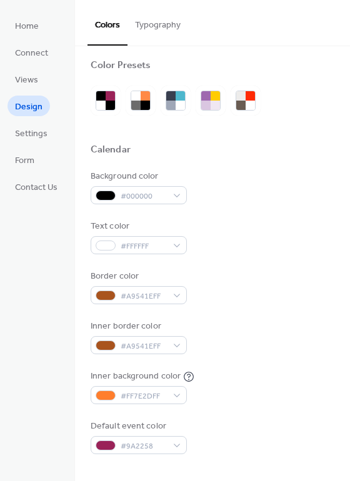
scroll to position [0, 0]
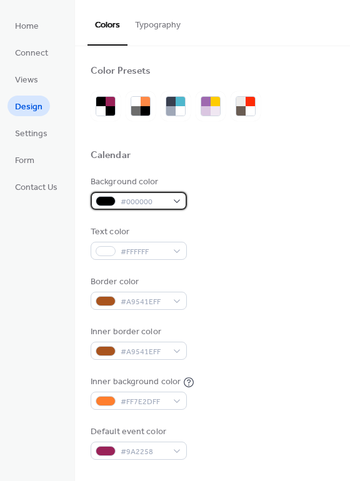
click at [175, 202] on div "#000000" at bounding box center [139, 201] width 96 height 18
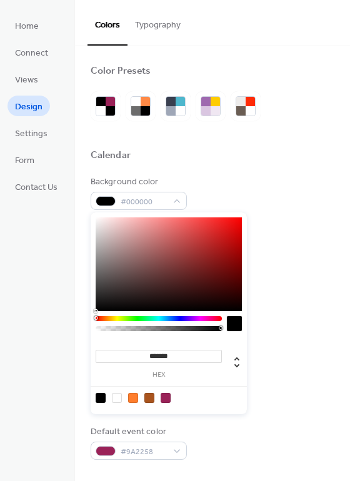
click at [149, 397] on div at bounding box center [149, 398] width 10 height 10
type input "*******"
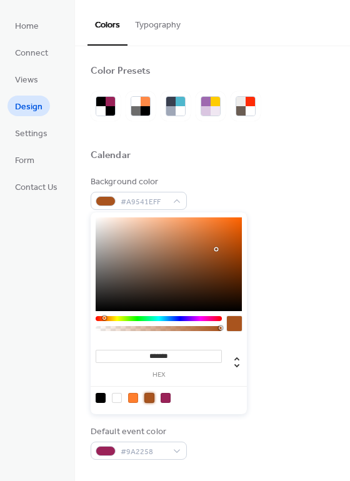
click at [323, 157] on div "Calendar" at bounding box center [213, 157] width 244 height 16
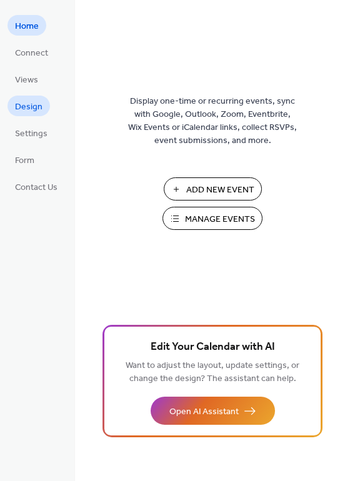
click at [28, 102] on span "Design" at bounding box center [28, 107] width 27 height 13
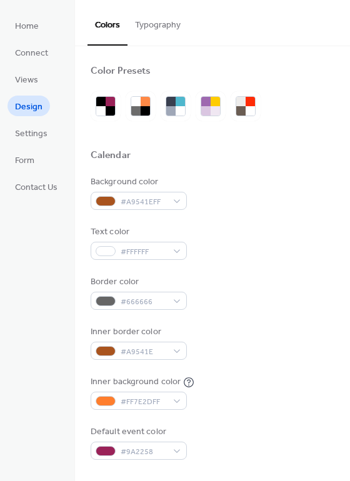
click at [172, 23] on button "Typography" at bounding box center [157, 22] width 61 height 44
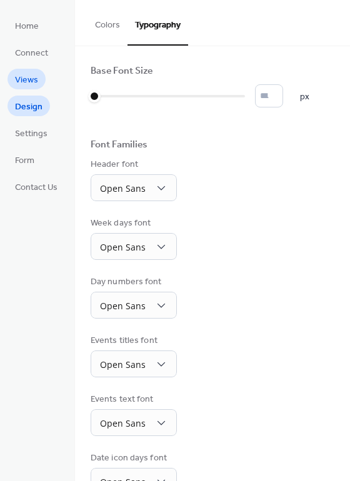
click at [22, 74] on span "Views" at bounding box center [26, 80] width 23 height 13
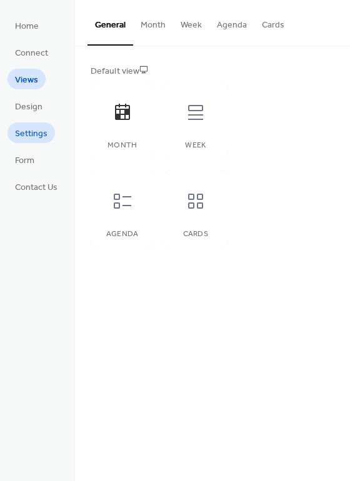
click at [37, 137] on span "Settings" at bounding box center [31, 133] width 32 height 13
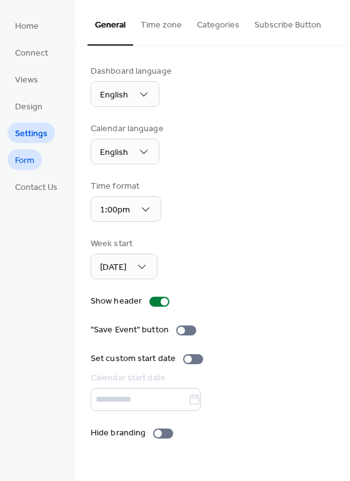
click at [20, 161] on span "Form" at bounding box center [24, 160] width 19 height 13
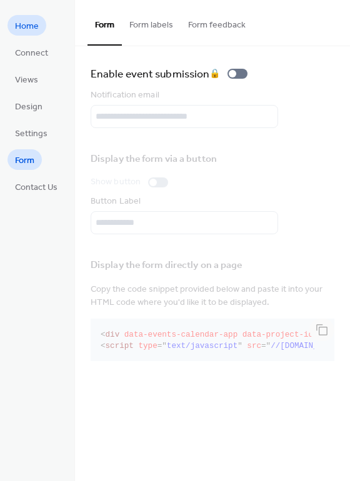
click at [28, 22] on span "Home" at bounding box center [27, 26] width 24 height 13
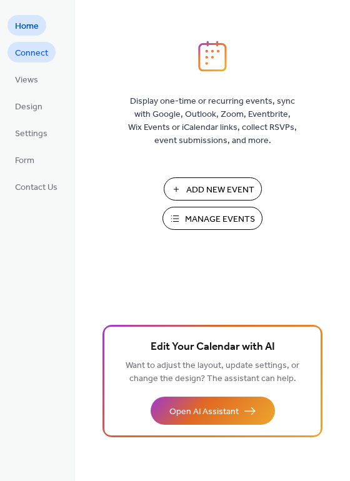
click at [31, 54] on span "Connect" at bounding box center [31, 53] width 33 height 13
click at [221, 220] on span "Manage Events" at bounding box center [220, 219] width 70 height 13
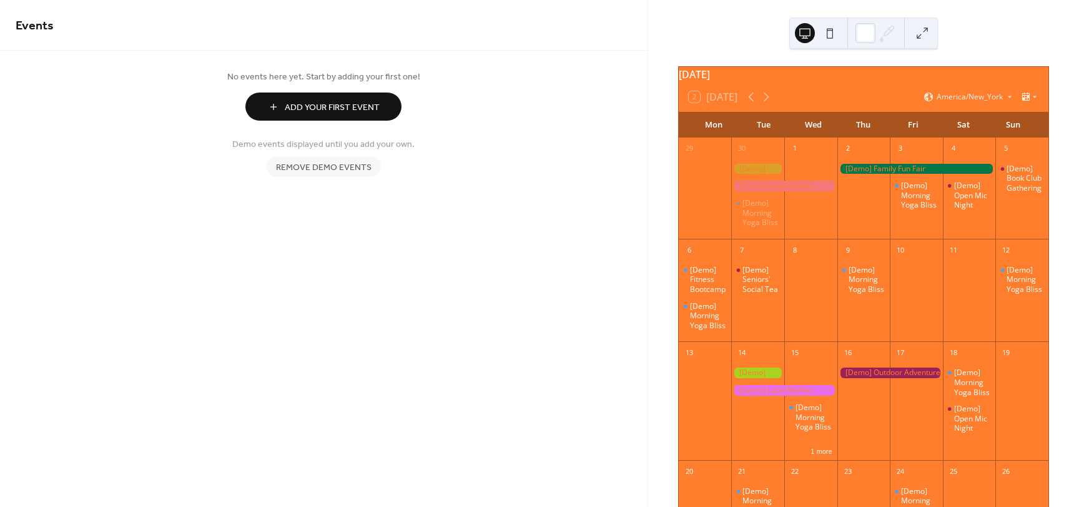
click at [332, 170] on span "Remove demo events" at bounding box center [324, 167] width 96 height 13
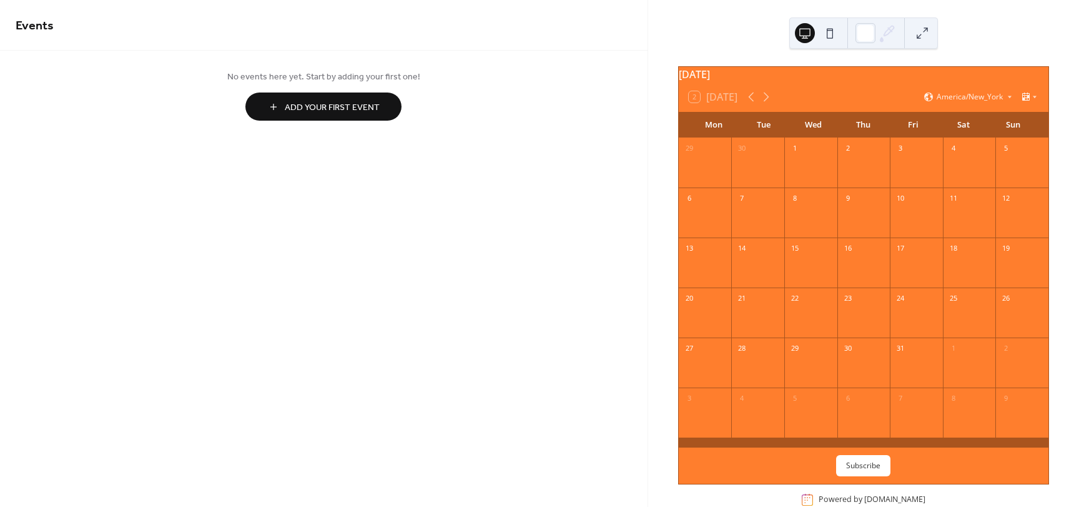
click at [326, 104] on span "Add Your First Event" at bounding box center [332, 107] width 95 height 13
